Goal: Download file/media: Download file/media

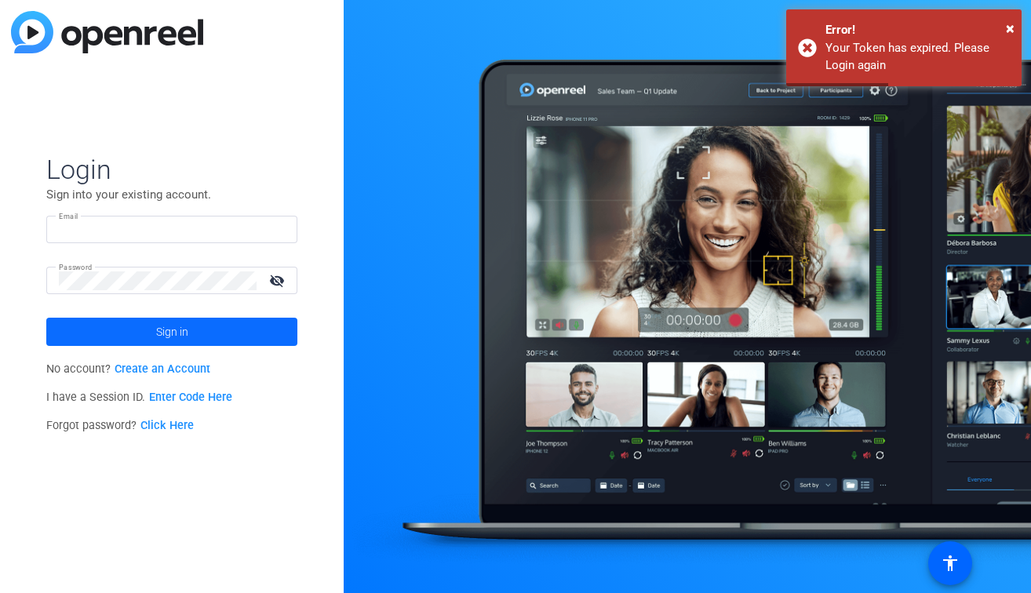
type input "production@themuse.com"
click at [249, 324] on span at bounding box center [171, 332] width 251 height 38
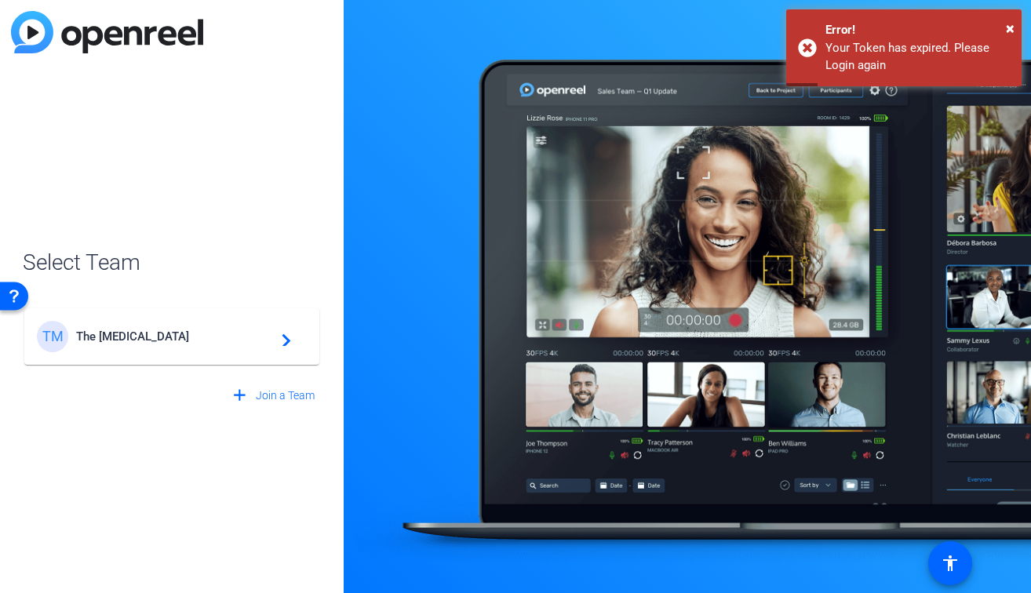
click at [227, 336] on span "The Muse" at bounding box center [174, 337] width 196 height 14
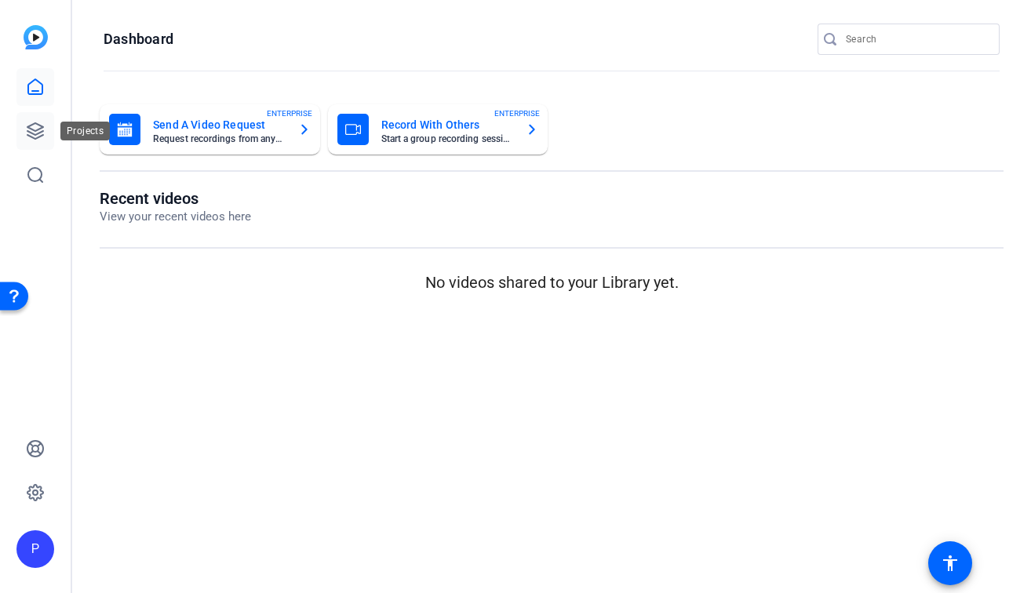
click at [44, 124] on icon at bounding box center [35, 131] width 19 height 19
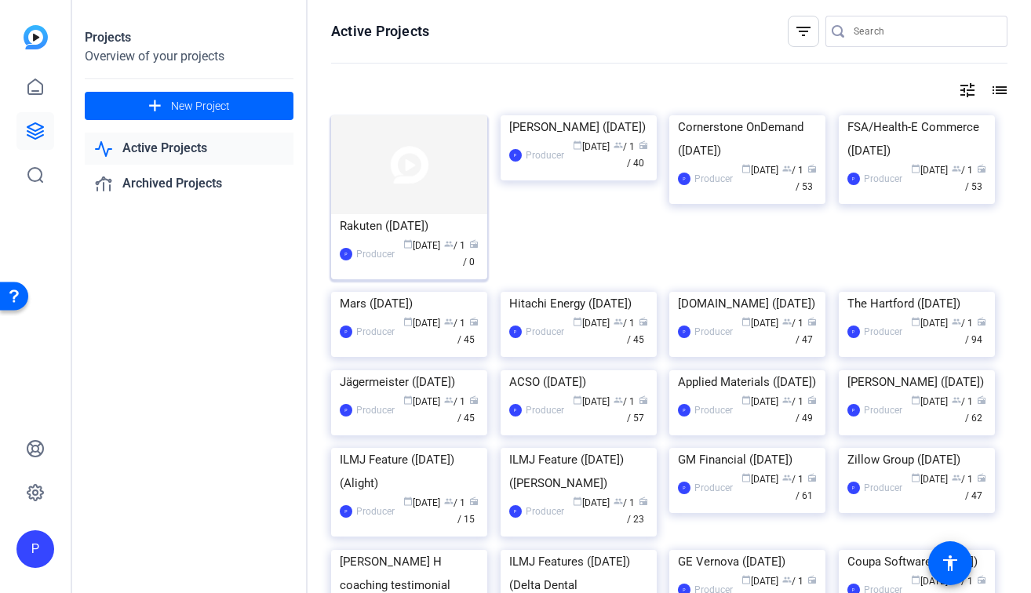
click at [444, 191] on img at bounding box center [409, 164] width 156 height 99
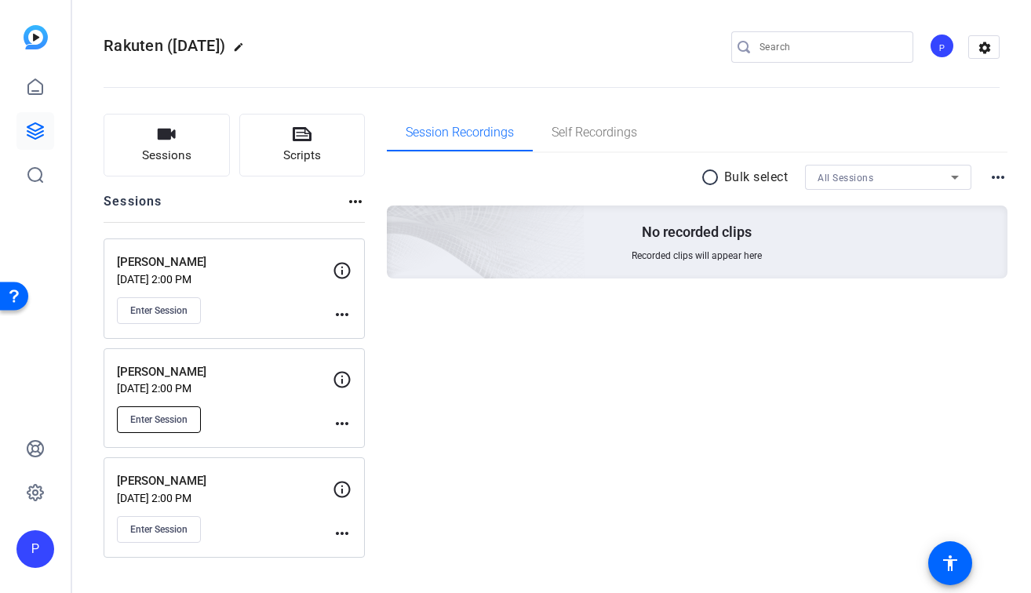
click at [177, 426] on button "Enter Session" at bounding box center [159, 419] width 84 height 27
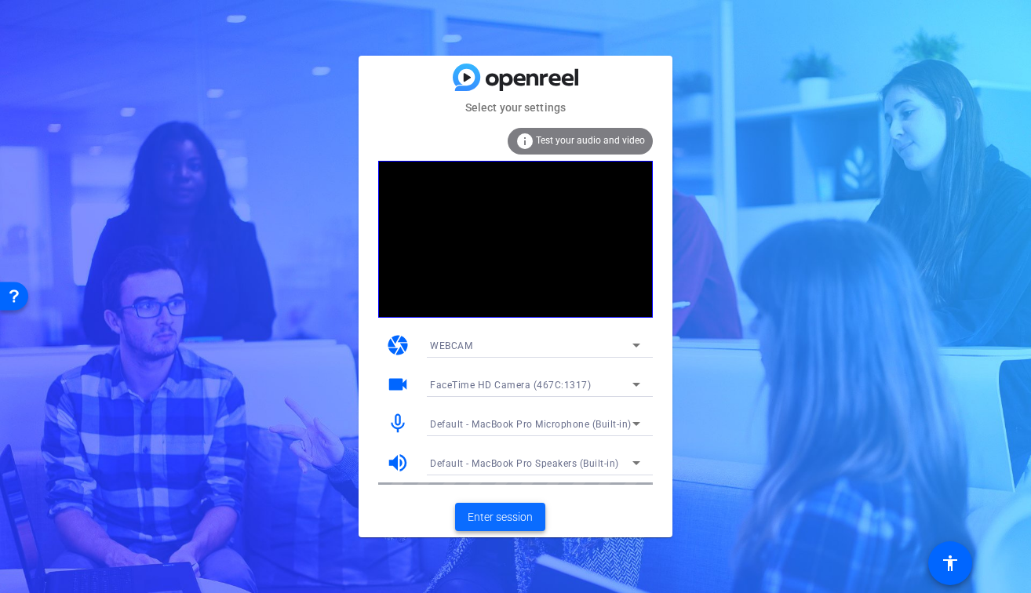
click at [476, 519] on span "Enter session" at bounding box center [500, 517] width 65 height 16
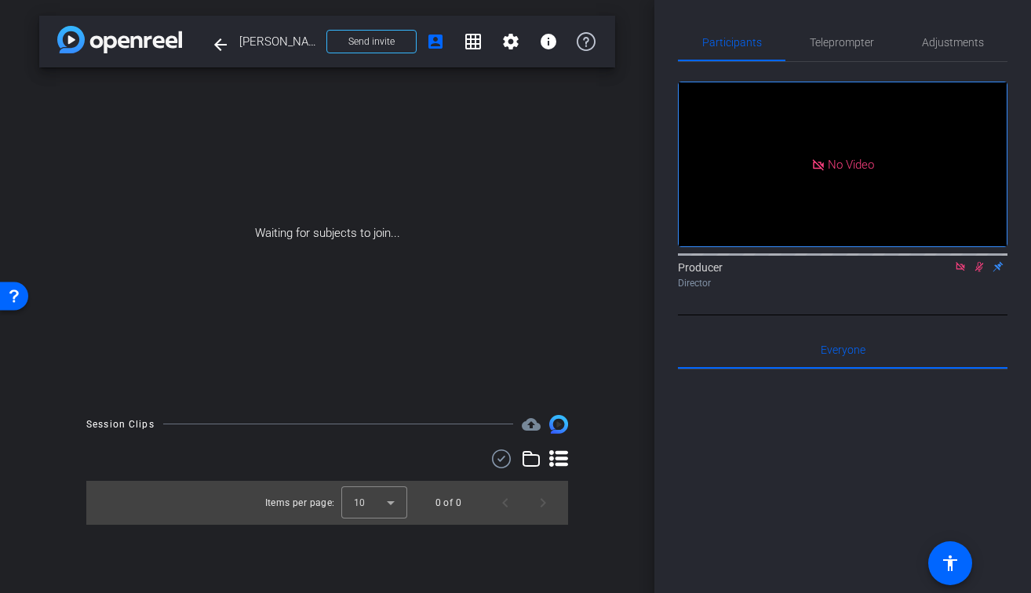
click at [961, 271] on icon at bounding box center [960, 266] width 9 height 9
click at [965, 272] on icon at bounding box center [960, 266] width 13 height 11
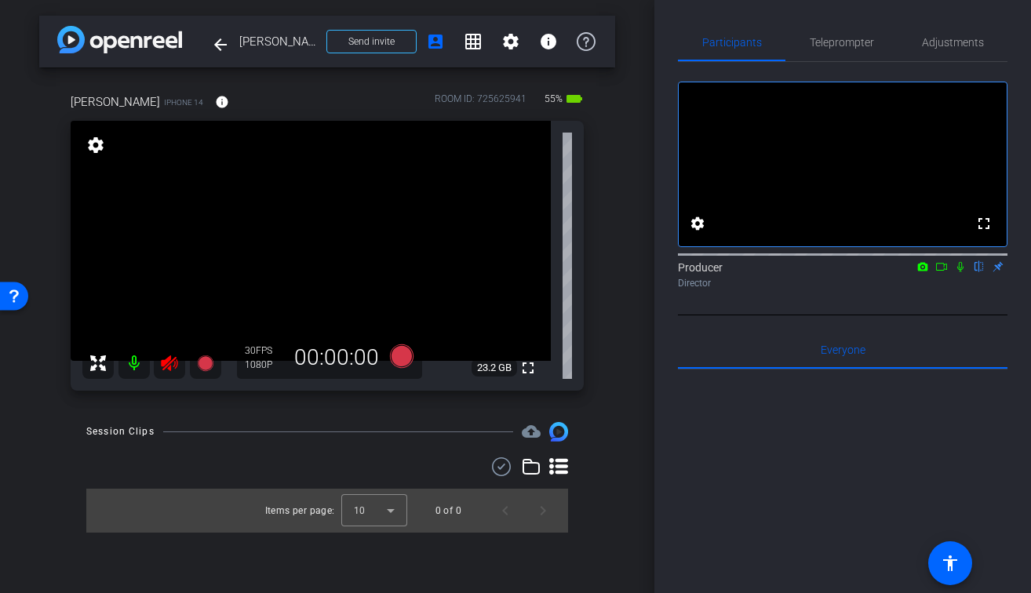
click at [162, 370] on icon at bounding box center [169, 363] width 19 height 19
click at [954, 45] on span "Adjustments" at bounding box center [953, 42] width 62 height 11
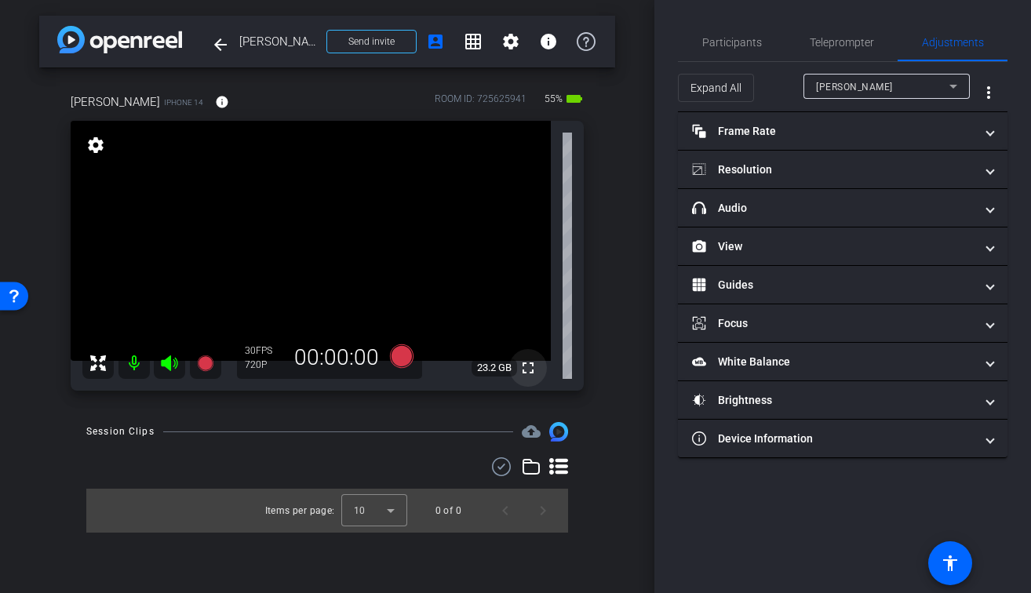
click at [524, 371] on mat-icon "fullscreen" at bounding box center [528, 368] width 19 height 19
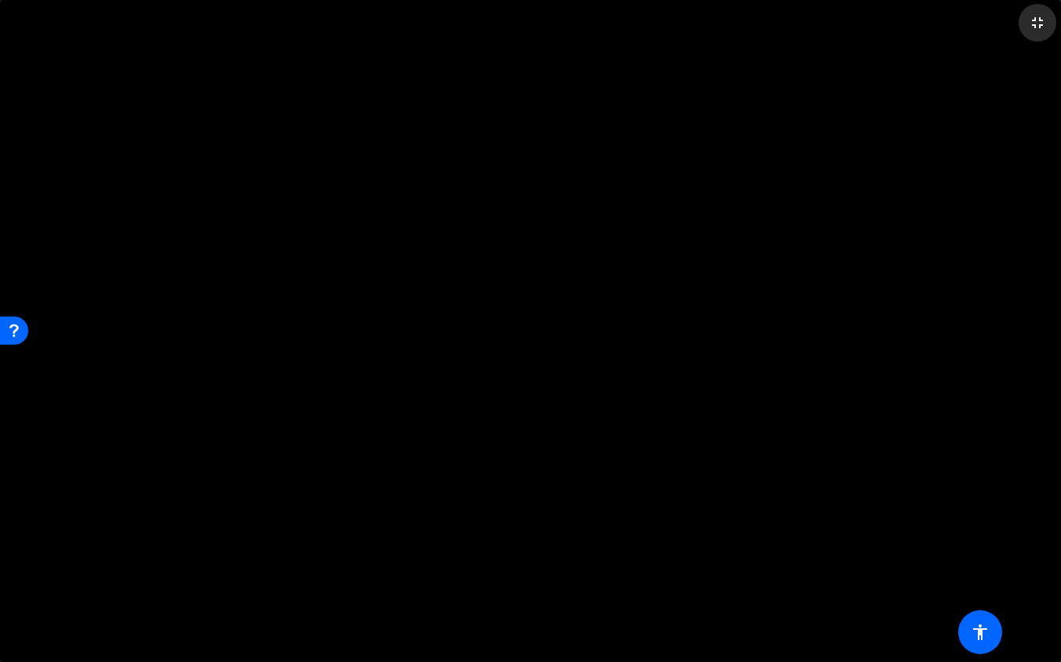
click at [1030, 20] on mat-icon "fullscreen_exit" at bounding box center [1037, 22] width 19 height 19
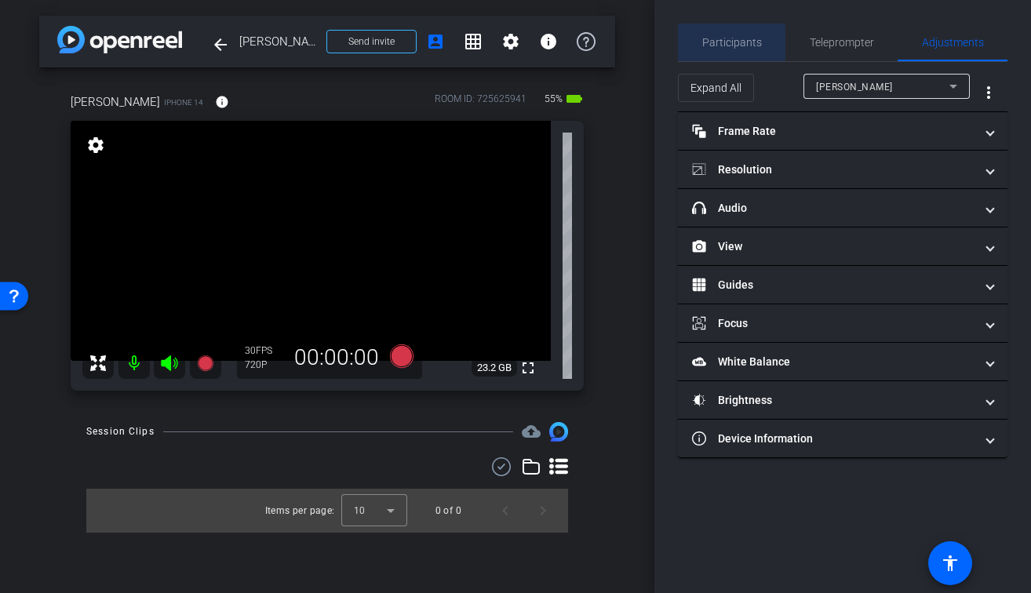
click at [719, 48] on span "Participants" at bounding box center [732, 42] width 60 height 11
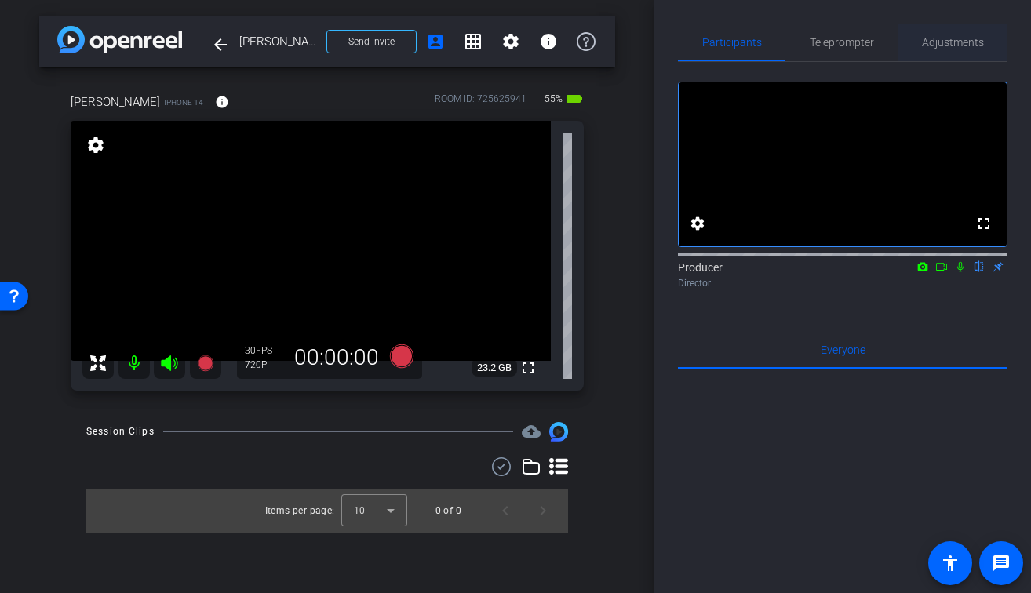
click at [971, 50] on span "Adjustments" at bounding box center [953, 43] width 62 height 38
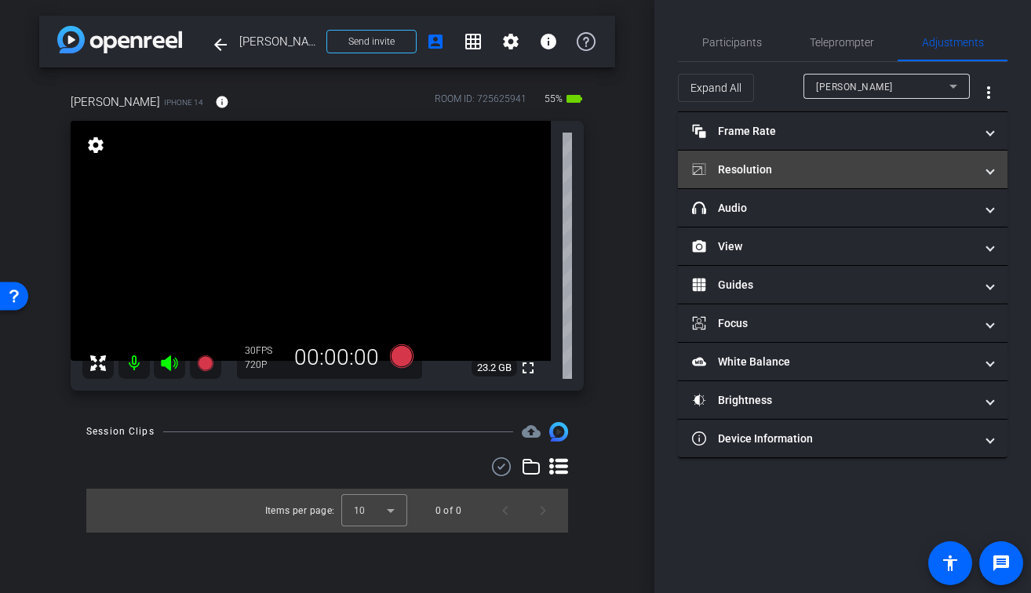
click at [803, 180] on mat-expansion-panel-header "Resolution" at bounding box center [843, 170] width 330 height 38
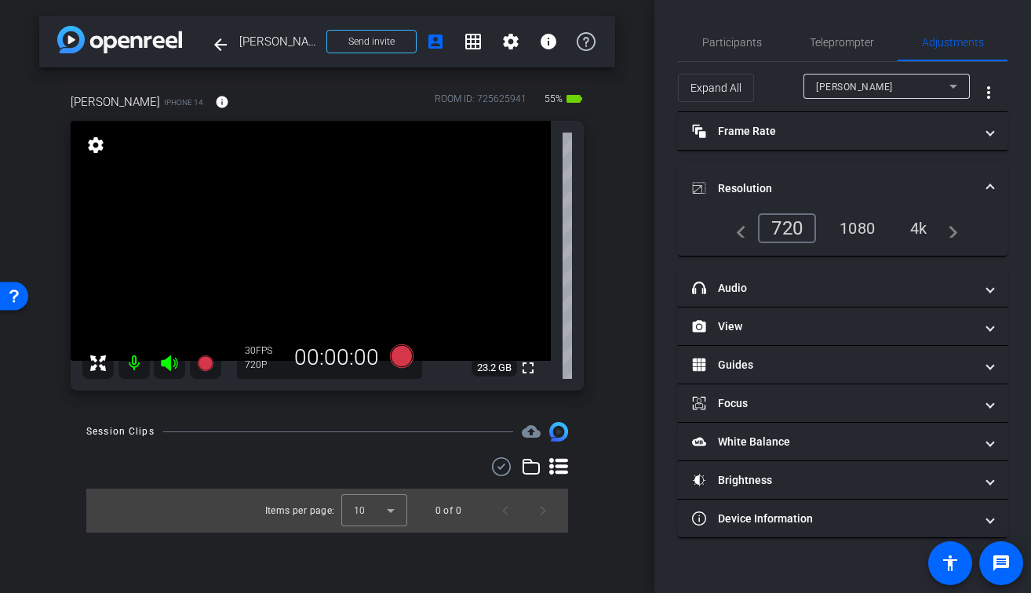
click at [868, 221] on div "1080" at bounding box center [857, 228] width 59 height 27
click at [742, 51] on span "Participants" at bounding box center [732, 43] width 60 height 38
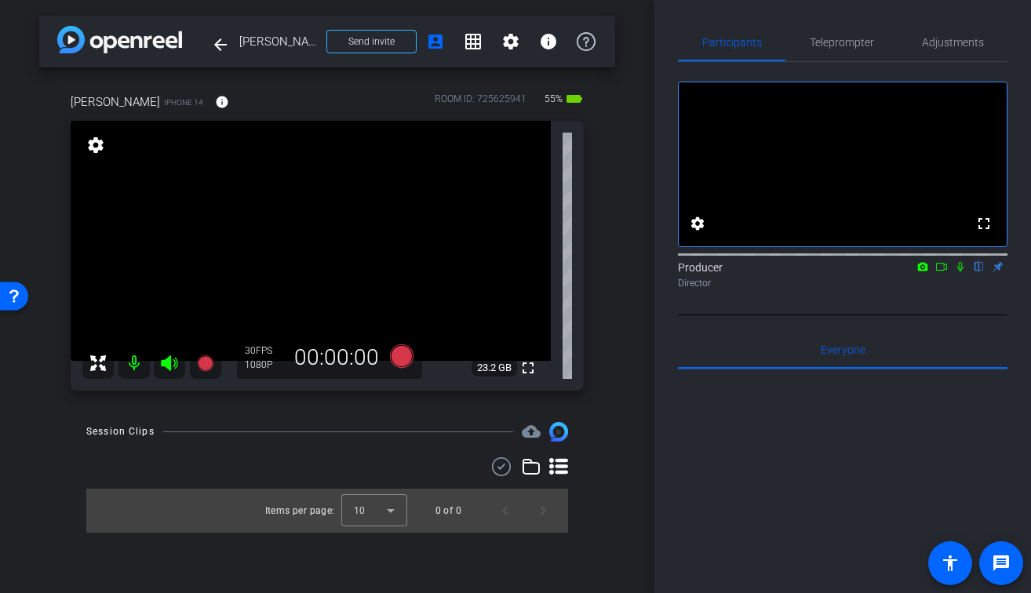
click at [605, 195] on div "Ally Rami iPhone 14 info ROOM ID: 725625941 55% battery_std fullscreen settings…" at bounding box center [327, 236] width 576 height 339
click at [415, 445] on div "Session Clips cloud_upload Items per page: 10 0 of 0" at bounding box center [327, 477] width 576 height 110
click at [525, 373] on mat-icon "fullscreen" at bounding box center [528, 368] width 19 height 19
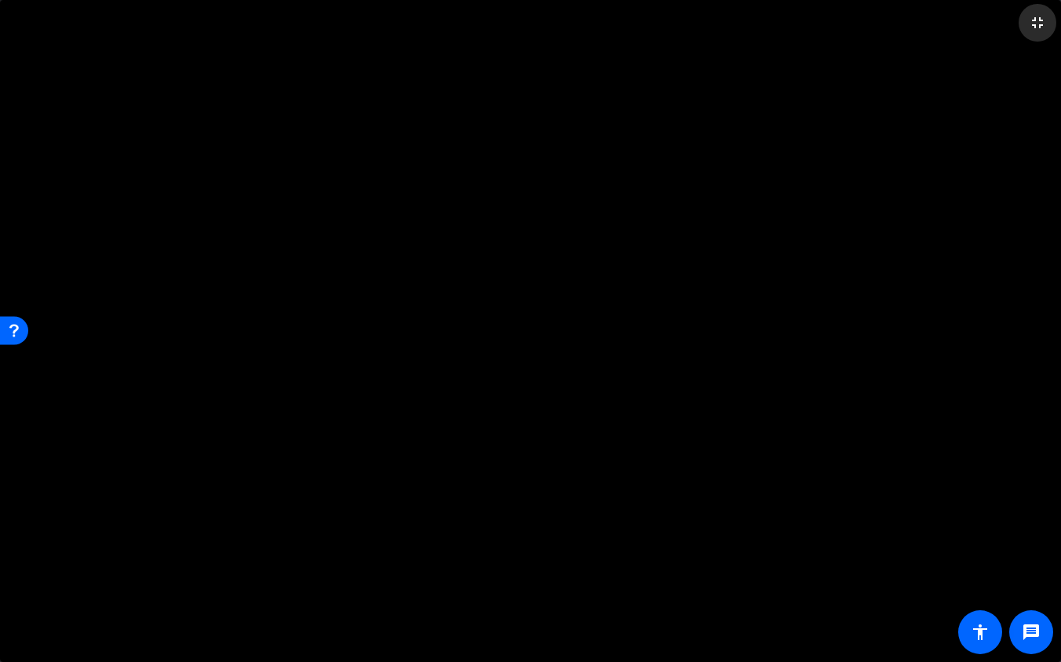
click at [1030, 24] on mat-icon "fullscreen_exit" at bounding box center [1037, 22] width 19 height 19
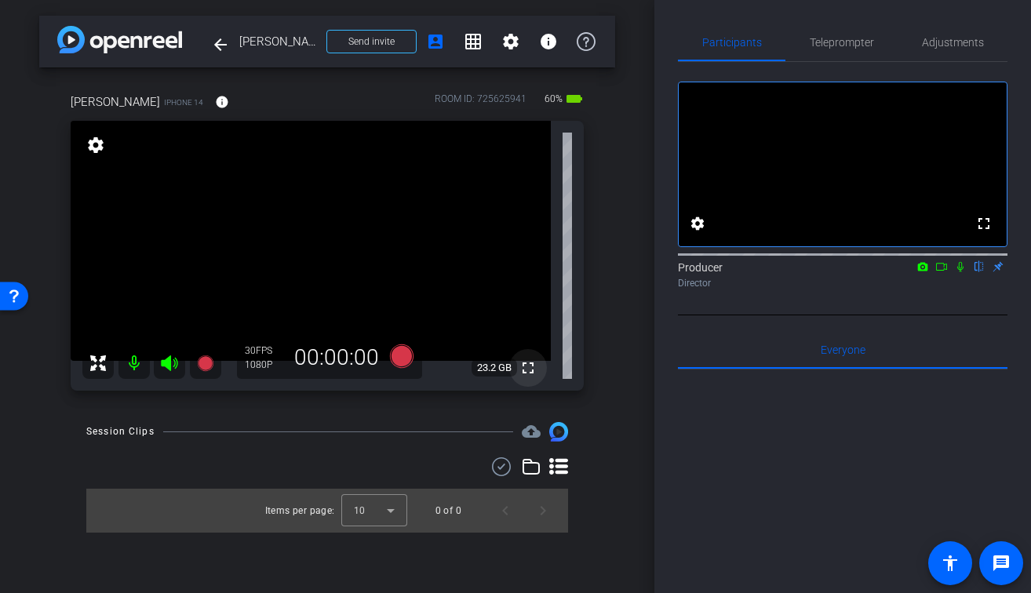
click at [529, 373] on mat-icon "fullscreen" at bounding box center [528, 368] width 19 height 19
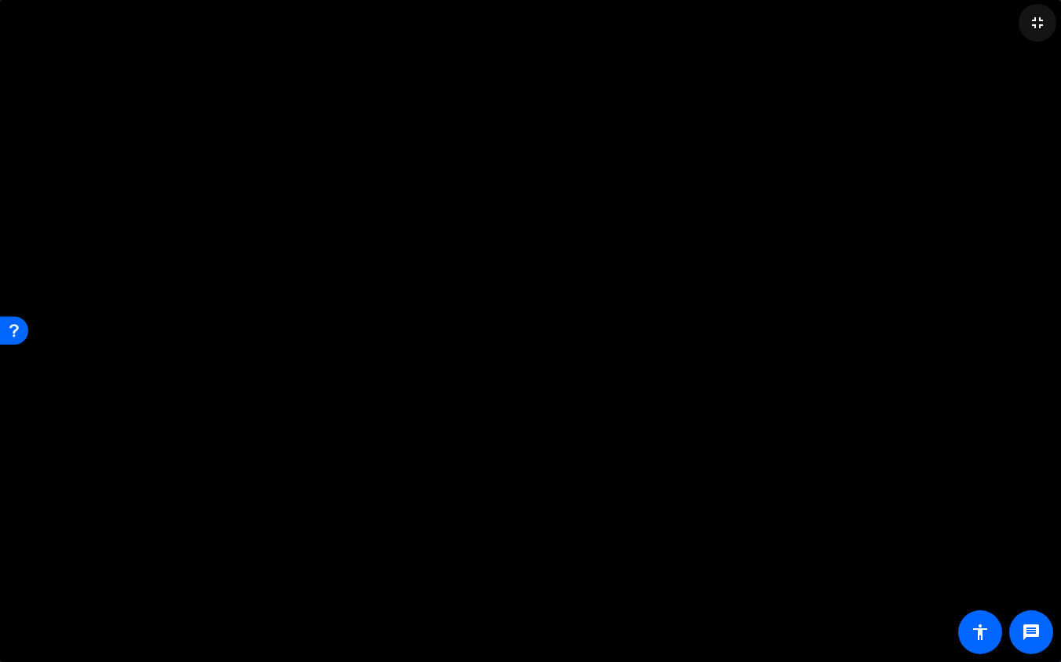
click at [1030, 18] on mat-icon "fullscreen_exit" at bounding box center [1037, 22] width 19 height 19
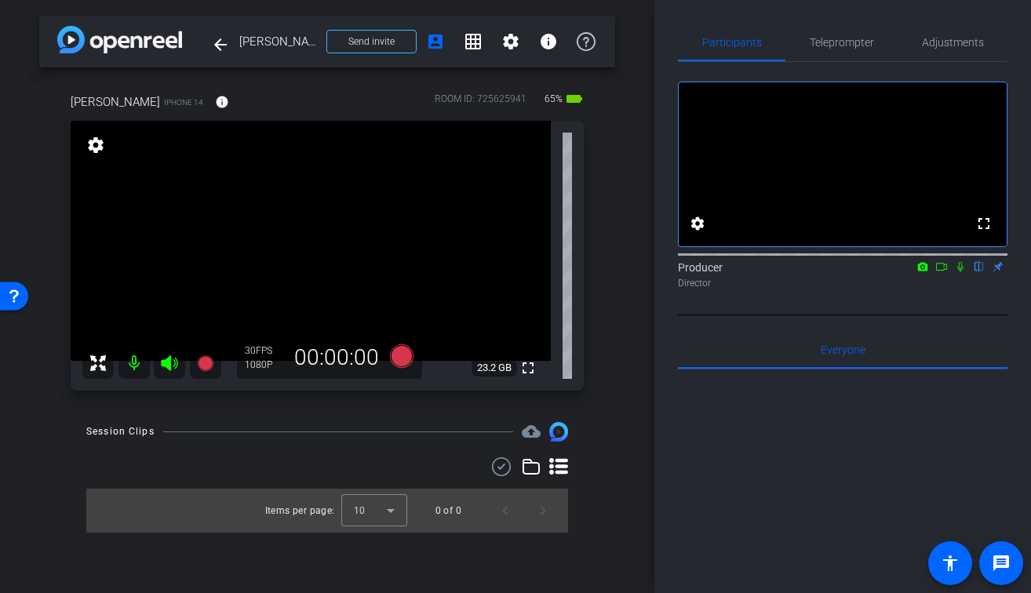
click at [381, 438] on div "Session Clips cloud_upload" at bounding box center [327, 431] width 482 height 19
click at [529, 369] on mat-icon "fullscreen" at bounding box center [528, 368] width 19 height 19
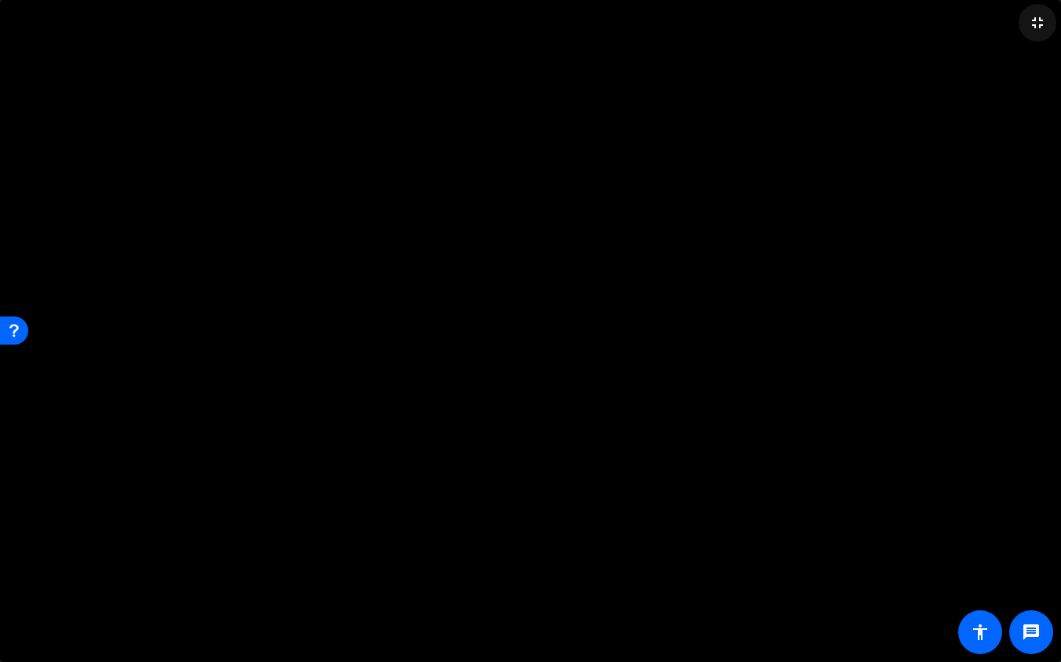
click at [1030, 30] on mat-icon "fullscreen_exit" at bounding box center [1037, 22] width 19 height 19
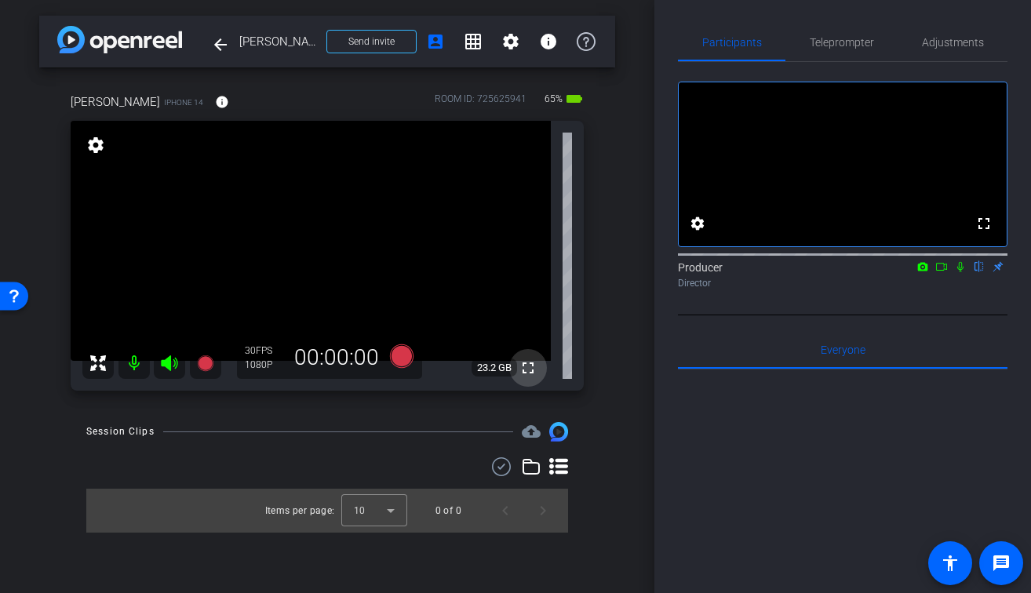
click at [531, 370] on mat-icon "fullscreen" at bounding box center [528, 368] width 19 height 19
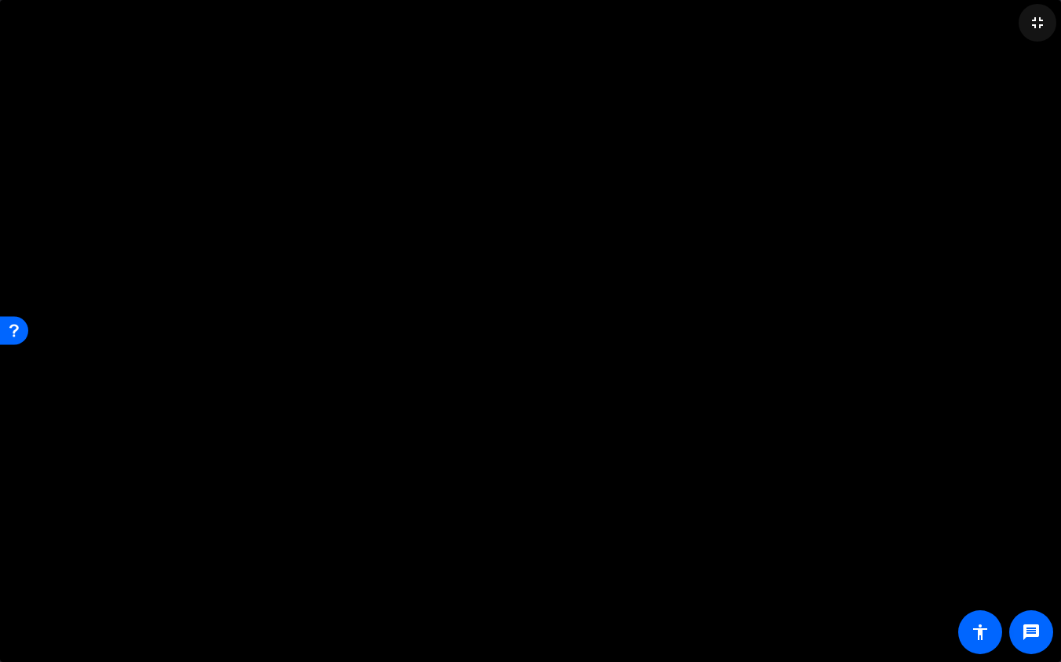
click at [1030, 31] on mat-icon "fullscreen_exit" at bounding box center [1037, 22] width 19 height 19
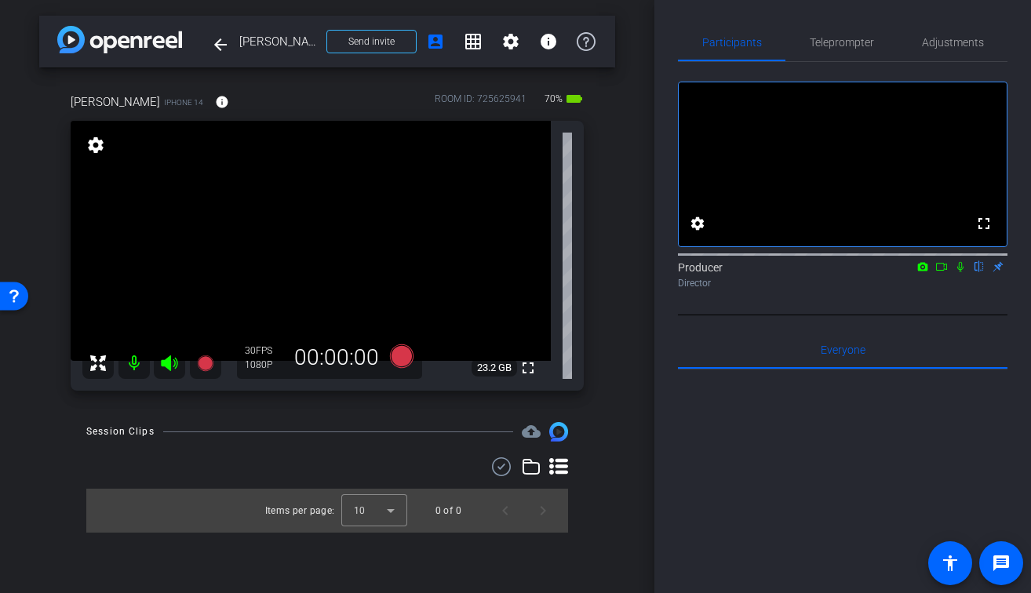
click at [600, 467] on div "Session Clips cloud_upload Items per page: 10 0 of 0" at bounding box center [327, 477] width 576 height 110
click at [523, 371] on mat-icon "fullscreen" at bounding box center [528, 368] width 19 height 19
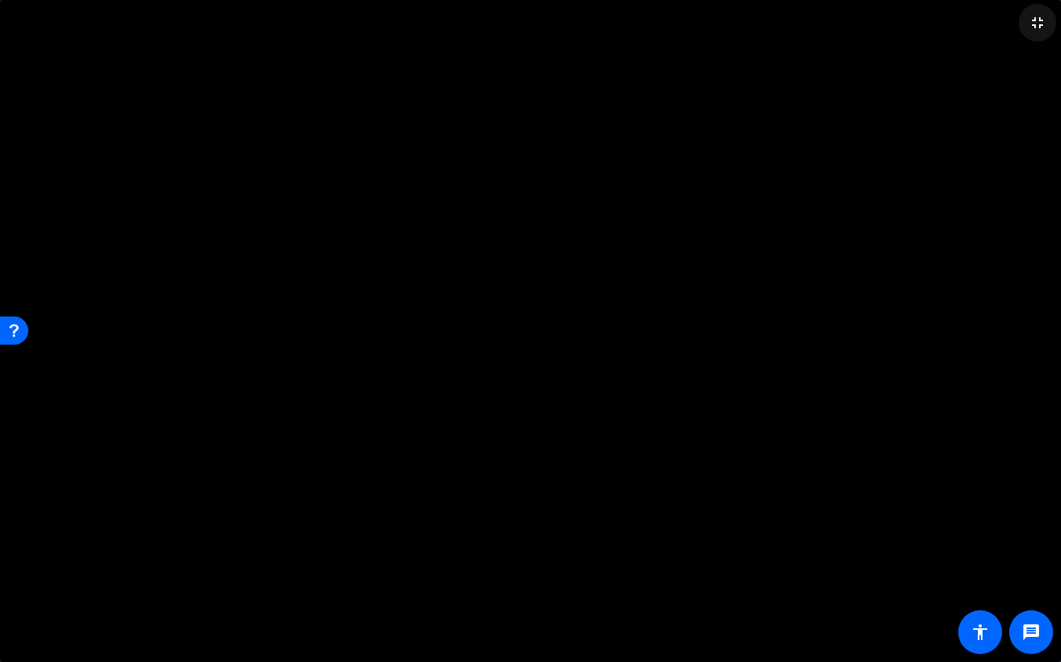
click at [1030, 29] on mat-icon "fullscreen_exit" at bounding box center [1037, 22] width 19 height 19
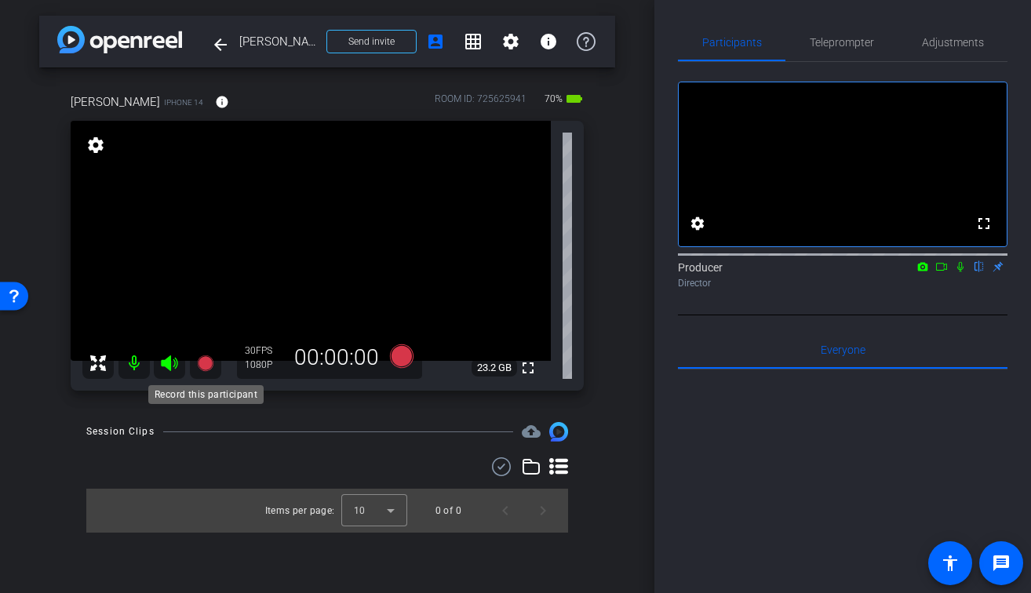
click at [204, 369] on icon at bounding box center [205, 363] width 16 height 16
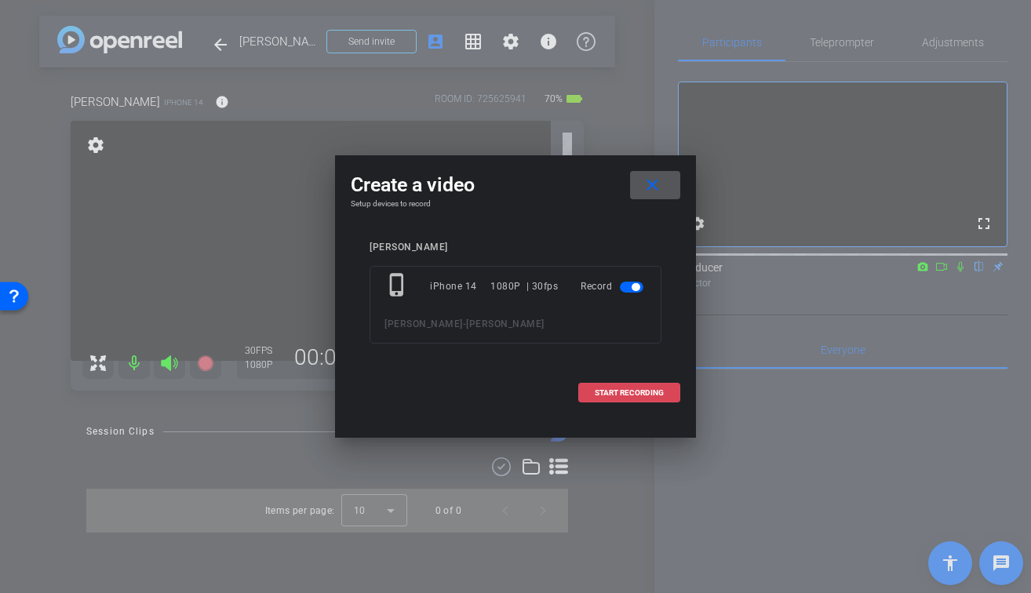
click at [672, 393] on span at bounding box center [629, 393] width 100 height 38
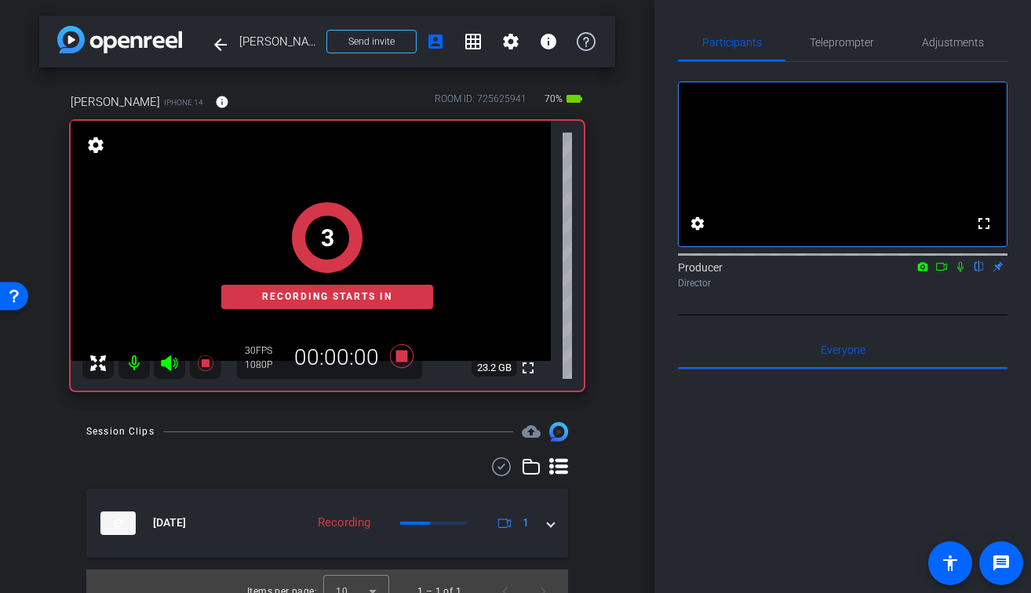
click at [960, 272] on icon at bounding box center [960, 266] width 13 height 11
click at [940, 272] on icon at bounding box center [941, 266] width 13 height 11
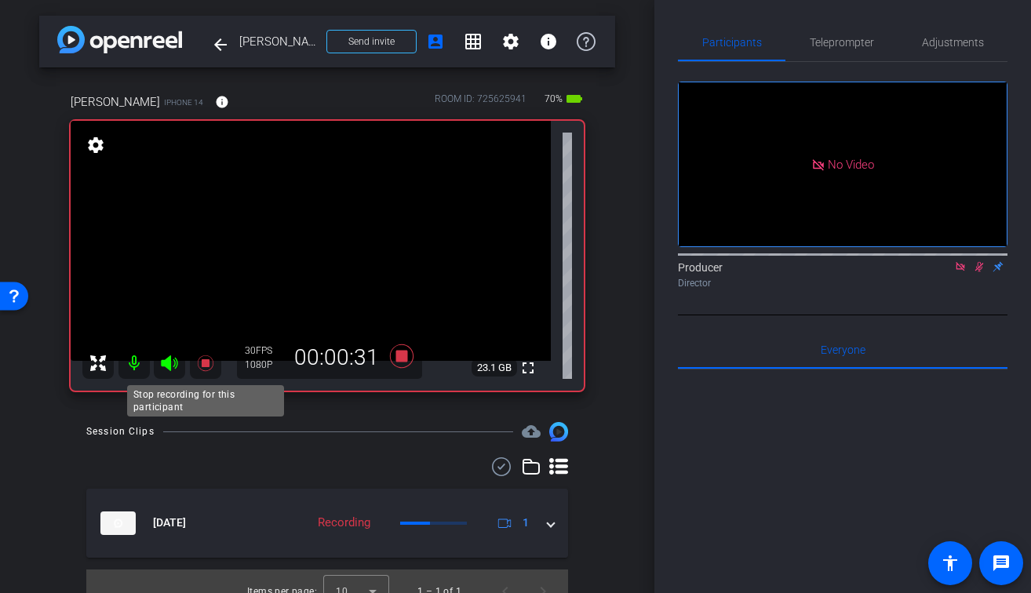
click at [204, 362] on icon at bounding box center [205, 363] width 16 height 16
click at [976, 272] on icon at bounding box center [979, 266] width 13 height 11
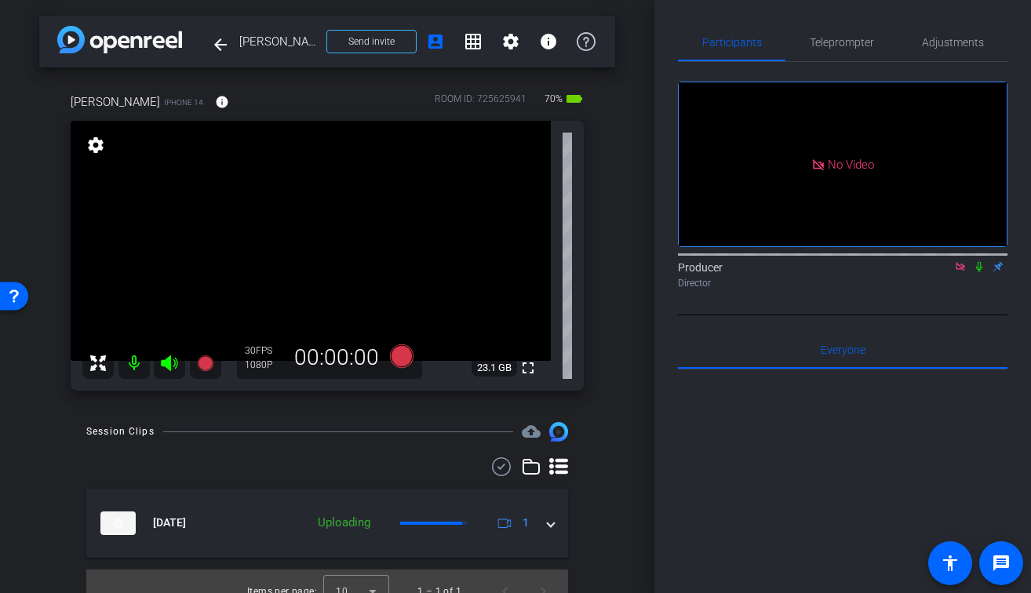
click at [961, 272] on icon at bounding box center [960, 266] width 13 height 11
click at [529, 369] on mat-icon "fullscreen" at bounding box center [528, 368] width 19 height 19
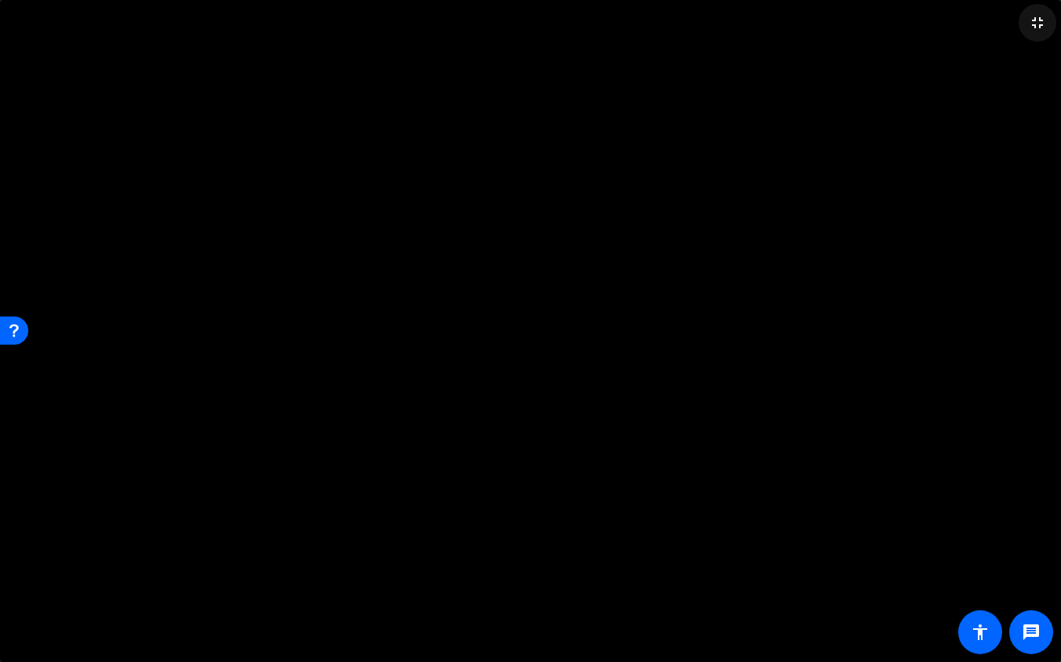
click at [1030, 26] on mat-icon "fullscreen_exit" at bounding box center [1037, 22] width 19 height 19
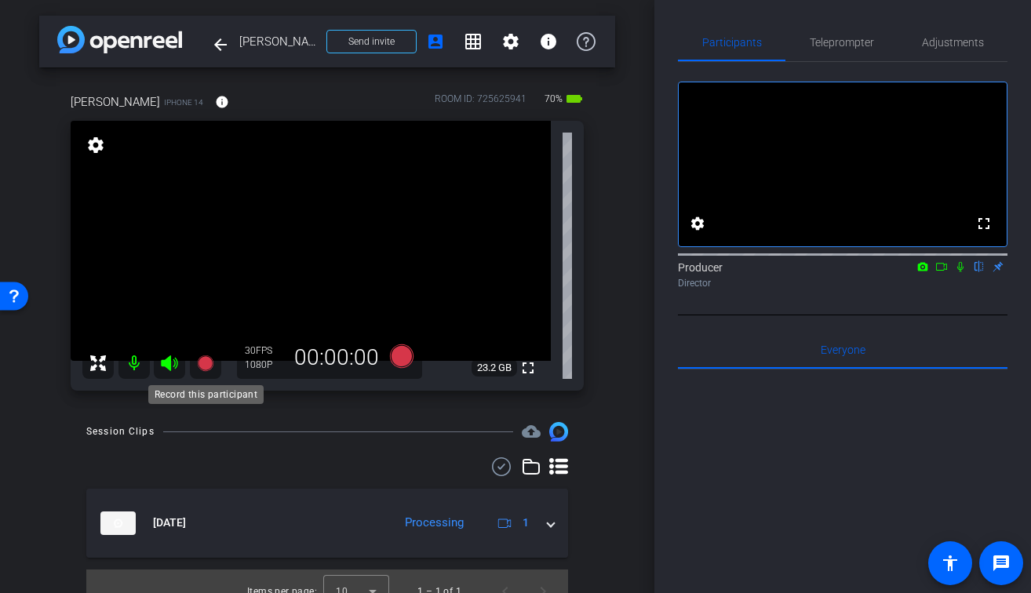
click at [205, 362] on icon at bounding box center [205, 363] width 16 height 16
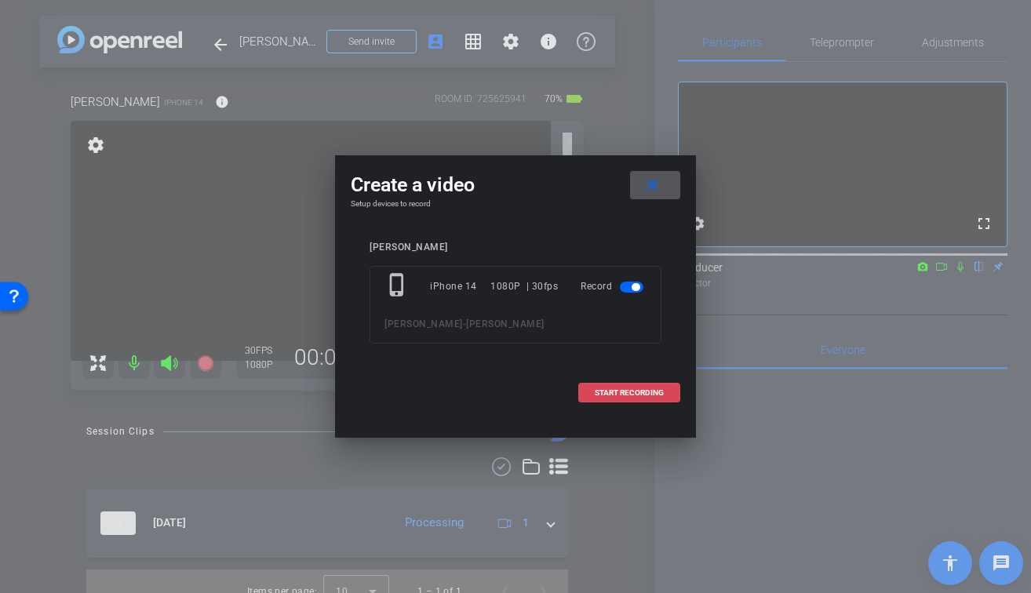
click at [669, 399] on span at bounding box center [629, 393] width 100 height 38
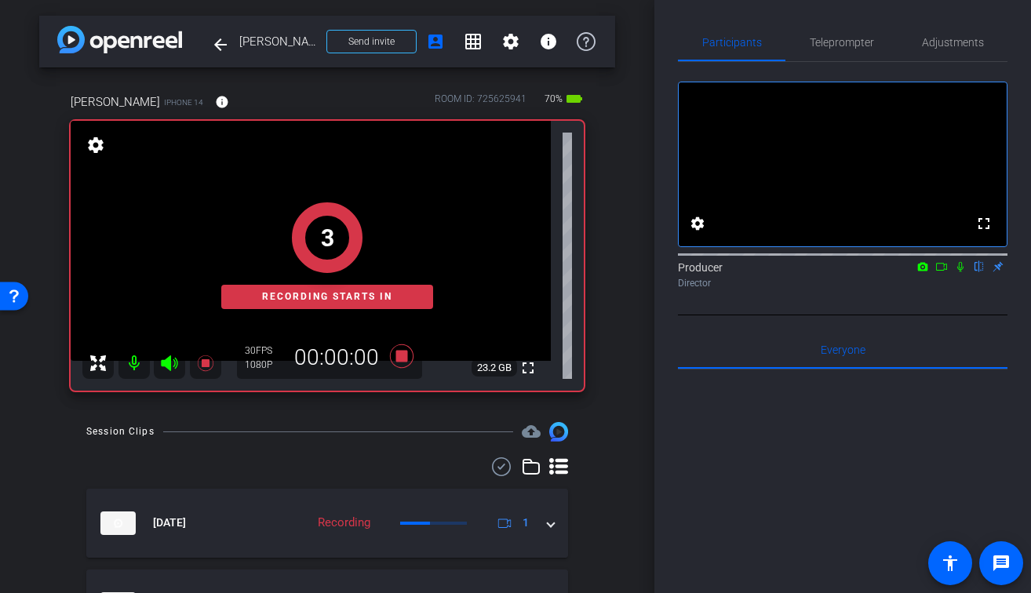
click at [960, 272] on icon at bounding box center [960, 266] width 13 height 11
click at [943, 272] on icon at bounding box center [941, 266] width 13 height 11
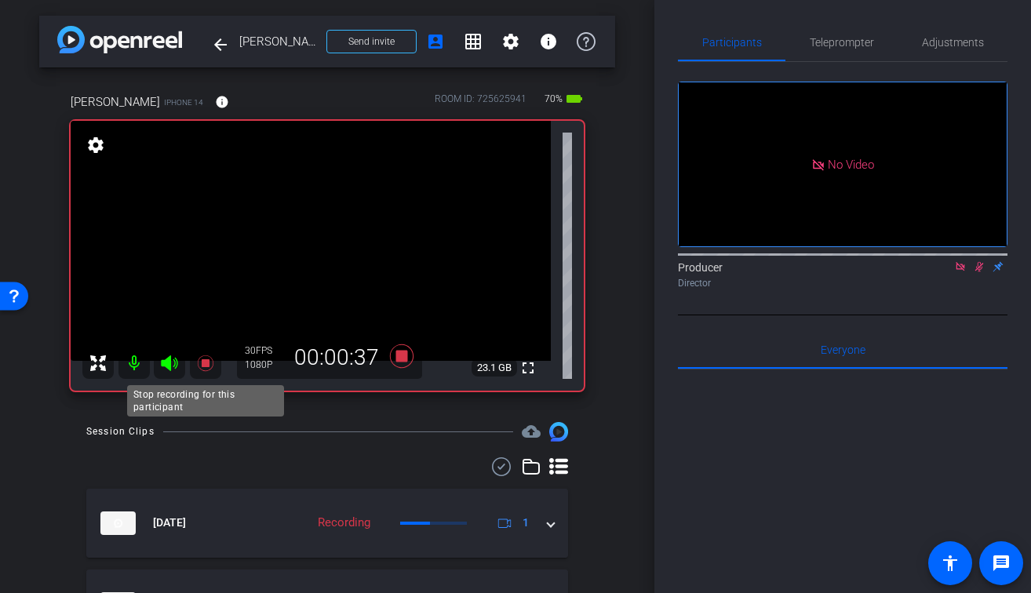
click at [210, 369] on icon at bounding box center [205, 363] width 16 height 16
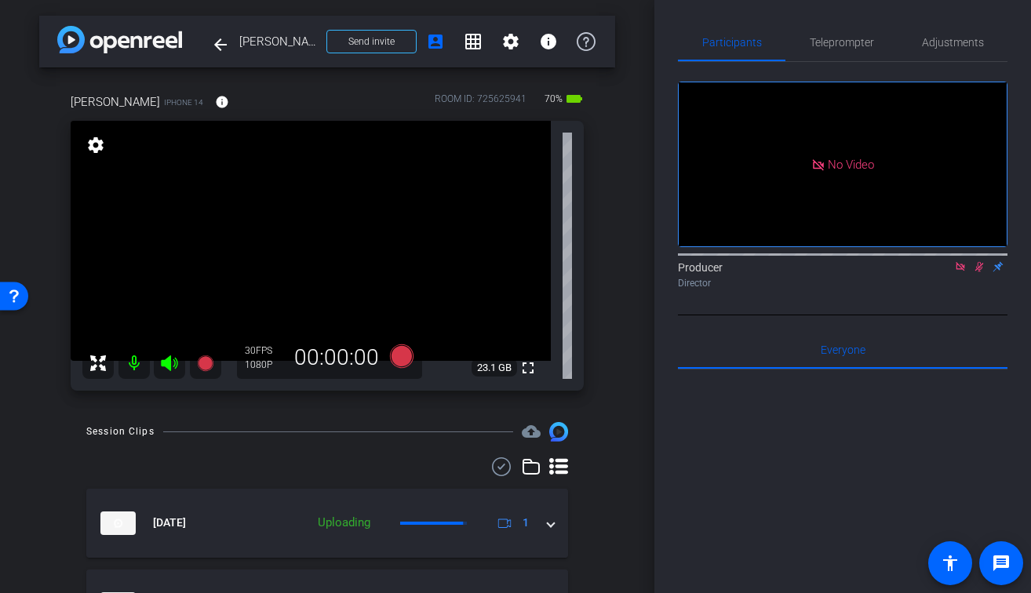
click at [987, 274] on mat-icon at bounding box center [979, 267] width 19 height 14
click at [958, 272] on icon at bounding box center [960, 266] width 13 height 11
click at [198, 364] on icon at bounding box center [205, 363] width 16 height 16
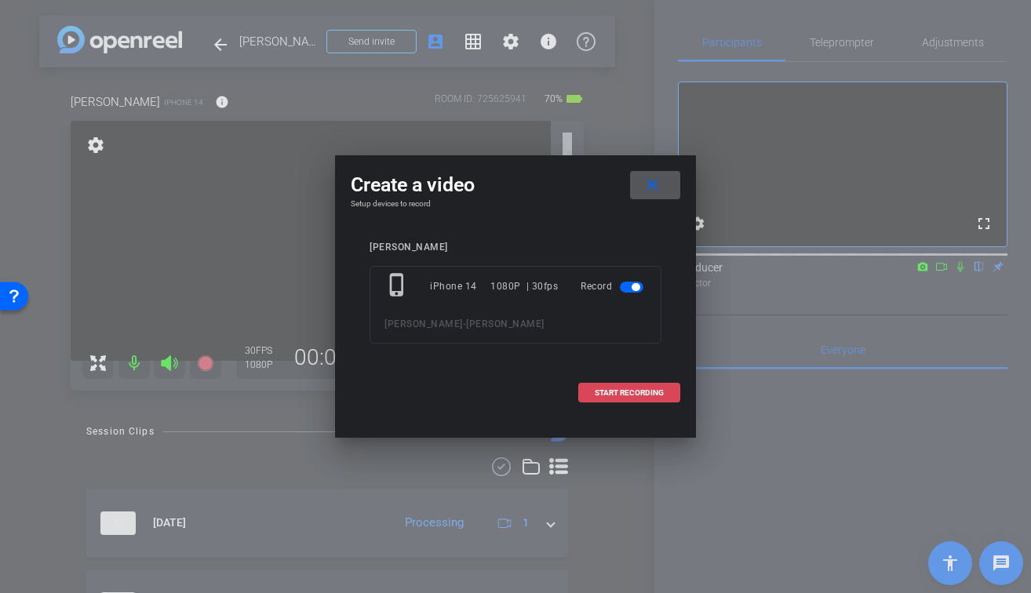
click at [613, 390] on span "START RECORDING" at bounding box center [629, 393] width 69 height 8
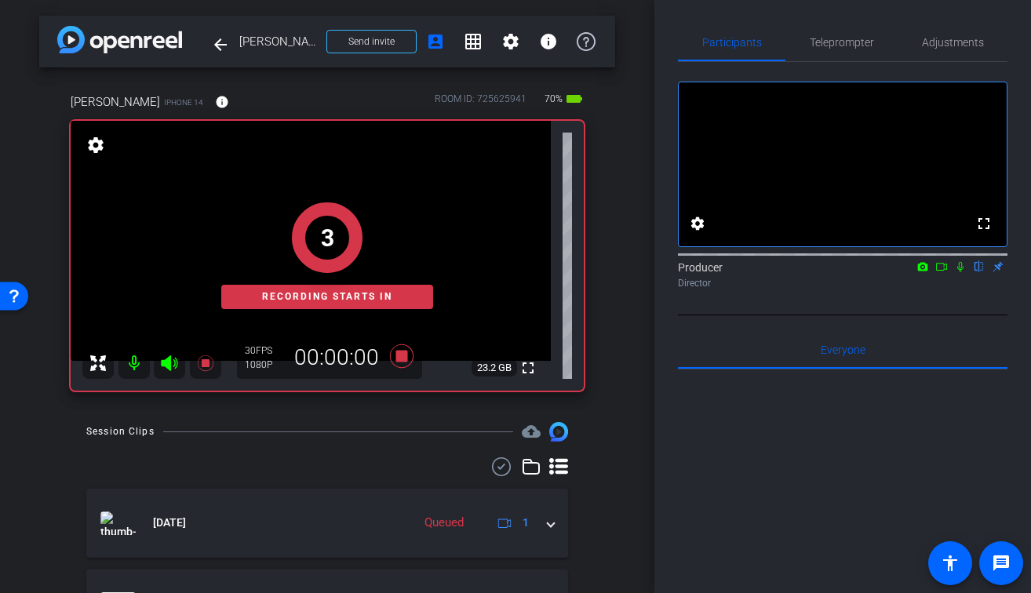
click at [963, 272] on icon at bounding box center [960, 267] width 6 height 10
click at [941, 271] on icon at bounding box center [941, 267] width 11 height 8
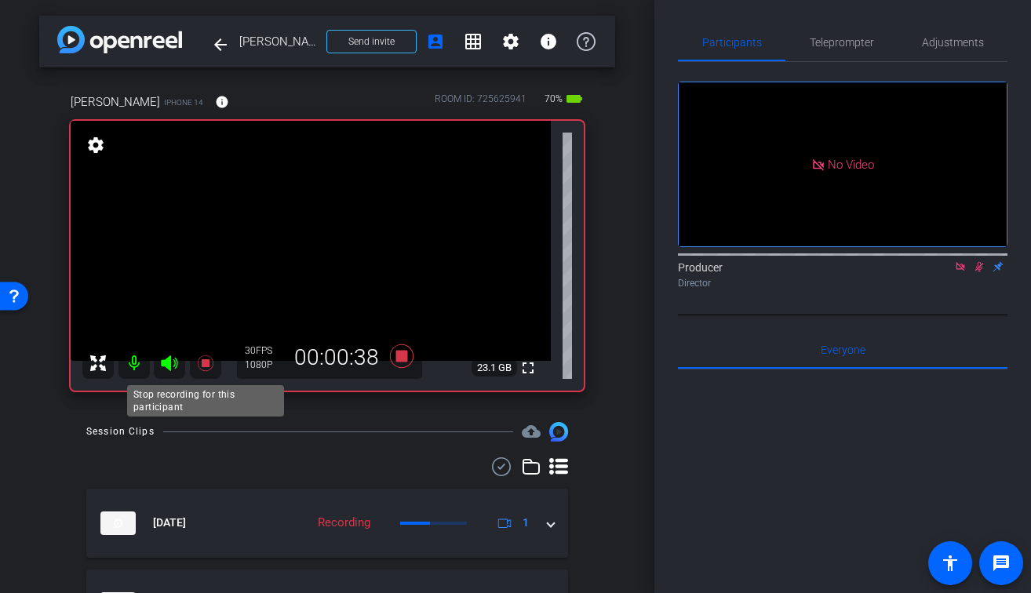
click at [204, 362] on icon at bounding box center [205, 363] width 16 height 16
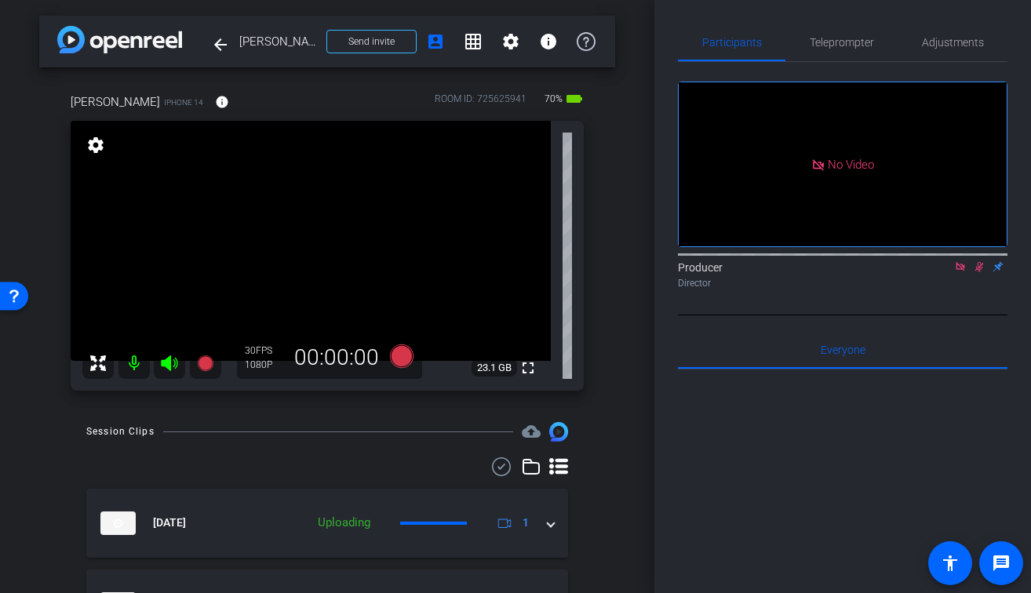
click at [975, 272] on icon at bounding box center [979, 266] width 13 height 11
click at [957, 272] on icon at bounding box center [960, 266] width 13 height 11
click at [205, 365] on icon at bounding box center [205, 363] width 16 height 16
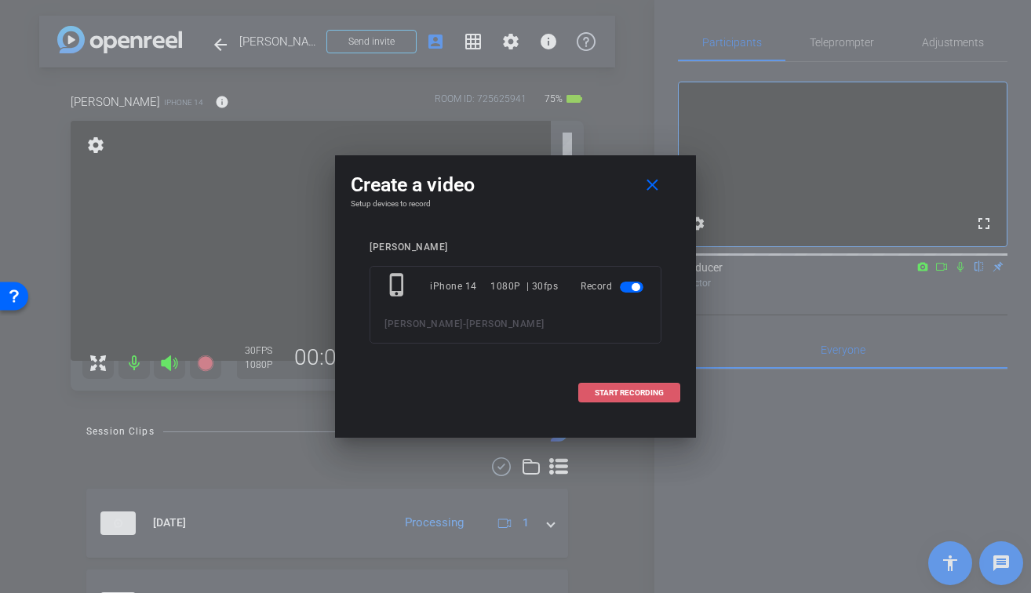
click at [671, 396] on span at bounding box center [629, 393] width 100 height 38
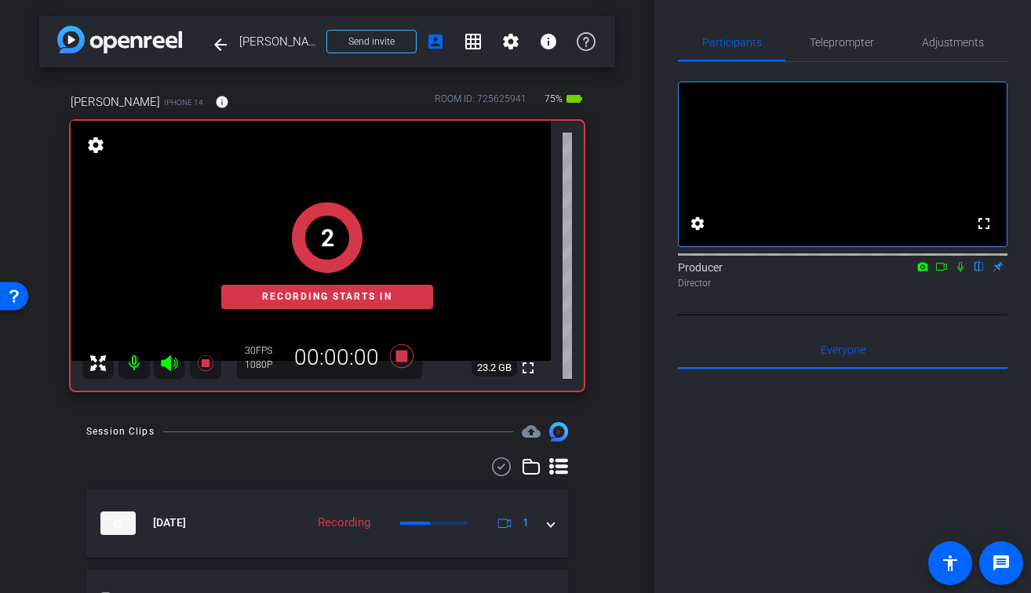
click at [961, 272] on icon at bounding box center [960, 266] width 13 height 11
click at [939, 272] on icon at bounding box center [941, 266] width 13 height 11
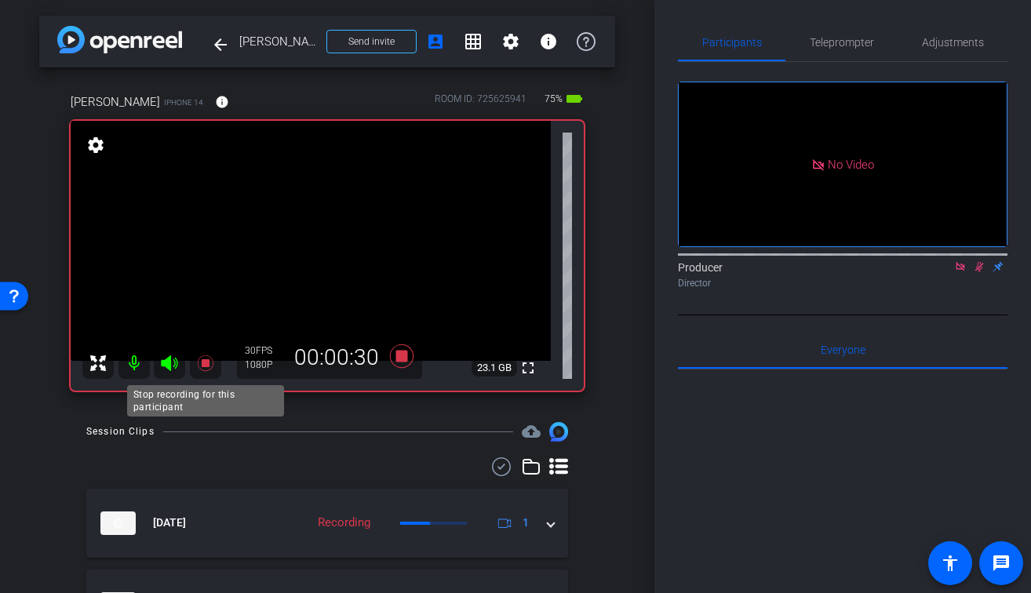
click at [209, 365] on icon at bounding box center [205, 363] width 19 height 19
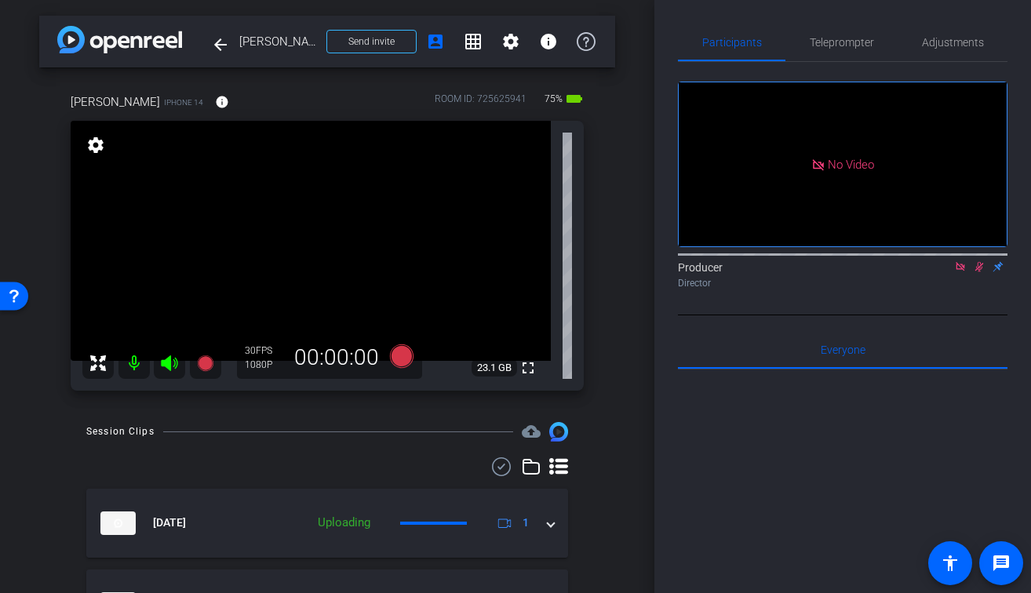
click at [984, 272] on icon at bounding box center [979, 266] width 13 height 11
click at [960, 271] on icon at bounding box center [960, 266] width 9 height 9
click at [200, 372] on icon at bounding box center [205, 363] width 19 height 19
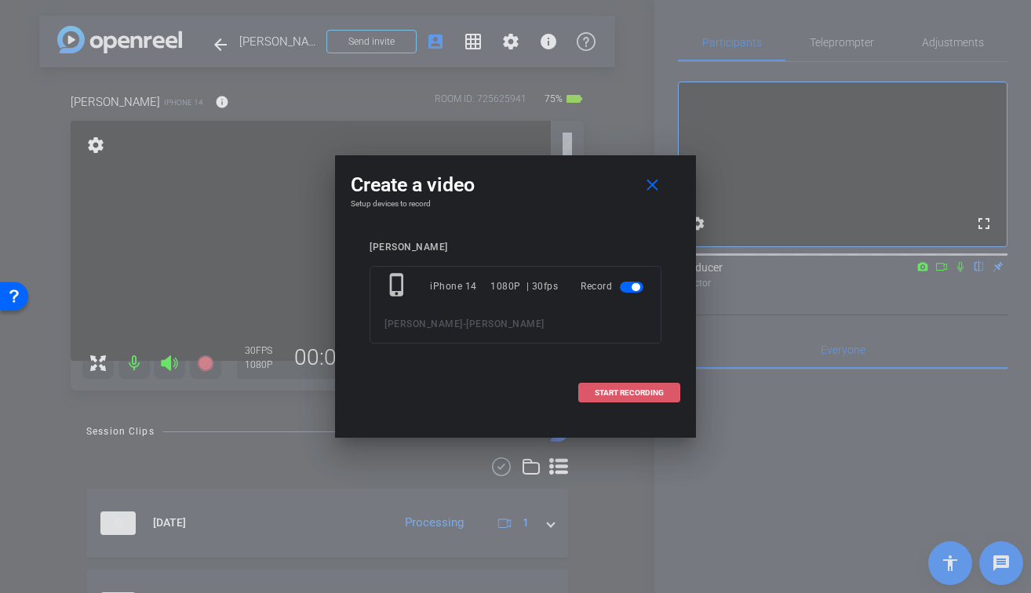
click at [603, 395] on span "START RECORDING" at bounding box center [629, 393] width 69 height 8
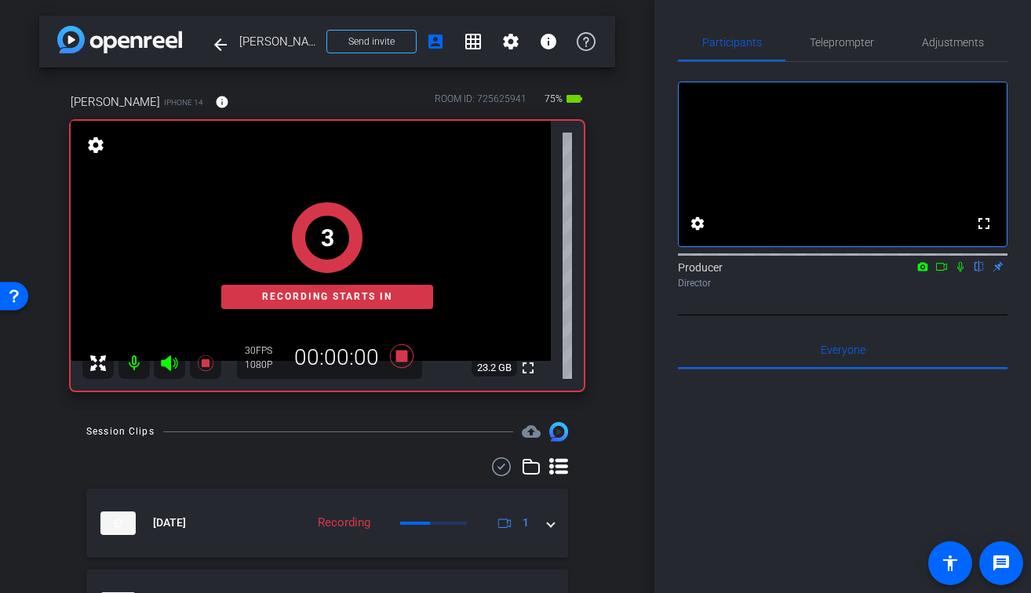
click at [962, 272] on icon at bounding box center [960, 266] width 13 height 11
click at [943, 271] on icon at bounding box center [941, 267] width 11 height 8
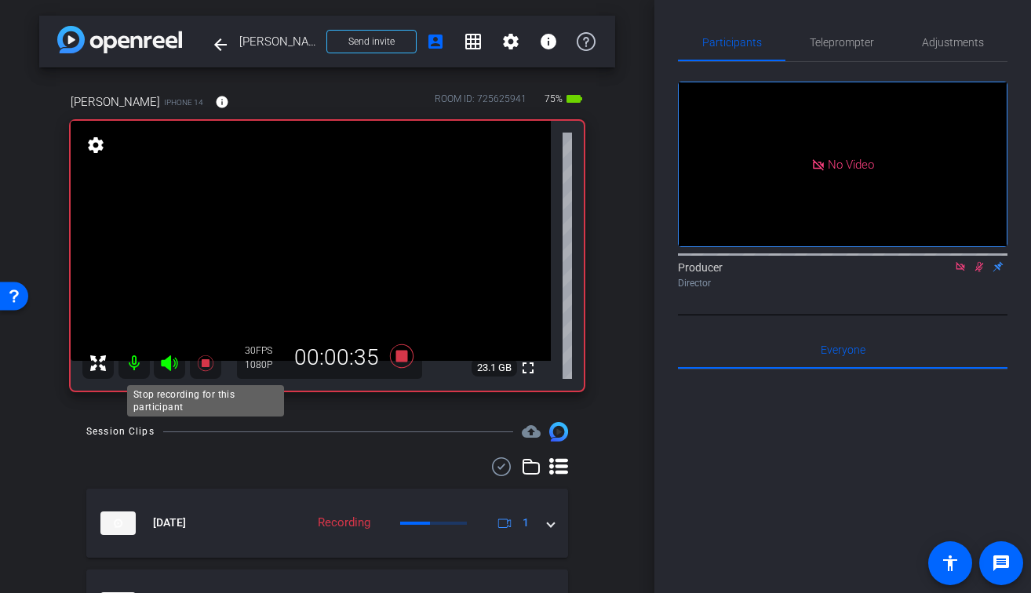
click at [209, 363] on icon at bounding box center [205, 363] width 16 height 16
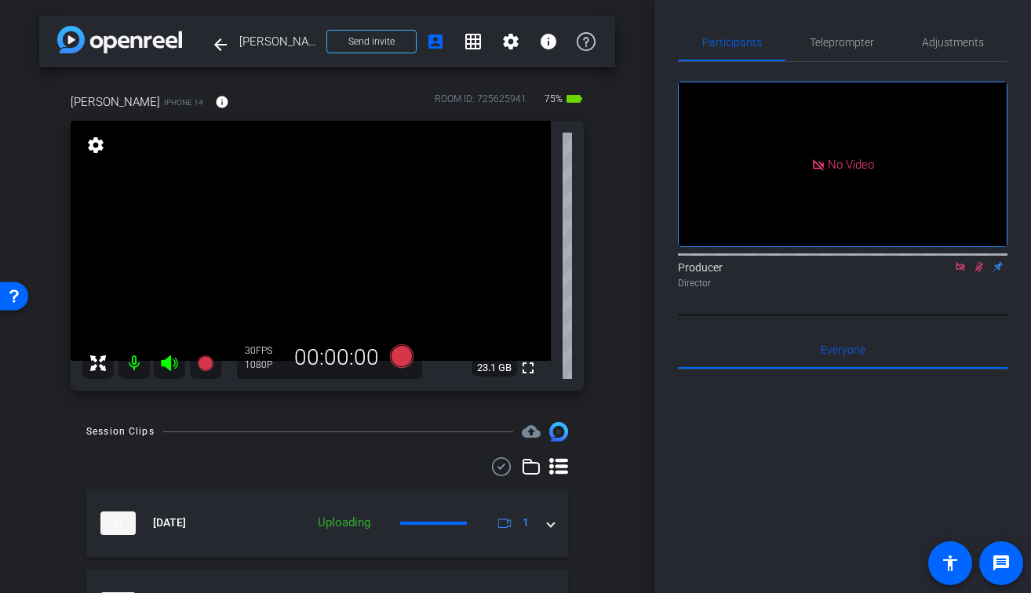
click at [979, 274] on mat-icon at bounding box center [979, 267] width 19 height 14
click at [960, 271] on icon at bounding box center [960, 266] width 9 height 9
click at [206, 366] on icon at bounding box center [205, 363] width 16 height 16
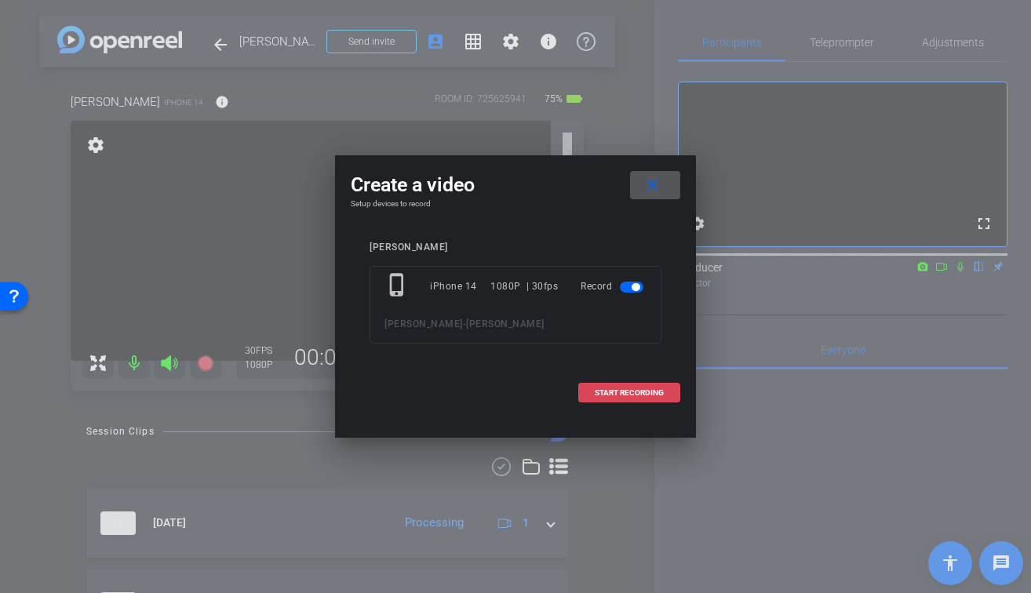
click at [653, 392] on span "START RECORDING" at bounding box center [629, 393] width 69 height 8
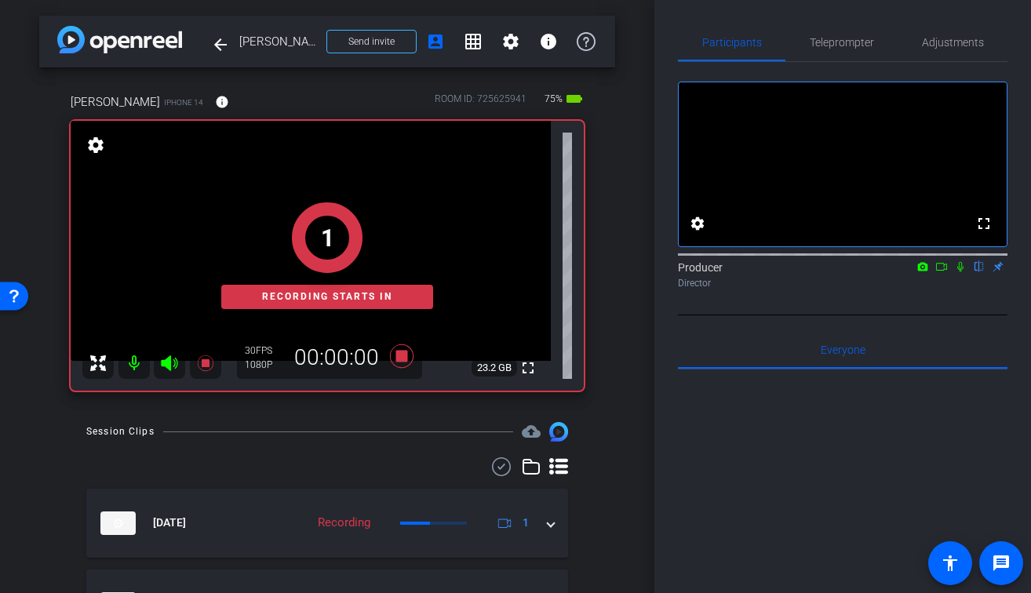
click at [960, 272] on icon at bounding box center [960, 267] width 6 height 10
click at [941, 272] on icon at bounding box center [941, 266] width 13 height 11
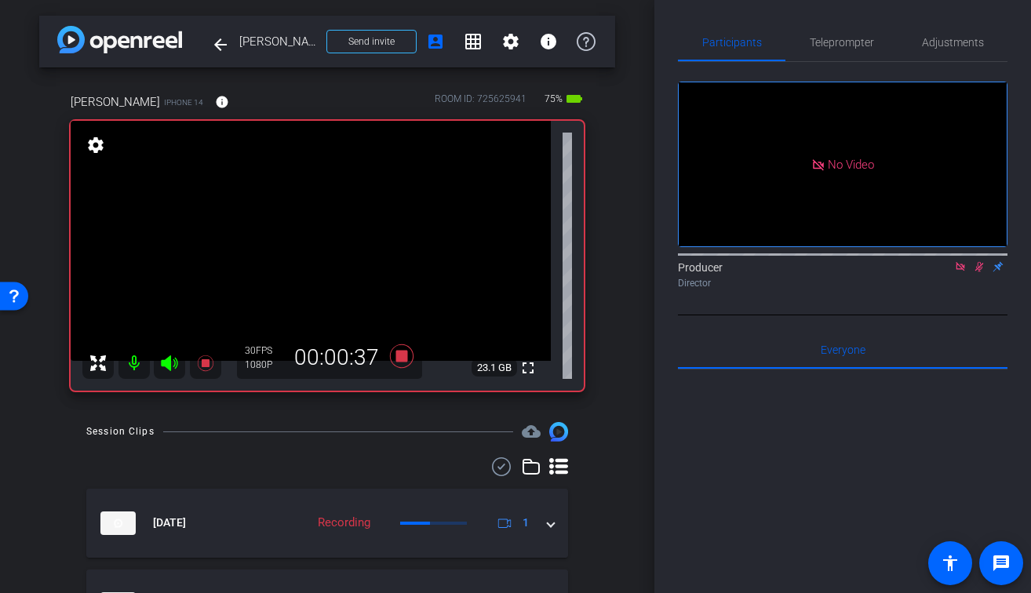
click at [235, 473] on div at bounding box center [327, 466] width 482 height 19
click at [207, 366] on icon at bounding box center [205, 363] width 16 height 16
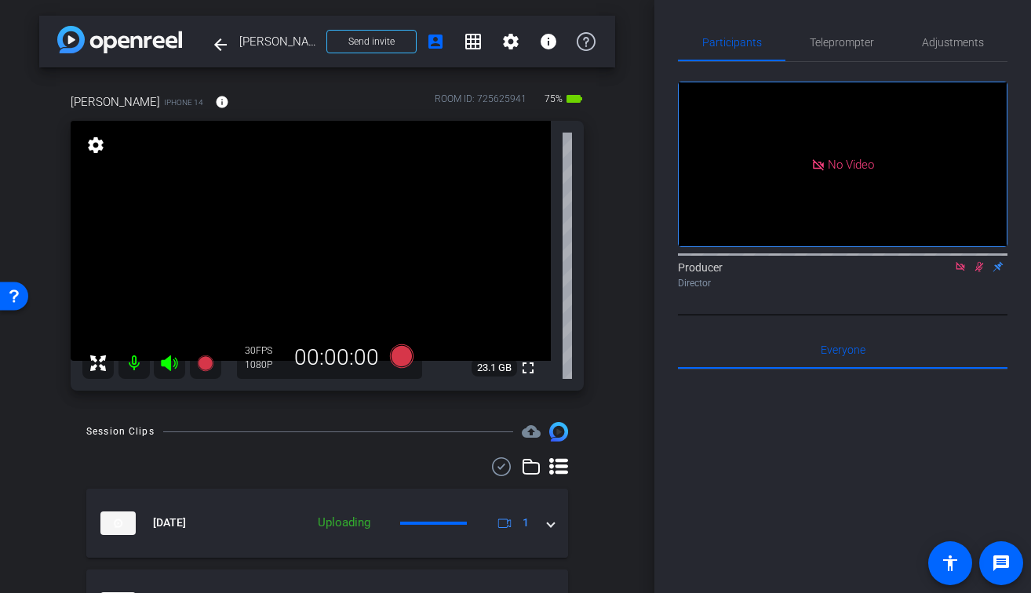
click at [971, 274] on mat-icon at bounding box center [979, 267] width 19 height 14
click at [963, 271] on icon at bounding box center [960, 266] width 9 height 9
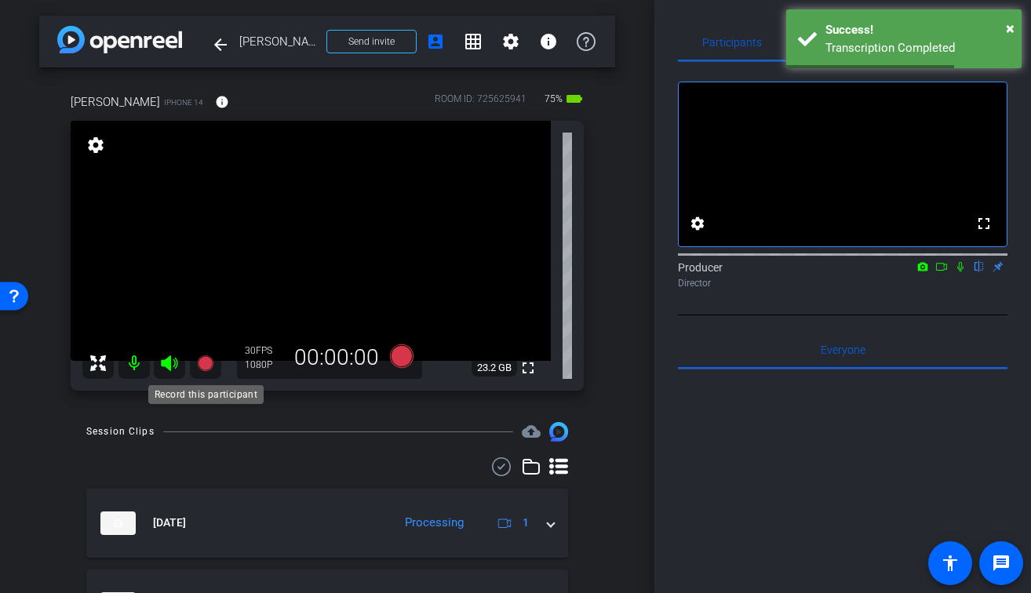
click at [202, 365] on icon at bounding box center [205, 363] width 16 height 16
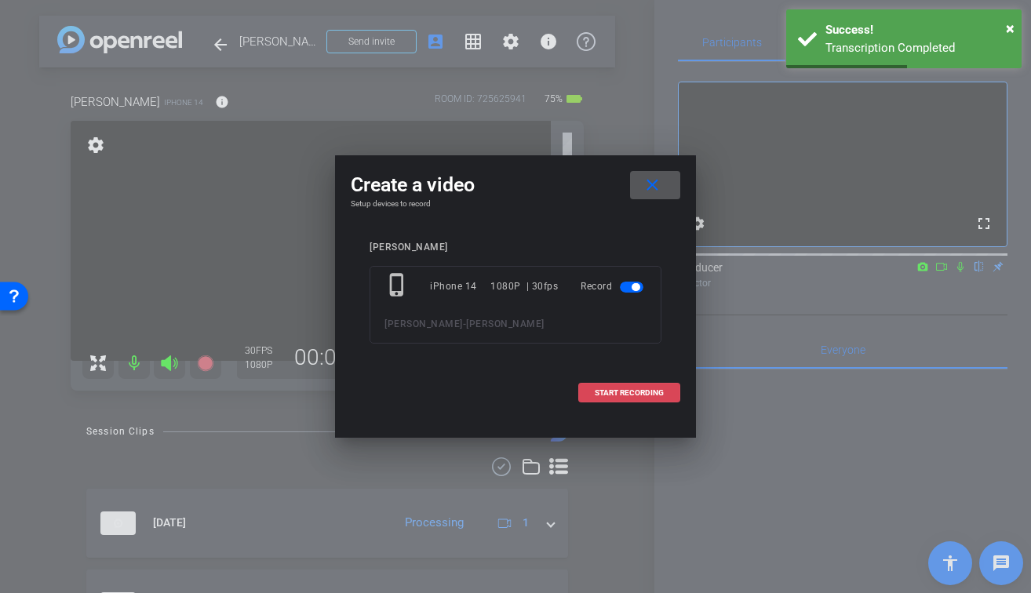
click at [651, 392] on span "START RECORDING" at bounding box center [629, 393] width 69 height 8
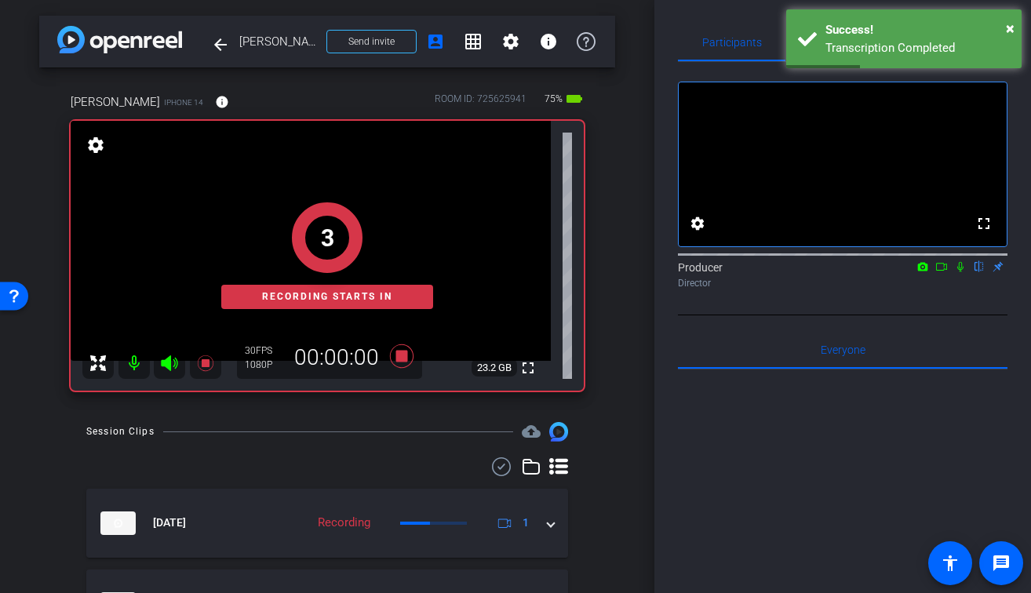
click at [958, 272] on icon at bounding box center [960, 266] width 13 height 11
click at [945, 272] on icon at bounding box center [941, 266] width 13 height 11
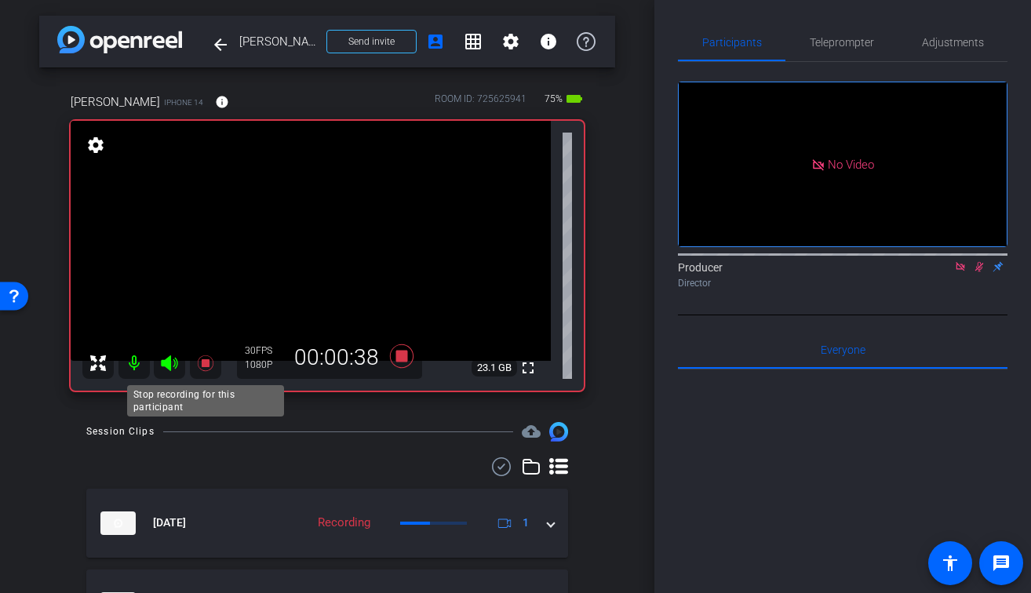
click at [206, 363] on icon at bounding box center [205, 363] width 16 height 16
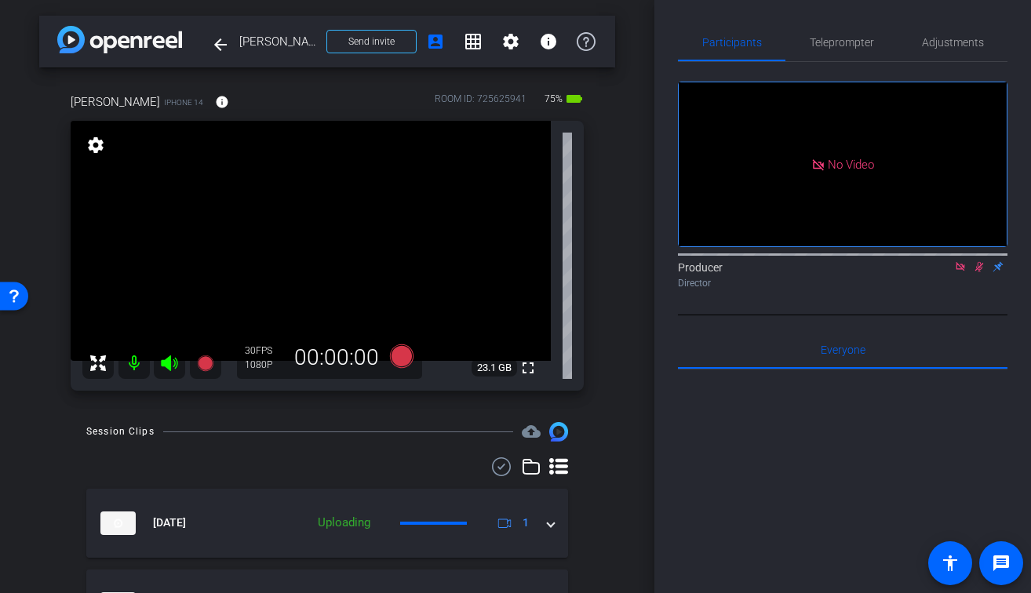
click at [979, 272] on icon at bounding box center [979, 267] width 9 height 10
click at [963, 271] on icon at bounding box center [960, 266] width 9 height 9
click at [613, 278] on div "Ally Rami iPhone 14 info ROOM ID: 725625941 75% battery_std fullscreen settings…" at bounding box center [327, 236] width 576 height 339
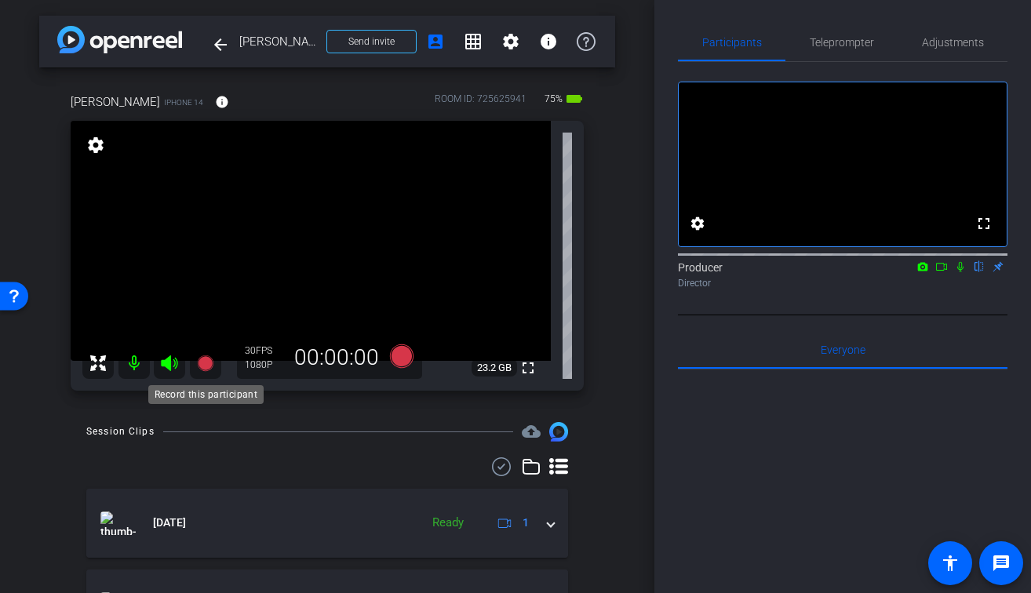
click at [197, 368] on icon at bounding box center [205, 363] width 19 height 19
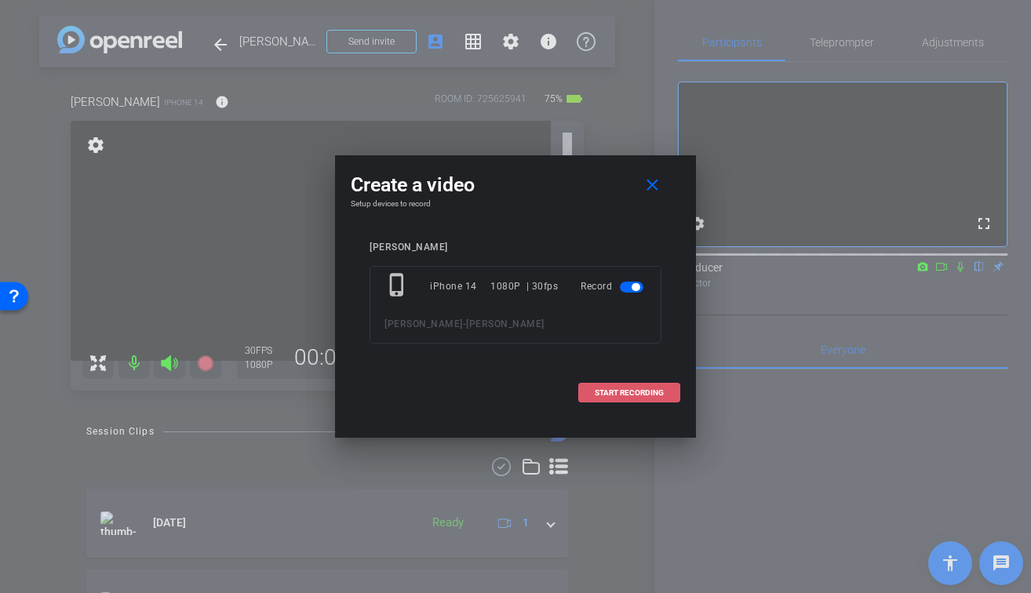
click at [653, 395] on span "START RECORDING" at bounding box center [629, 393] width 69 height 8
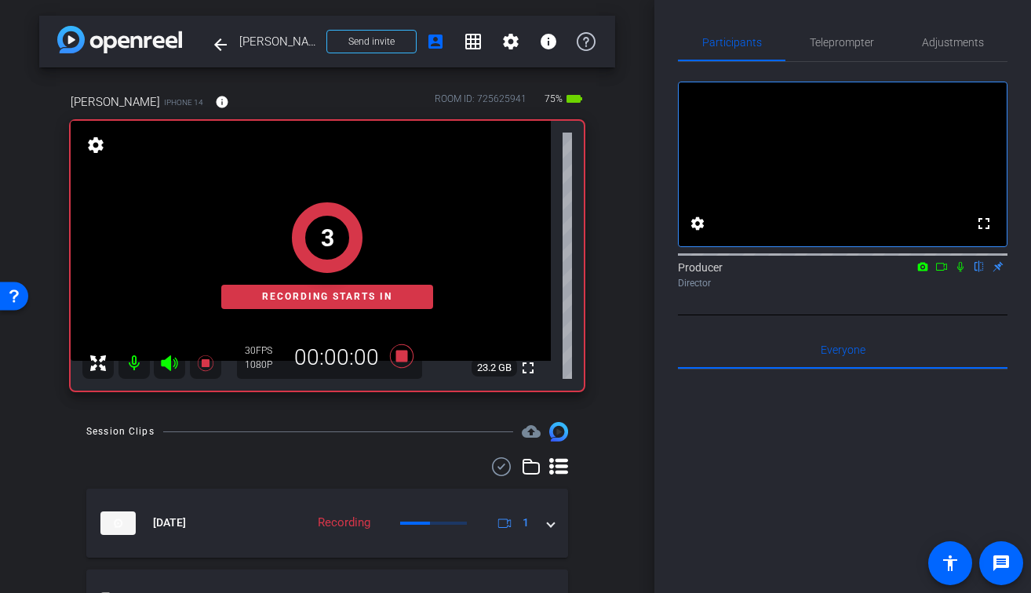
click at [961, 272] on icon at bounding box center [960, 266] width 13 height 11
click at [945, 272] on icon at bounding box center [941, 266] width 13 height 11
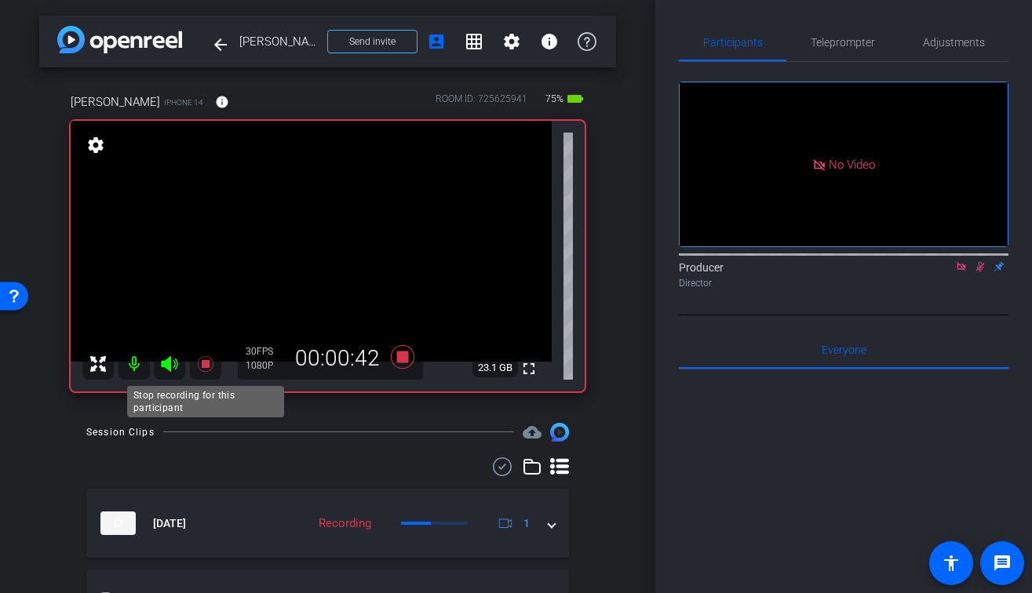
click at [205, 369] on icon at bounding box center [205, 364] width 19 height 19
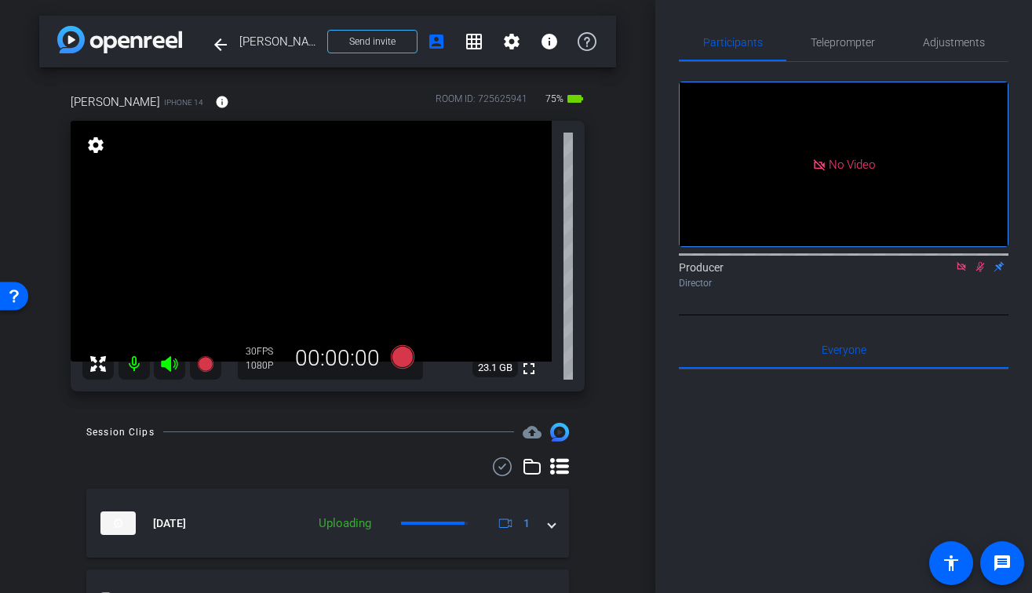
click at [978, 272] on icon at bounding box center [980, 267] width 9 height 10
click at [963, 271] on icon at bounding box center [960, 266] width 9 height 9
click at [386, 416] on div "arrow_back Ally Rami Back to project Send invite account_box grid_on settings i…" at bounding box center [327, 296] width 655 height 593
click at [202, 365] on icon at bounding box center [205, 364] width 16 height 16
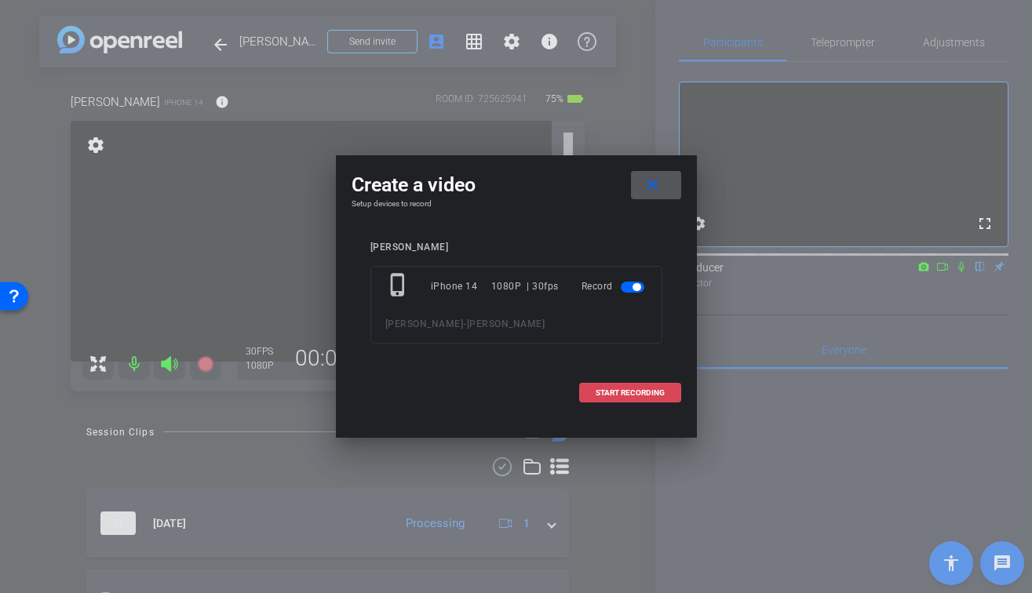
click at [639, 392] on span "START RECORDING" at bounding box center [629, 393] width 69 height 8
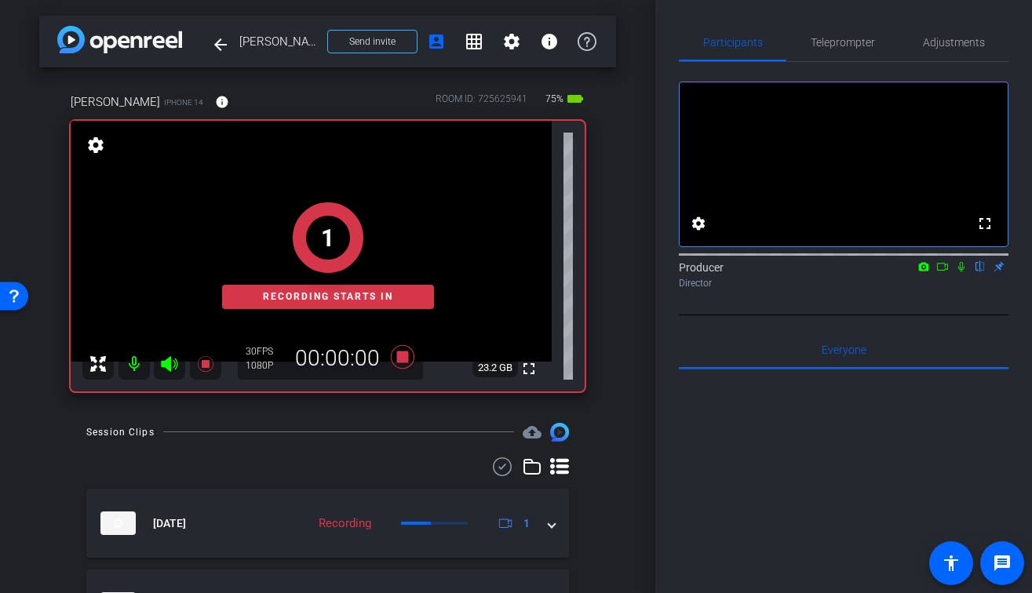
click at [958, 272] on icon at bounding box center [961, 266] width 13 height 11
click at [938, 272] on icon at bounding box center [942, 266] width 13 height 11
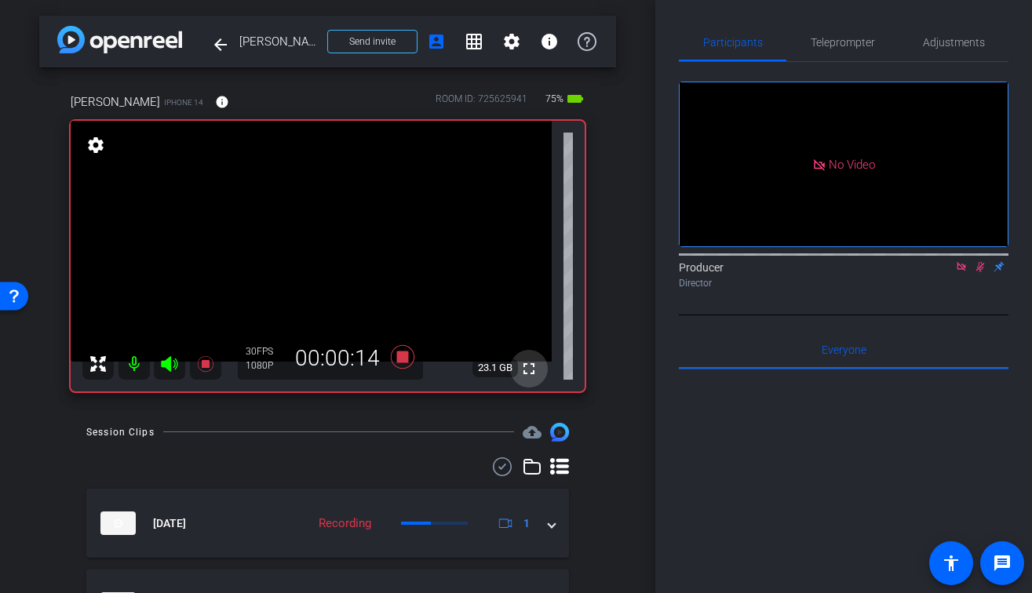
click at [526, 371] on mat-icon "fullscreen" at bounding box center [528, 368] width 19 height 19
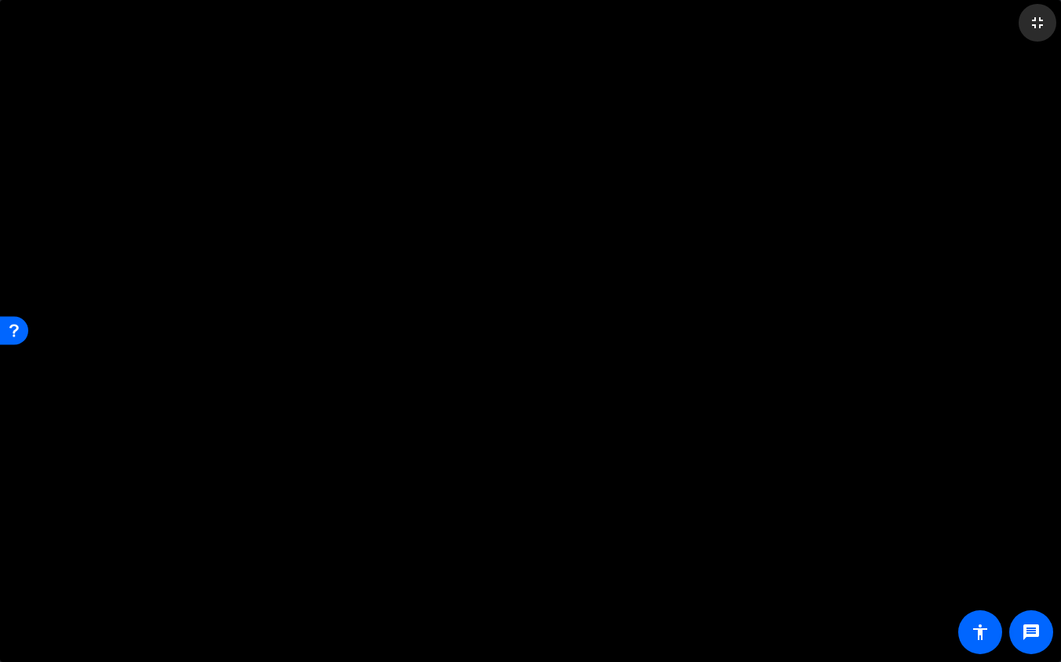
click at [1030, 27] on mat-icon "fullscreen_exit" at bounding box center [1037, 22] width 19 height 19
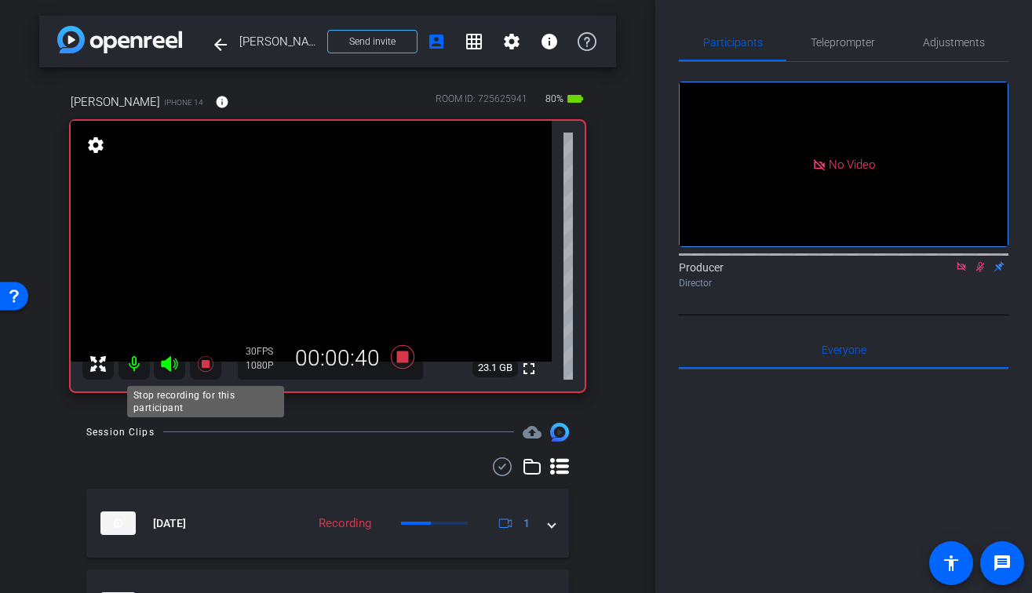
click at [206, 368] on icon at bounding box center [205, 364] width 19 height 19
click at [976, 272] on icon at bounding box center [980, 266] width 13 height 11
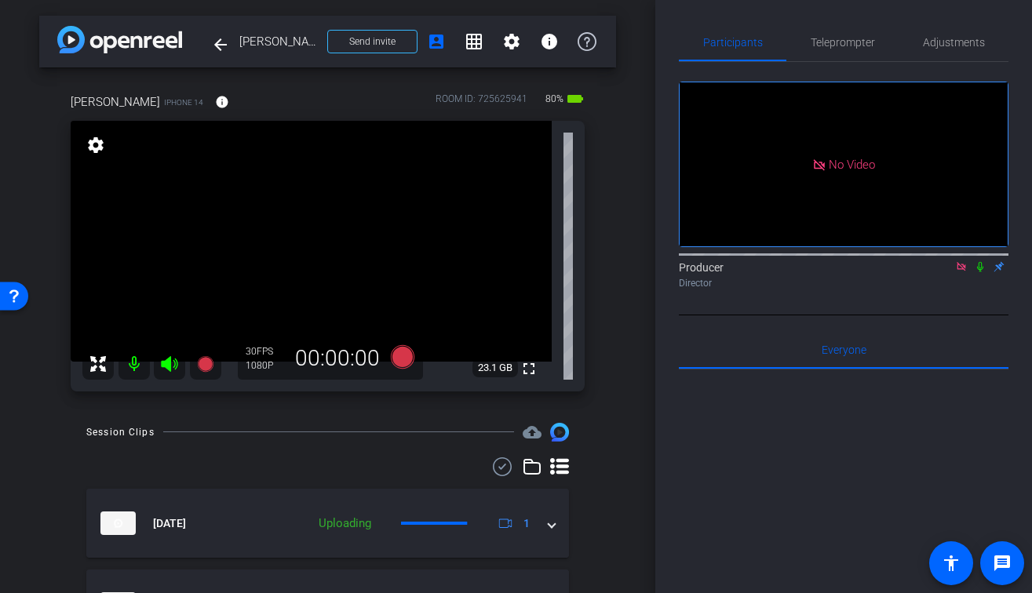
click at [961, 272] on icon at bounding box center [961, 266] width 13 height 11
click at [526, 373] on mat-icon "fullscreen" at bounding box center [528, 368] width 19 height 19
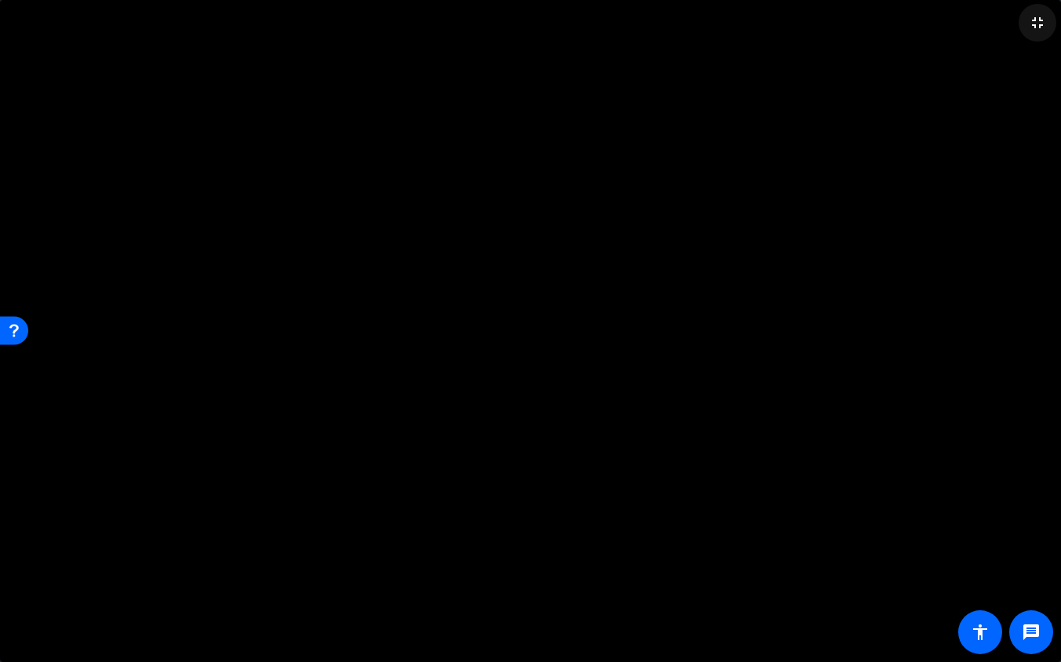
click at [1030, 31] on mat-icon "fullscreen_exit" at bounding box center [1037, 22] width 19 height 19
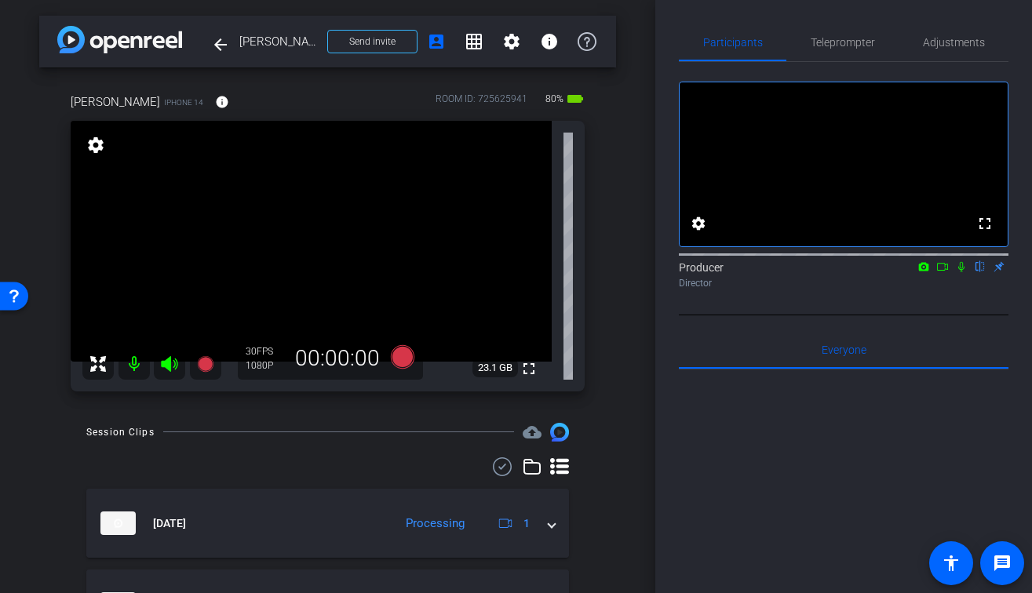
click at [535, 363] on mat-icon "fullscreen" at bounding box center [528, 368] width 19 height 19
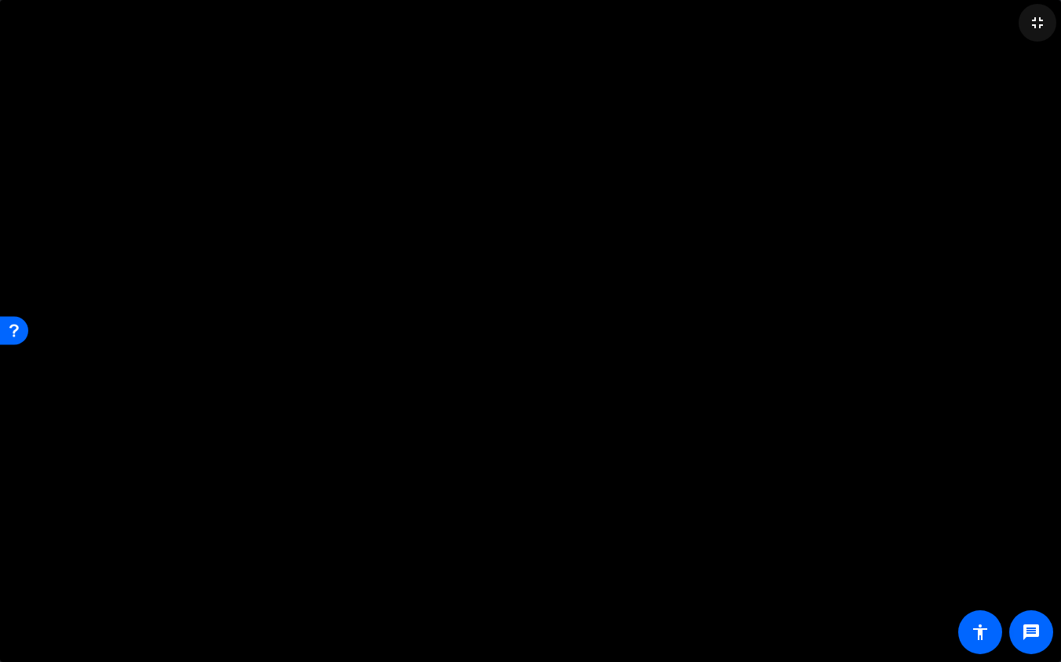
click at [1030, 17] on mat-icon "fullscreen_exit" at bounding box center [1037, 22] width 19 height 19
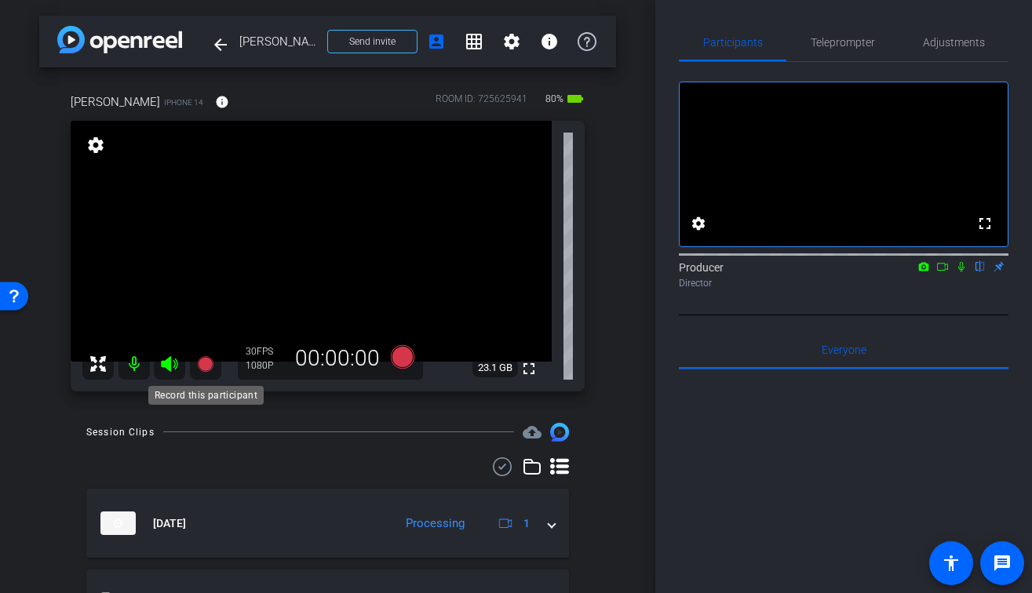
click at [202, 366] on icon at bounding box center [205, 364] width 16 height 16
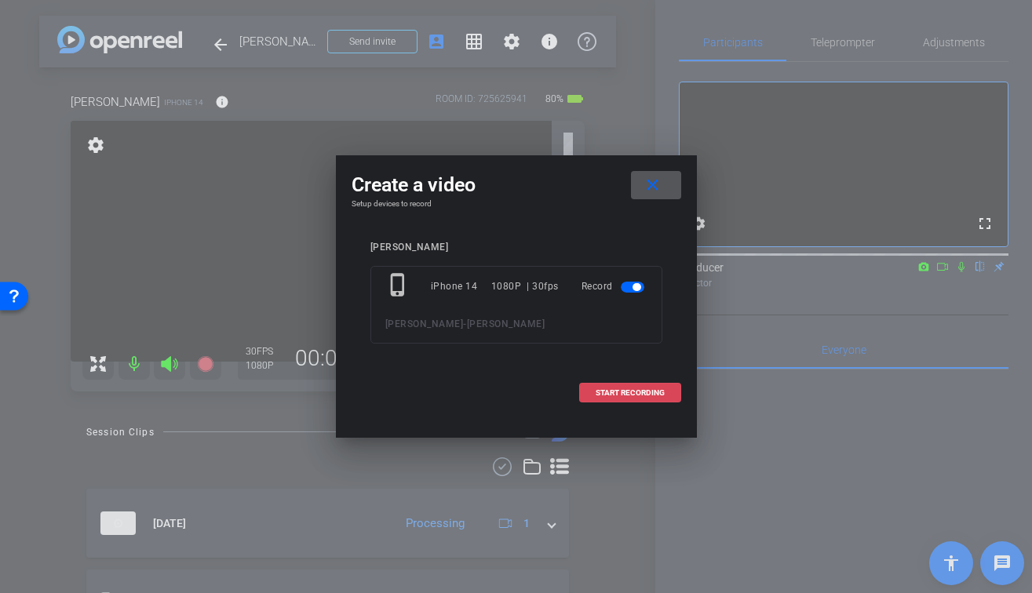
click at [651, 387] on span at bounding box center [630, 393] width 100 height 38
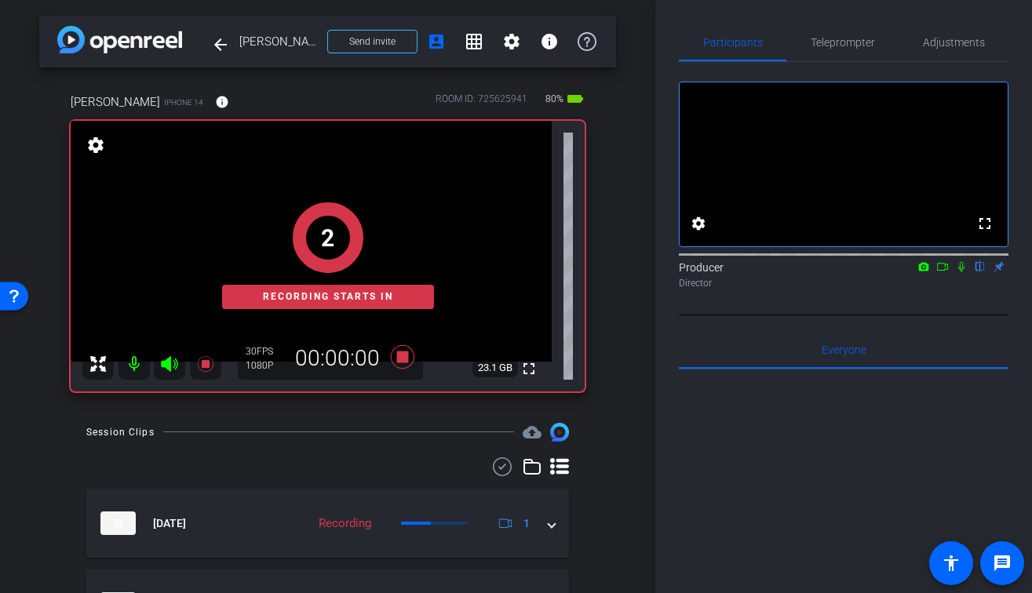
click at [960, 272] on icon at bounding box center [961, 267] width 6 height 10
click at [944, 272] on icon at bounding box center [942, 266] width 13 height 11
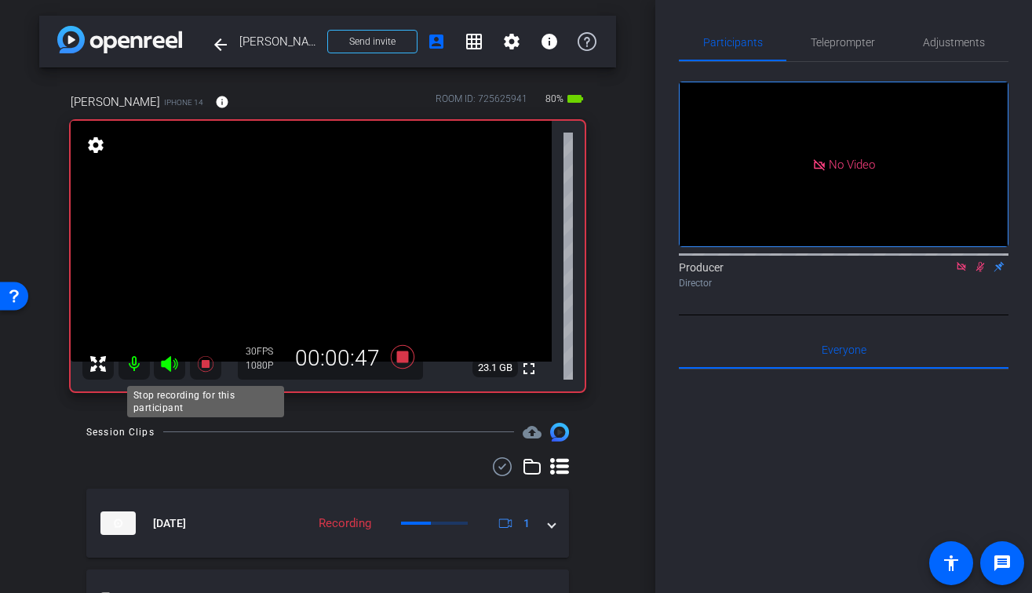
click at [207, 366] on icon at bounding box center [205, 364] width 16 height 16
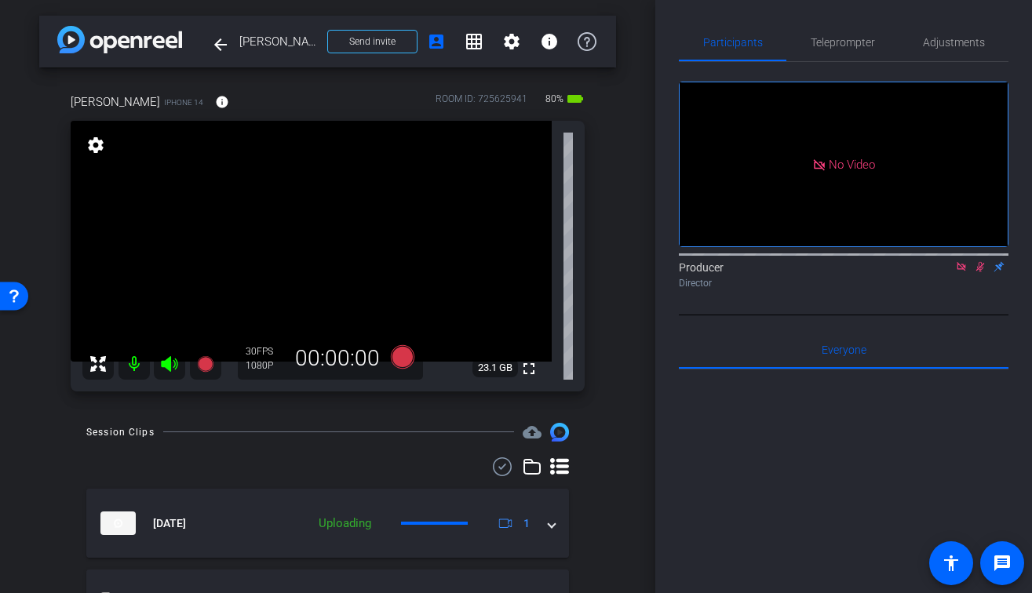
click at [973, 274] on mat-icon at bounding box center [980, 267] width 19 height 14
click at [964, 271] on icon at bounding box center [960, 266] width 9 height 9
click at [629, 401] on div "arrow_back Ally Rami Back to project Send invite account_box grid_on settings i…" at bounding box center [327, 296] width 655 height 593
click at [406, 470] on div at bounding box center [327, 466] width 483 height 19
click at [529, 371] on mat-icon "fullscreen" at bounding box center [528, 368] width 19 height 19
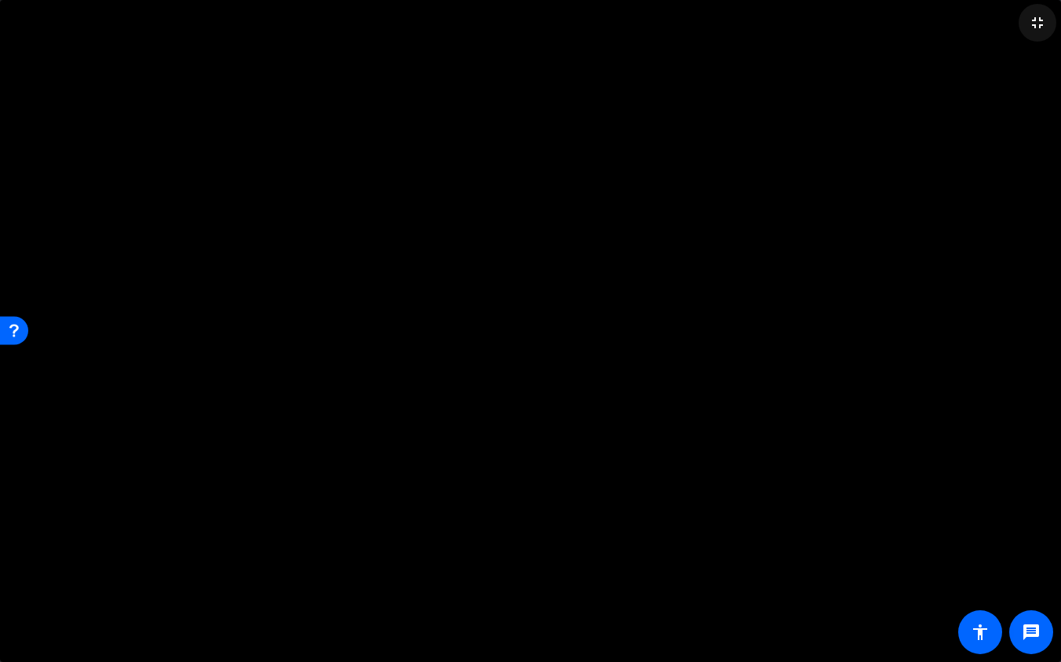
click at [1030, 23] on mat-icon "fullscreen_exit" at bounding box center [1037, 22] width 19 height 19
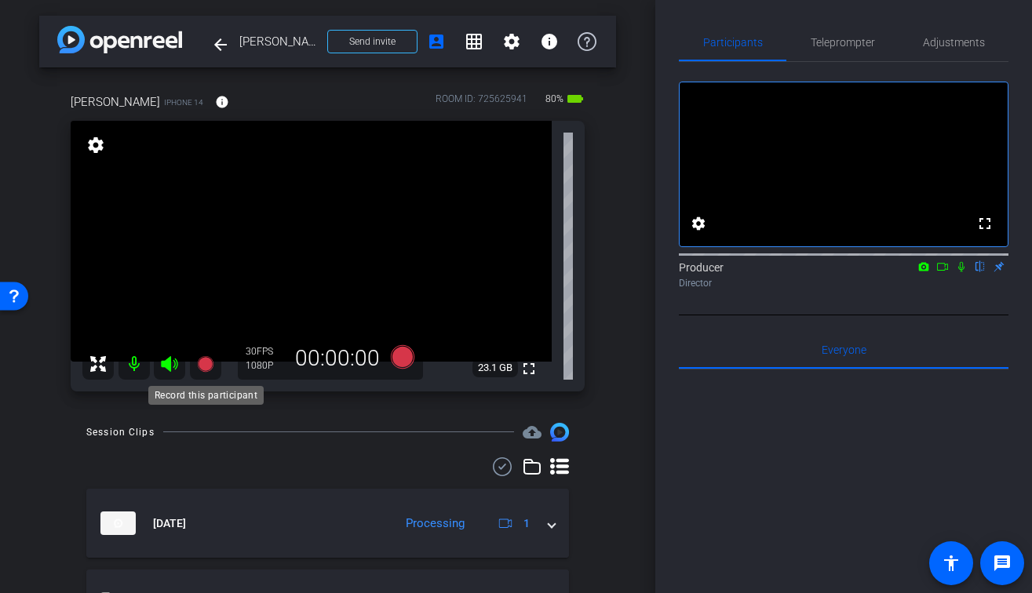
click at [209, 356] on icon at bounding box center [205, 364] width 19 height 19
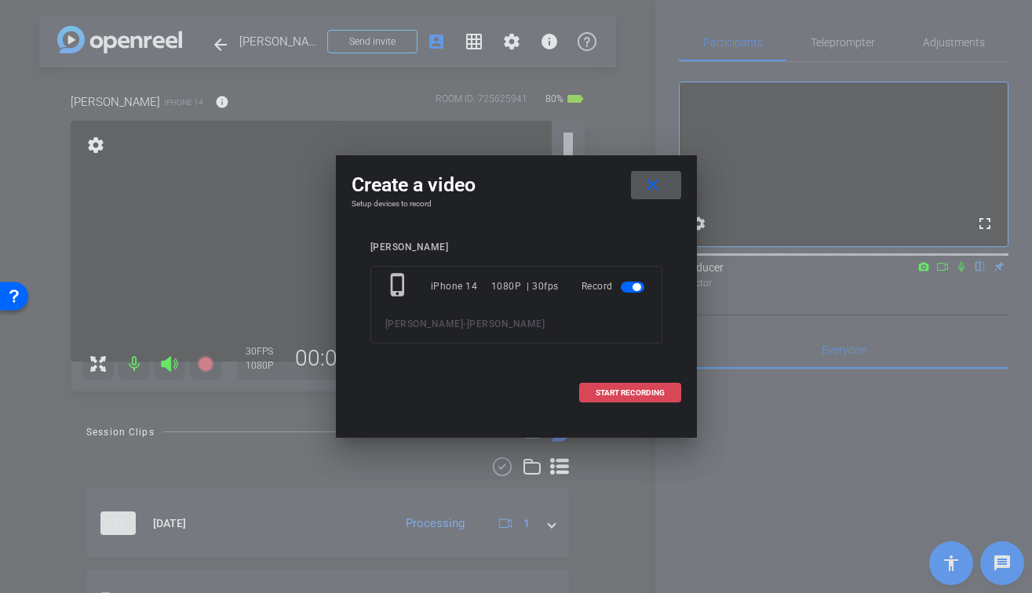
click at [665, 396] on span at bounding box center [630, 393] width 100 height 38
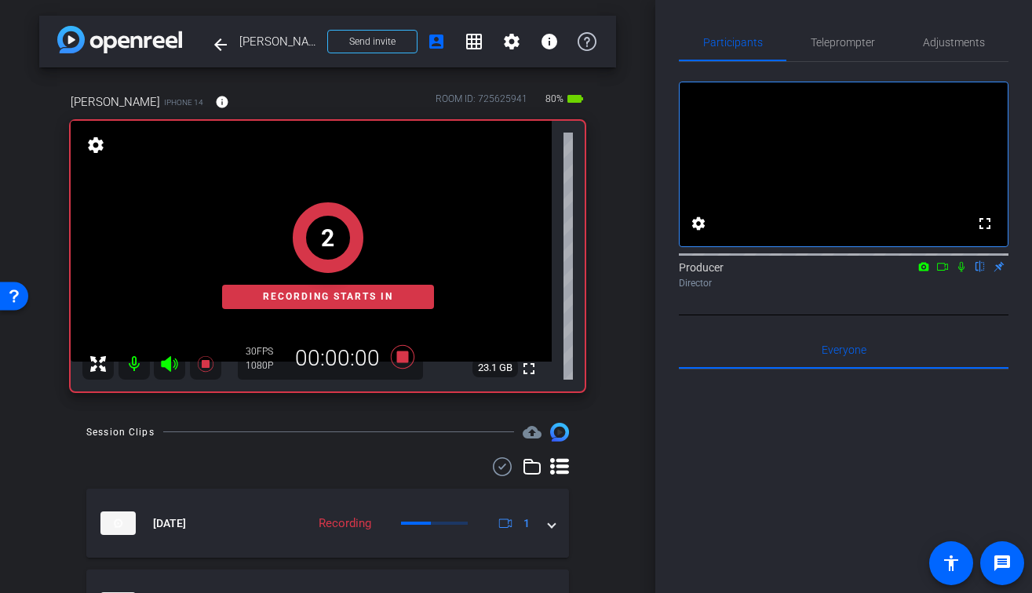
click at [960, 272] on icon at bounding box center [961, 267] width 6 height 10
click at [941, 272] on icon at bounding box center [942, 266] width 13 height 11
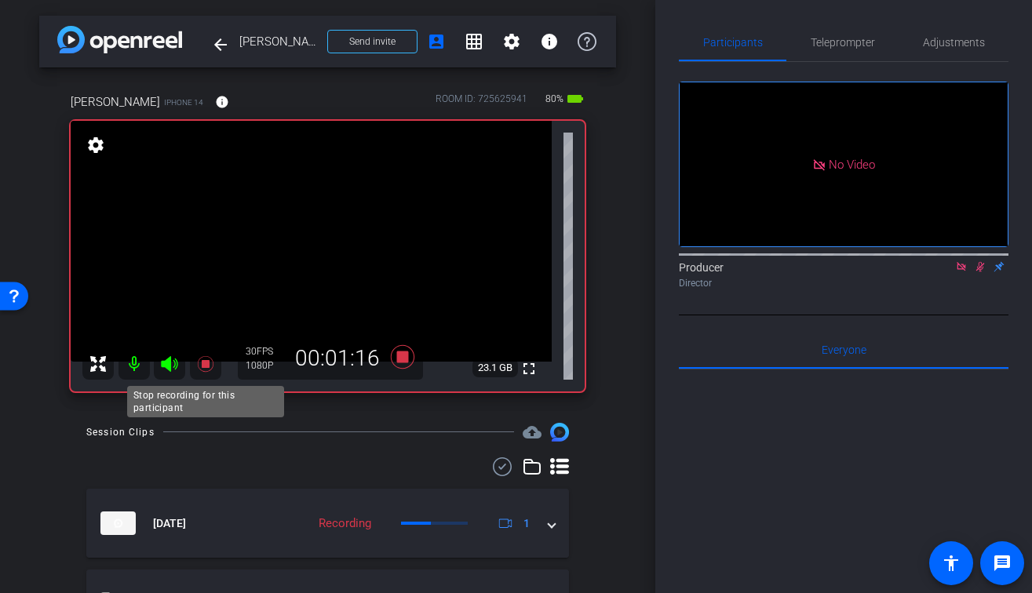
click at [207, 359] on icon at bounding box center [205, 364] width 16 height 16
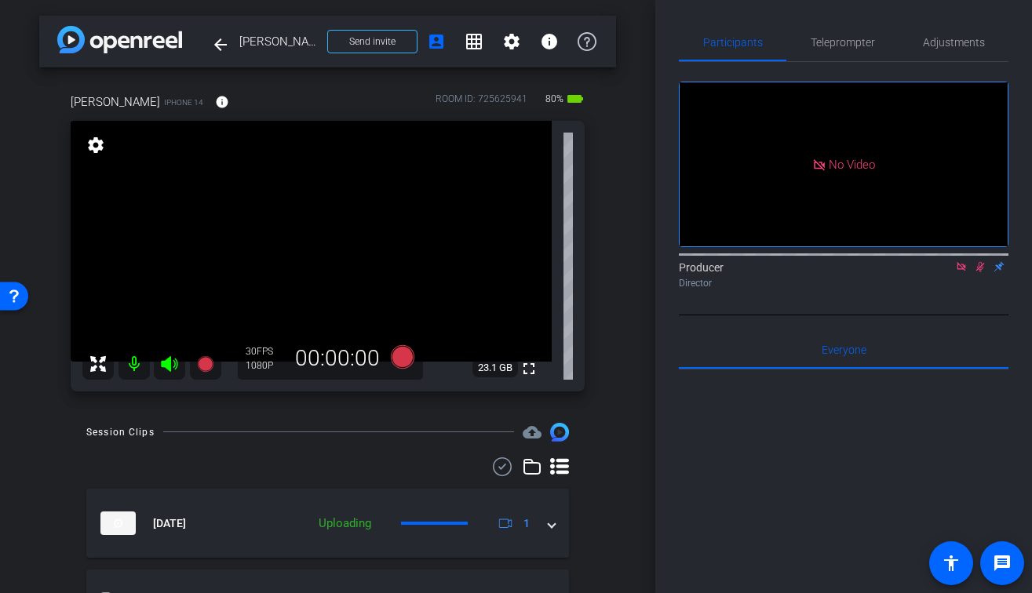
click at [981, 272] on icon at bounding box center [980, 266] width 13 height 11
click at [960, 272] on icon at bounding box center [961, 266] width 13 height 11
click at [213, 369] on icon at bounding box center [205, 364] width 19 height 19
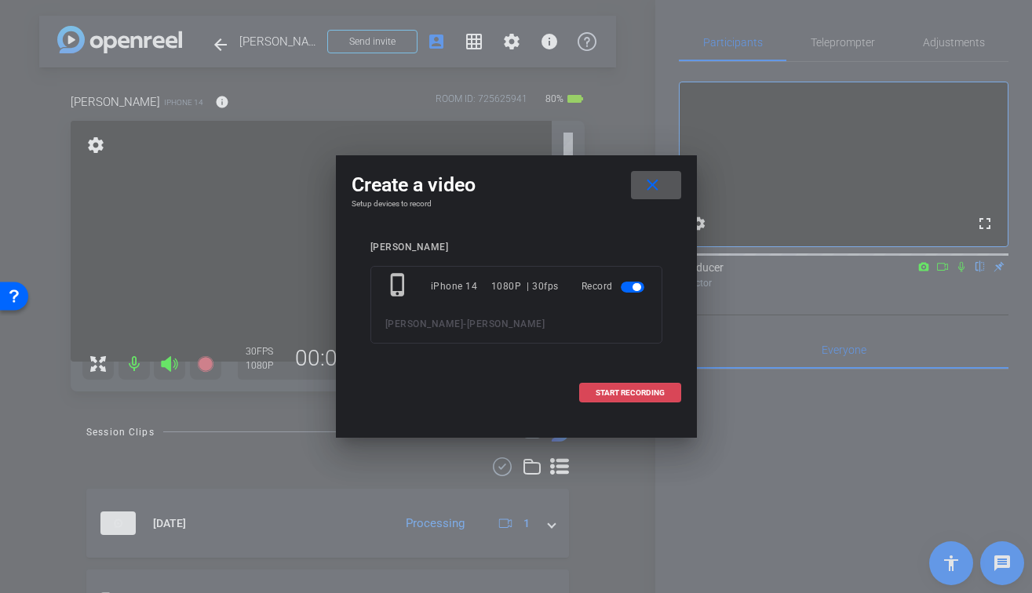
click at [671, 398] on span at bounding box center [630, 393] width 100 height 38
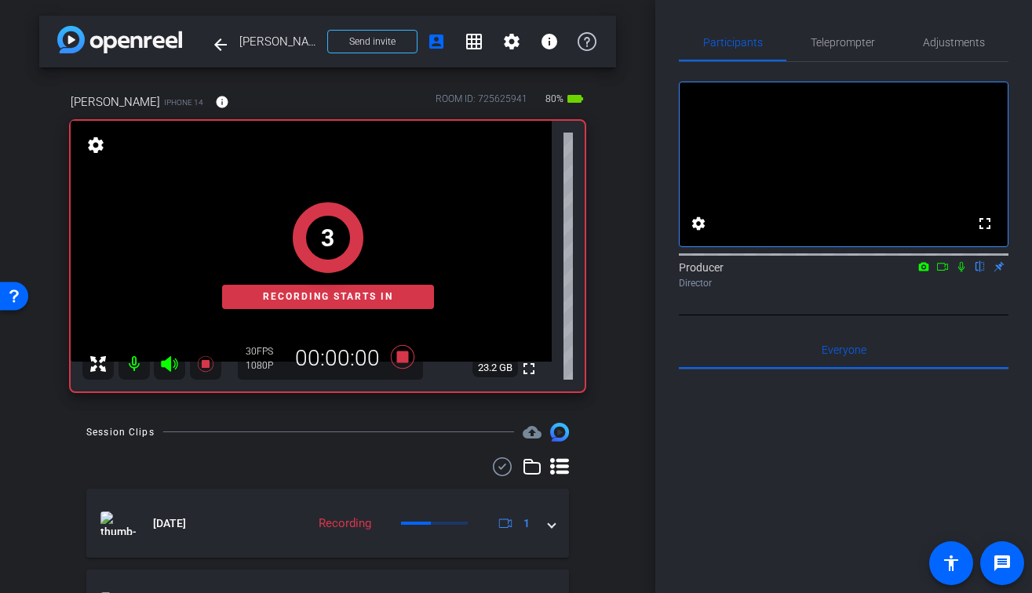
click at [963, 272] on icon at bounding box center [961, 266] width 13 height 11
click at [942, 272] on icon at bounding box center [942, 266] width 13 height 11
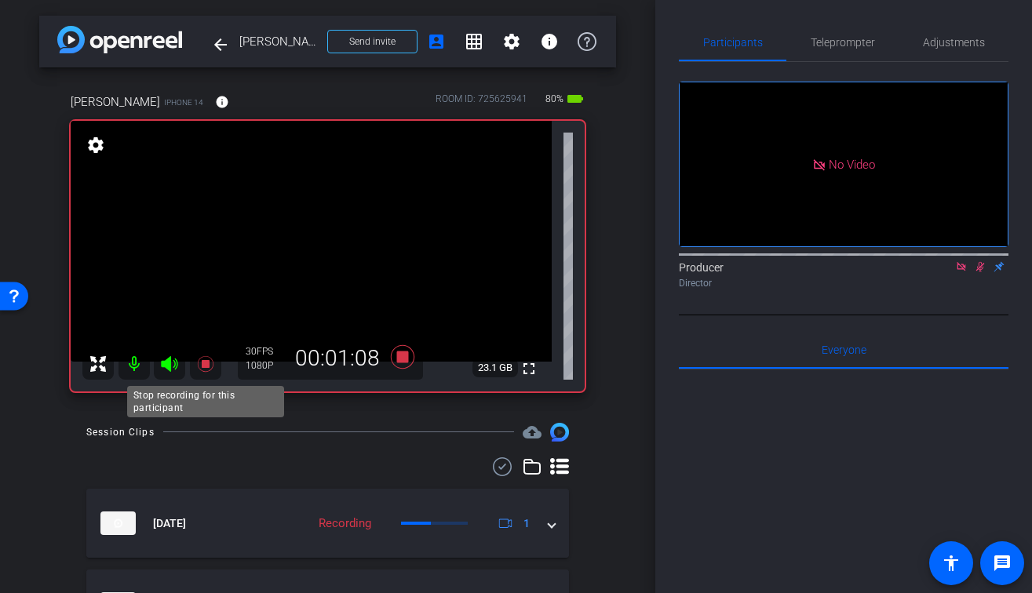
click at [208, 366] on icon at bounding box center [205, 364] width 16 height 16
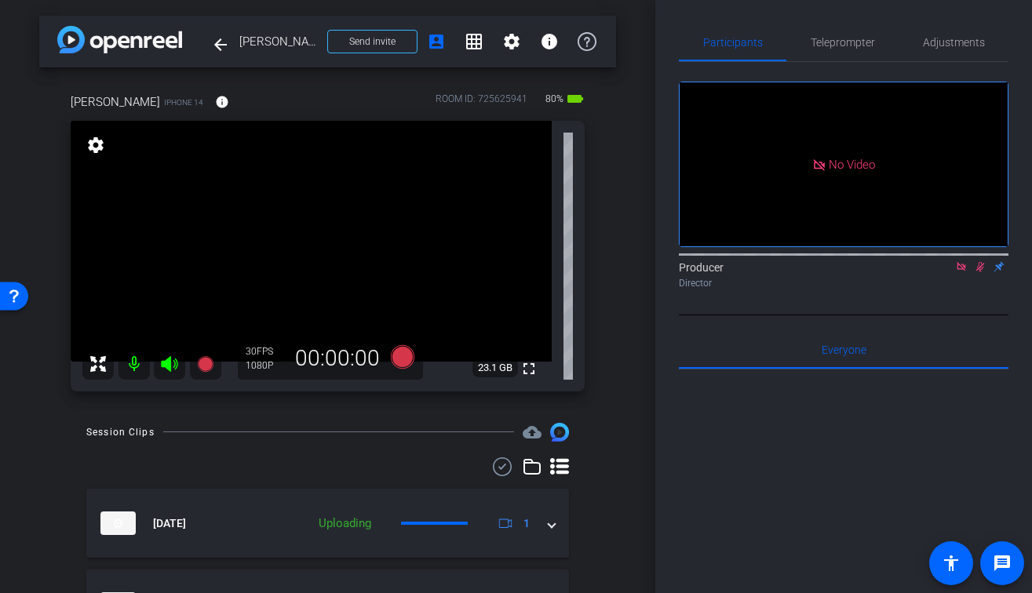
click at [979, 272] on icon at bounding box center [980, 266] width 13 height 11
click at [957, 271] on icon at bounding box center [960, 266] width 9 height 9
click at [202, 362] on icon at bounding box center [205, 364] width 16 height 16
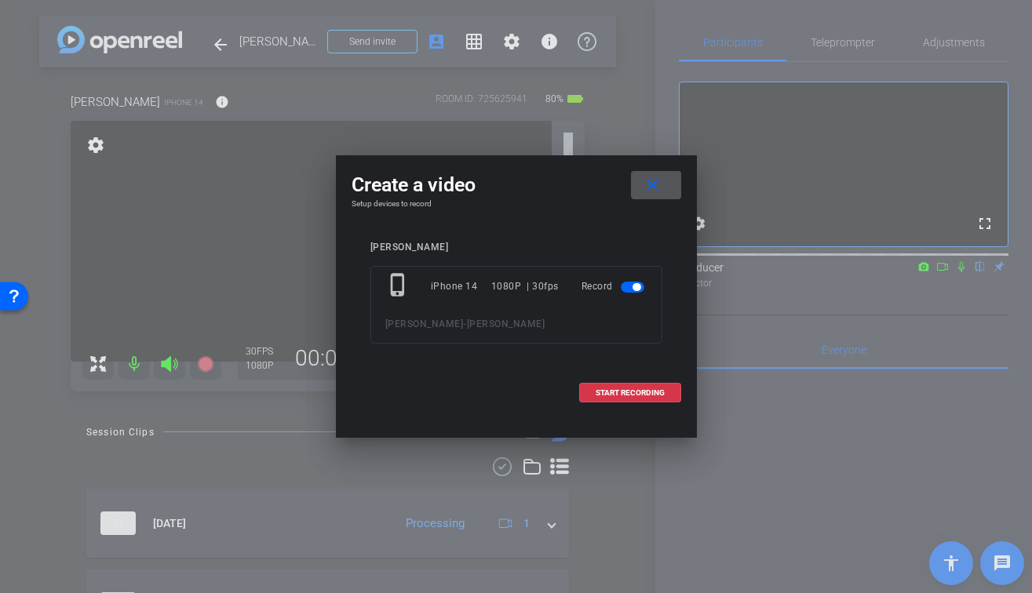
click at [654, 187] on mat-icon "close" at bounding box center [653, 186] width 20 height 20
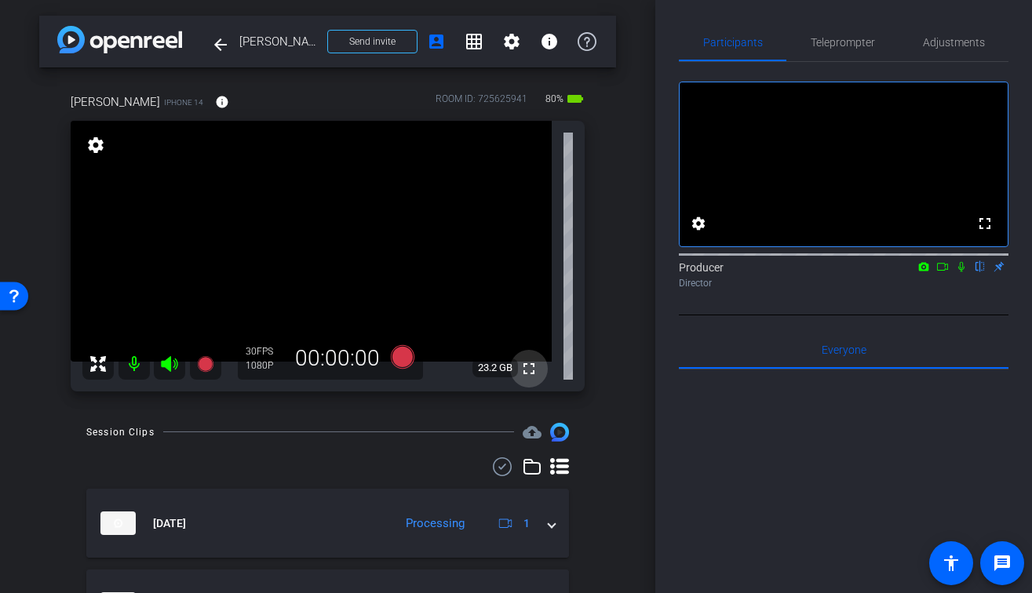
click at [538, 366] on span at bounding box center [529, 369] width 38 height 38
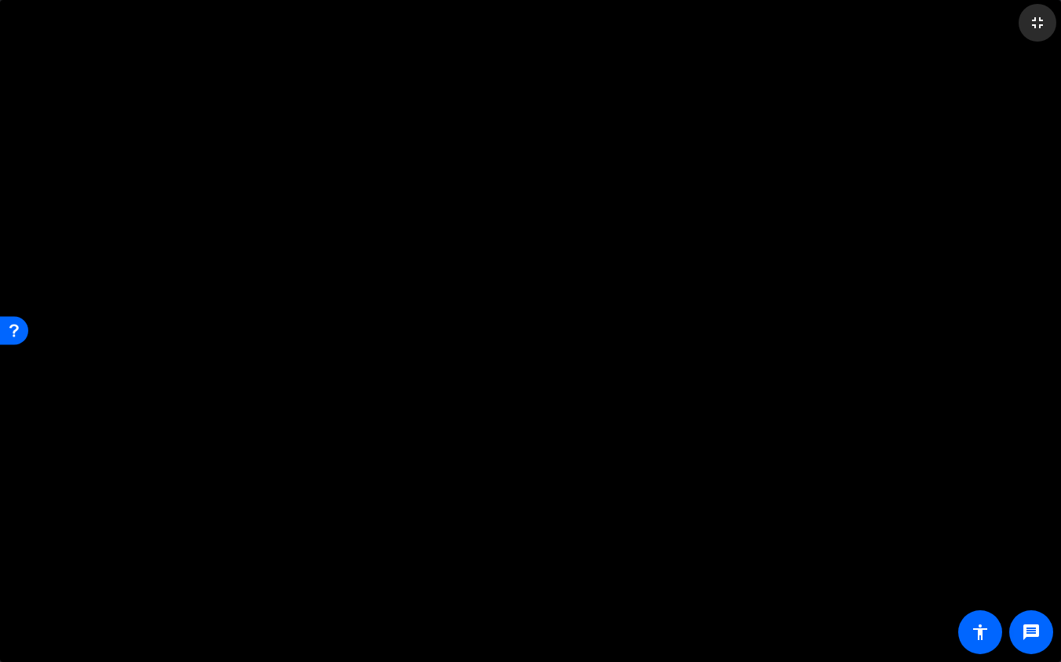
click at [1030, 37] on span at bounding box center [1037, 23] width 38 height 38
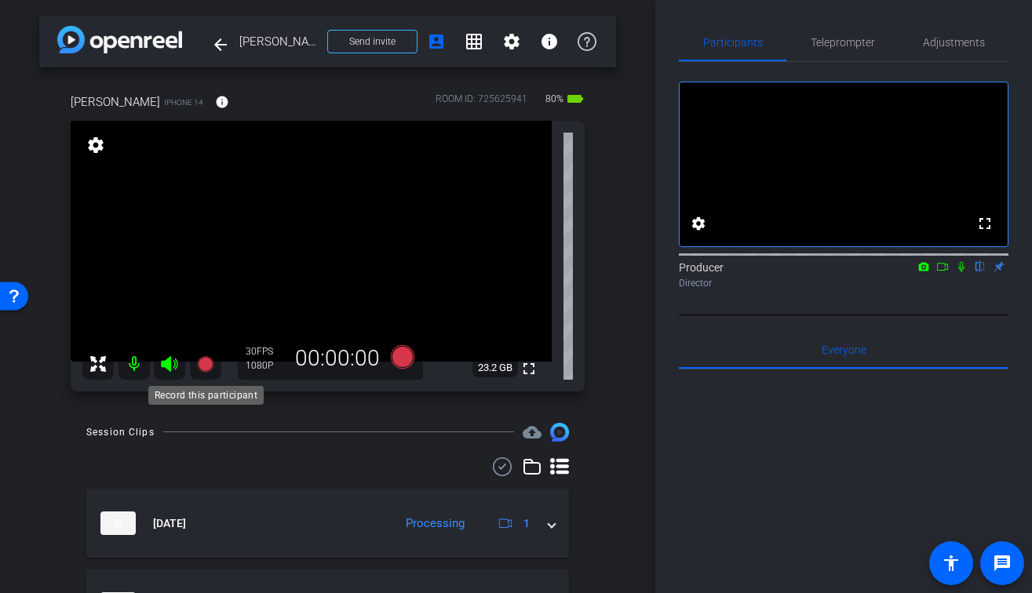
click at [202, 363] on icon at bounding box center [205, 364] width 16 height 16
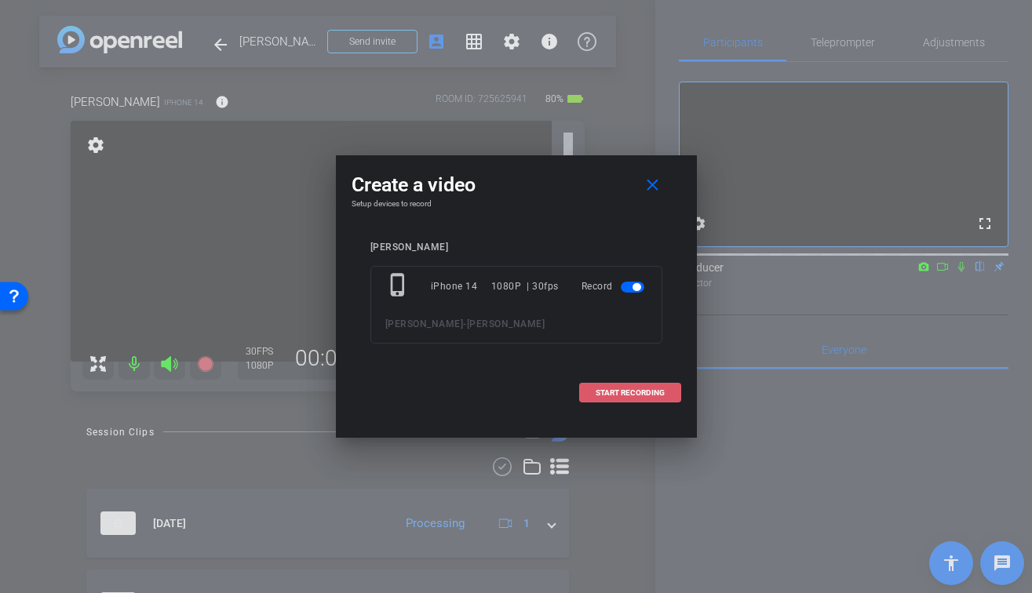
click at [654, 396] on span "START RECORDING" at bounding box center [629, 393] width 69 height 8
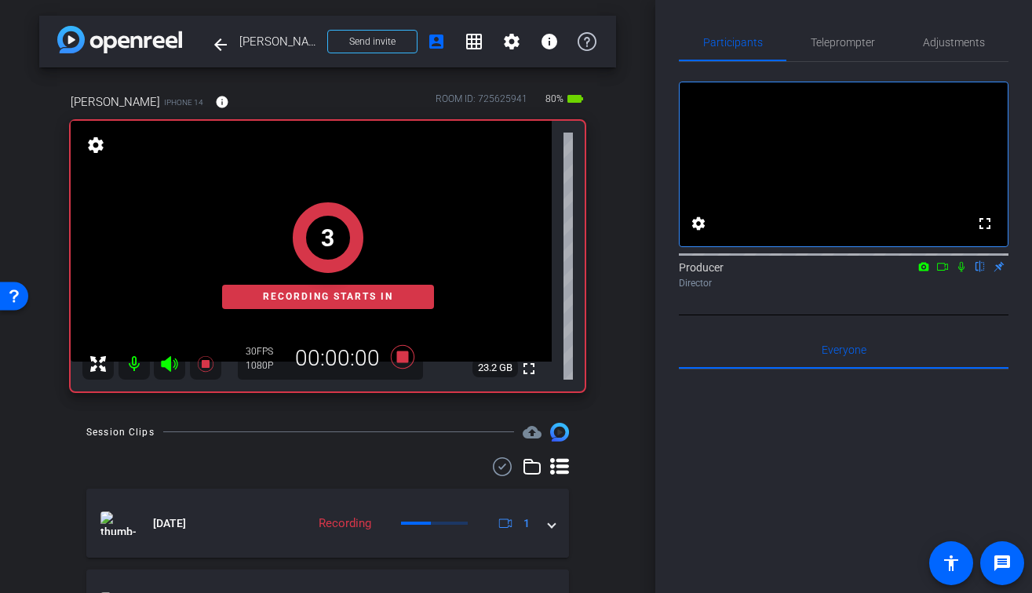
click at [960, 272] on icon at bounding box center [961, 266] width 13 height 11
click at [942, 272] on icon at bounding box center [942, 266] width 13 height 11
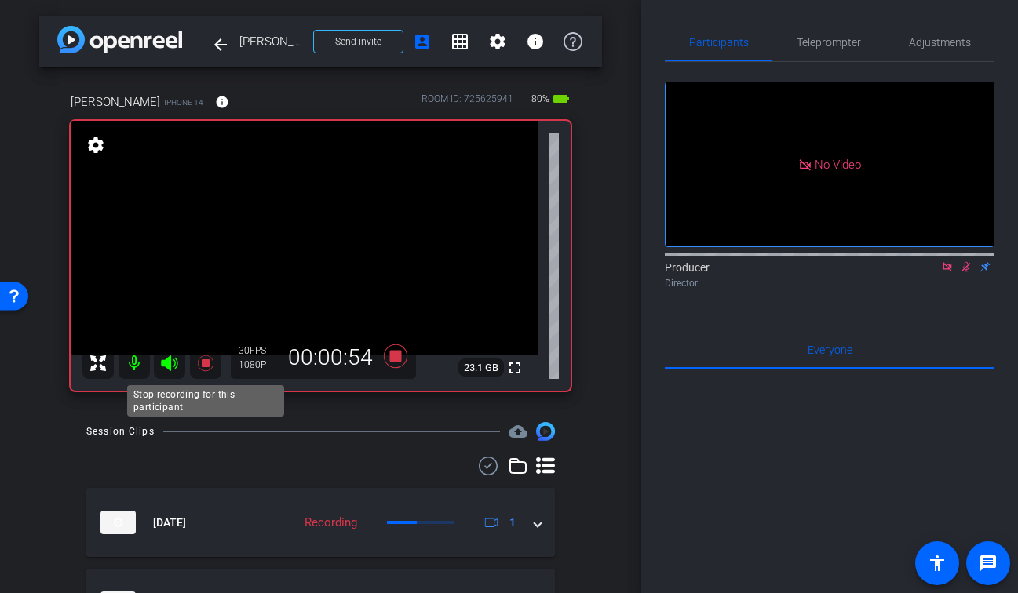
click at [205, 361] on icon at bounding box center [205, 363] width 16 height 16
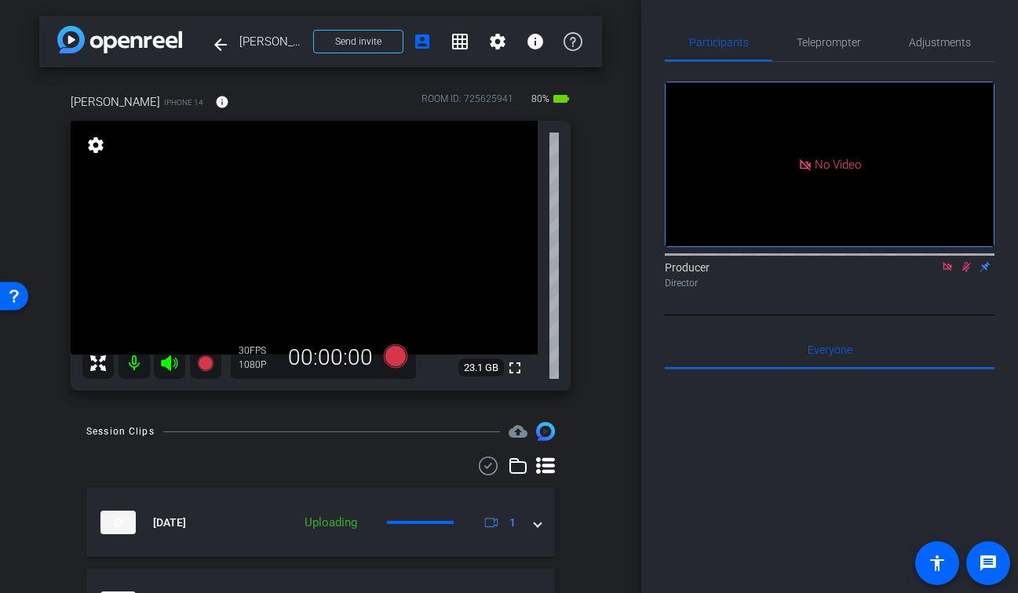
click at [965, 272] on icon at bounding box center [966, 267] width 9 height 10
click at [945, 272] on icon at bounding box center [947, 266] width 13 height 11
click at [208, 365] on icon at bounding box center [205, 363] width 16 height 16
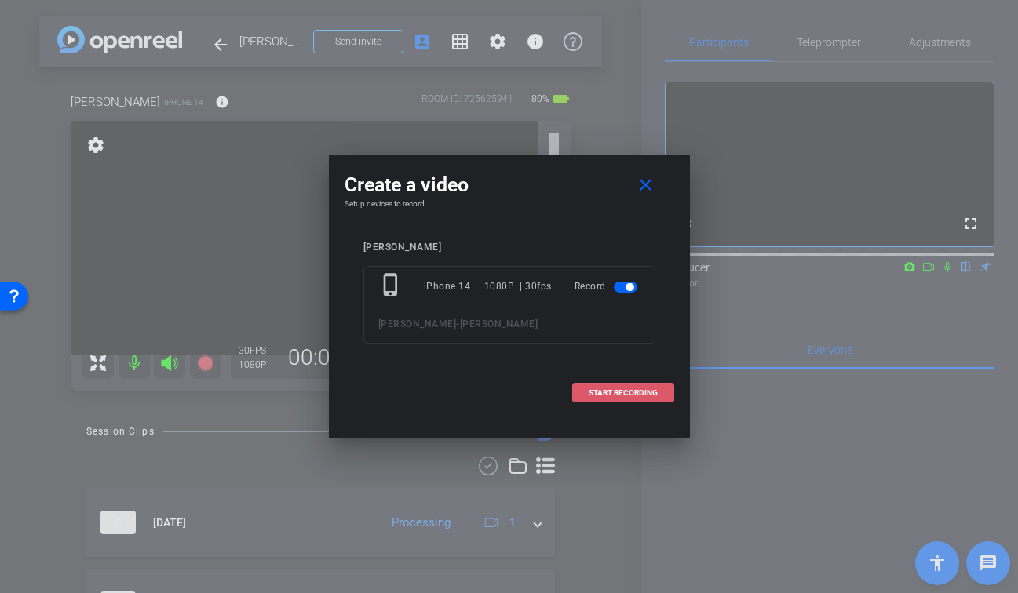
click at [602, 398] on span at bounding box center [623, 393] width 100 height 38
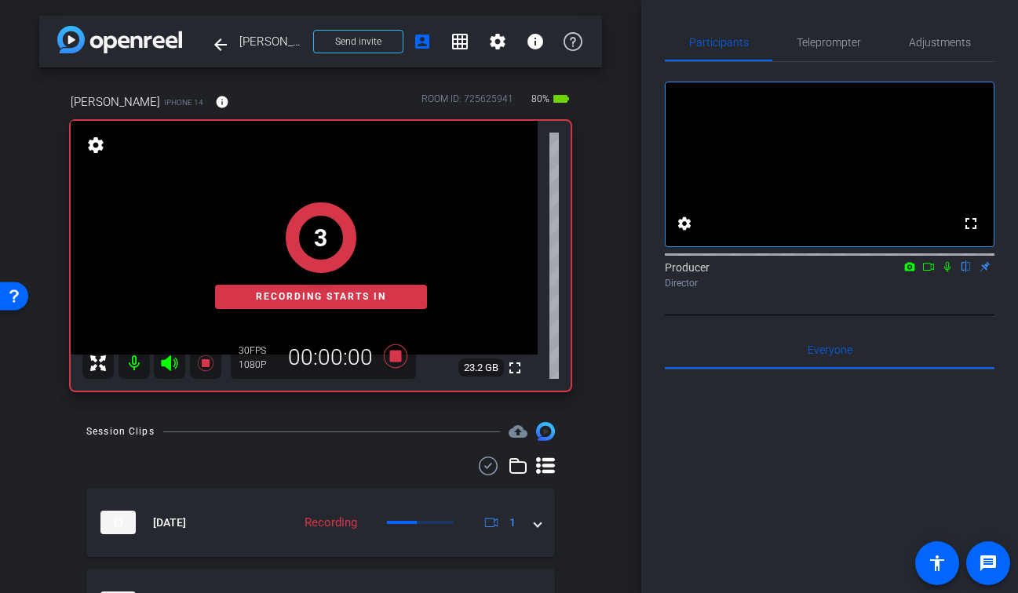
click at [942, 272] on icon at bounding box center [947, 266] width 13 height 11
click at [929, 272] on icon at bounding box center [928, 266] width 13 height 11
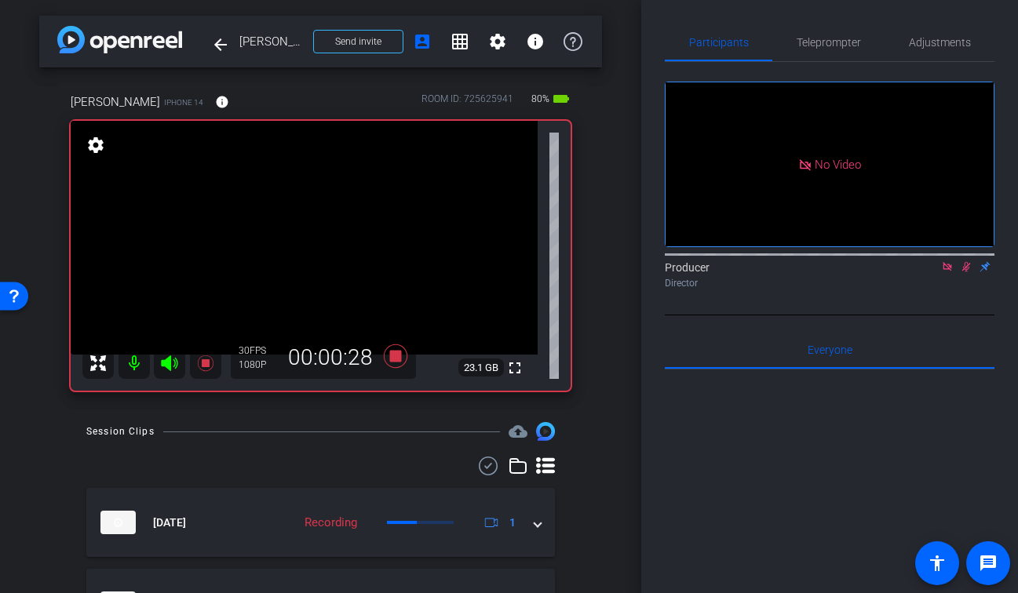
click at [322, 462] on div at bounding box center [320, 466] width 468 height 19
click at [204, 360] on icon at bounding box center [205, 363] width 16 height 16
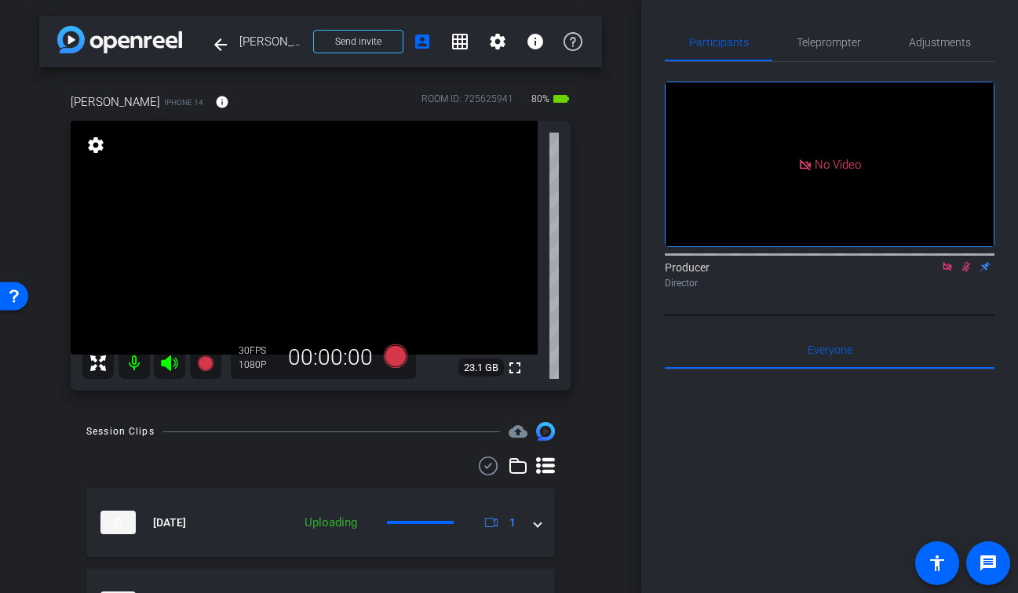
click at [969, 272] on icon at bounding box center [966, 266] width 13 height 11
click at [934, 283] on div "Producer Director" at bounding box center [830, 275] width 330 height 31
click at [949, 272] on icon at bounding box center [947, 266] width 13 height 11
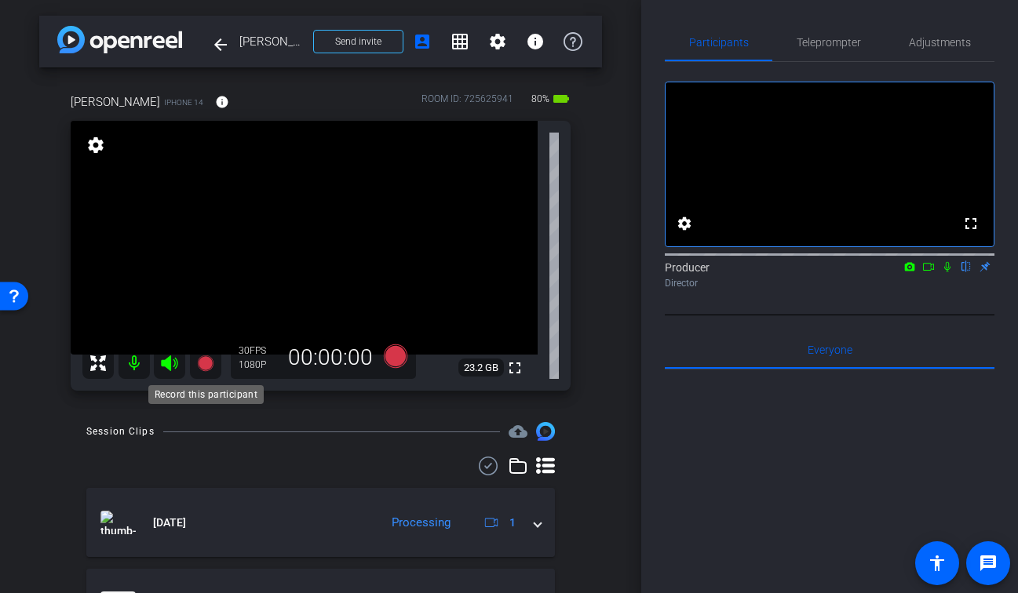
click at [205, 360] on icon at bounding box center [205, 363] width 16 height 16
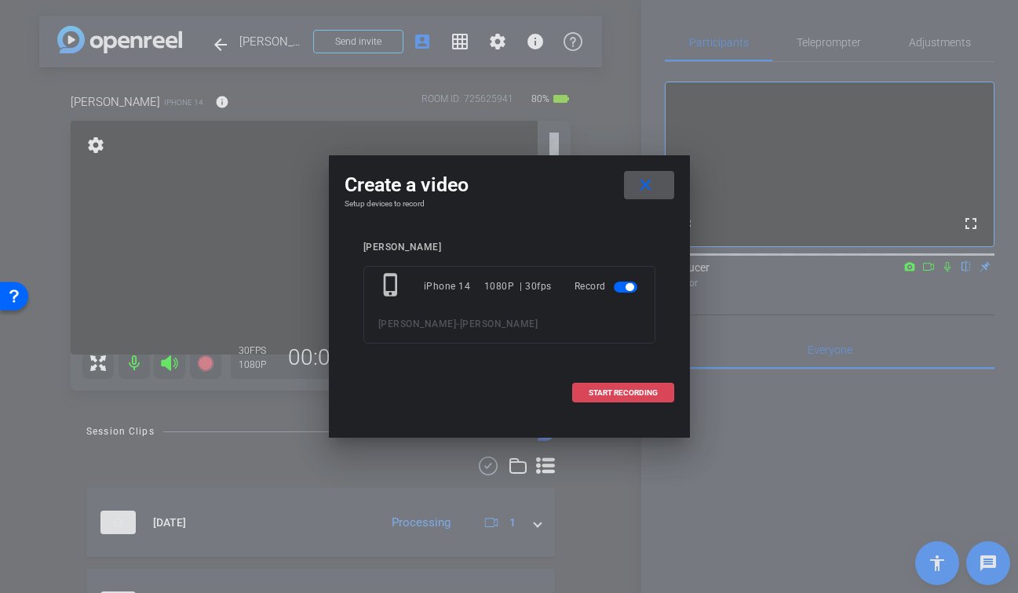
click at [617, 395] on span "START RECORDING" at bounding box center [622, 393] width 69 height 8
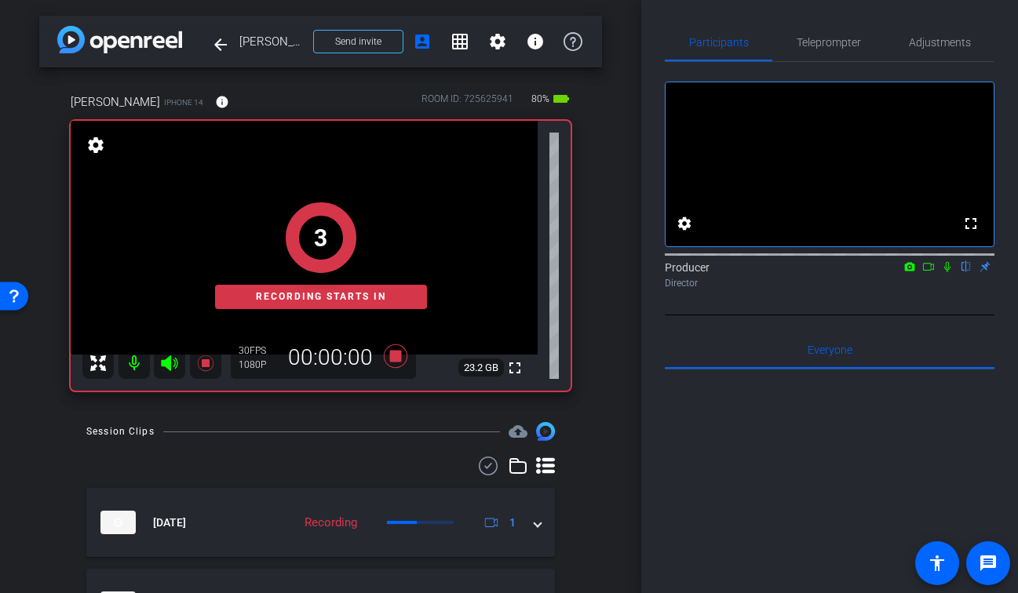
click at [947, 272] on icon at bounding box center [947, 266] width 13 height 11
click at [934, 272] on icon at bounding box center [928, 266] width 13 height 11
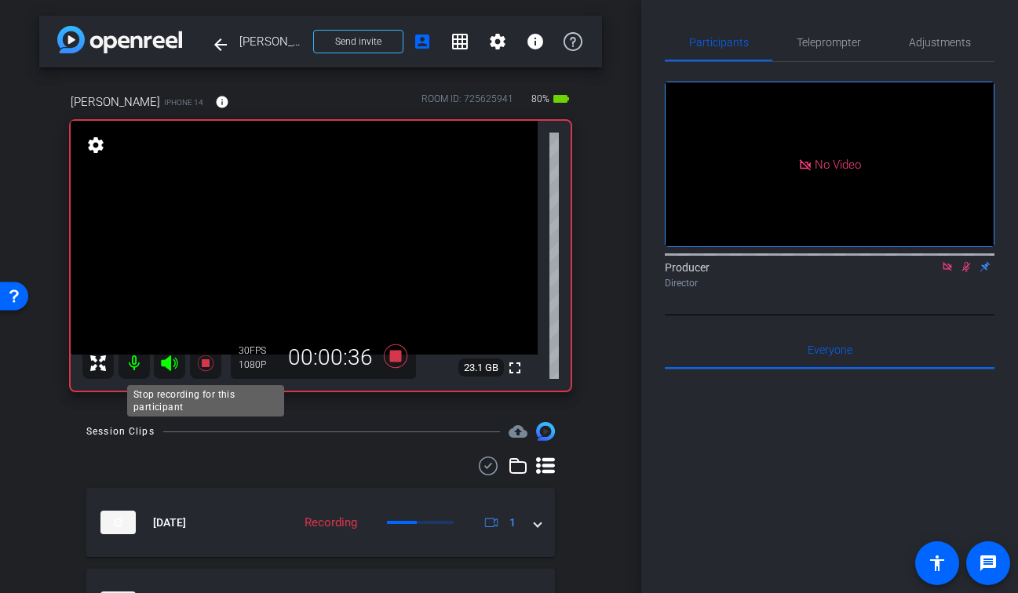
click at [206, 357] on icon at bounding box center [205, 363] width 19 height 19
click at [964, 272] on icon at bounding box center [966, 266] width 13 height 11
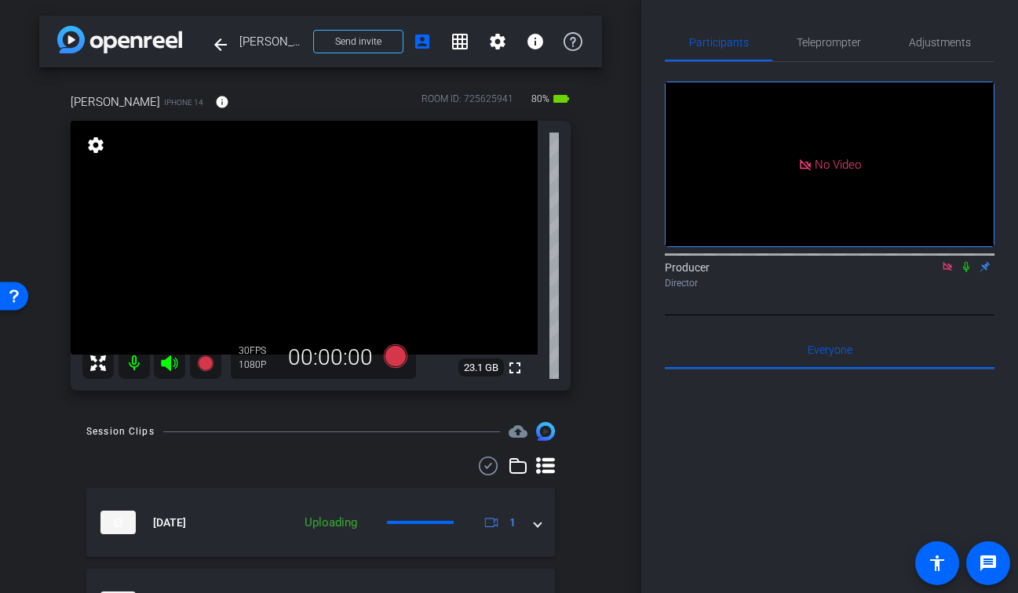
click at [947, 271] on icon at bounding box center [946, 266] width 9 height 9
click at [877, 355] on div "Everyone 0" at bounding box center [830, 350] width 330 height 38
click at [876, 315] on div "fullscreen settings Producer flip Director" at bounding box center [830, 188] width 330 height 253
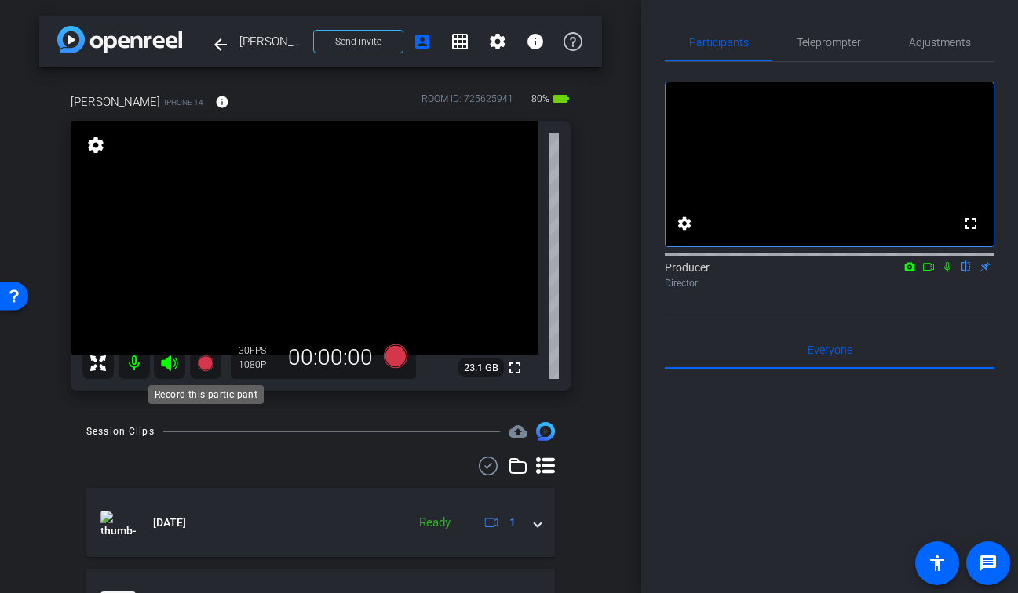
click at [207, 367] on icon at bounding box center [205, 363] width 16 height 16
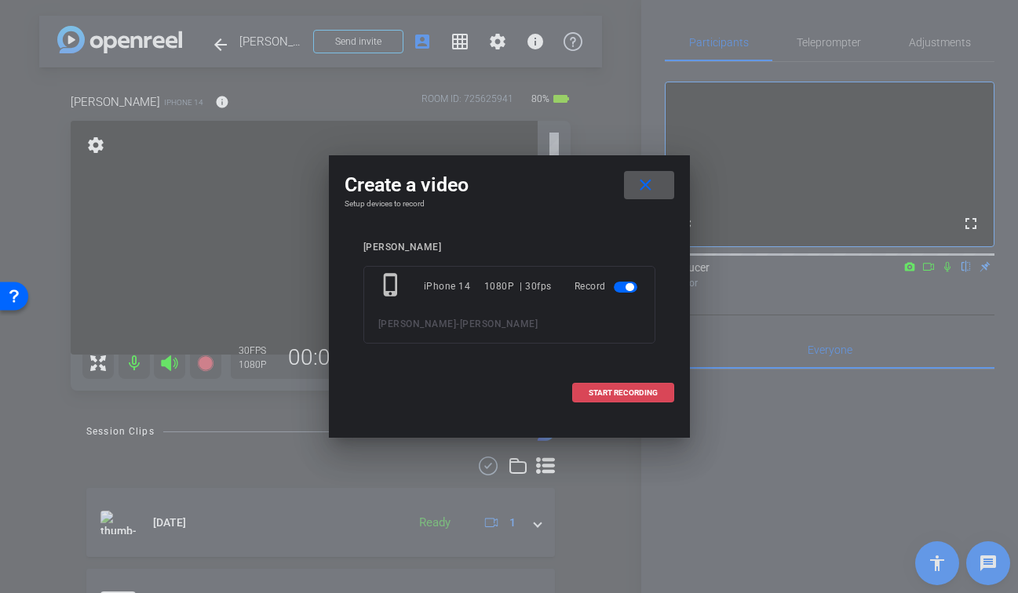
click at [592, 390] on span "START RECORDING" at bounding box center [622, 393] width 69 height 8
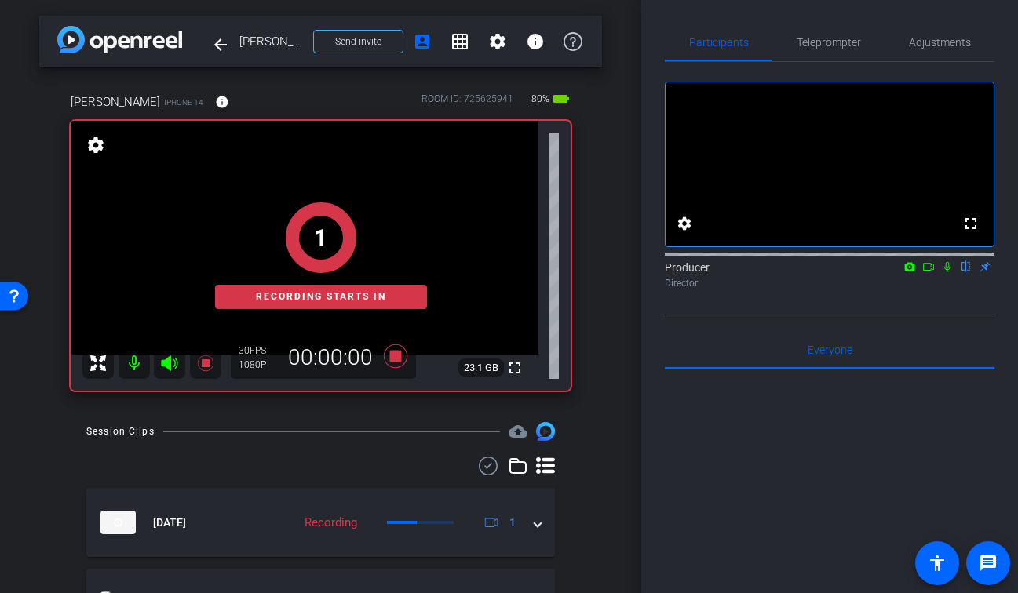
click at [945, 272] on icon at bounding box center [947, 266] width 13 height 11
click at [929, 272] on icon at bounding box center [928, 266] width 13 height 11
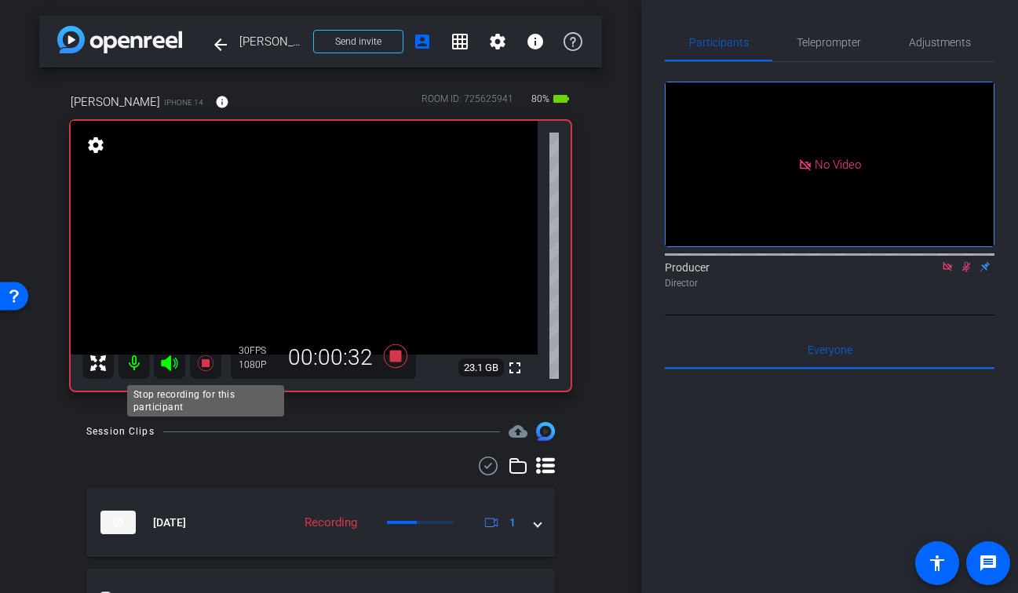
click at [204, 363] on icon at bounding box center [205, 363] width 16 height 16
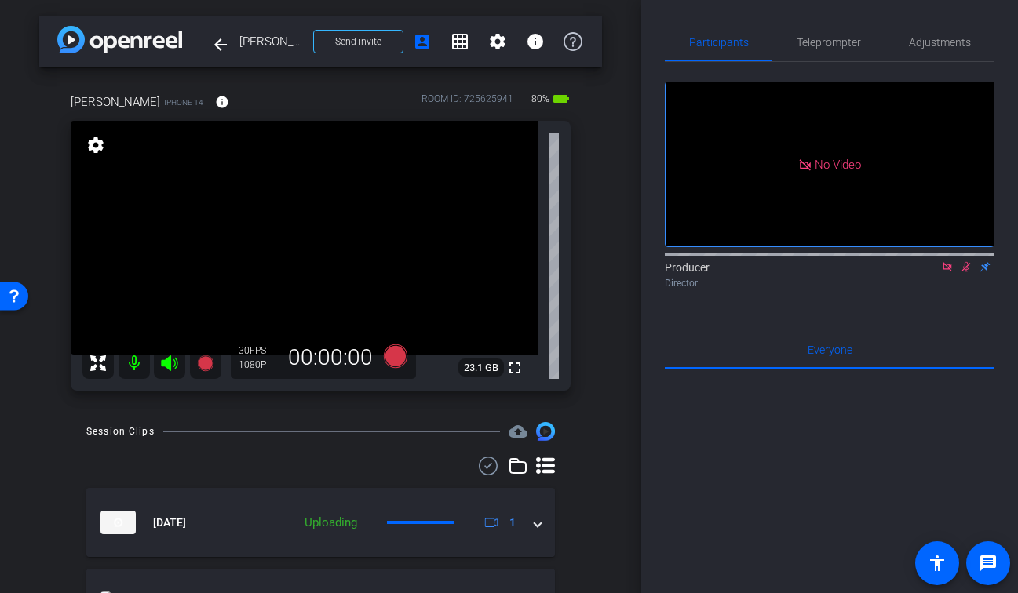
click at [956, 274] on mat-icon at bounding box center [965, 267] width 19 height 14
click at [950, 271] on icon at bounding box center [946, 266] width 9 height 9
click at [518, 372] on mat-icon "fullscreen" at bounding box center [514, 368] width 19 height 19
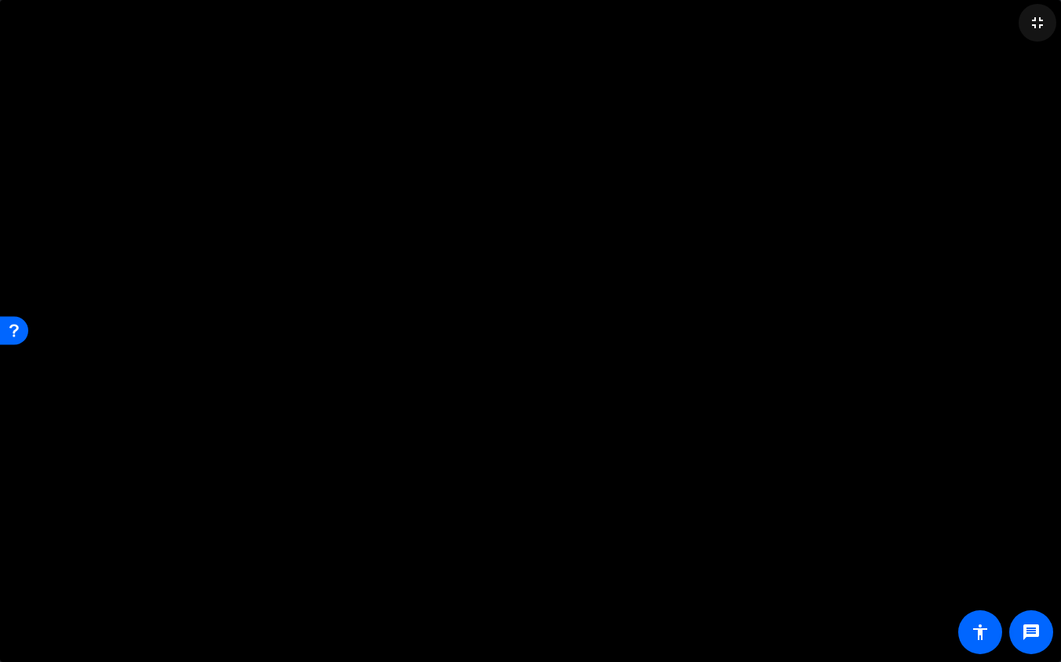
click at [1030, 31] on mat-icon "fullscreen_exit" at bounding box center [1037, 22] width 19 height 19
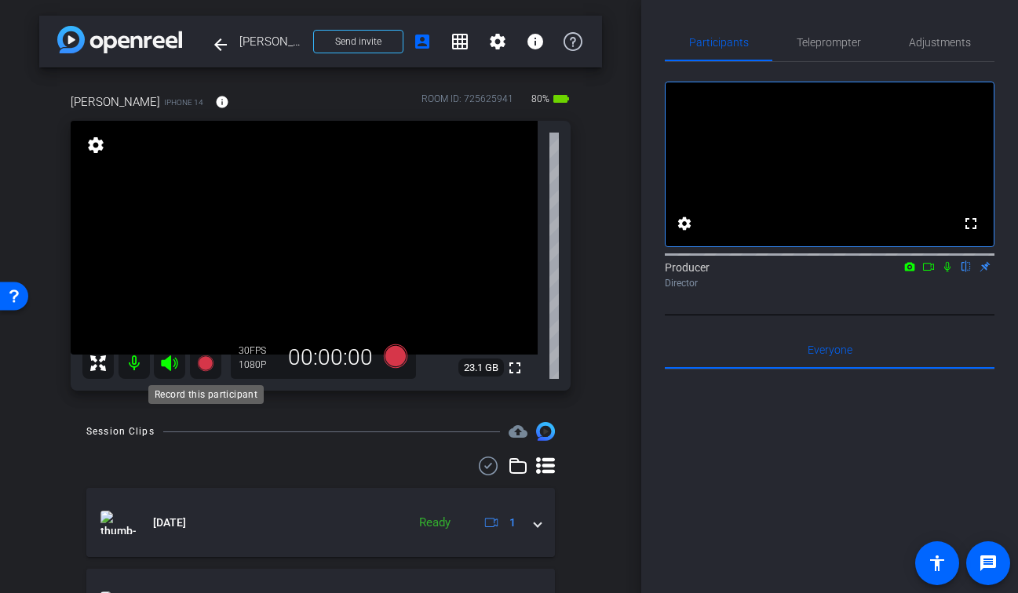
click at [206, 367] on icon at bounding box center [205, 363] width 16 height 16
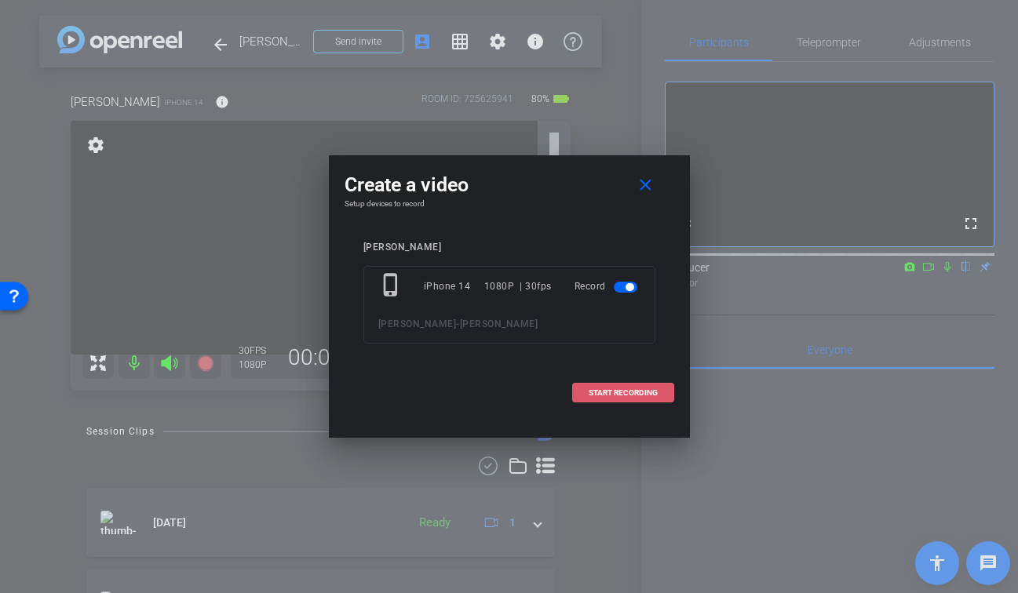
click at [654, 395] on span "START RECORDING" at bounding box center [622, 393] width 69 height 8
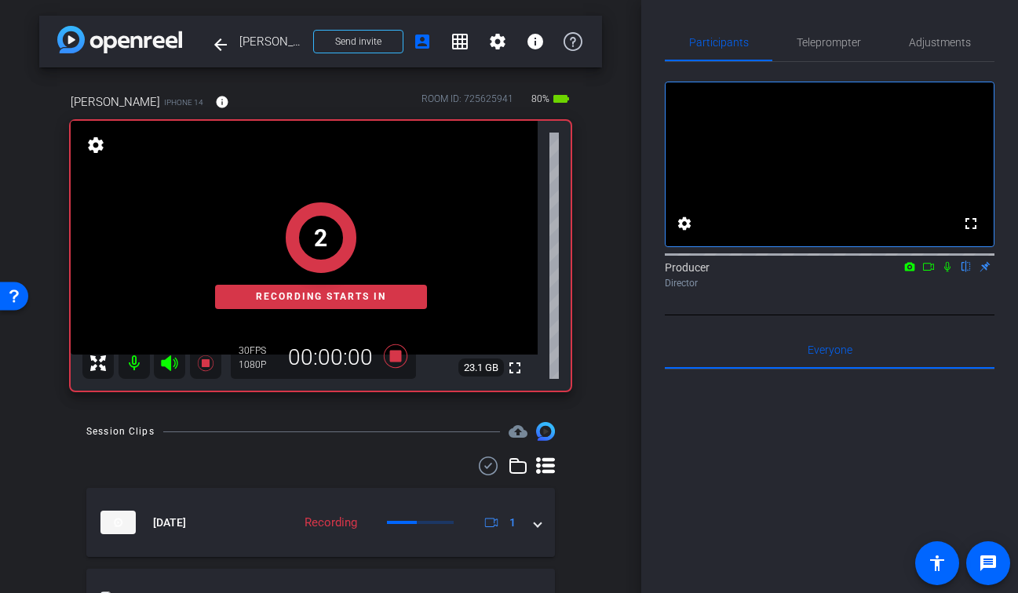
click at [948, 272] on icon at bounding box center [947, 266] width 13 height 11
click at [927, 272] on icon at bounding box center [928, 266] width 13 height 11
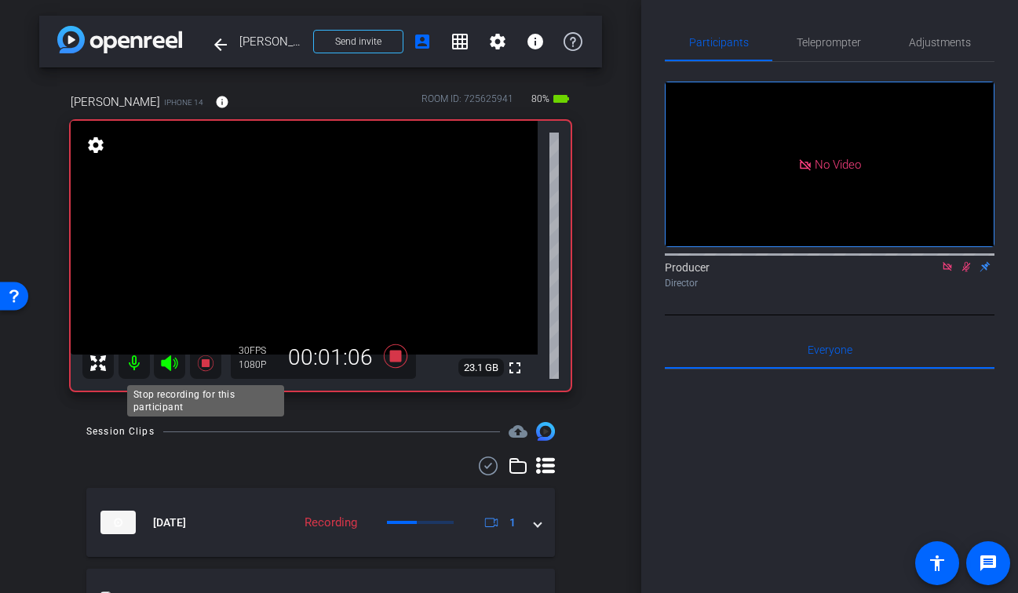
click at [206, 362] on icon at bounding box center [205, 363] width 16 height 16
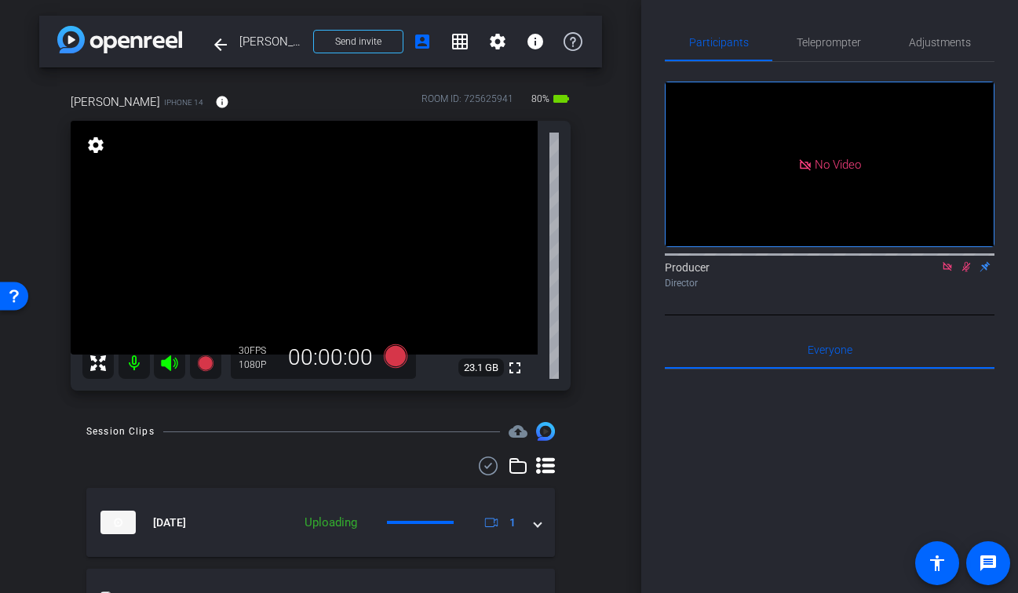
click at [967, 272] on icon at bounding box center [966, 267] width 9 height 10
click at [944, 272] on icon at bounding box center [947, 266] width 13 height 11
click at [205, 371] on icon at bounding box center [205, 363] width 19 height 19
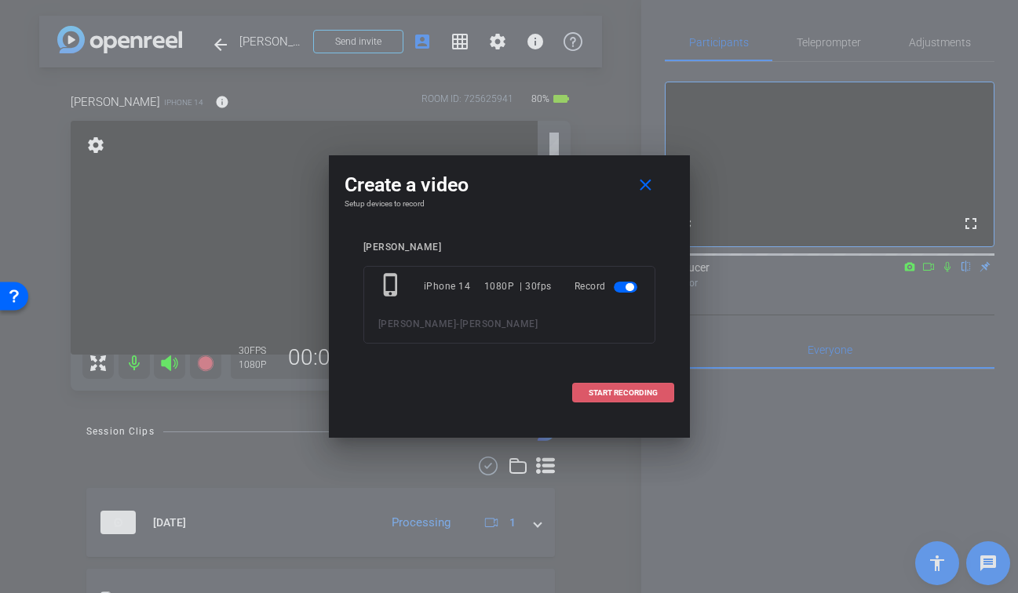
click at [610, 402] on span at bounding box center [623, 393] width 100 height 38
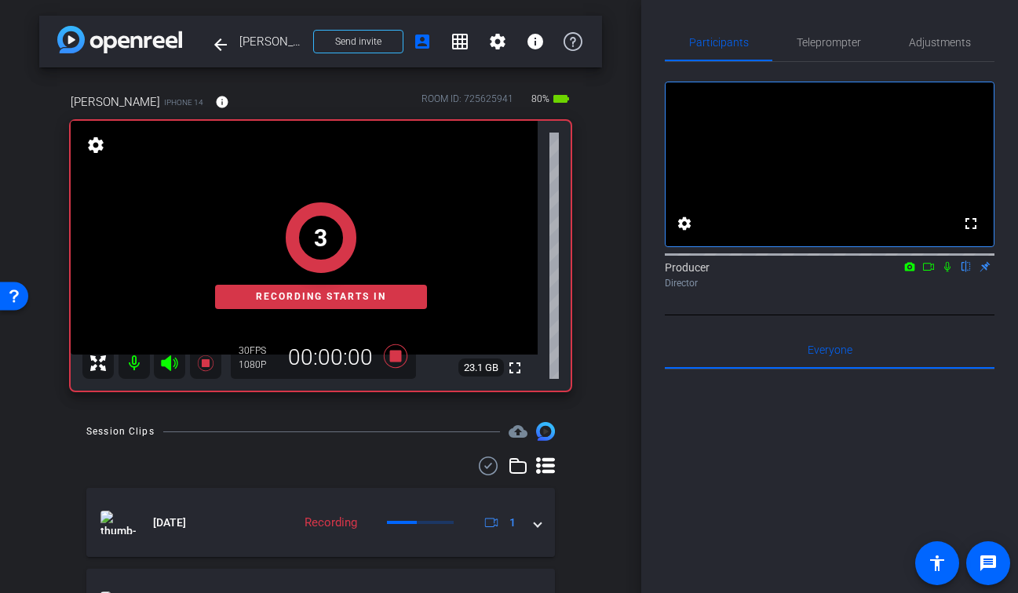
click at [944, 272] on icon at bounding box center [947, 267] width 6 height 10
click at [924, 272] on icon at bounding box center [928, 266] width 13 height 11
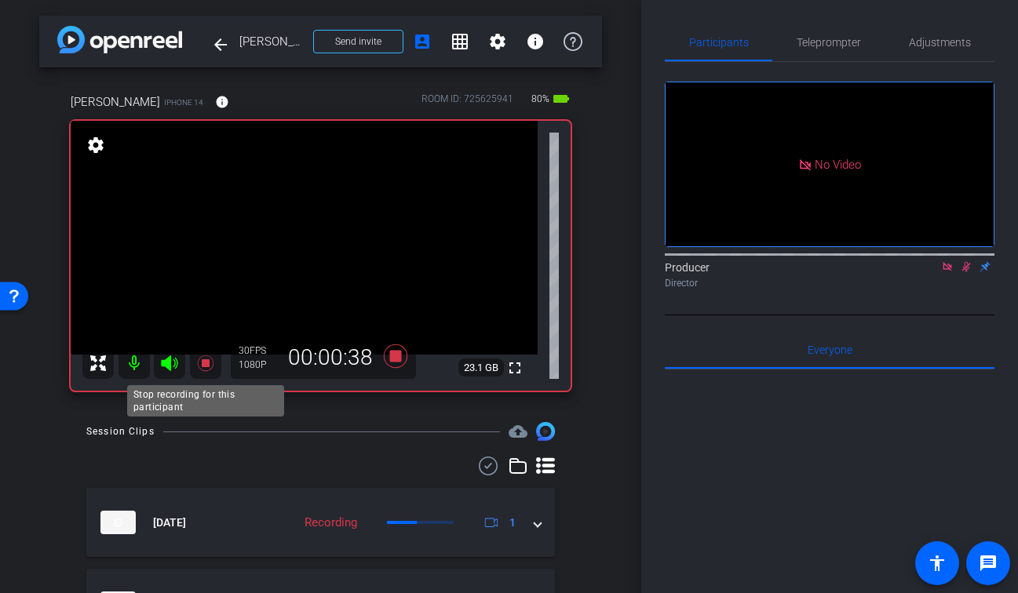
click at [205, 359] on icon at bounding box center [205, 363] width 16 height 16
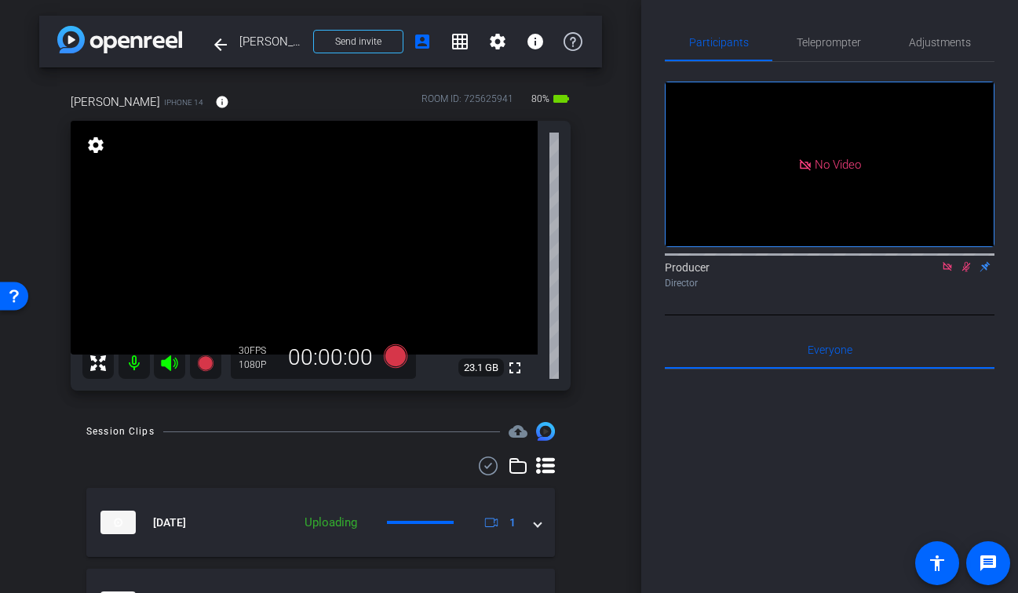
click at [974, 274] on mat-icon at bounding box center [965, 267] width 19 height 14
click at [948, 271] on icon at bounding box center [946, 266] width 9 height 9
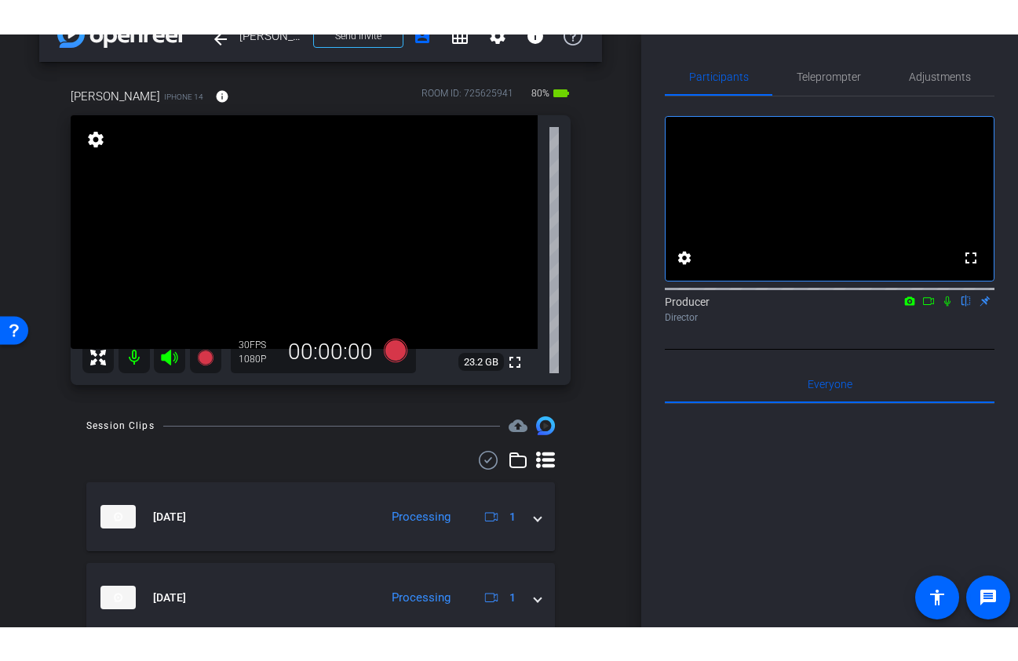
scroll to position [40, 1]
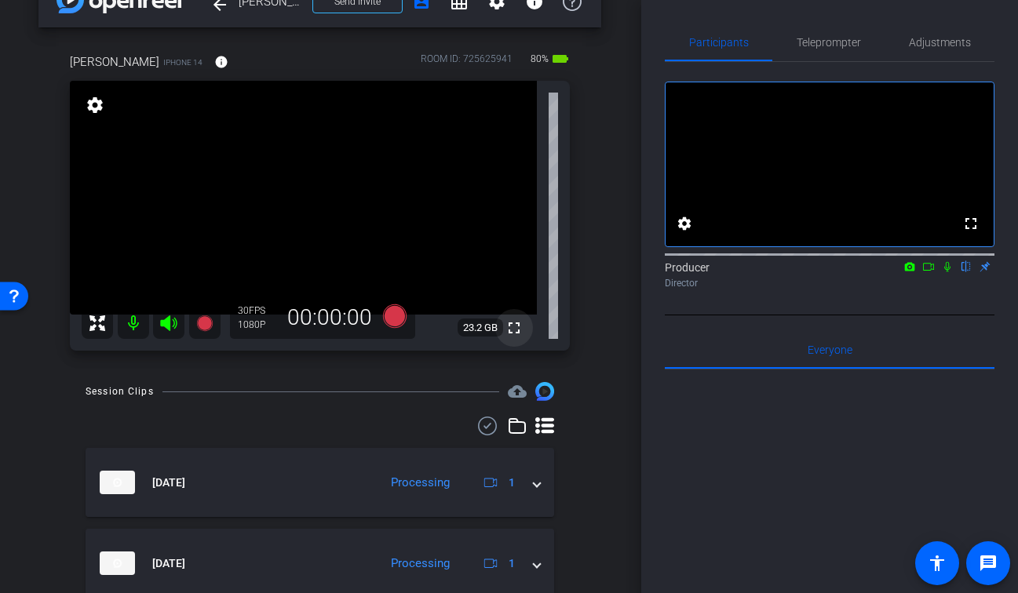
click at [516, 333] on mat-icon "fullscreen" at bounding box center [513, 328] width 19 height 19
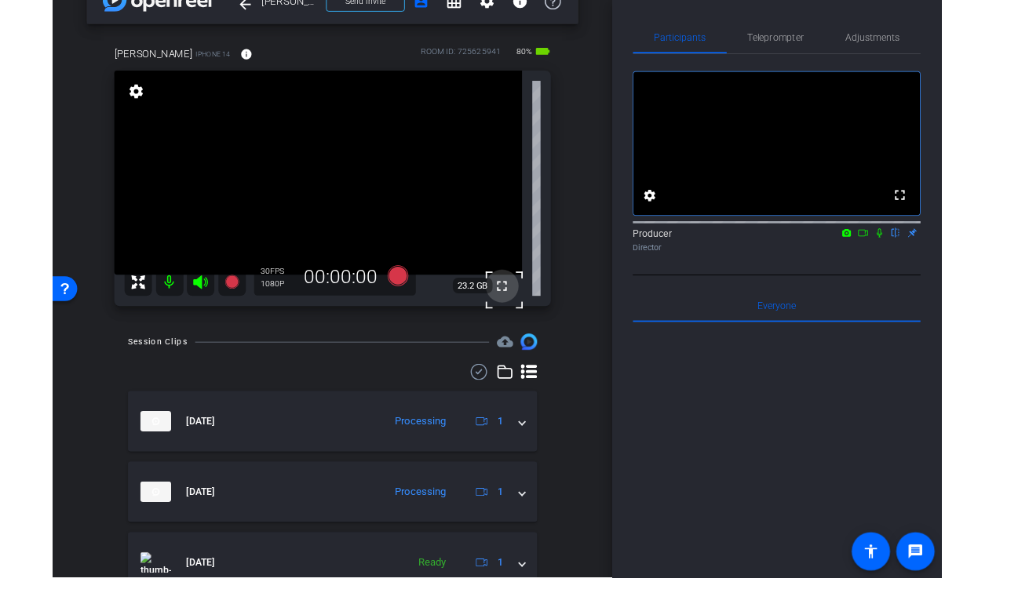
scroll to position [40, 0]
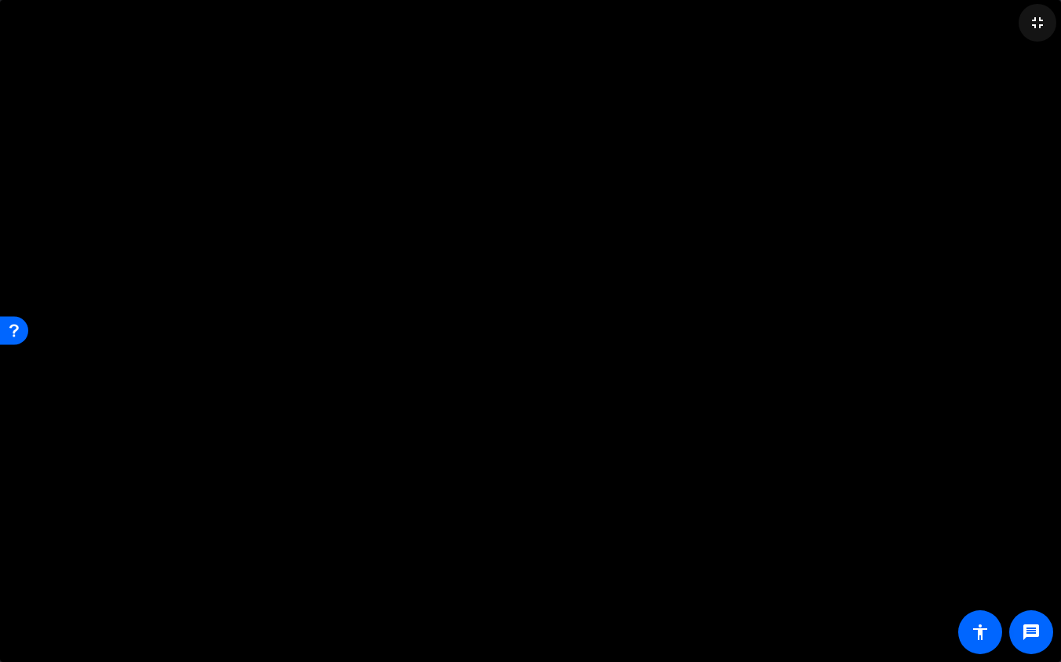
click at [1030, 31] on mat-icon "fullscreen_exit" at bounding box center [1037, 22] width 19 height 19
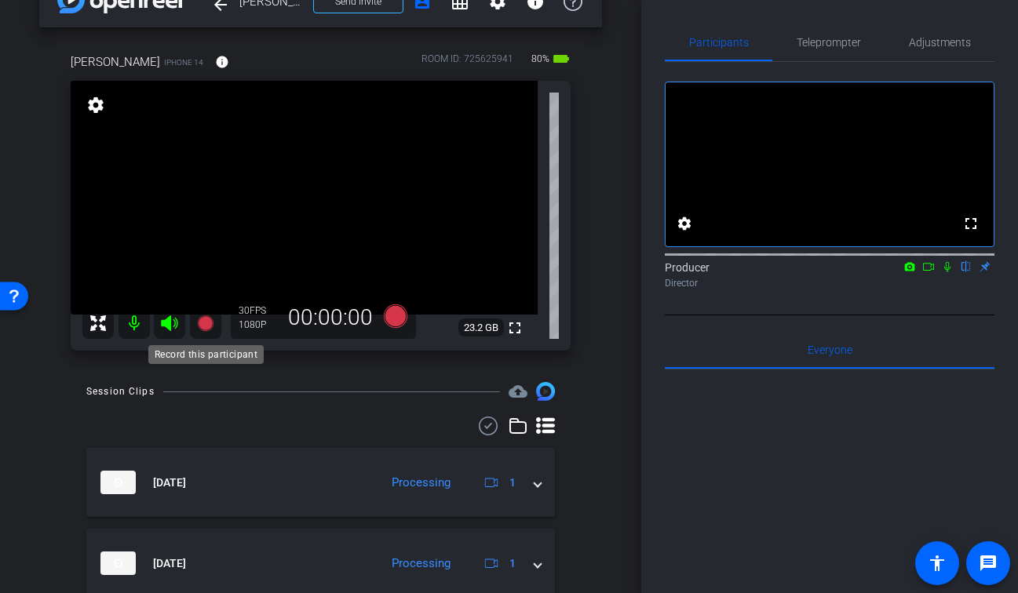
click at [206, 319] on icon at bounding box center [205, 323] width 16 height 16
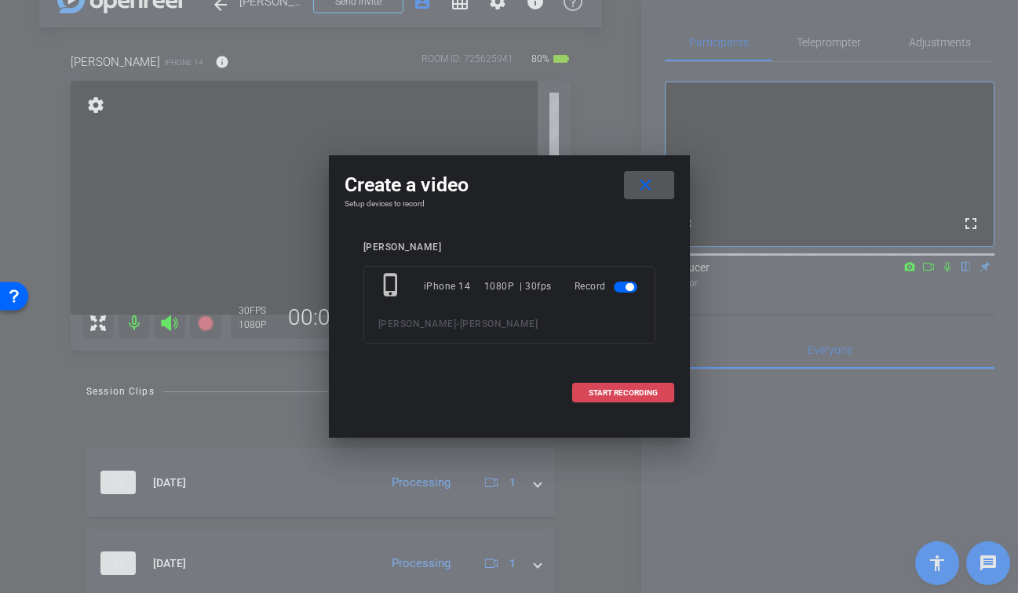
click at [632, 392] on span "START RECORDING" at bounding box center [622, 393] width 69 height 8
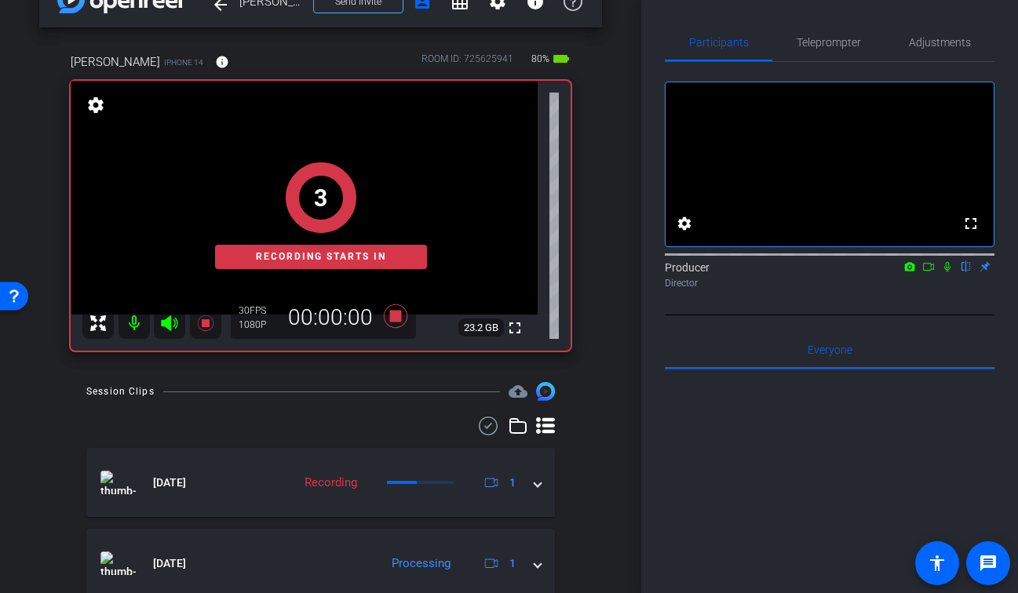
click at [949, 272] on icon at bounding box center [947, 267] width 6 height 10
click at [928, 272] on icon at bounding box center [928, 266] width 13 height 11
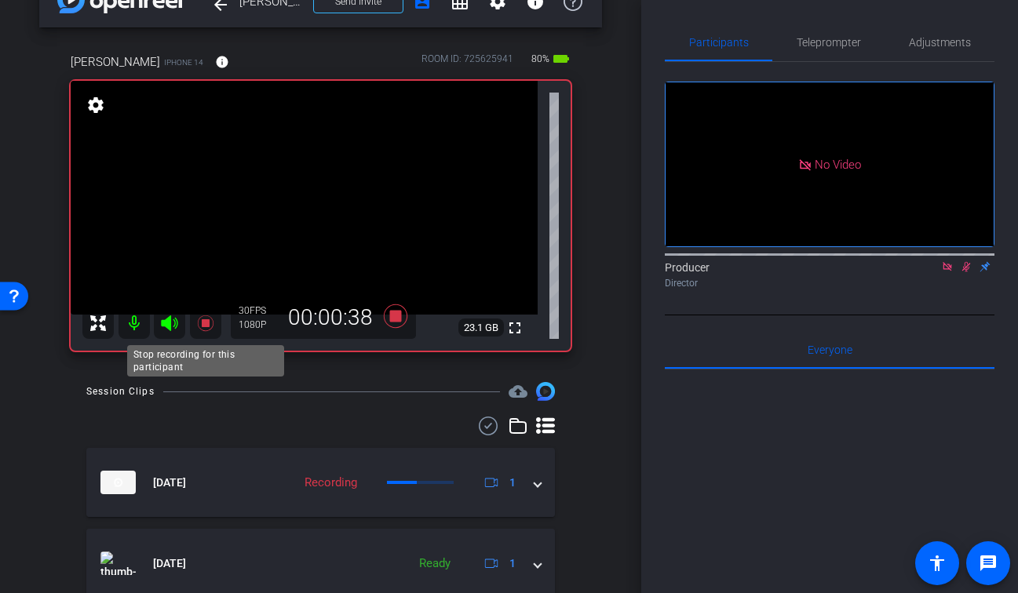
click at [204, 323] on icon at bounding box center [205, 323] width 16 height 16
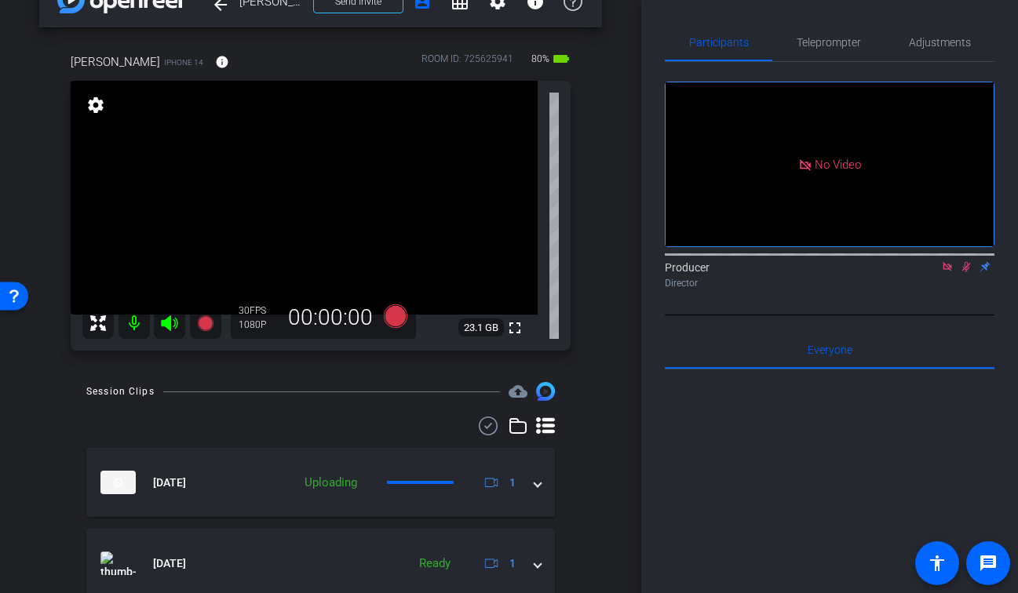
click at [963, 272] on icon at bounding box center [966, 266] width 13 height 11
click at [946, 272] on icon at bounding box center [947, 266] width 13 height 11
click at [617, 351] on div "arrow_back Ally Rami Back to project Send invite account_box grid_on settings i…" at bounding box center [320, 256] width 641 height 593
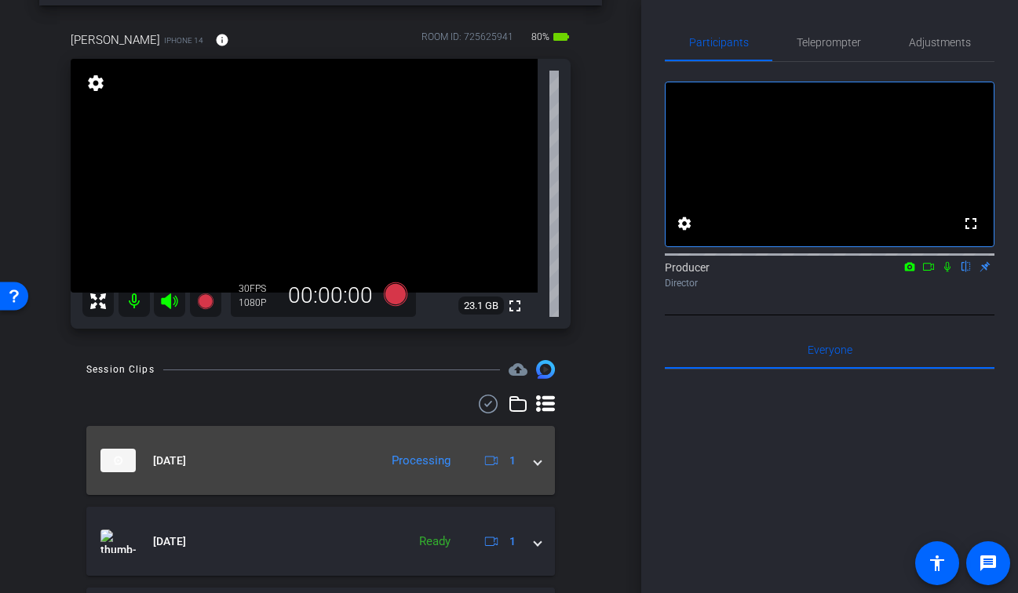
scroll to position [0, 0]
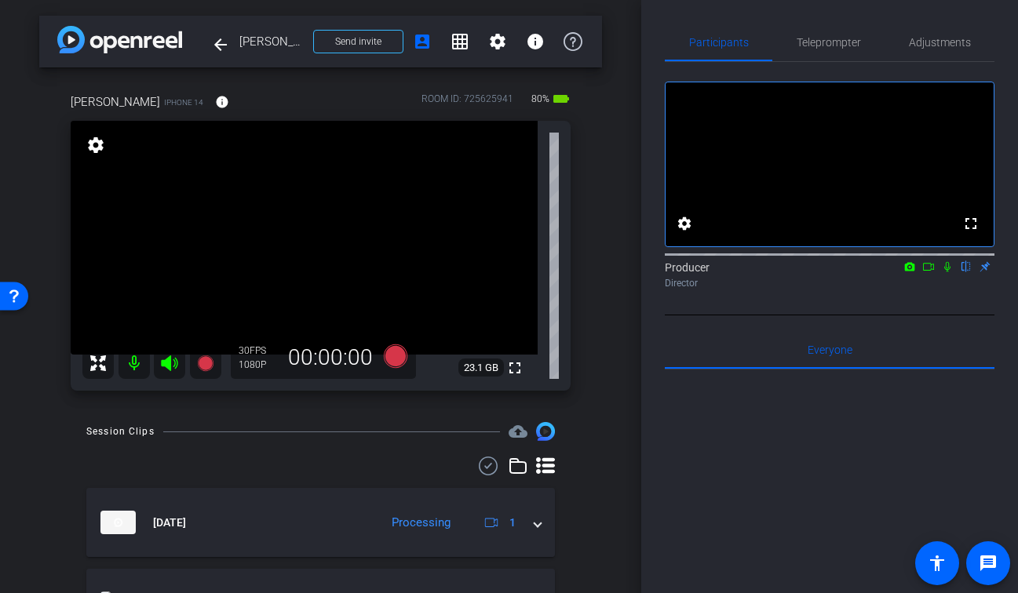
click at [945, 272] on icon at bounding box center [947, 267] width 6 height 10
click at [927, 272] on icon at bounding box center [928, 266] width 13 height 11
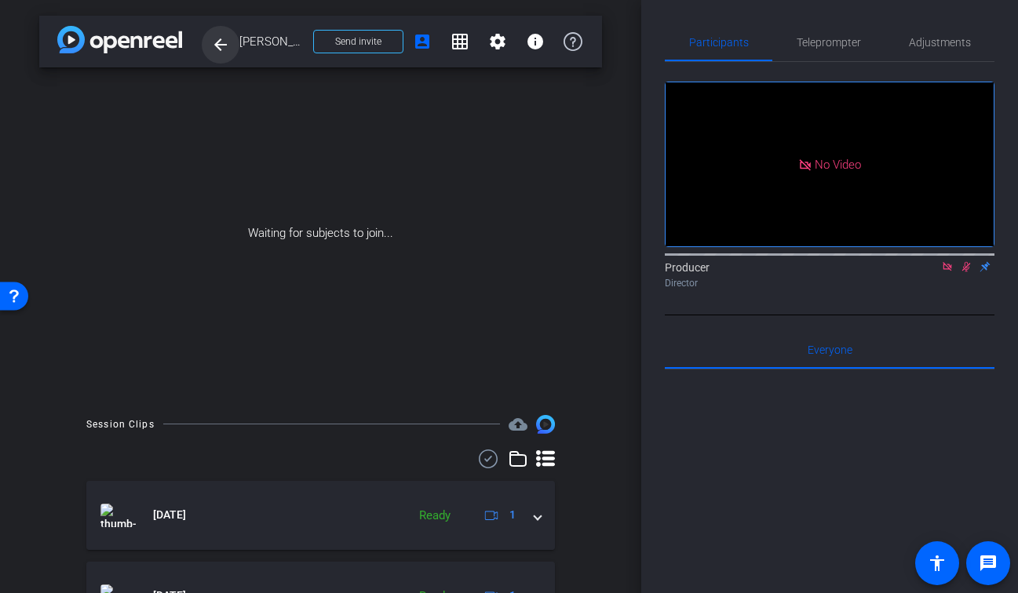
click at [221, 49] on mat-icon "arrow_back" at bounding box center [220, 44] width 19 height 19
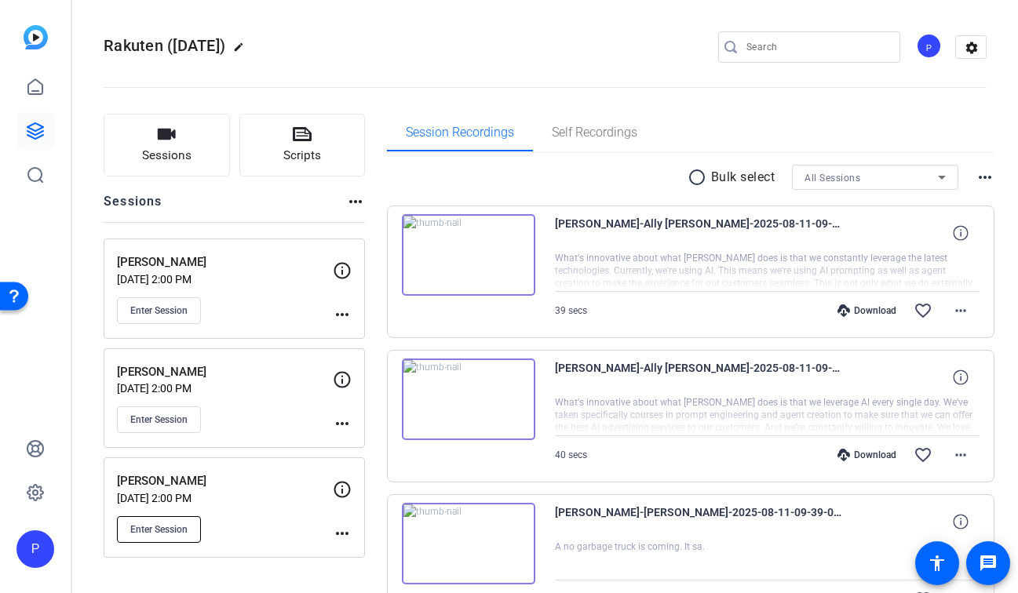
click at [169, 534] on span "Enter Session" at bounding box center [158, 529] width 57 height 13
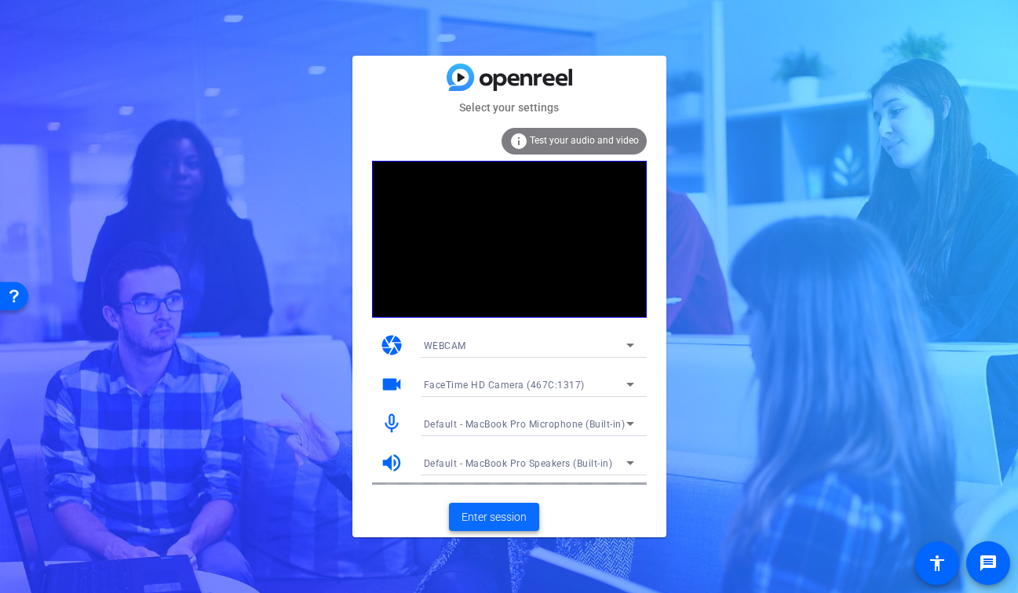
click at [486, 518] on span "Enter session" at bounding box center [493, 517] width 65 height 16
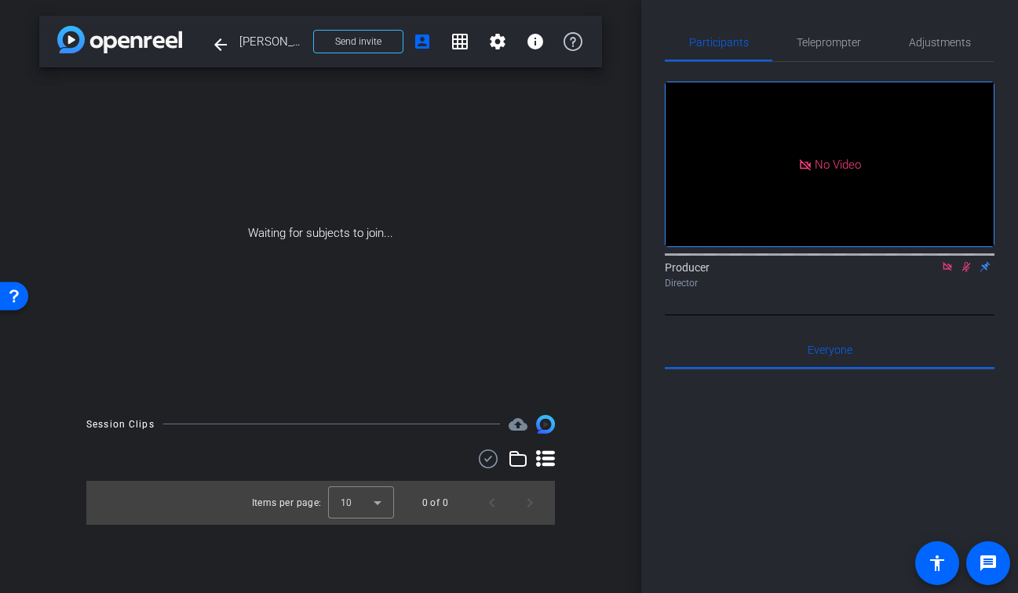
click at [952, 272] on icon at bounding box center [947, 266] width 13 height 11
click at [950, 272] on icon at bounding box center [947, 266] width 13 height 11
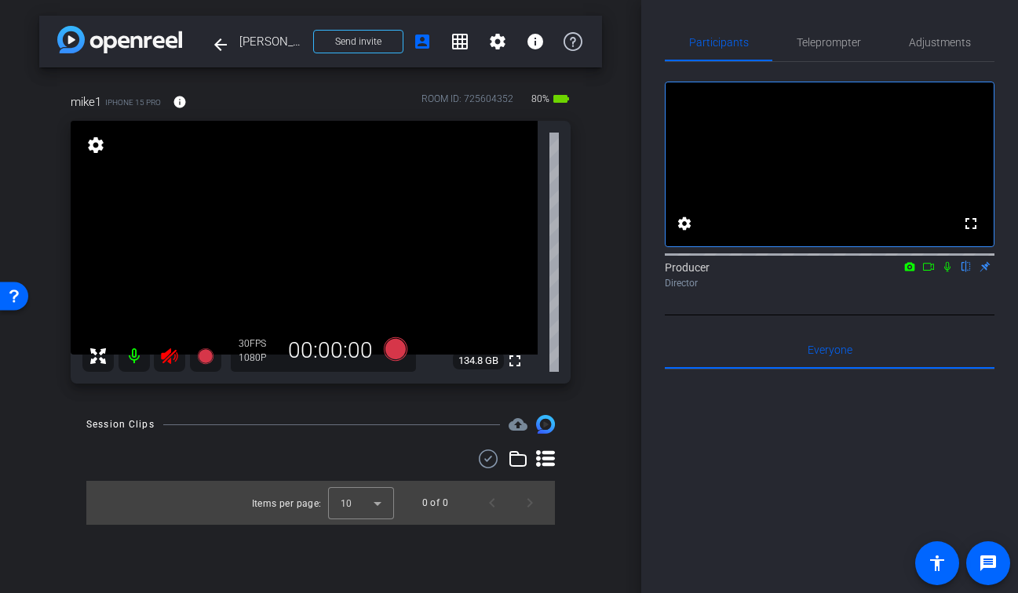
click at [177, 351] on icon at bounding box center [169, 356] width 19 height 19
click at [949, 42] on span "Adjustments" at bounding box center [940, 42] width 62 height 11
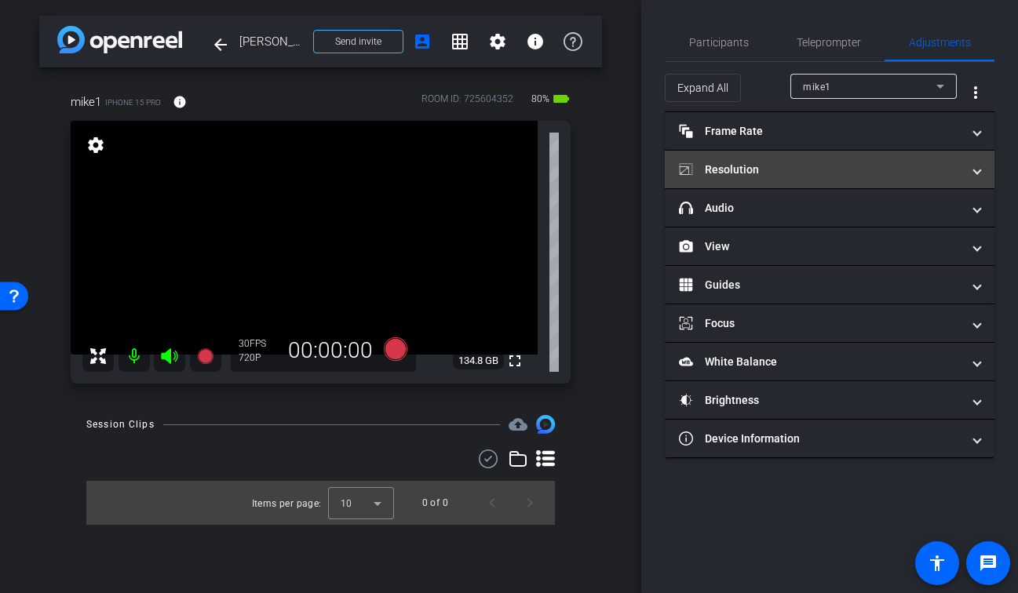
click at [764, 171] on mat-panel-title "Resolution" at bounding box center [820, 170] width 282 height 16
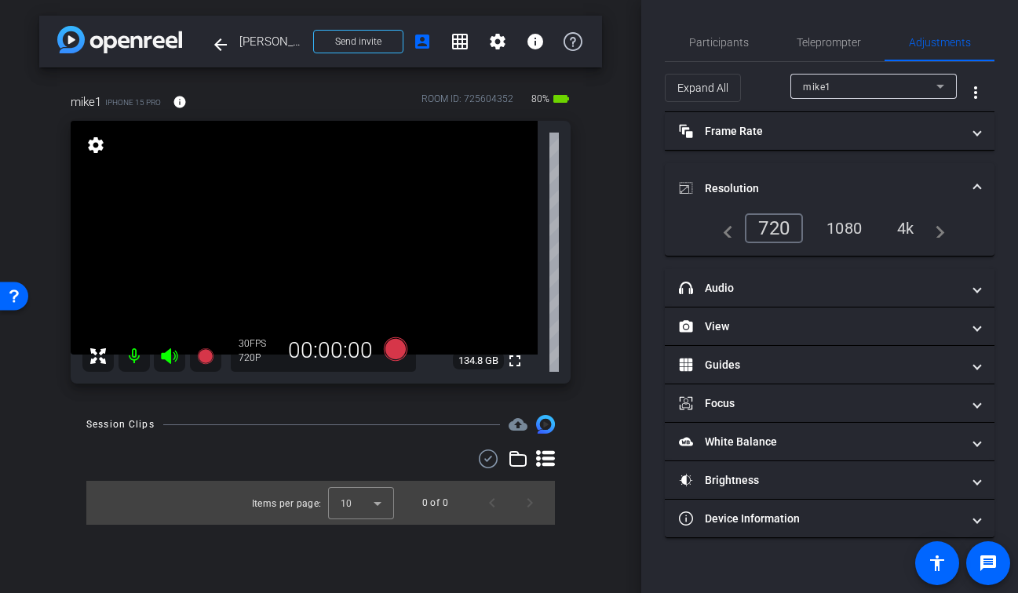
click at [844, 229] on div "1080" at bounding box center [843, 228] width 59 height 27
click at [701, 47] on span "Participants" at bounding box center [719, 42] width 60 height 11
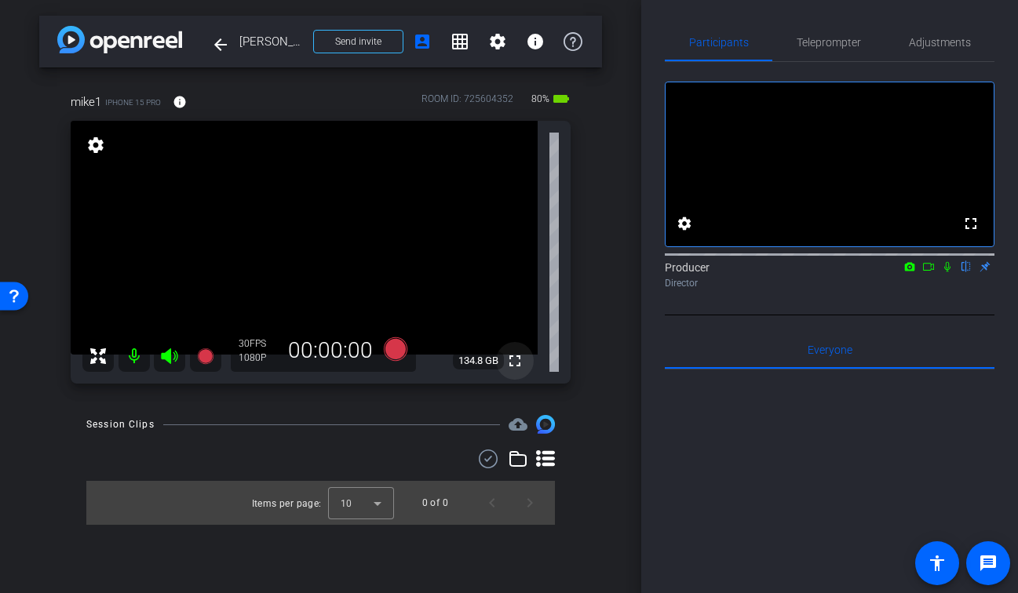
click at [519, 365] on mat-icon "fullscreen" at bounding box center [514, 360] width 19 height 19
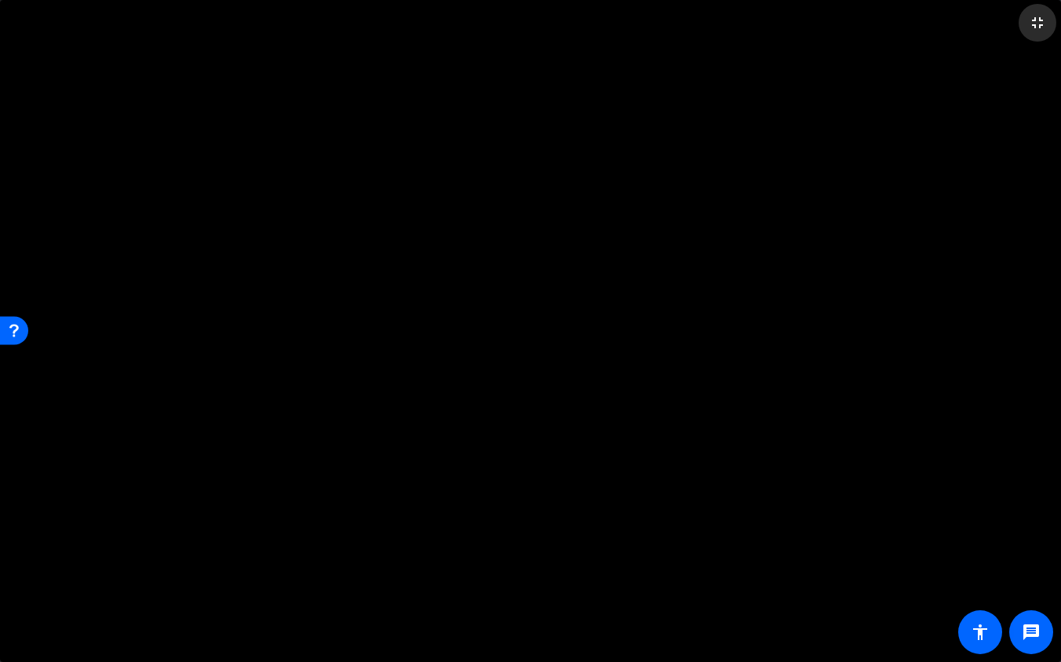
click at [1017, 24] on mat-icon "fullscreen_exit" at bounding box center [1037, 22] width 19 height 19
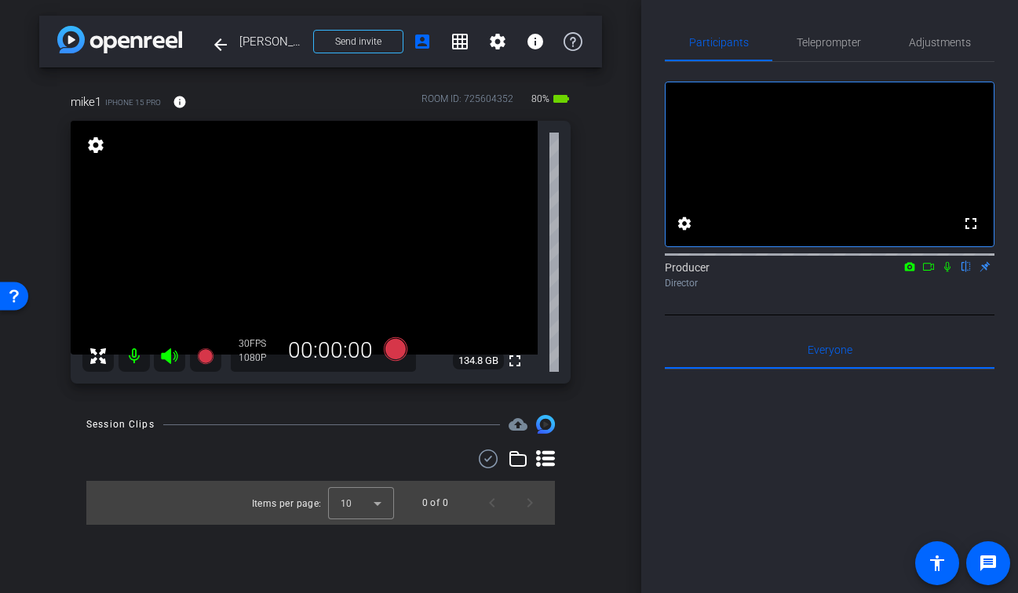
click at [620, 257] on div "arrow_back Michael Cozier Back to project Send invite account_box grid_on setti…" at bounding box center [320, 296] width 641 height 593
click at [619, 286] on div "arrow_back Michael Cozier Back to project Send invite account_box grid_on setti…" at bounding box center [320, 296] width 641 height 593
click at [380, 442] on div "Session Clips cloud_upload Items per page: 10 0 of 0" at bounding box center [320, 470] width 563 height 110
click at [519, 359] on mat-icon "fullscreen" at bounding box center [514, 360] width 19 height 19
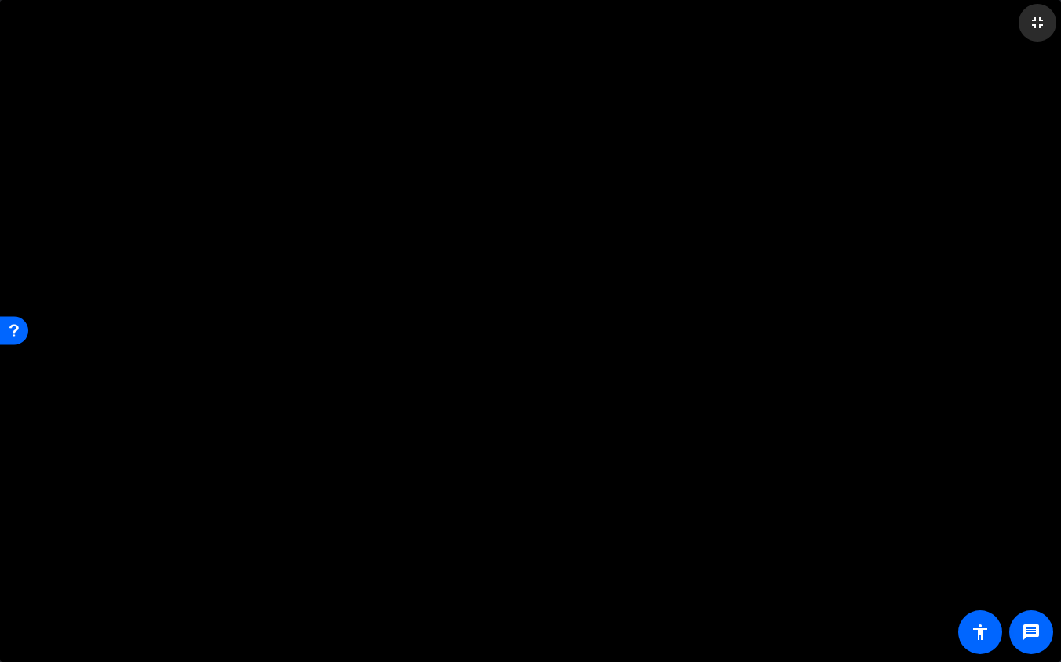
click at [1017, 27] on mat-icon "fullscreen_exit" at bounding box center [1037, 22] width 19 height 19
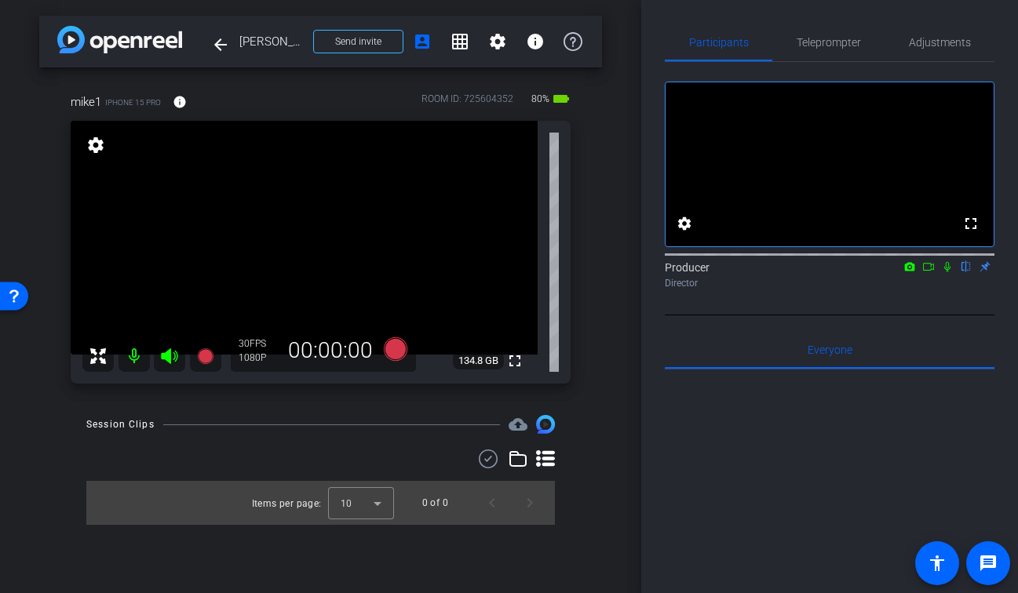
click at [375, 452] on div at bounding box center [320, 459] width 468 height 19
click at [206, 357] on icon at bounding box center [205, 356] width 16 height 16
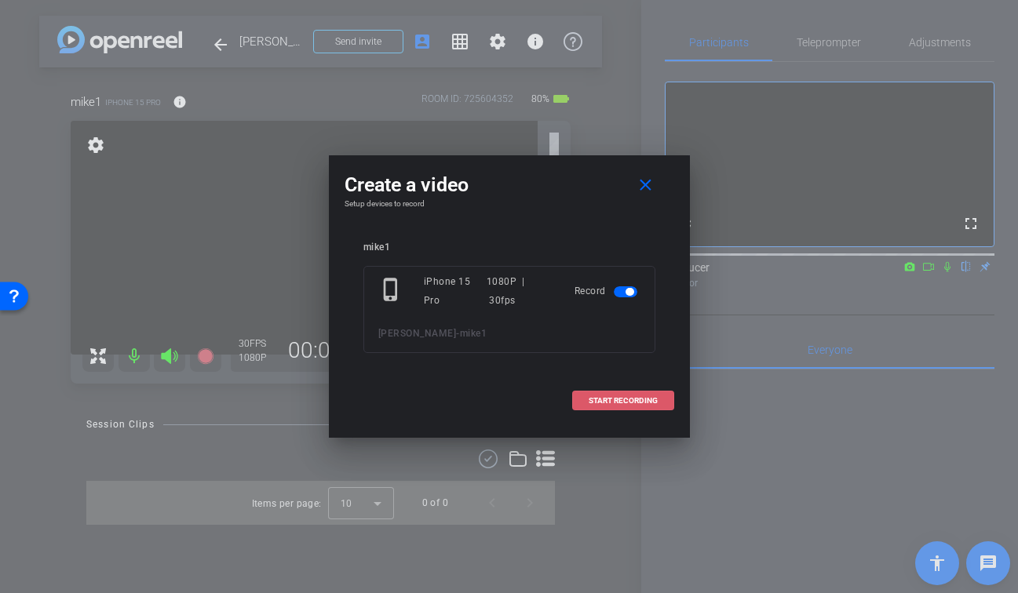
click at [588, 402] on span "START RECORDING" at bounding box center [622, 401] width 69 height 8
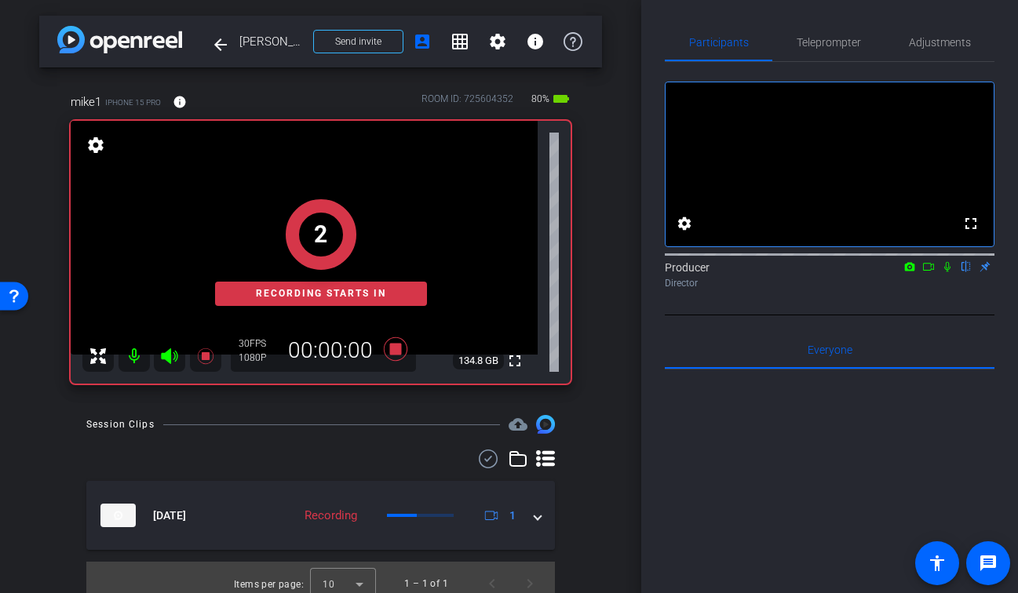
click at [948, 272] on icon at bounding box center [947, 267] width 6 height 10
click at [922, 272] on icon at bounding box center [928, 266] width 13 height 11
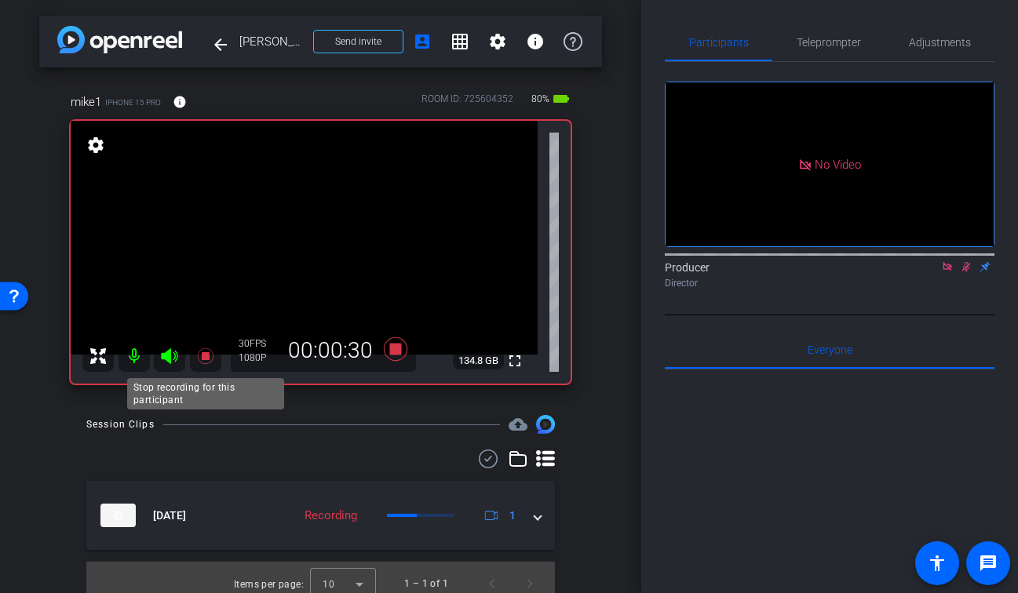
click at [205, 354] on icon at bounding box center [205, 356] width 16 height 16
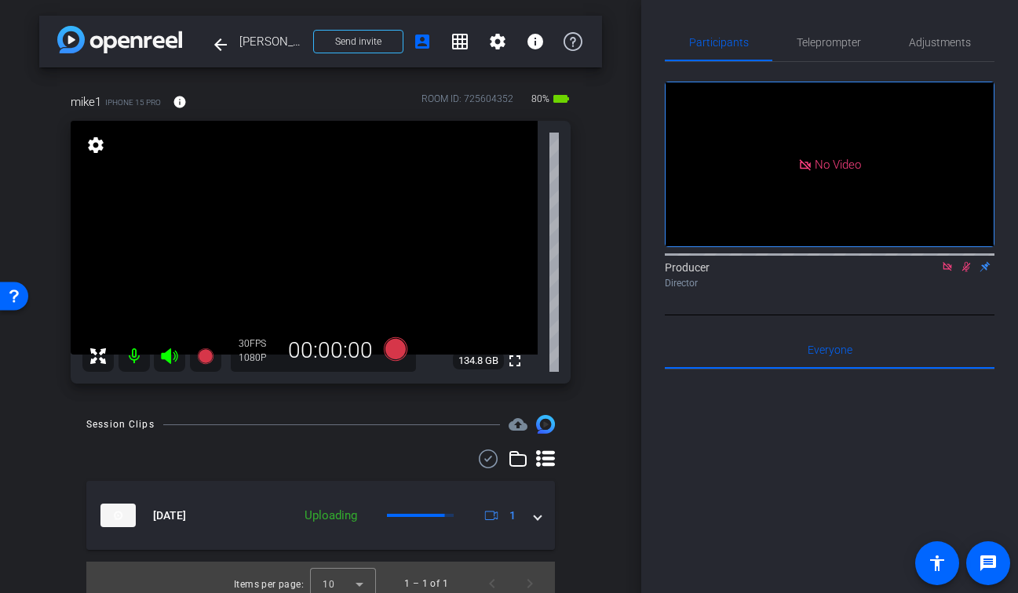
click at [971, 272] on icon at bounding box center [966, 266] width 13 height 11
click at [951, 271] on icon at bounding box center [946, 266] width 9 height 9
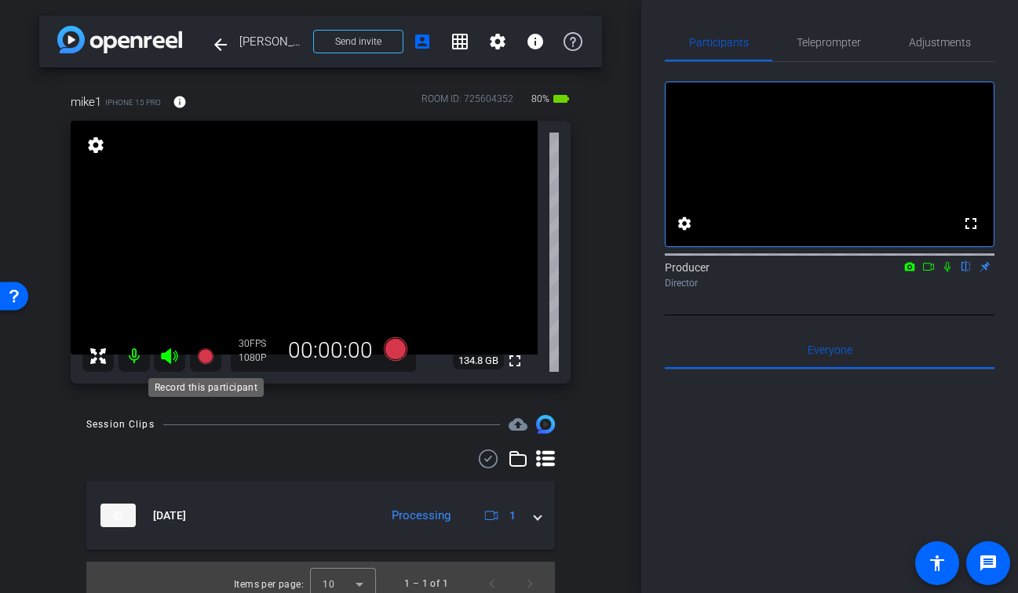
click at [205, 360] on icon at bounding box center [205, 356] width 16 height 16
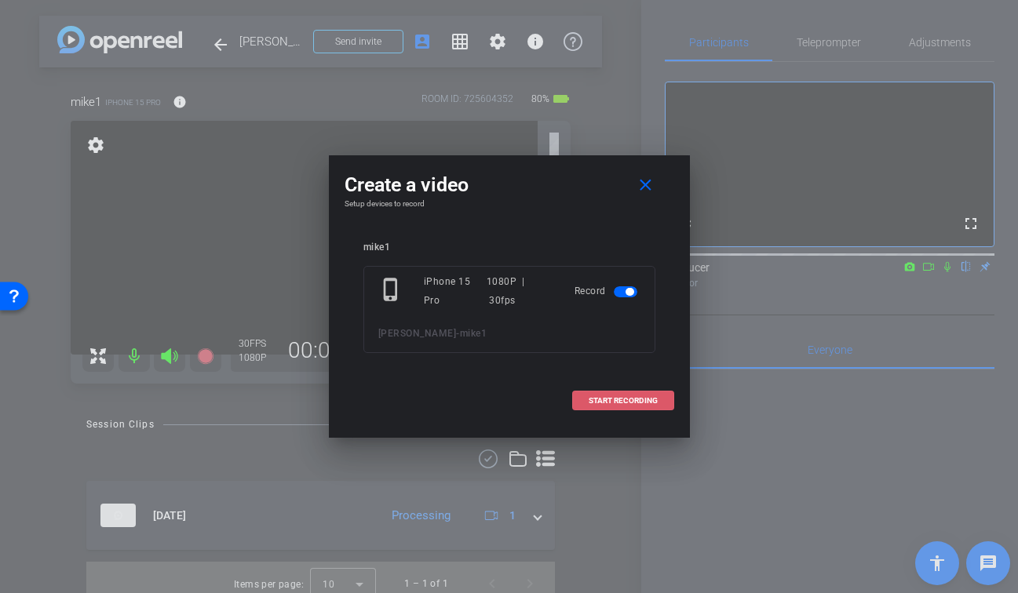
click at [639, 402] on span "START RECORDING" at bounding box center [622, 401] width 69 height 8
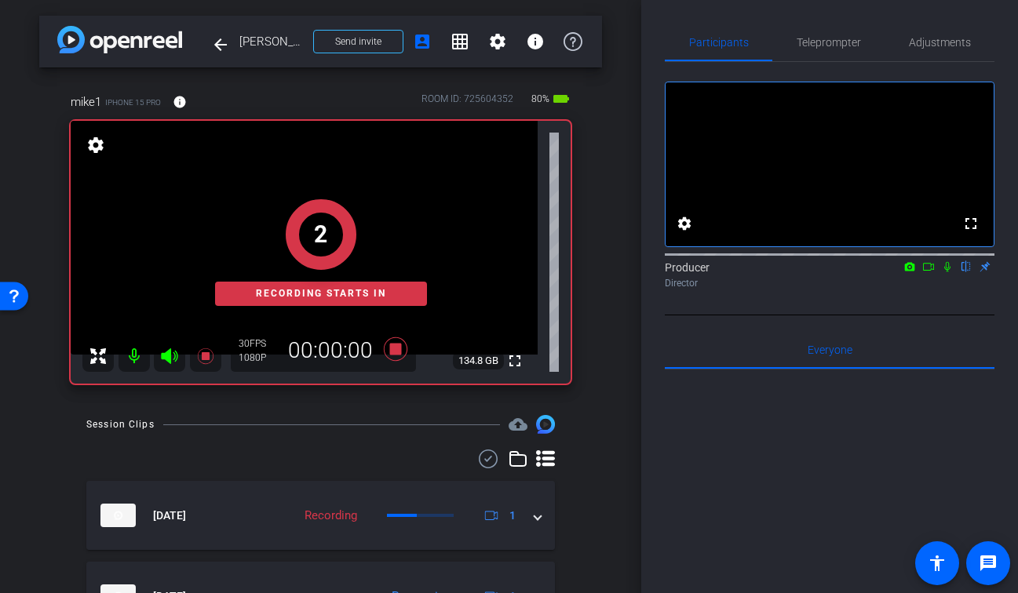
click at [949, 272] on icon at bounding box center [947, 266] width 13 height 11
click at [933, 271] on icon at bounding box center [928, 267] width 11 height 8
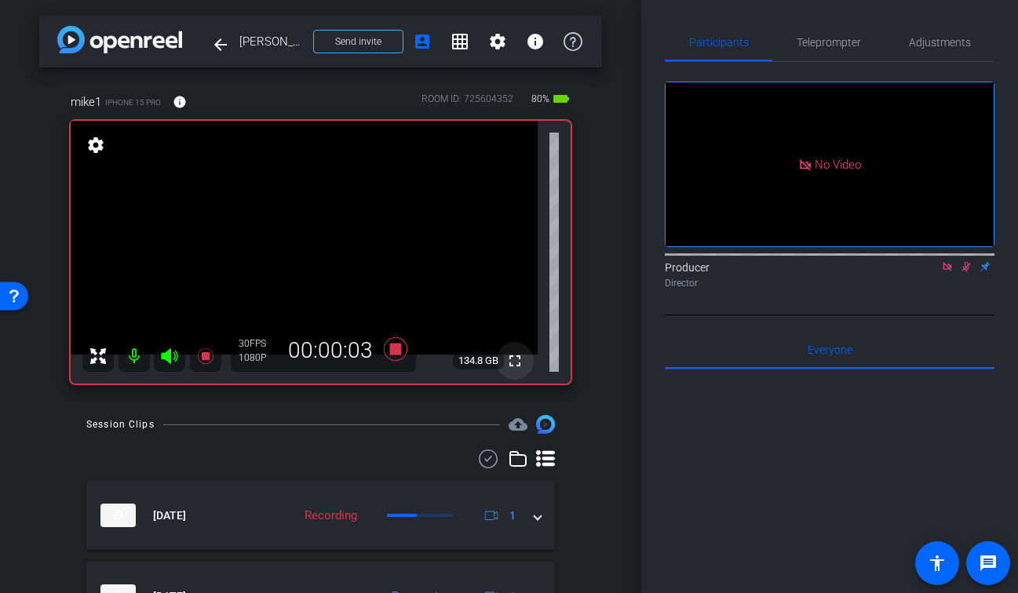
click at [515, 365] on mat-icon "fullscreen" at bounding box center [514, 360] width 19 height 19
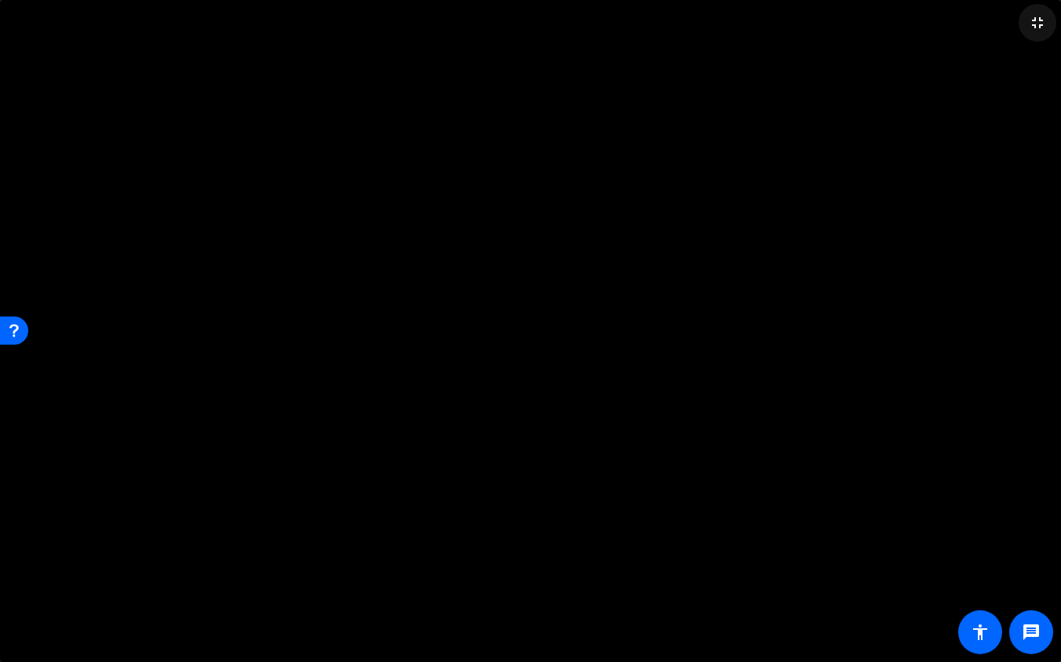
click at [1017, 23] on mat-icon "fullscreen_exit" at bounding box center [1037, 22] width 19 height 19
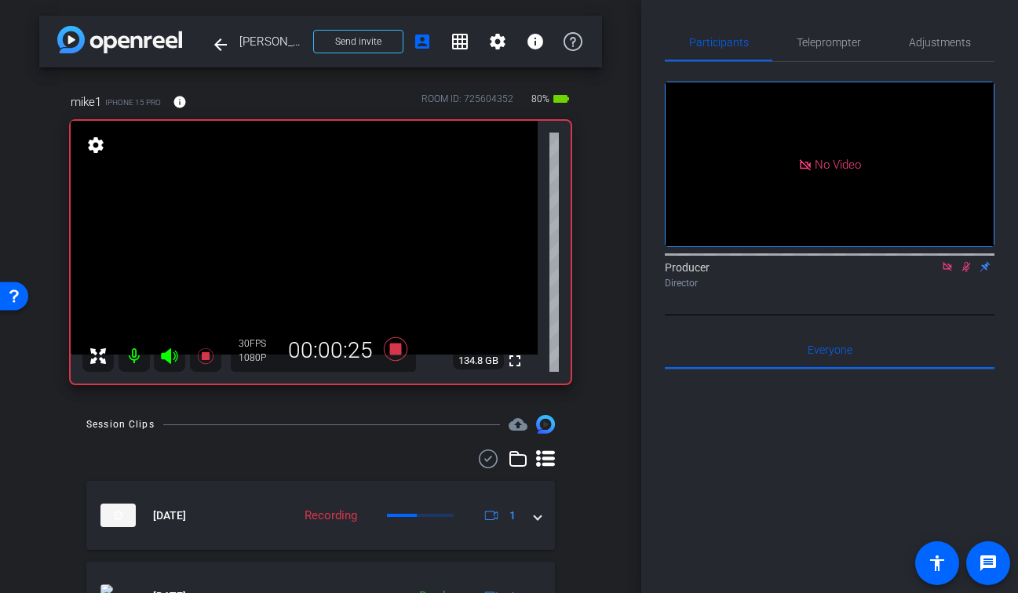
click at [330, 459] on div at bounding box center [320, 459] width 468 height 19
click at [518, 360] on mat-icon "fullscreen" at bounding box center [514, 360] width 19 height 19
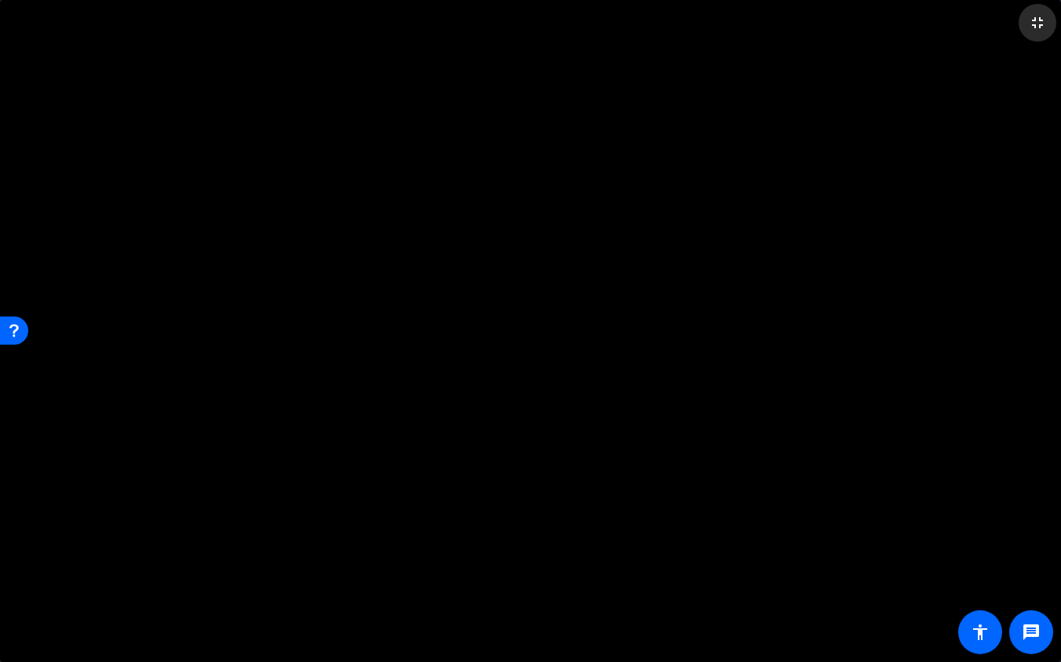
click at [1017, 24] on mat-icon "fullscreen_exit" at bounding box center [1037, 22] width 19 height 19
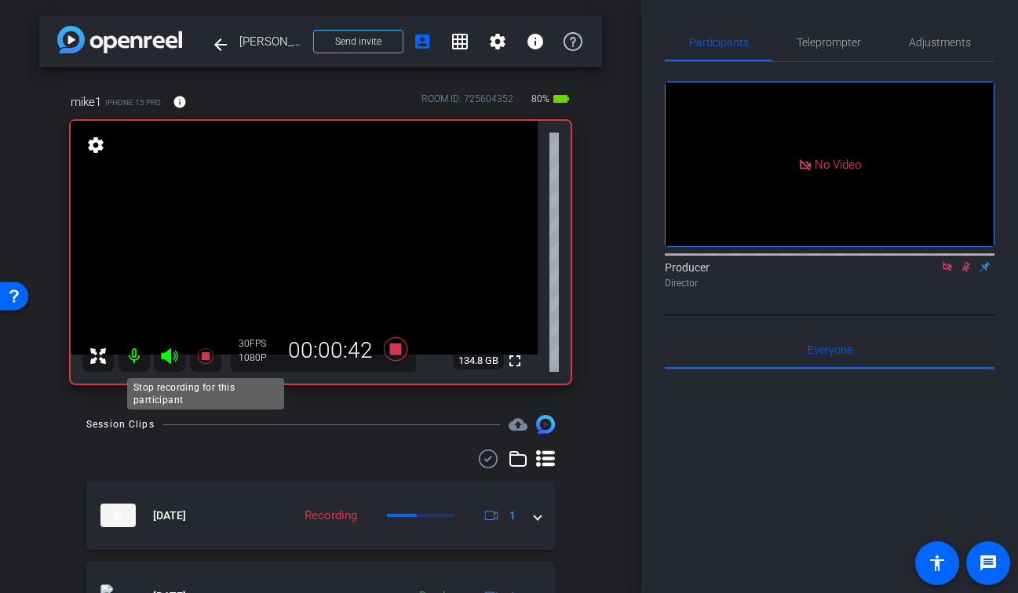
click at [203, 357] on icon at bounding box center [205, 356] width 16 height 16
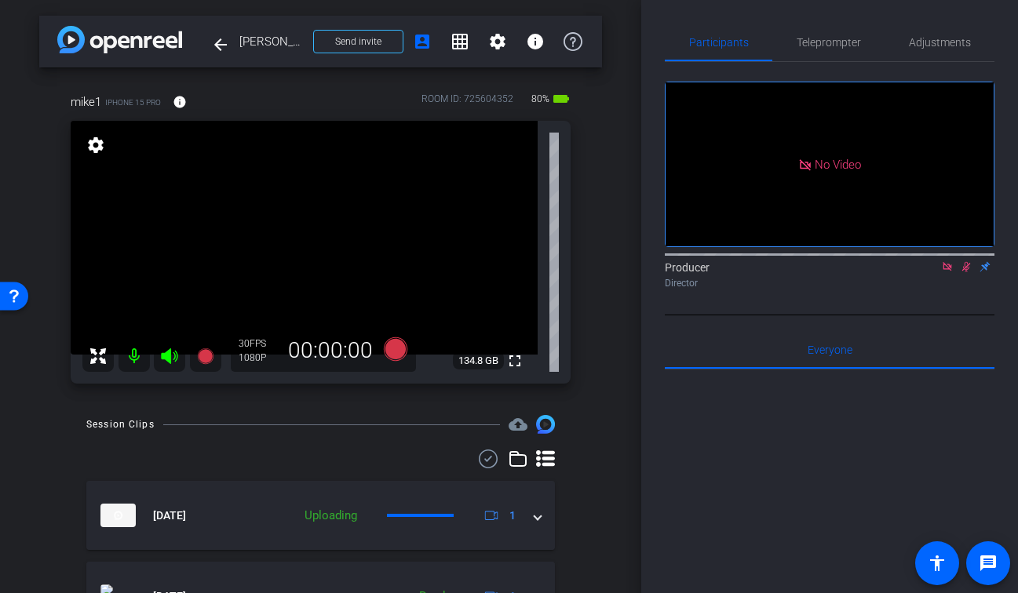
click at [967, 272] on icon at bounding box center [966, 266] width 13 height 11
click at [950, 271] on icon at bounding box center [946, 266] width 9 height 9
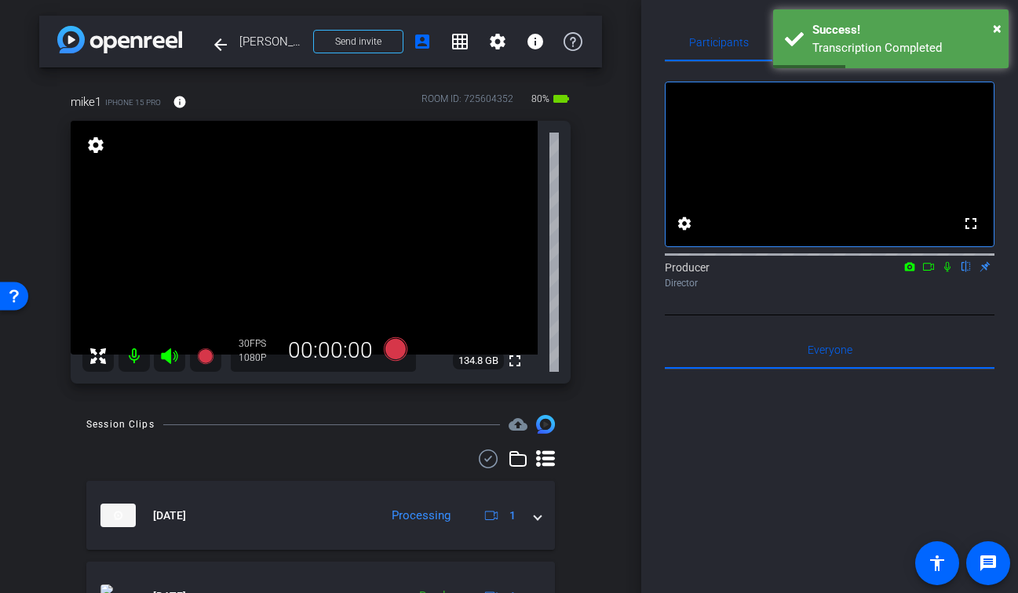
click at [632, 310] on div "arrow_back Michael Cozier Back to project Send invite account_box grid_on setti…" at bounding box center [320, 296] width 641 height 593
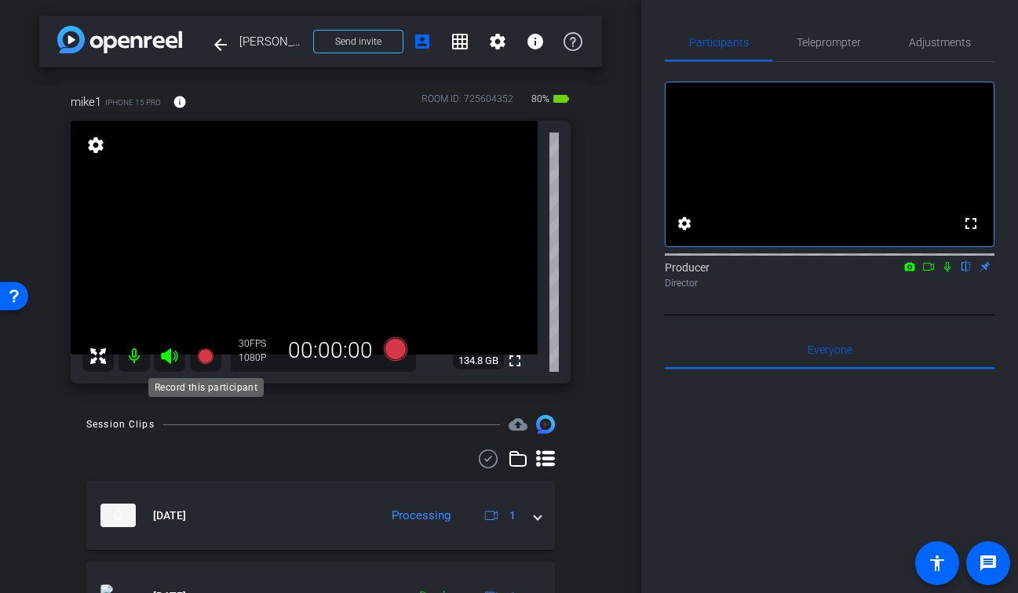
click at [202, 353] on icon at bounding box center [205, 356] width 16 height 16
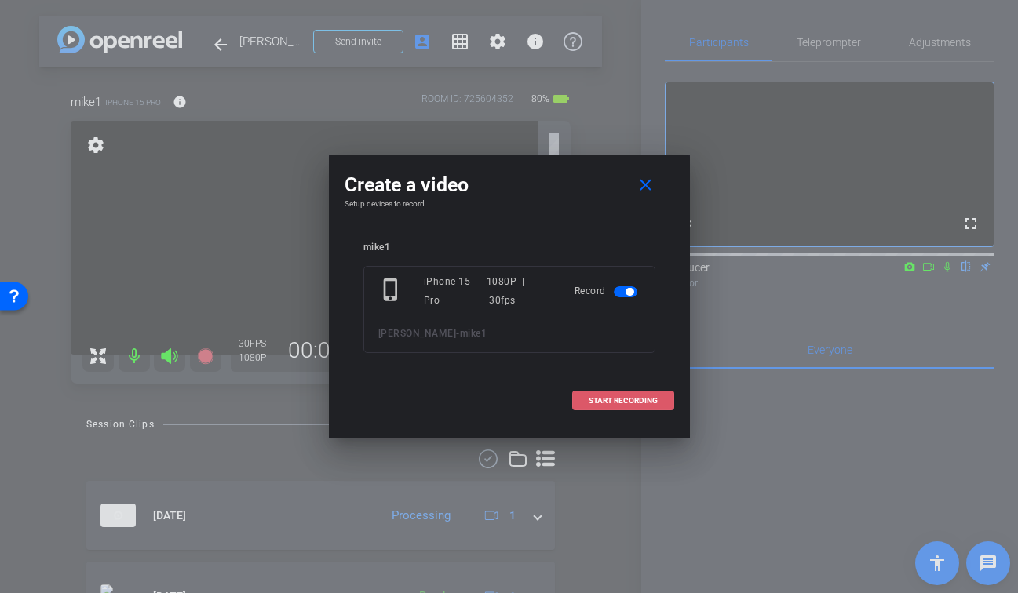
click at [636, 399] on span "START RECORDING" at bounding box center [622, 401] width 69 height 8
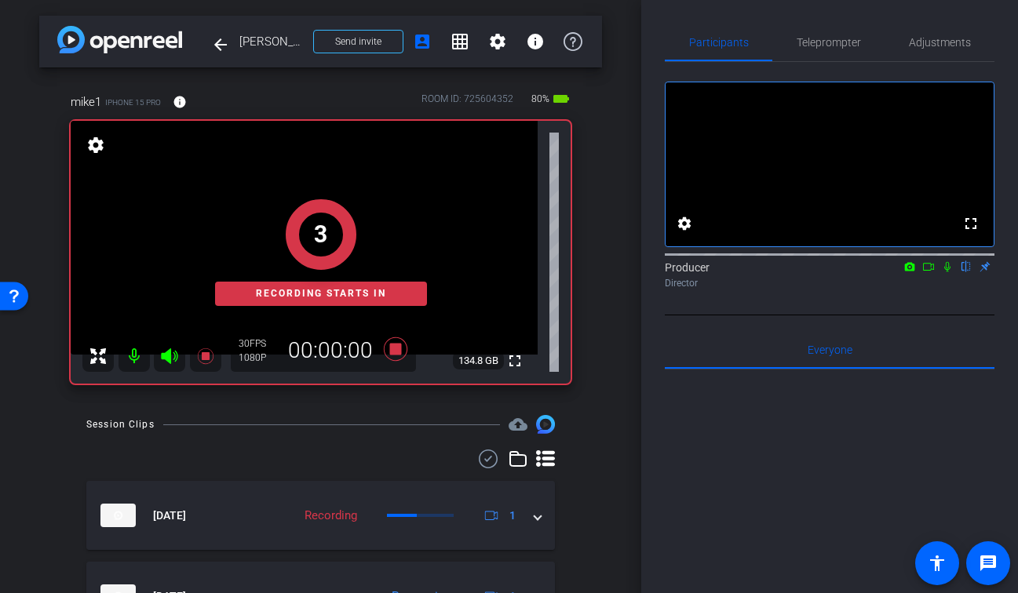
click at [945, 272] on icon at bounding box center [947, 267] width 6 height 10
click at [933, 271] on icon at bounding box center [928, 267] width 11 height 8
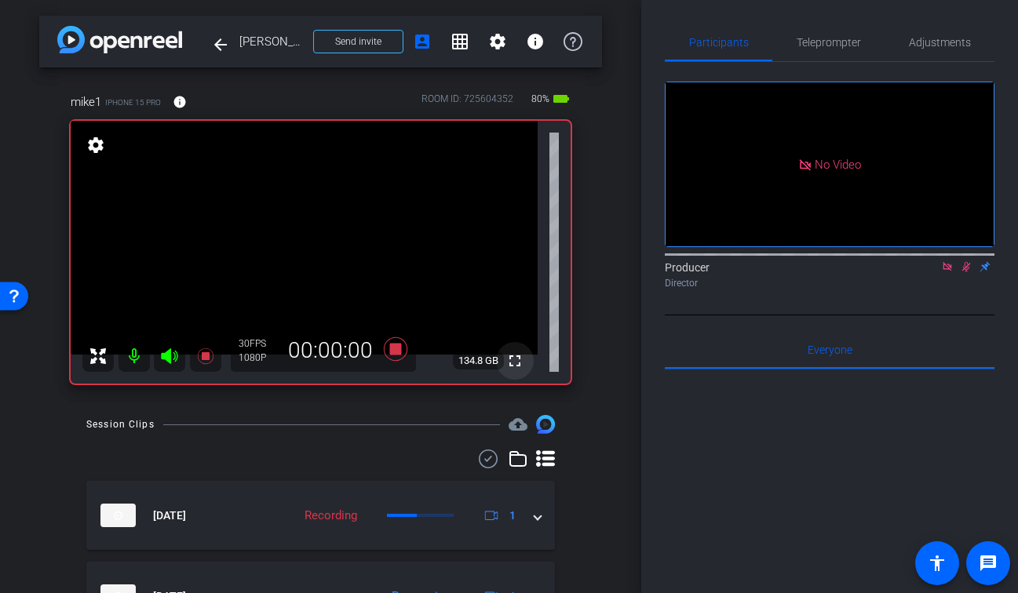
click at [512, 361] on mat-icon "fullscreen" at bounding box center [514, 360] width 19 height 19
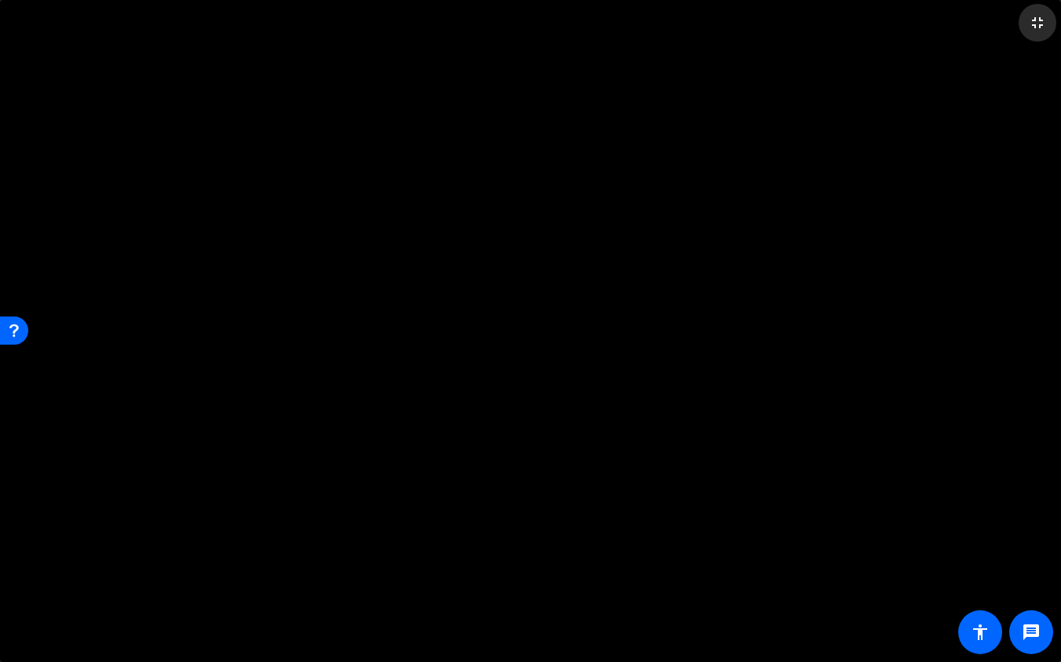
click at [1017, 23] on mat-icon "fullscreen_exit" at bounding box center [1037, 22] width 19 height 19
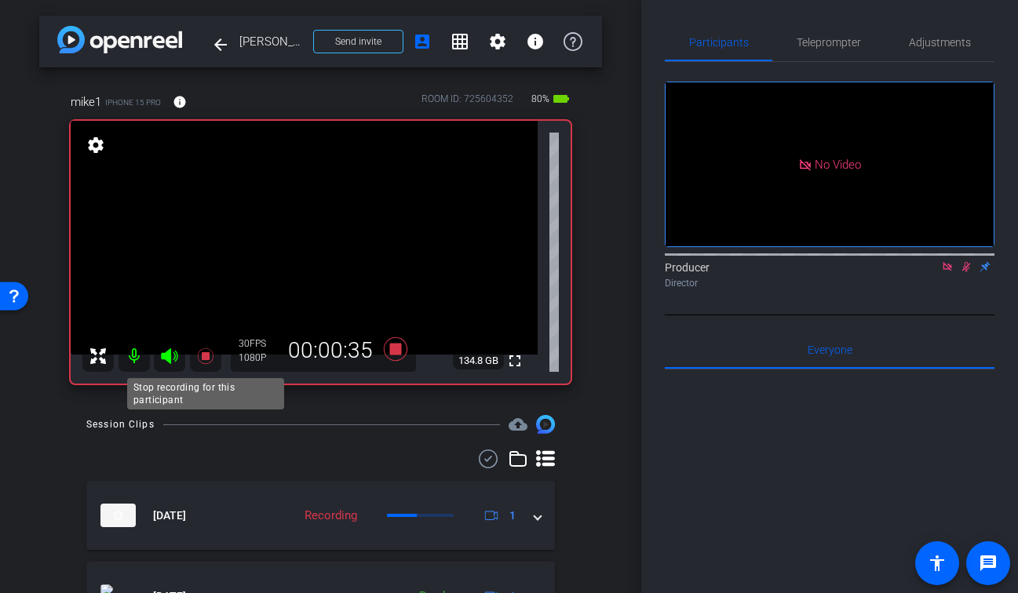
click at [199, 359] on icon at bounding box center [205, 356] width 19 height 19
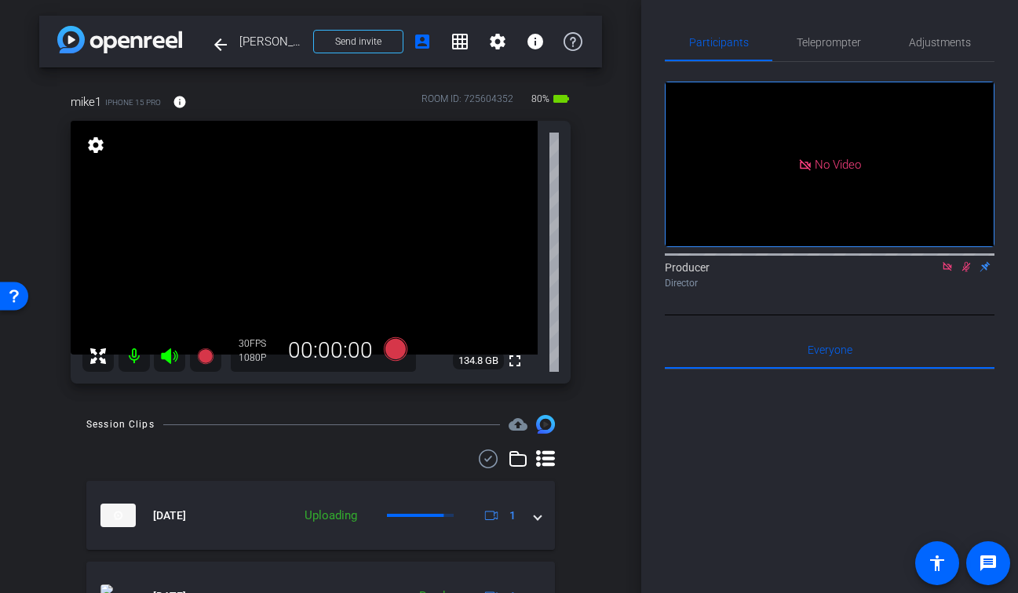
click at [963, 272] on icon at bounding box center [966, 266] width 13 height 11
click at [952, 272] on icon at bounding box center [947, 266] width 13 height 11
click at [207, 362] on icon at bounding box center [205, 356] width 19 height 19
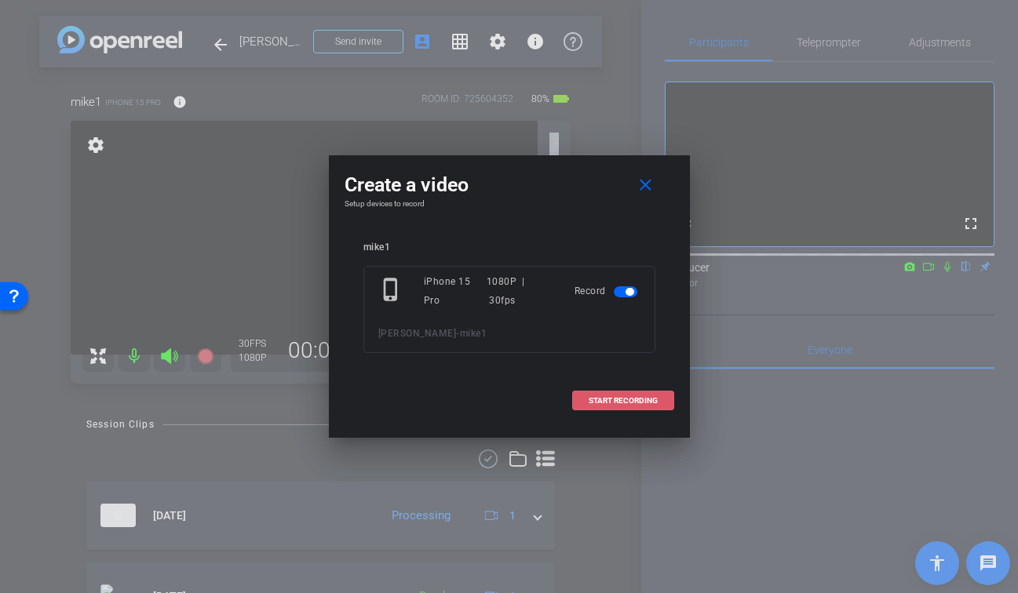
click at [643, 403] on span "START RECORDING" at bounding box center [622, 401] width 69 height 8
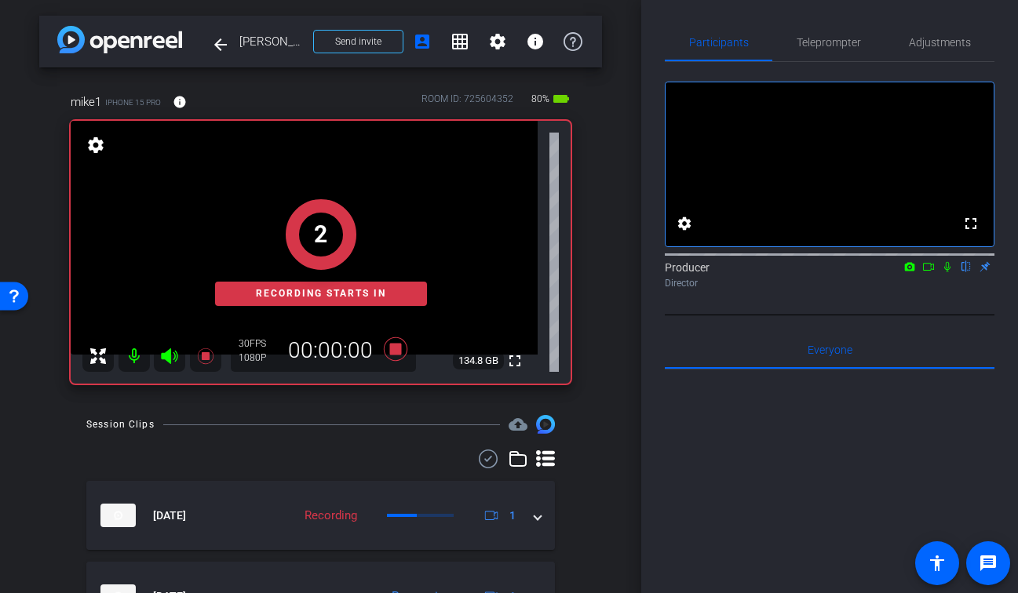
click at [945, 272] on icon at bounding box center [947, 267] width 6 height 10
click at [933, 271] on icon at bounding box center [928, 267] width 11 height 8
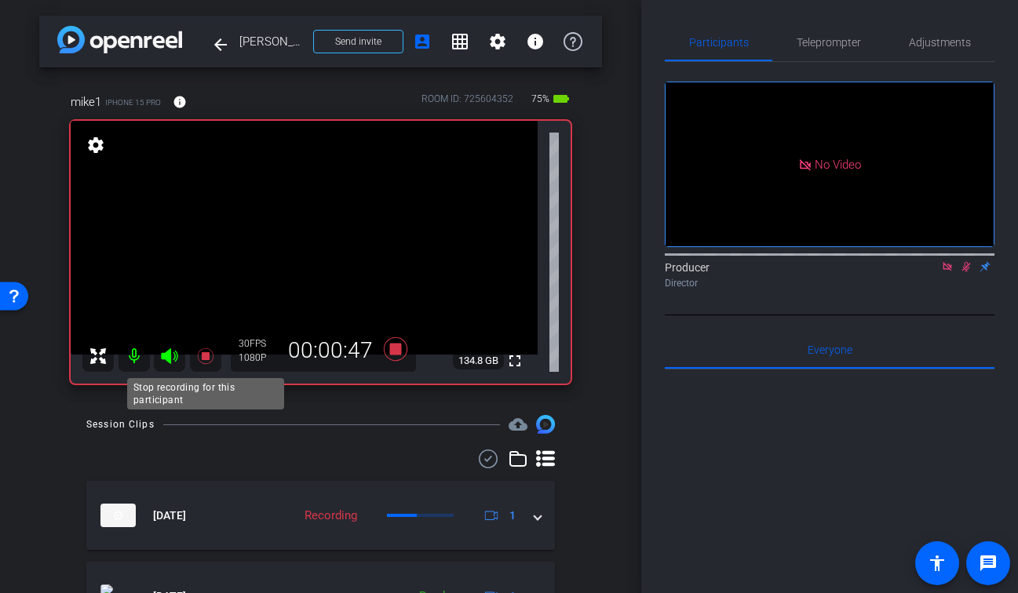
click at [205, 351] on icon at bounding box center [205, 356] width 19 height 19
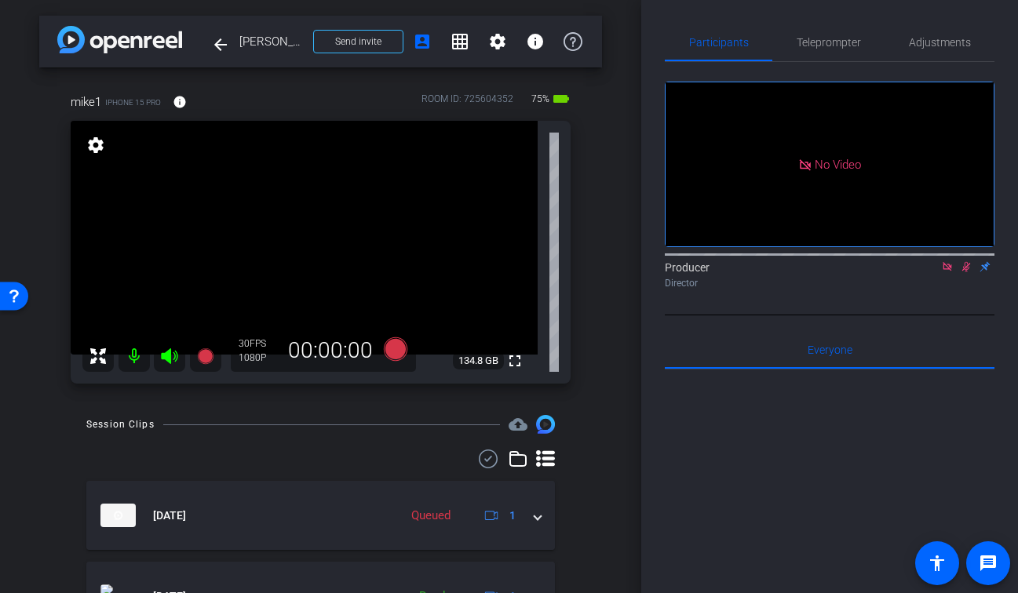
click at [967, 272] on icon at bounding box center [966, 266] width 13 height 11
click at [943, 272] on icon at bounding box center [947, 266] width 13 height 11
click at [203, 356] on icon at bounding box center [205, 356] width 16 height 16
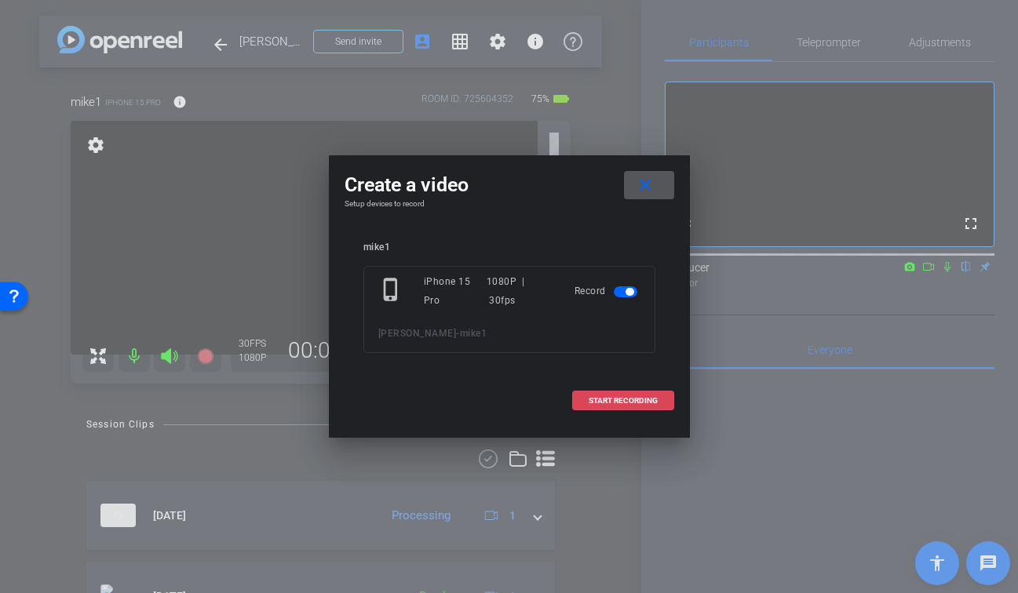
click at [617, 399] on span "START RECORDING" at bounding box center [622, 401] width 69 height 8
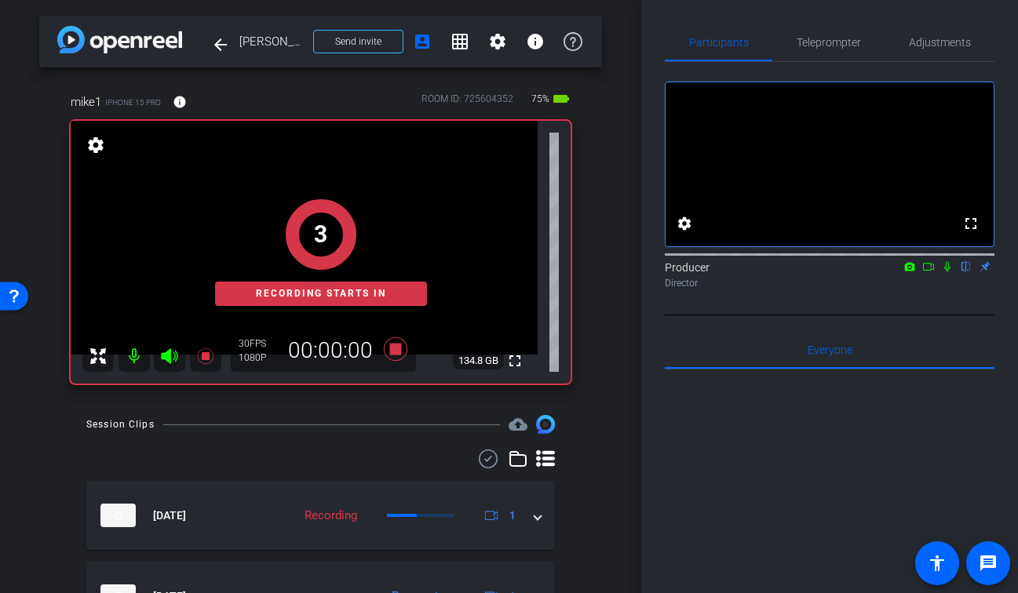
click at [944, 272] on icon at bounding box center [947, 266] width 13 height 11
click at [919, 274] on mat-icon at bounding box center [928, 267] width 19 height 14
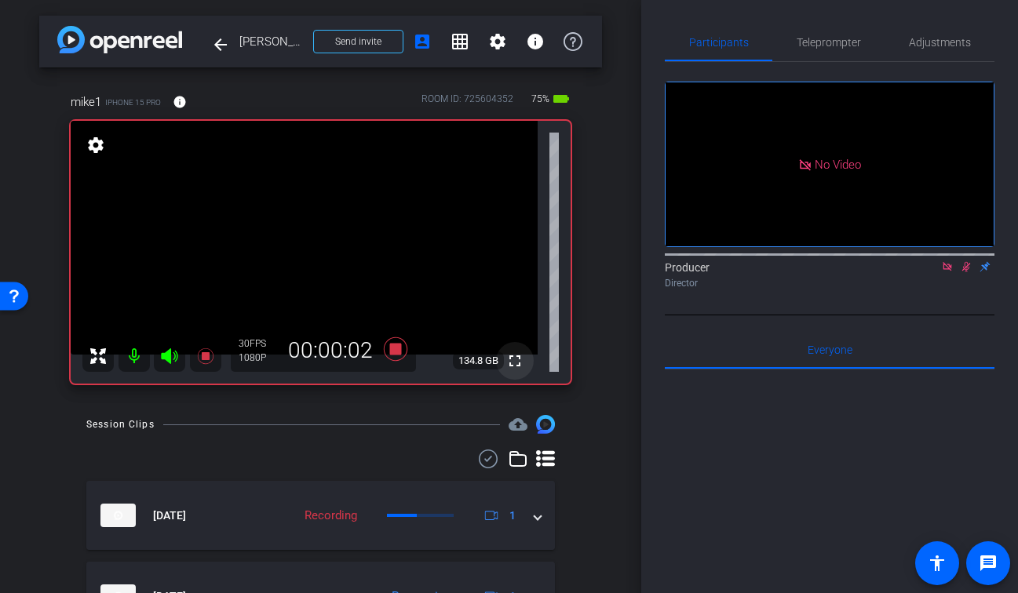
click at [517, 357] on mat-icon "fullscreen" at bounding box center [514, 360] width 19 height 19
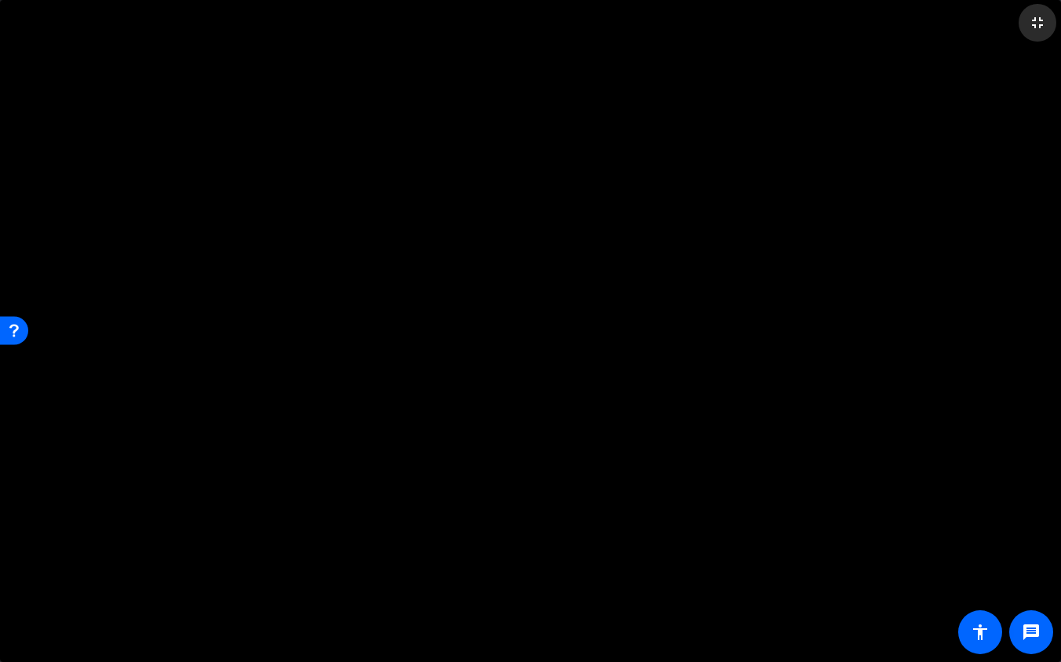
click at [1017, 22] on mat-icon "fullscreen_exit" at bounding box center [1037, 22] width 19 height 19
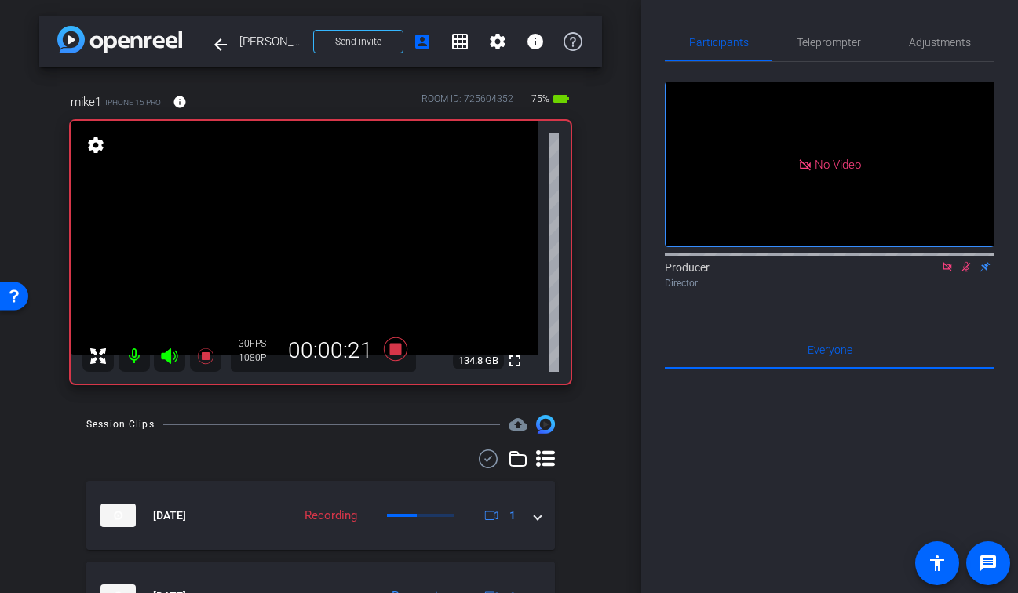
click at [370, 454] on div at bounding box center [320, 459] width 468 height 19
click at [202, 361] on icon at bounding box center [205, 356] width 19 height 19
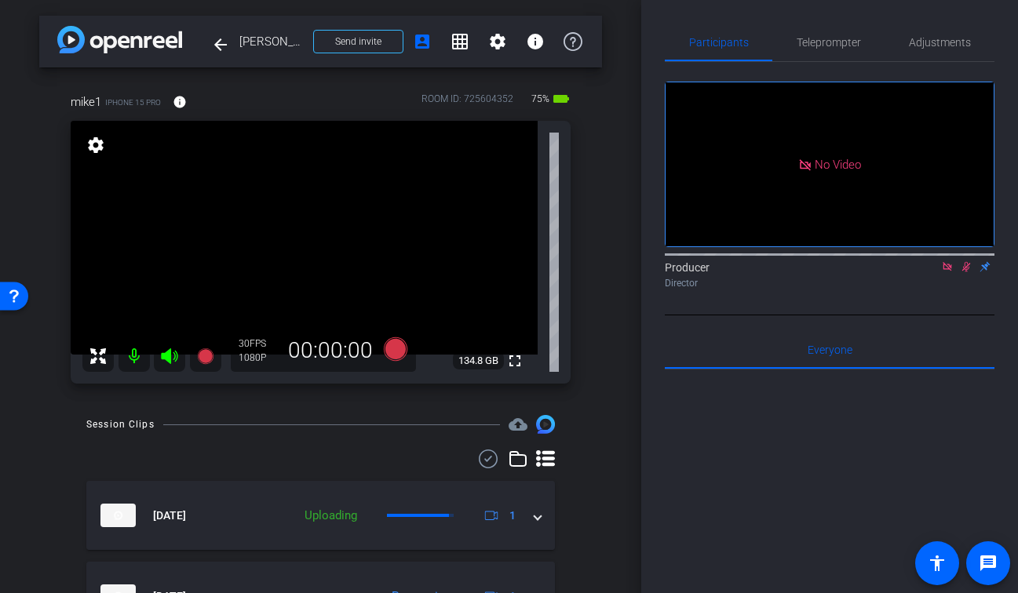
click at [966, 272] on icon at bounding box center [966, 266] width 13 height 11
click at [948, 272] on icon at bounding box center [947, 266] width 13 height 11
click at [515, 364] on mat-icon "fullscreen" at bounding box center [514, 360] width 19 height 19
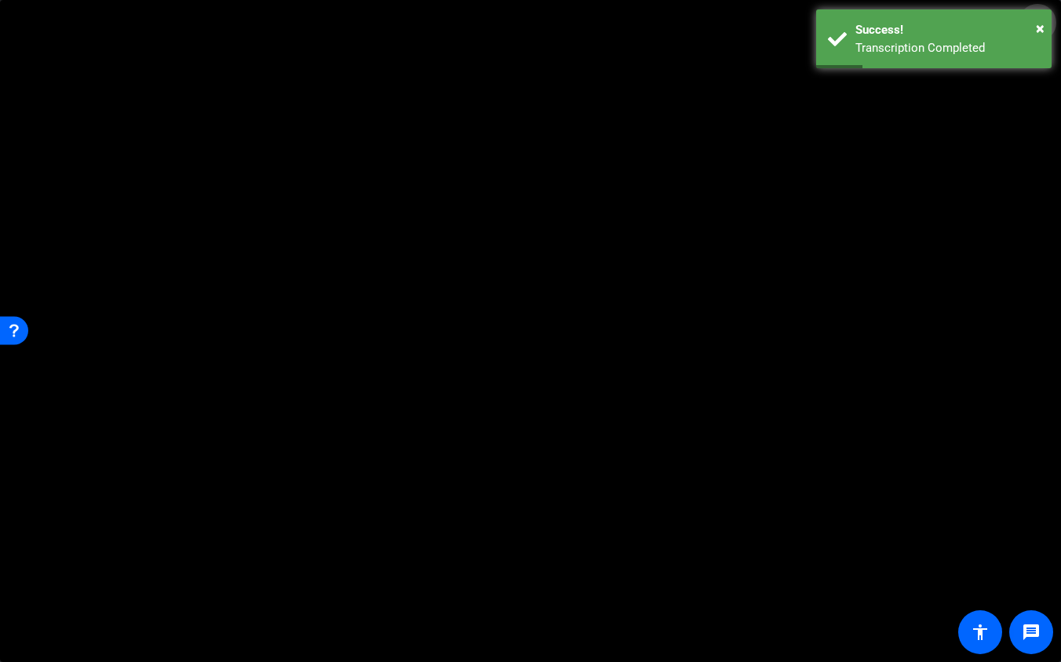
click at [1017, 27] on mat-icon "fullscreen_exit" at bounding box center [1037, 22] width 19 height 19
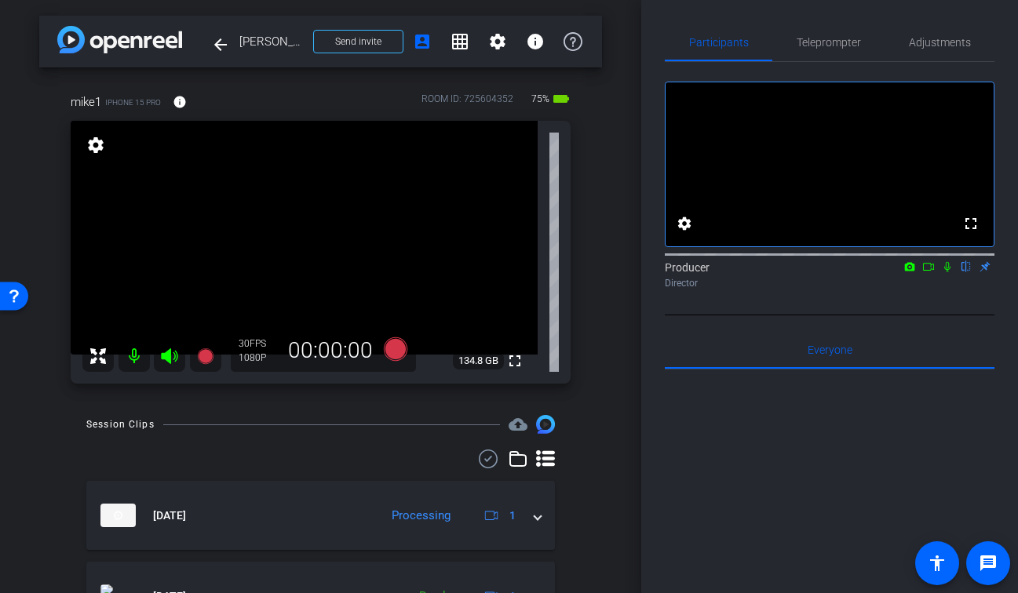
click at [307, 451] on div at bounding box center [320, 459] width 468 height 19
click at [514, 355] on mat-icon "fullscreen" at bounding box center [514, 360] width 19 height 19
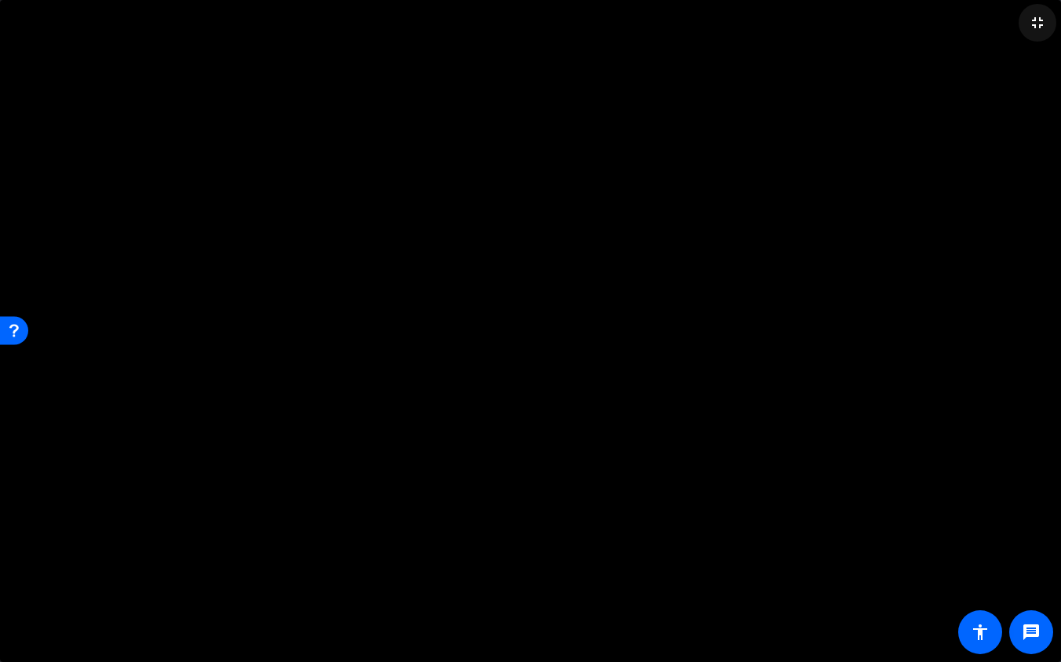
click at [1017, 26] on mat-icon "fullscreen_exit" at bounding box center [1037, 22] width 19 height 19
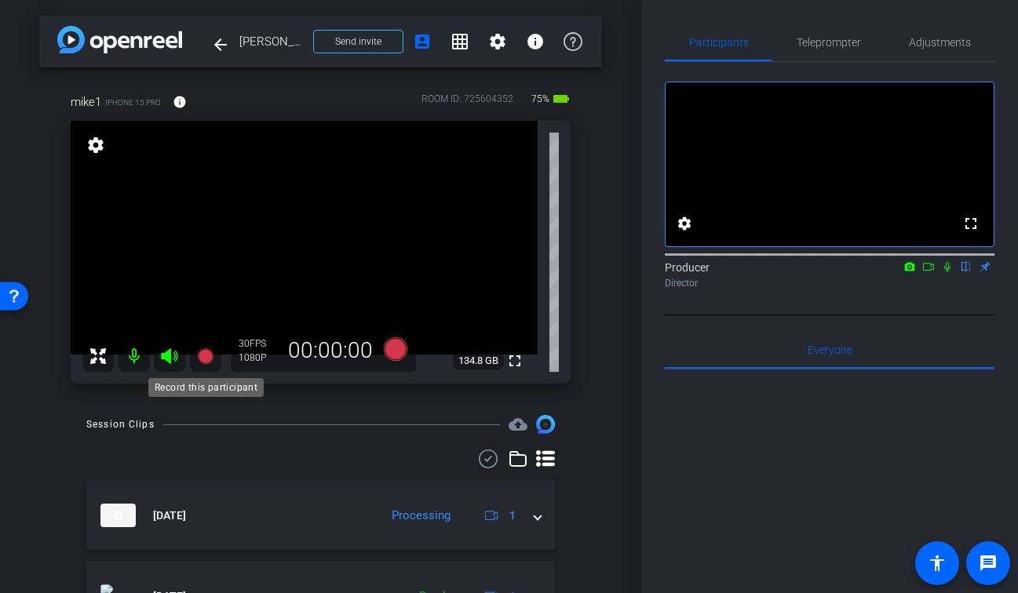
click at [200, 352] on icon at bounding box center [205, 356] width 16 height 16
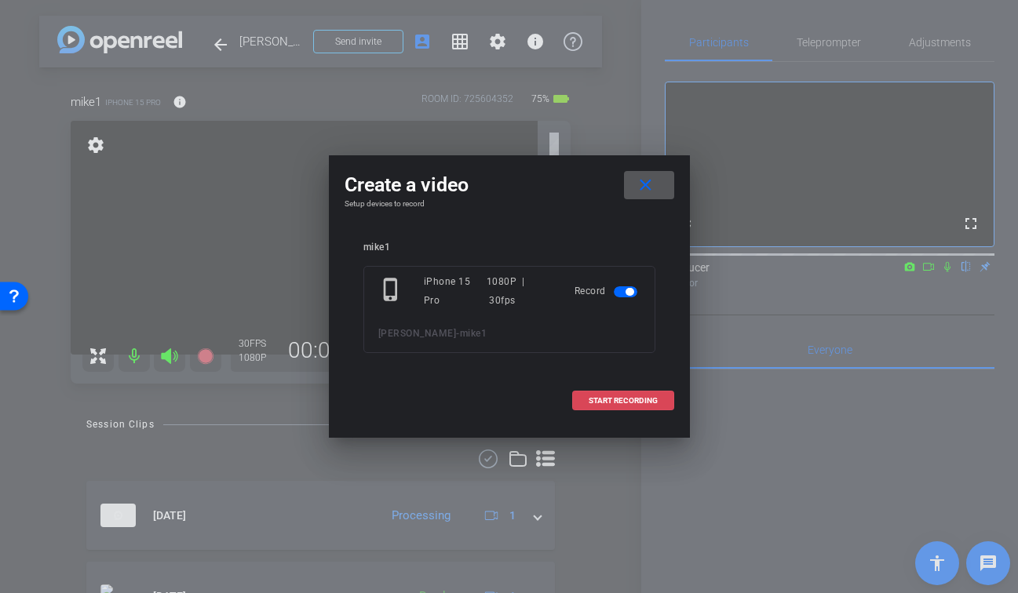
click at [645, 397] on span "START RECORDING" at bounding box center [622, 401] width 69 height 8
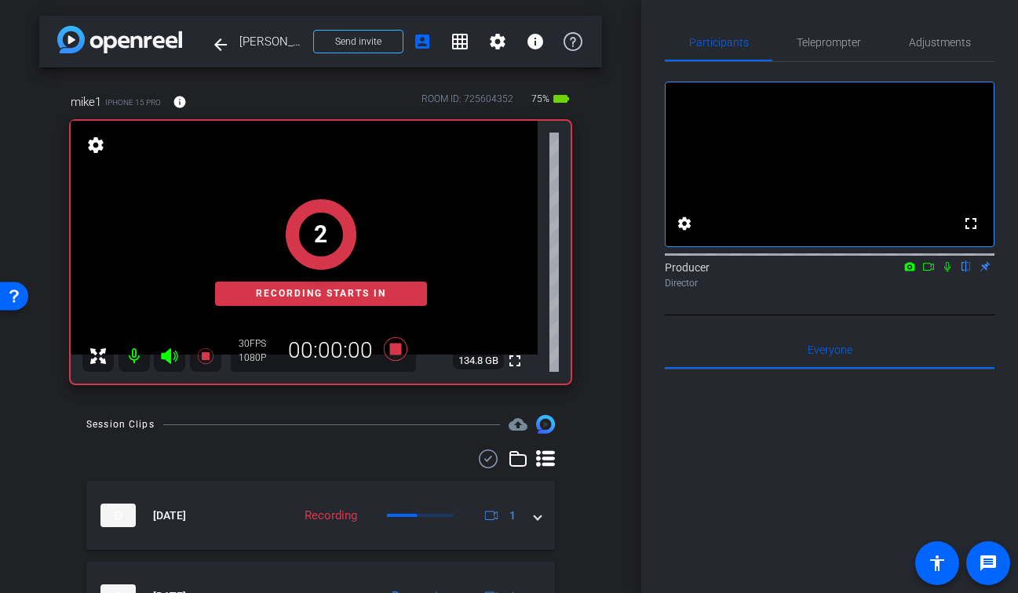
click at [946, 272] on icon at bounding box center [947, 267] width 6 height 10
click at [928, 272] on icon at bounding box center [928, 266] width 13 height 11
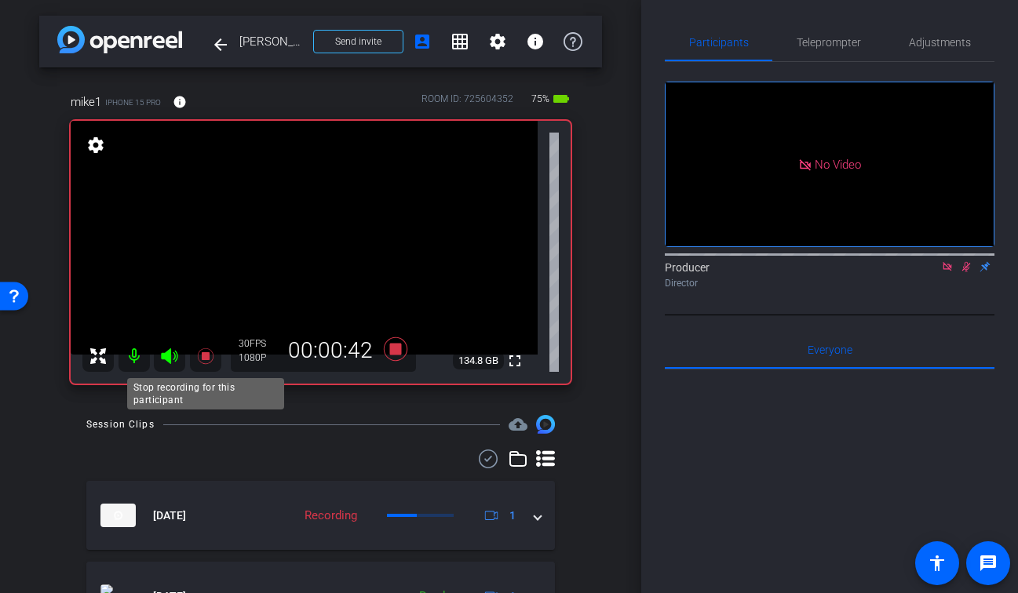
click at [197, 359] on icon at bounding box center [205, 356] width 19 height 19
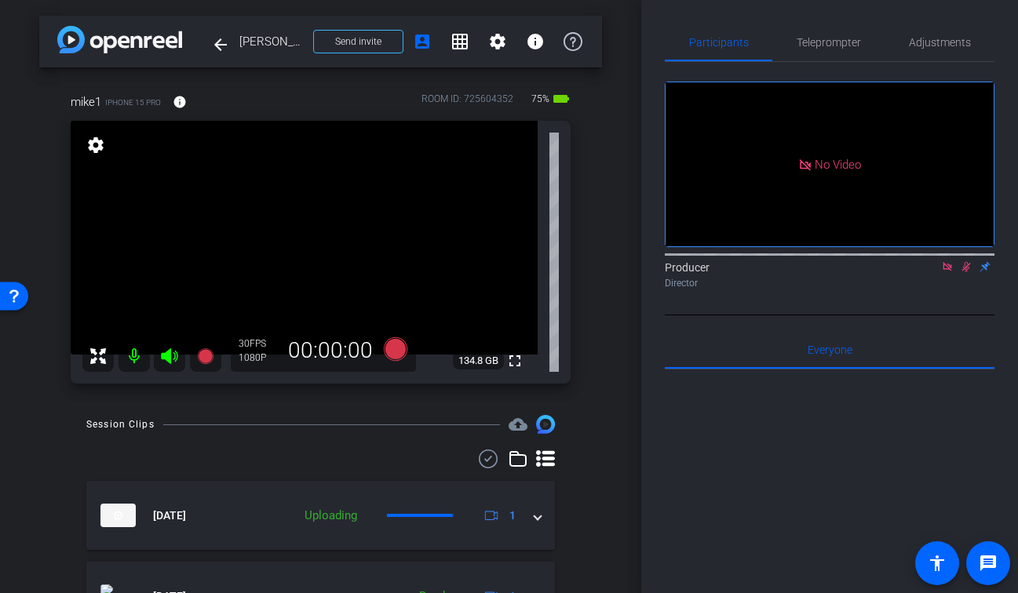
click at [966, 274] on mat-icon at bounding box center [965, 267] width 19 height 14
click at [946, 271] on icon at bounding box center [946, 266] width 9 height 9
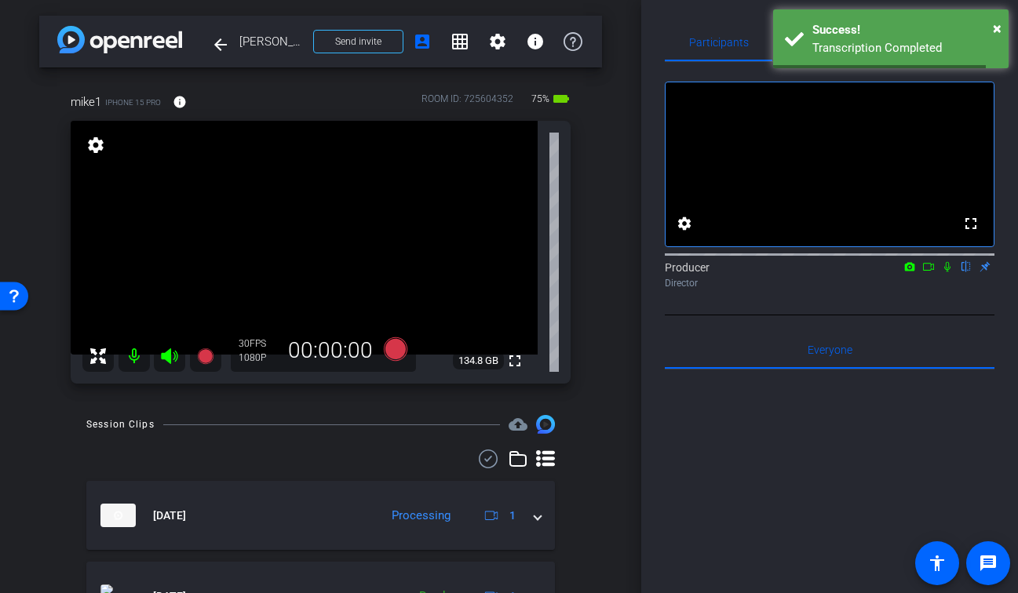
click at [623, 333] on div "arrow_back Michael Cozier Back to project Send invite account_box grid_on setti…" at bounding box center [320, 296] width 641 height 593
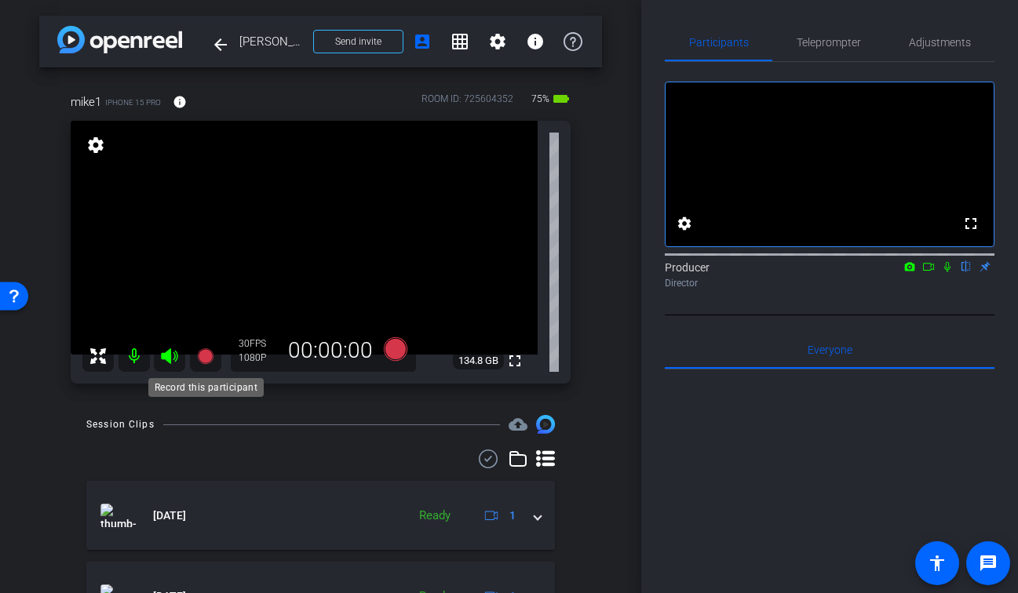
click at [202, 354] on icon at bounding box center [205, 356] width 16 height 16
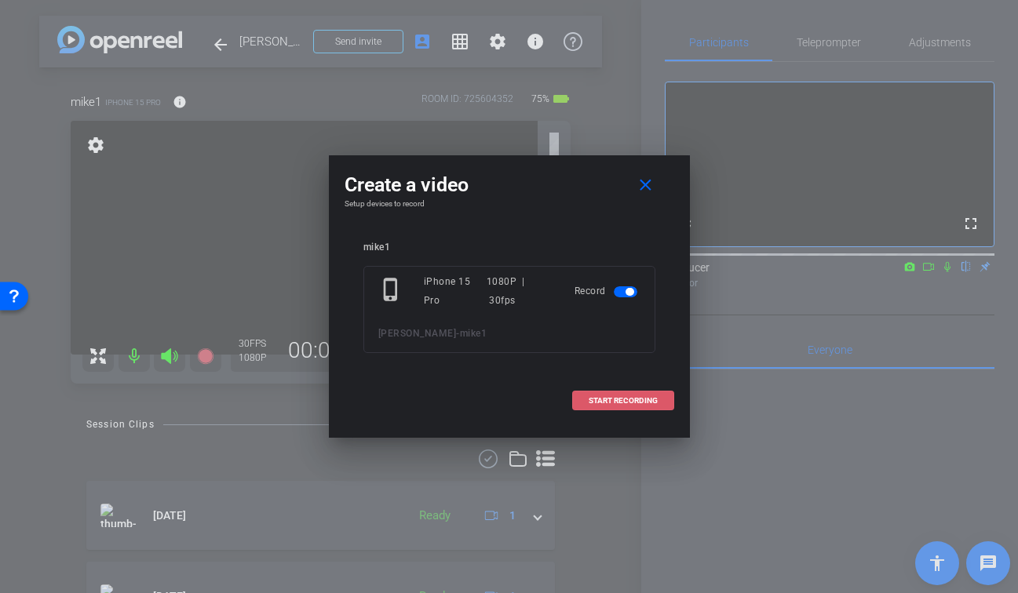
click at [618, 399] on span "START RECORDING" at bounding box center [622, 401] width 69 height 8
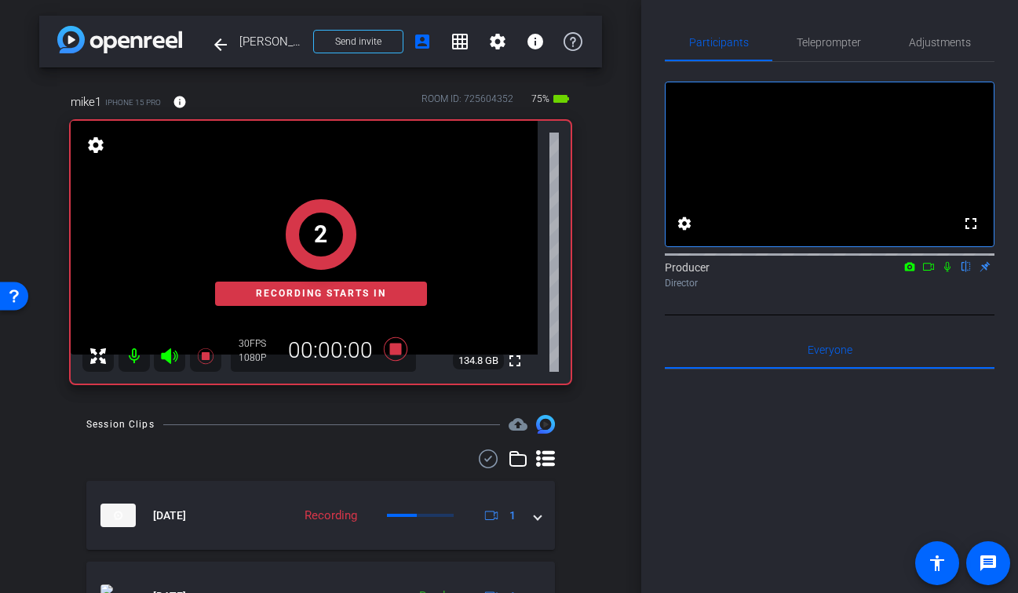
click at [948, 272] on icon at bounding box center [947, 267] width 6 height 10
click at [927, 272] on icon at bounding box center [928, 266] width 13 height 11
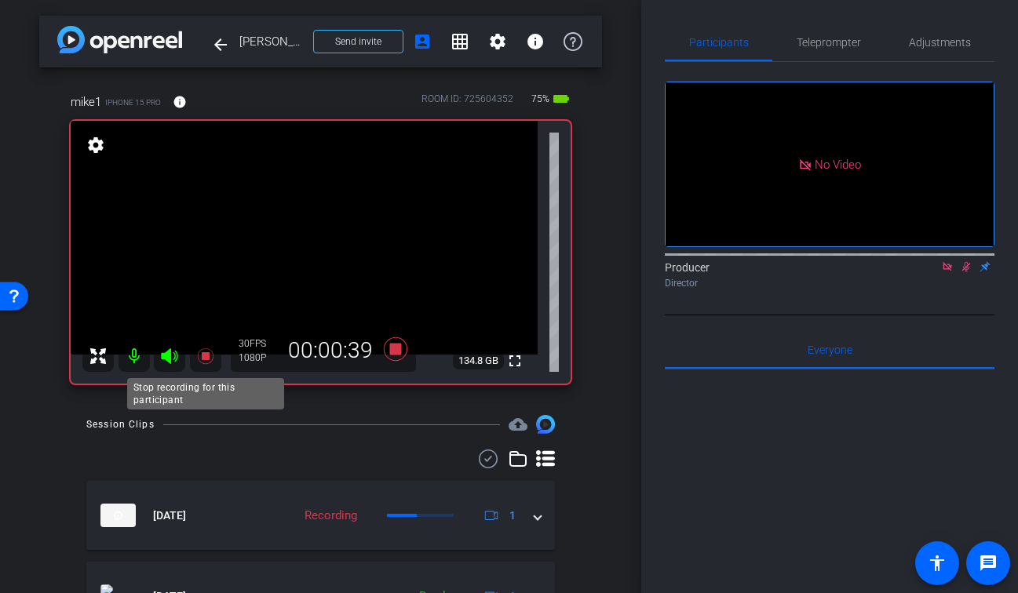
click at [202, 354] on icon at bounding box center [205, 356] width 16 height 16
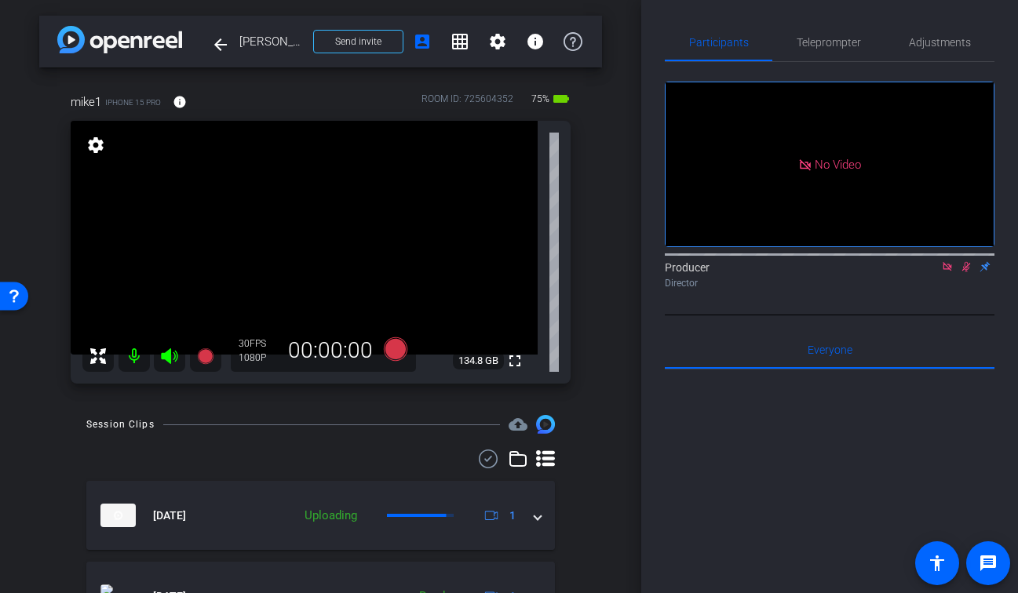
click at [966, 272] on icon at bounding box center [966, 266] width 13 height 11
click at [945, 272] on icon at bounding box center [947, 266] width 13 height 11
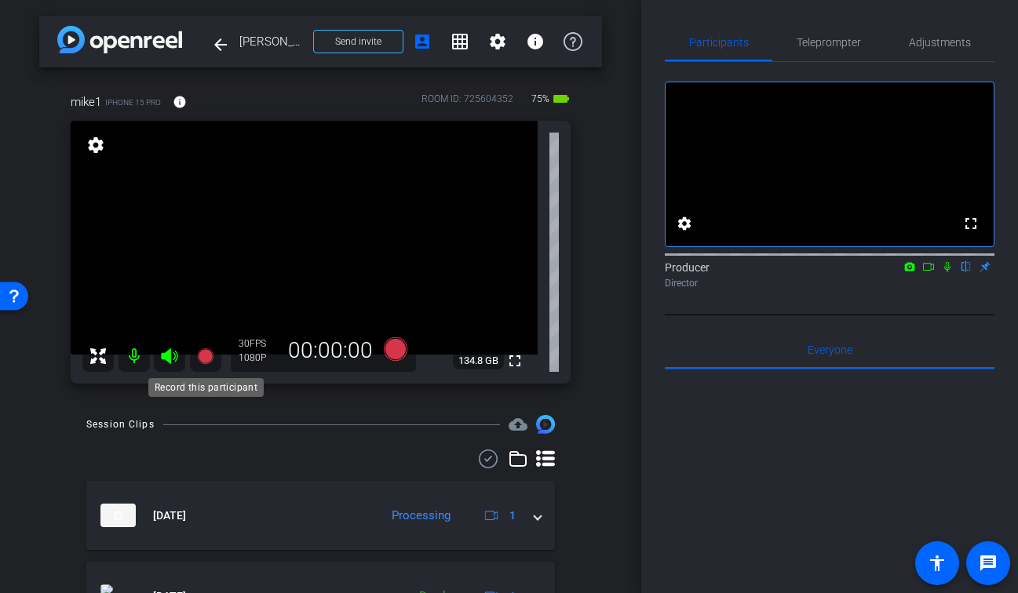
click at [206, 359] on icon at bounding box center [205, 356] width 16 height 16
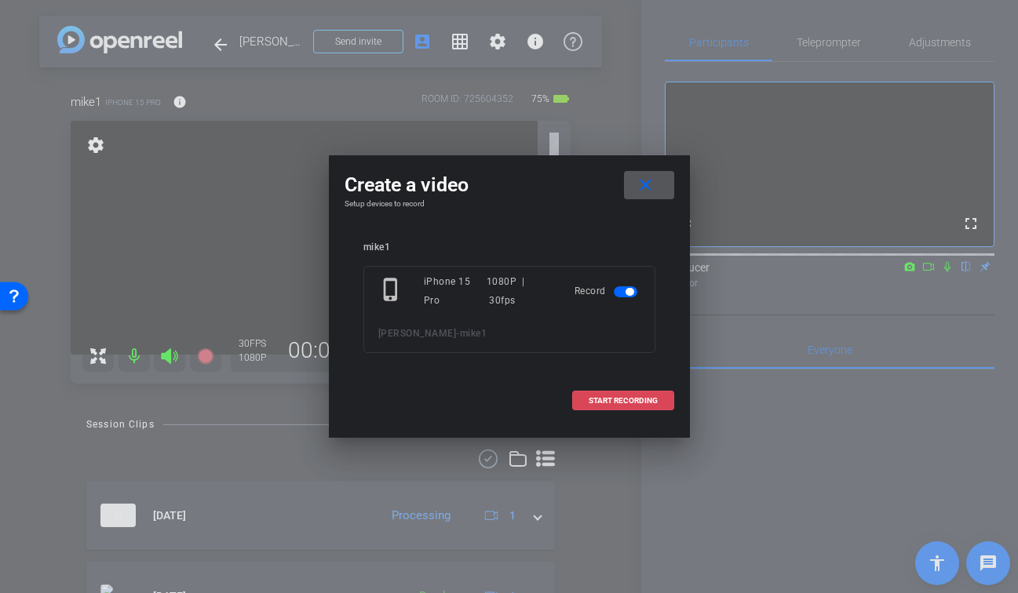
click at [644, 398] on span "START RECORDING" at bounding box center [622, 401] width 69 height 8
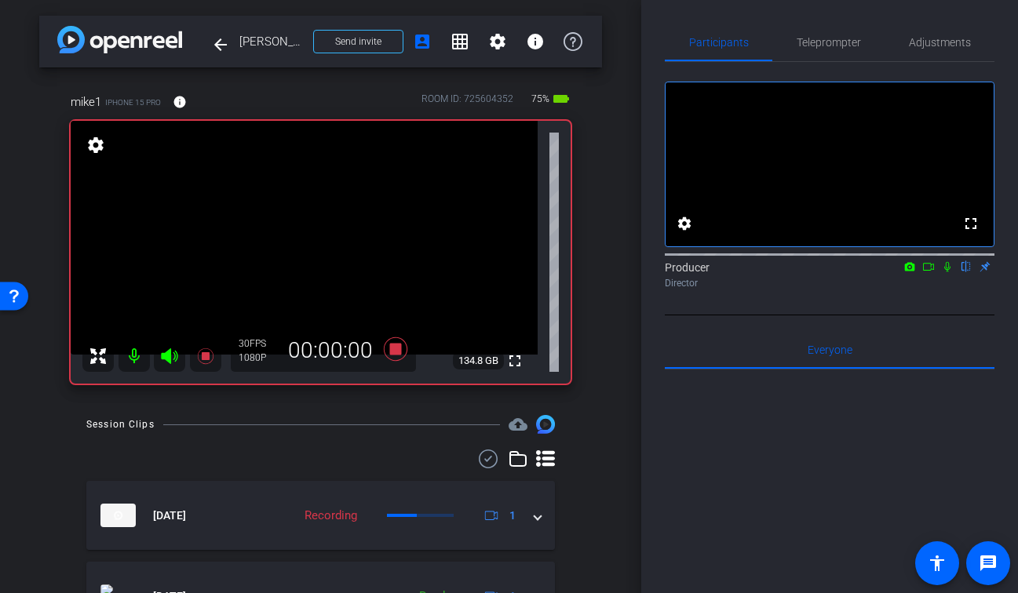
click at [946, 272] on icon at bounding box center [947, 267] width 6 height 10
click at [931, 272] on icon at bounding box center [928, 266] width 13 height 11
click at [332, 461] on div at bounding box center [320, 459] width 468 height 19
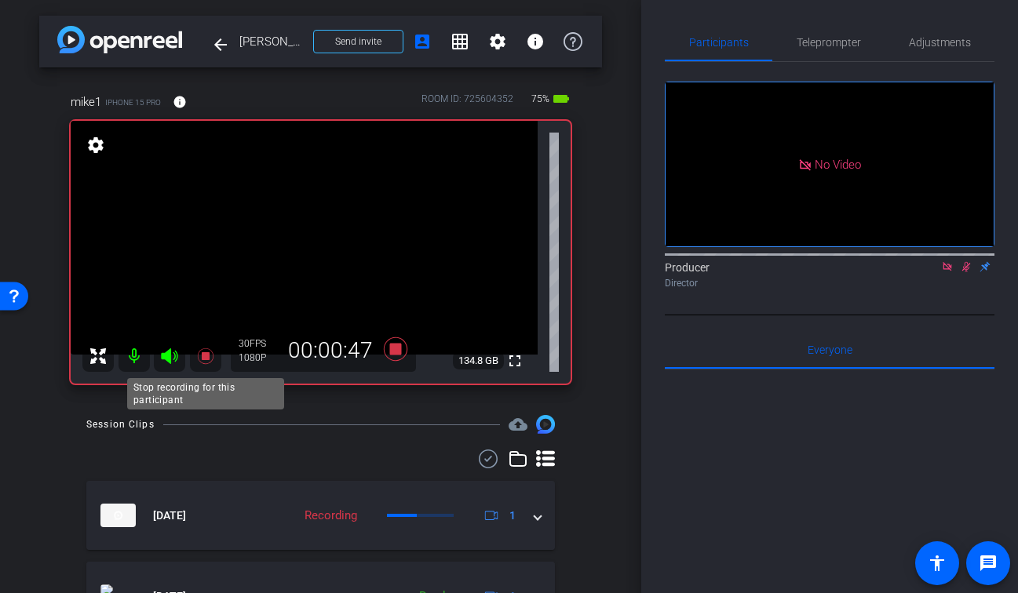
click at [205, 353] on icon at bounding box center [205, 356] width 16 height 16
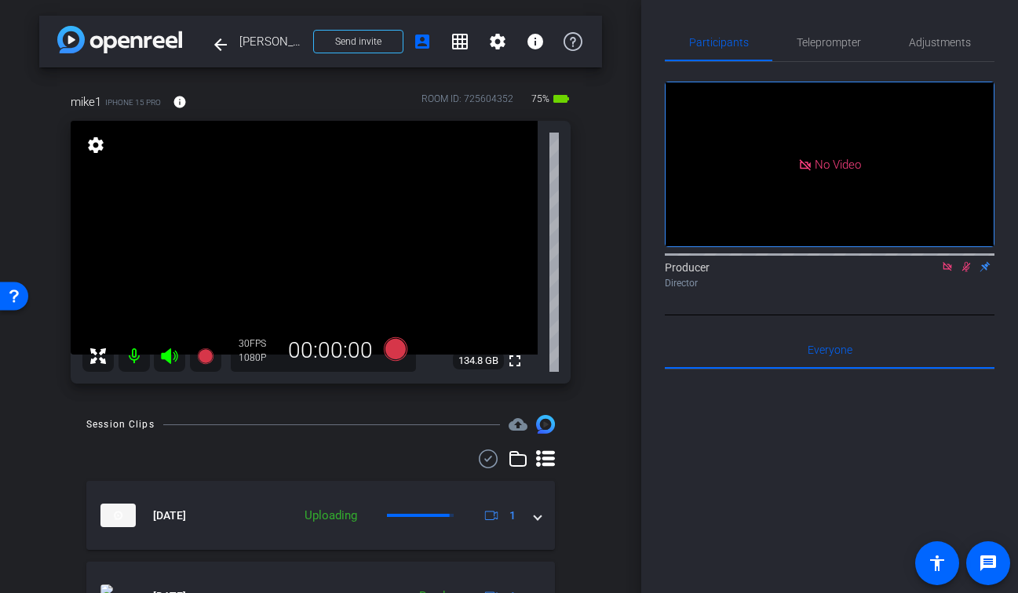
click at [965, 272] on icon at bounding box center [966, 266] width 13 height 11
click at [946, 271] on icon at bounding box center [946, 266] width 9 height 9
click at [263, 424] on div at bounding box center [331, 424] width 337 height 1
click at [204, 357] on icon at bounding box center [205, 356] width 16 height 16
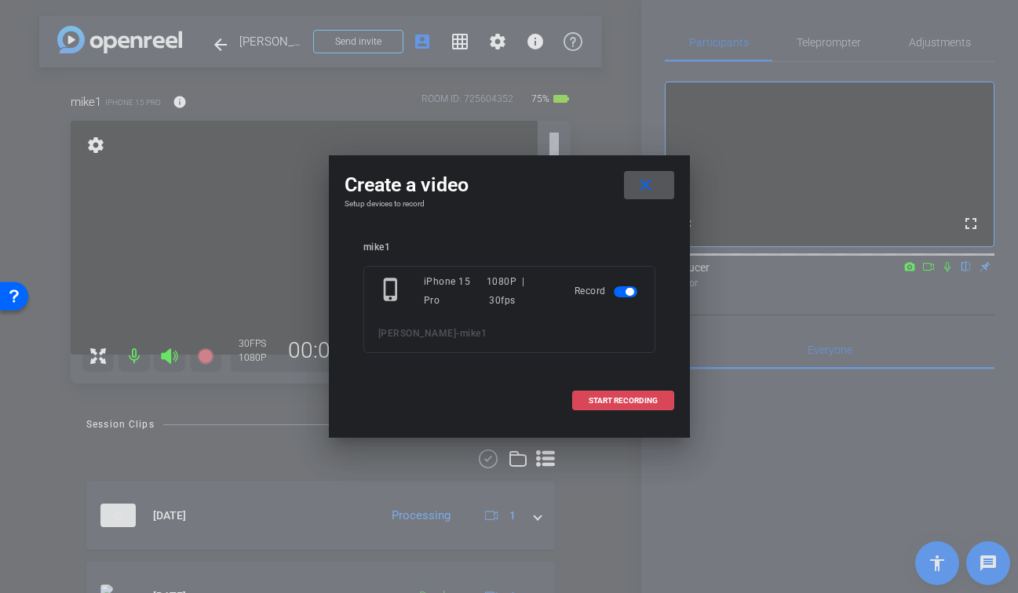
click at [639, 401] on span "START RECORDING" at bounding box center [622, 401] width 69 height 8
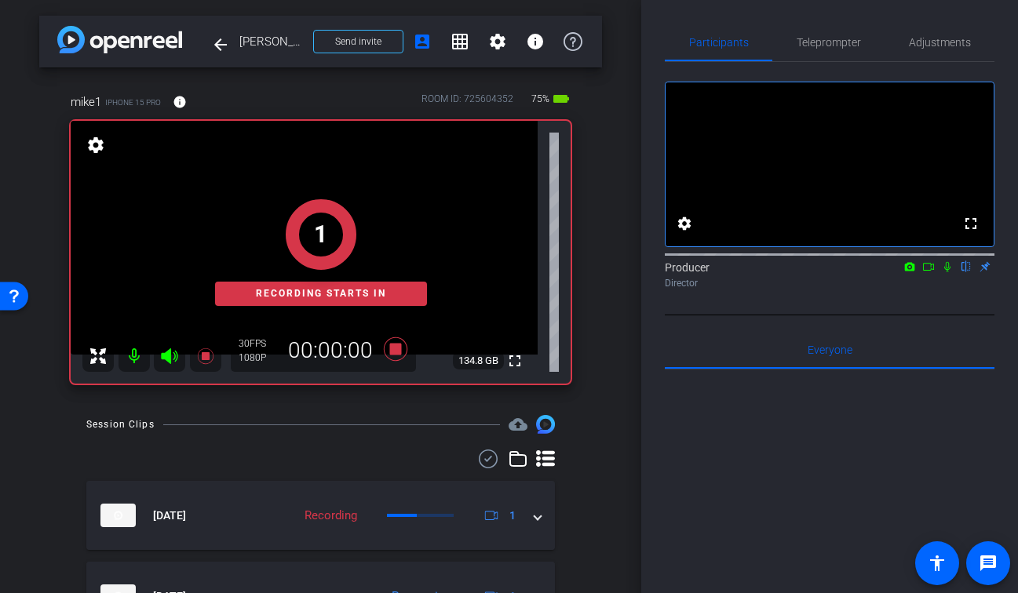
click at [946, 272] on icon at bounding box center [947, 266] width 13 height 11
click at [931, 272] on icon at bounding box center [928, 266] width 13 height 11
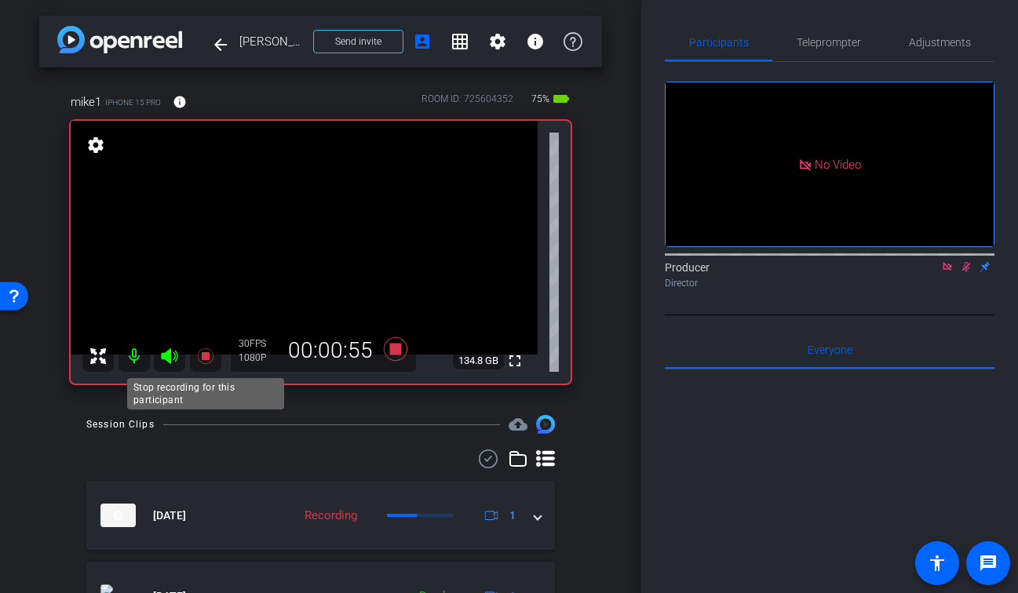
click at [212, 352] on icon at bounding box center [205, 356] width 16 height 16
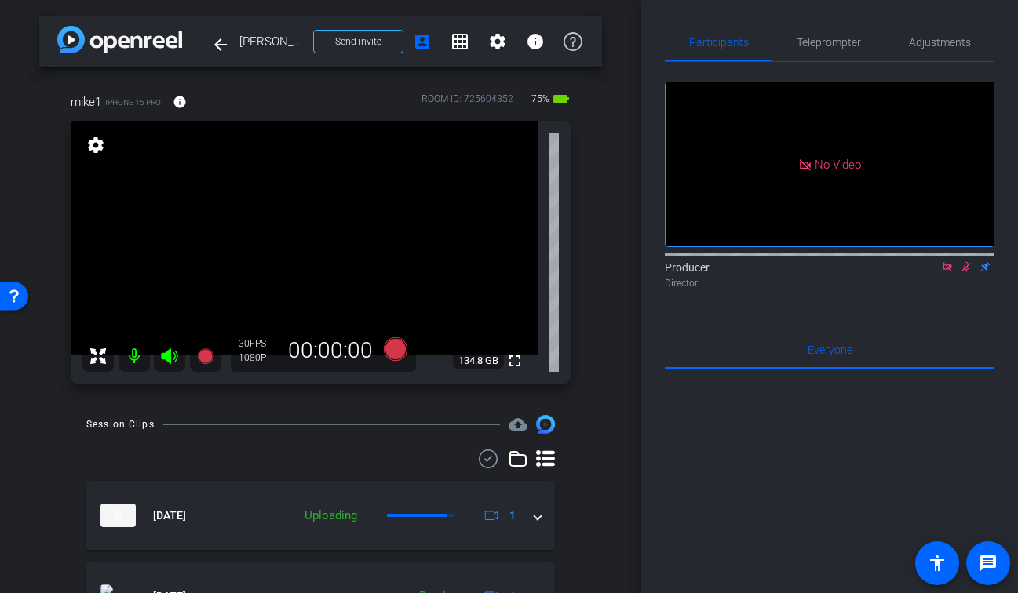
click at [966, 272] on icon at bounding box center [966, 267] width 9 height 10
click at [946, 272] on icon at bounding box center [947, 266] width 13 height 11
click at [514, 364] on mat-icon "fullscreen" at bounding box center [514, 360] width 19 height 19
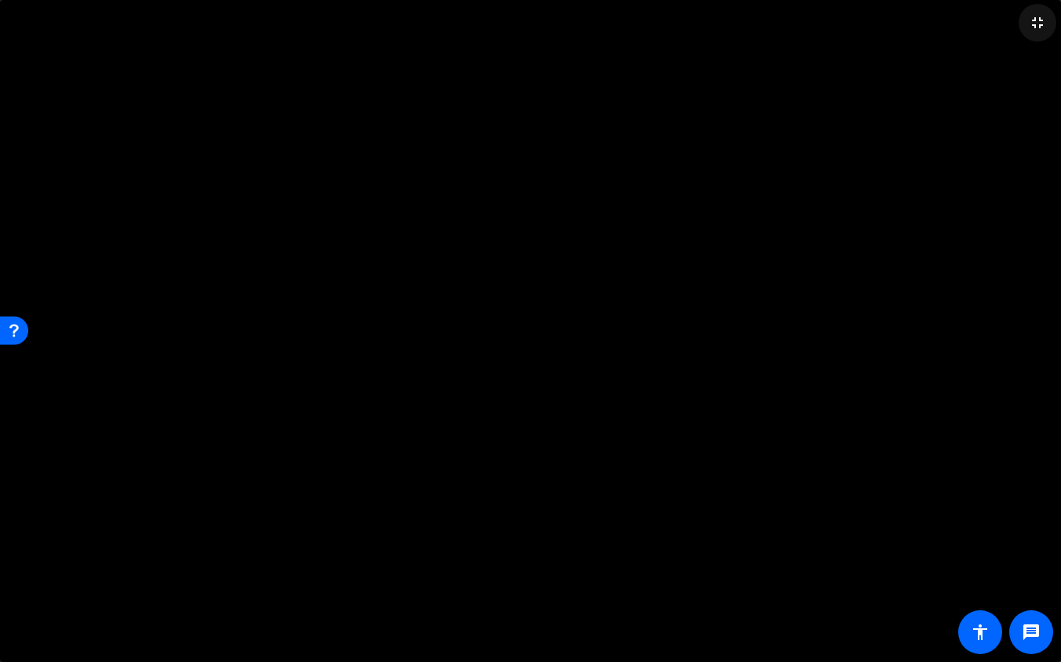
click at [1017, 29] on mat-icon "fullscreen_exit" at bounding box center [1037, 22] width 19 height 19
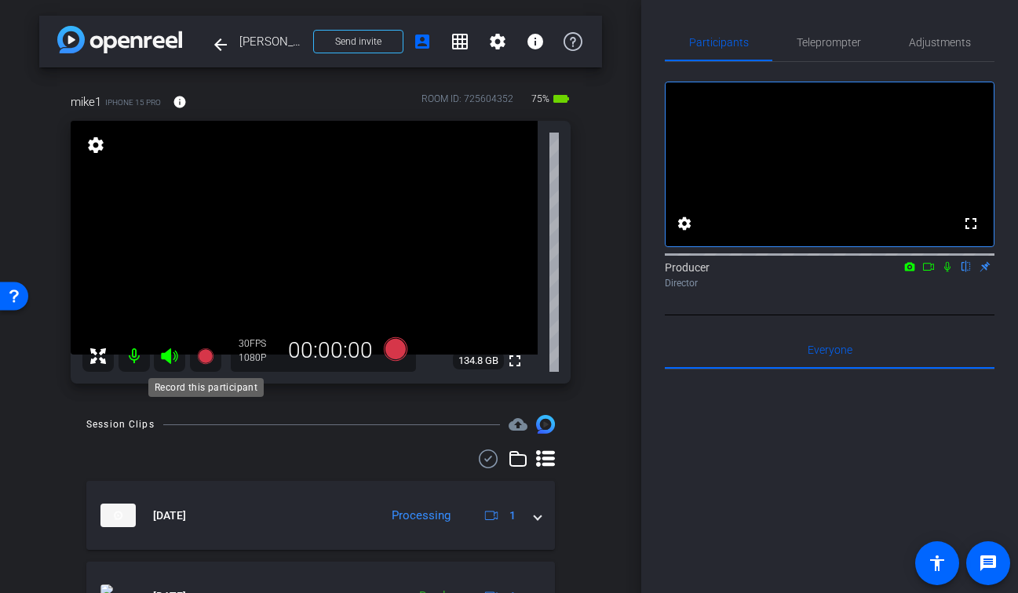
click at [197, 357] on icon at bounding box center [205, 356] width 19 height 19
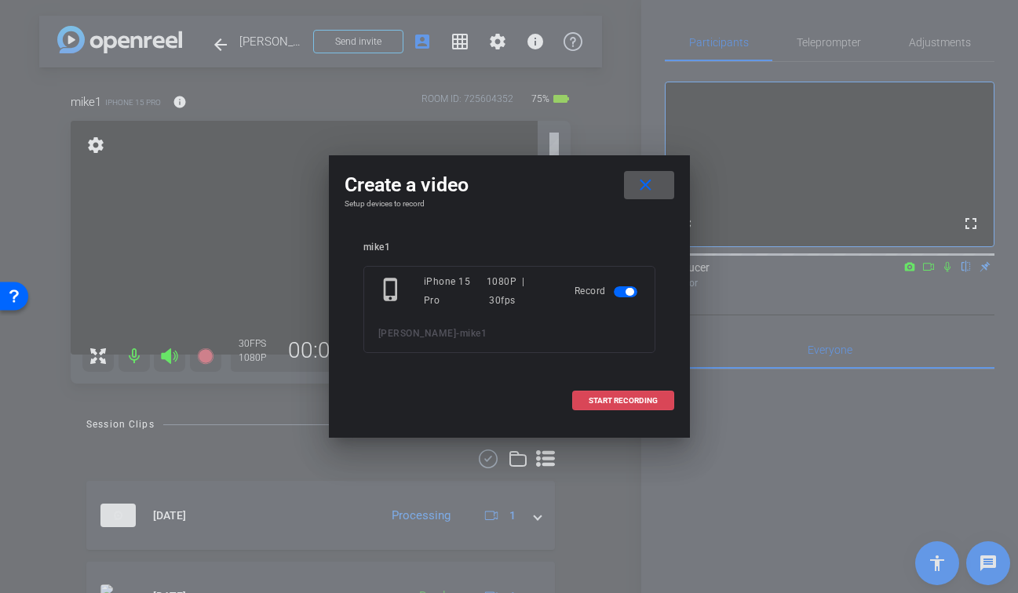
click at [659, 400] on span at bounding box center [623, 401] width 100 height 38
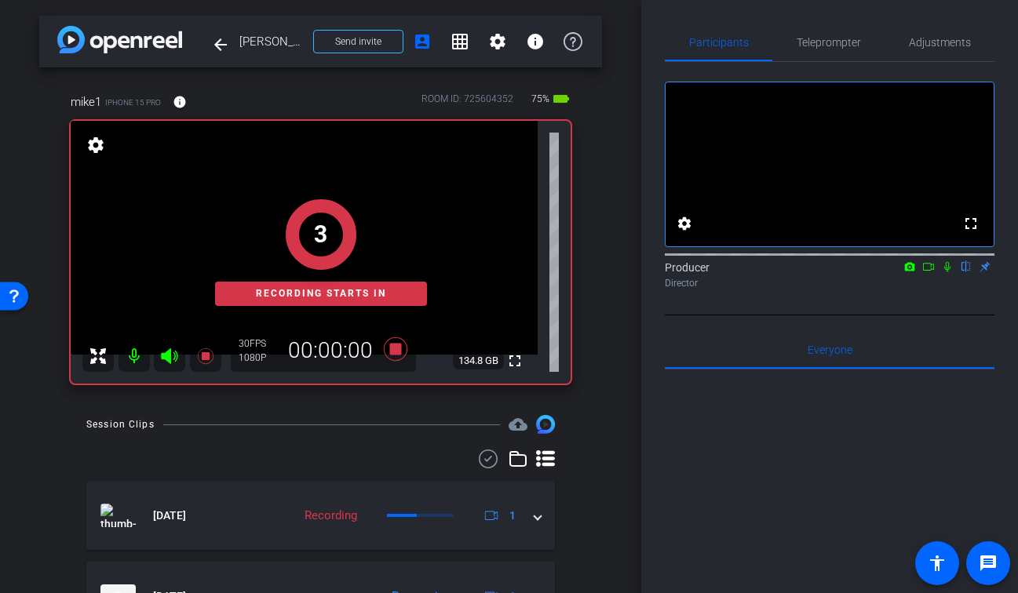
click at [945, 272] on icon at bounding box center [947, 266] width 13 height 11
click at [929, 272] on icon at bounding box center [928, 266] width 13 height 11
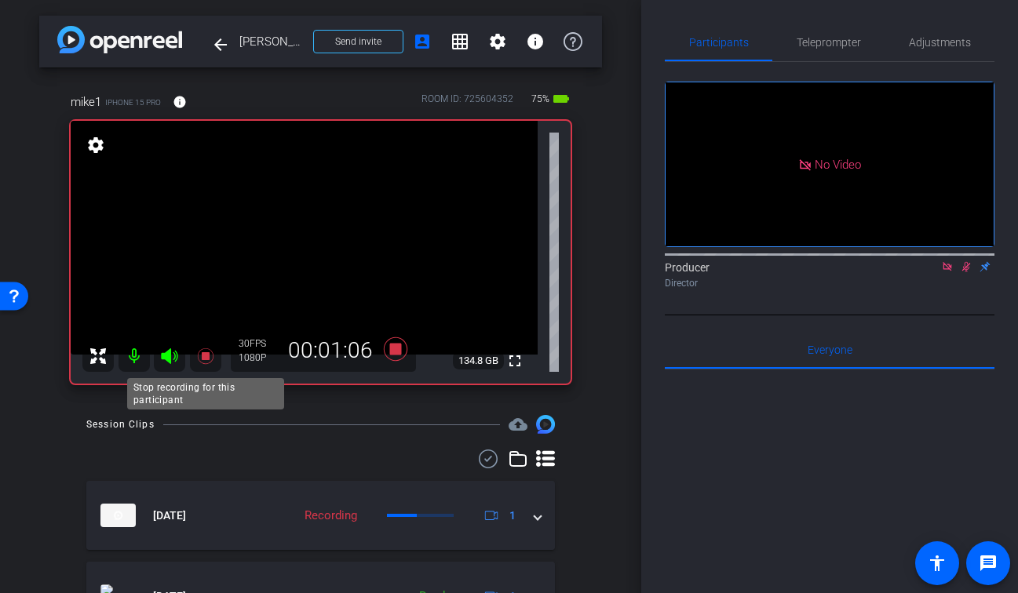
click at [201, 359] on icon at bounding box center [205, 356] width 16 height 16
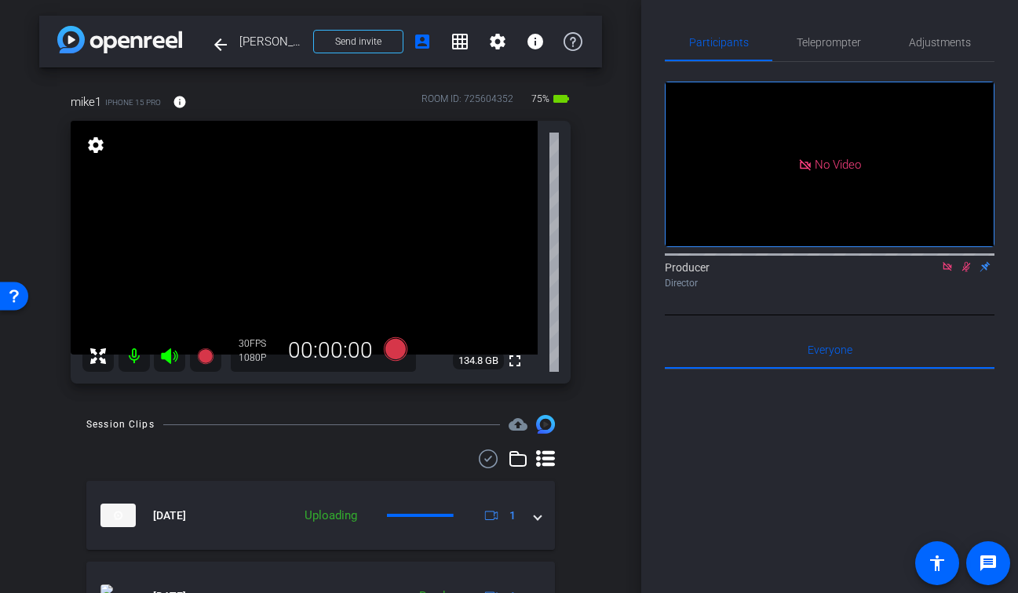
click at [964, 272] on icon at bounding box center [966, 267] width 9 height 10
click at [945, 272] on icon at bounding box center [947, 266] width 13 height 11
click at [614, 224] on div "arrow_back Michael Cozier Back to project Send invite account_box grid_on setti…" at bounding box center [320, 296] width 641 height 593
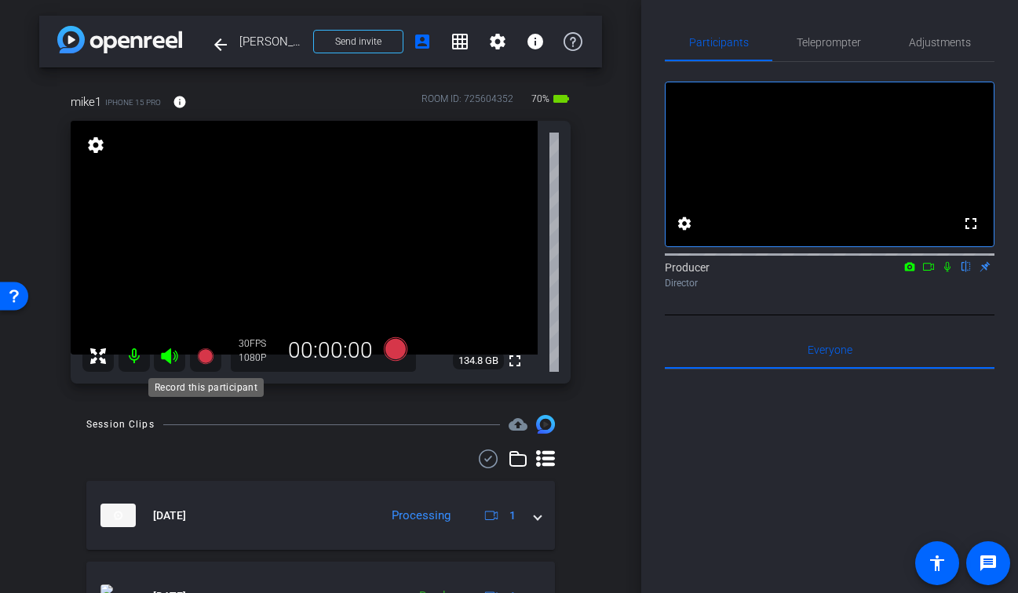
click at [200, 355] on icon at bounding box center [205, 356] width 16 height 16
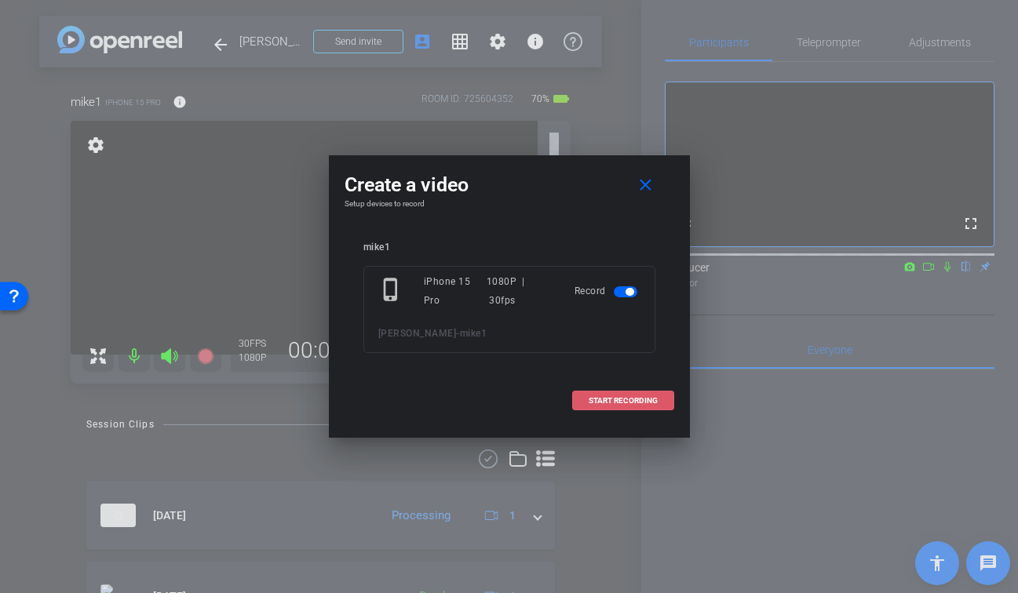
click at [622, 401] on span "START RECORDING" at bounding box center [622, 401] width 69 height 8
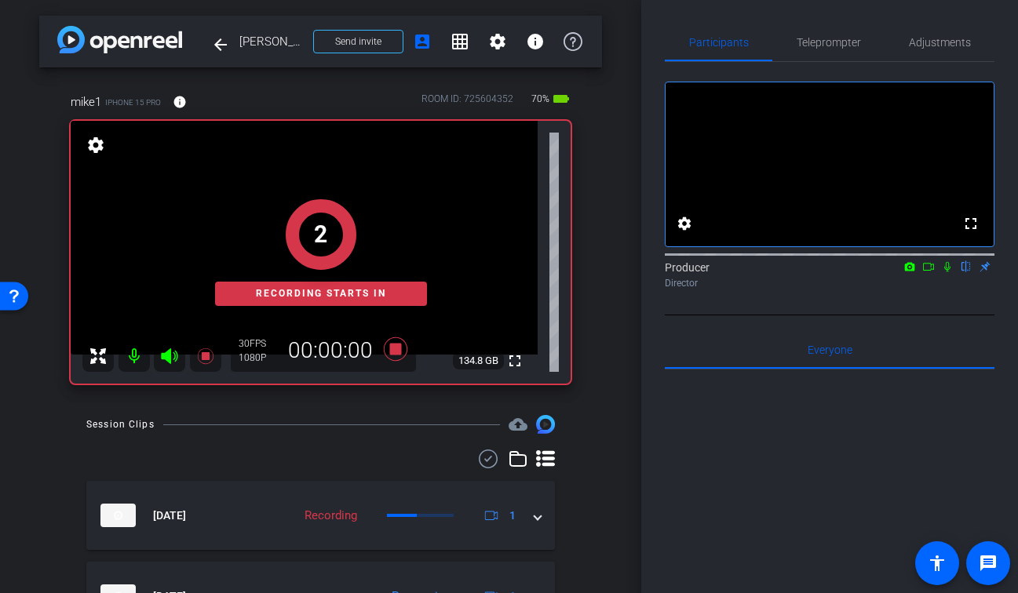
click at [947, 272] on icon at bounding box center [947, 267] width 6 height 10
click at [925, 272] on icon at bounding box center [928, 266] width 13 height 11
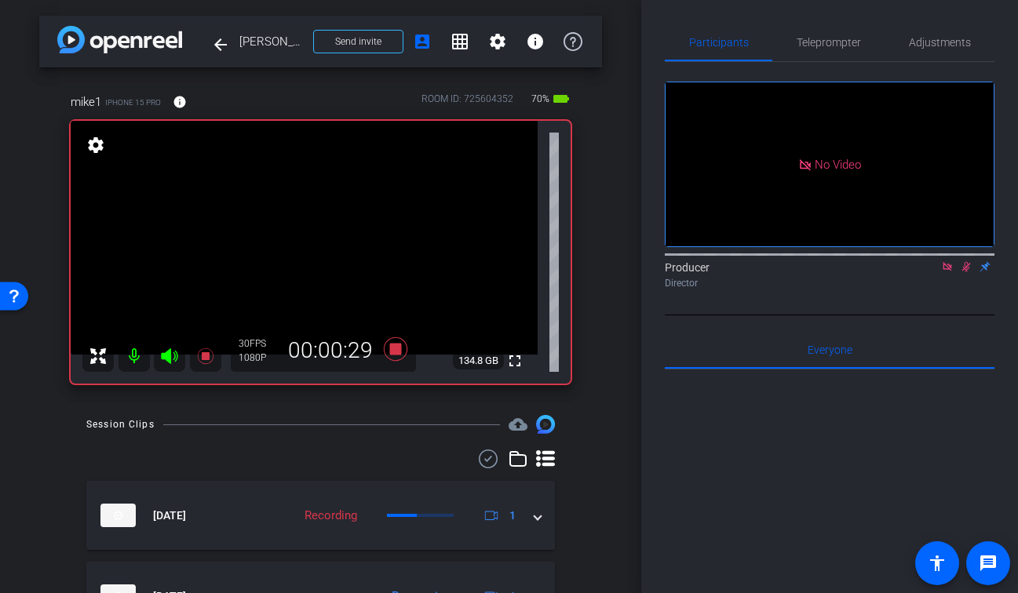
click at [597, 362] on div "mike1 iPhone 15 Pro info ROOM ID: 725604352 70% battery_std fullscreen settings…" at bounding box center [320, 233] width 563 height 332
click at [354, 456] on div at bounding box center [320, 459] width 468 height 19
click at [206, 355] on icon at bounding box center [205, 356] width 16 height 16
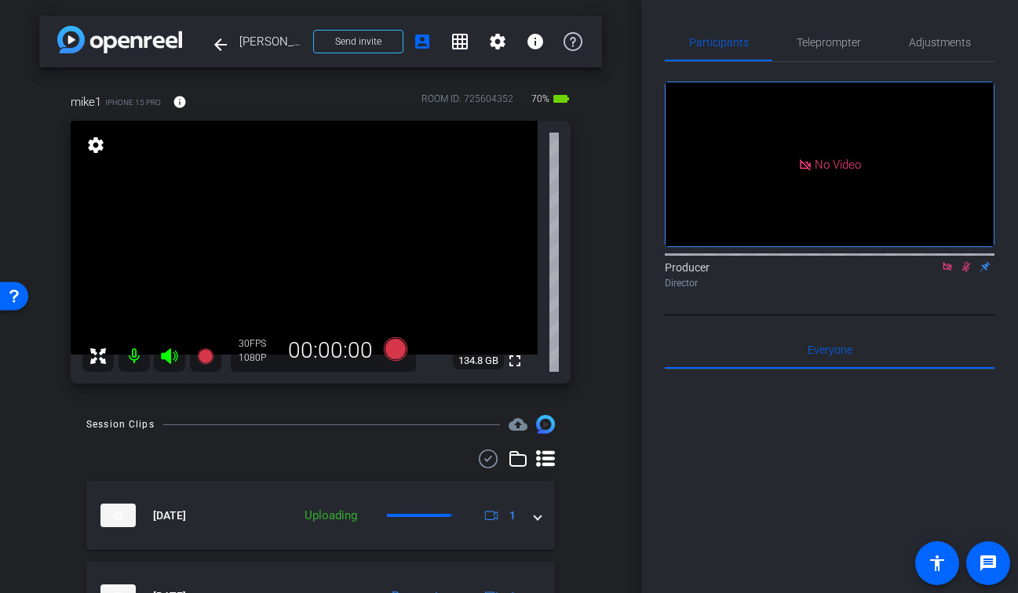
click at [962, 272] on icon at bounding box center [966, 266] width 13 height 11
click at [946, 272] on icon at bounding box center [947, 266] width 13 height 11
click at [200, 355] on icon at bounding box center [205, 356] width 16 height 16
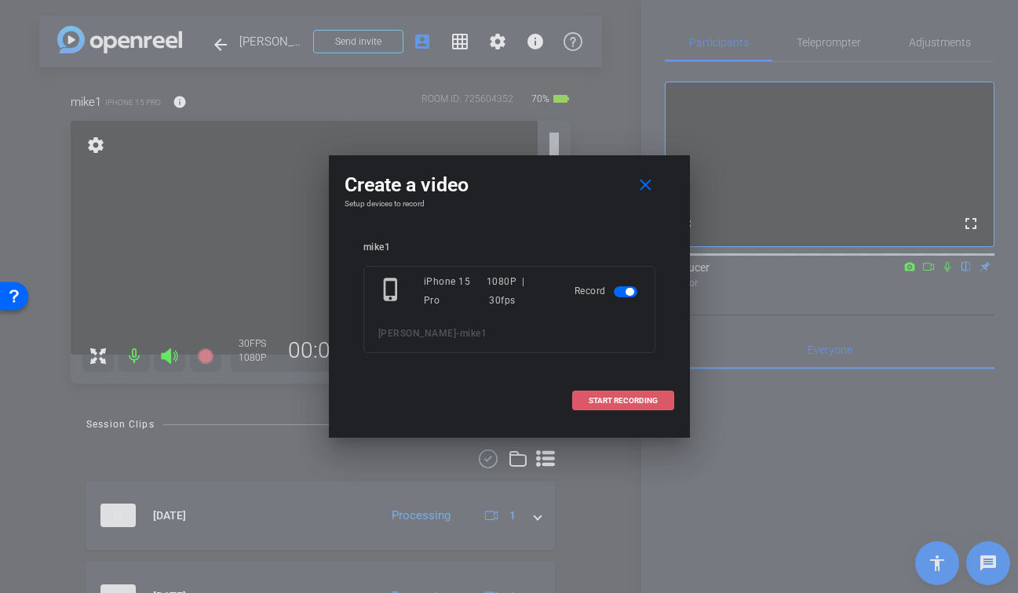
click at [612, 403] on span "START RECORDING" at bounding box center [622, 401] width 69 height 8
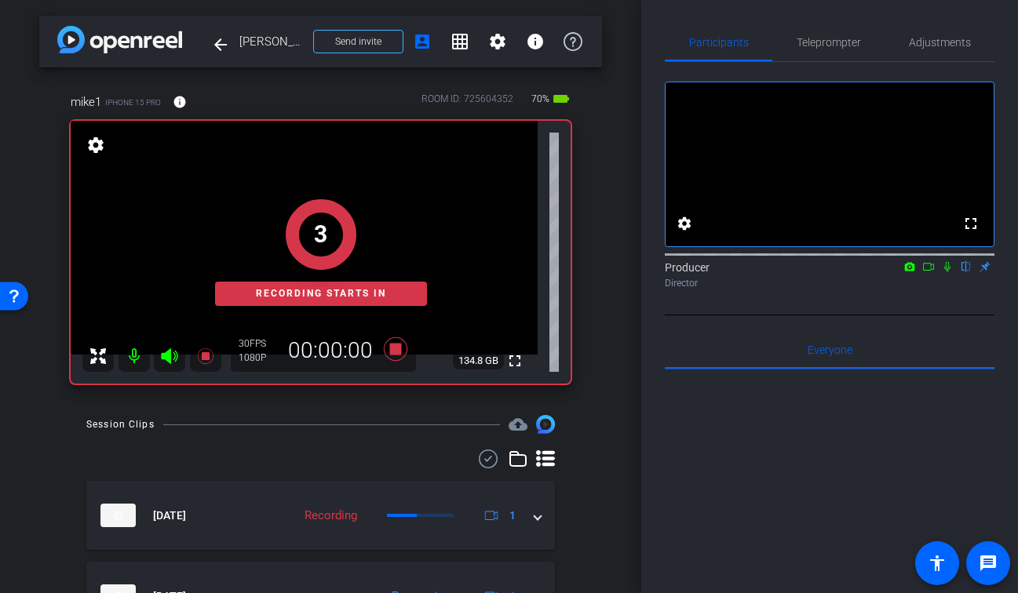
click at [947, 272] on icon at bounding box center [947, 267] width 6 height 10
click at [924, 272] on icon at bounding box center [928, 266] width 13 height 11
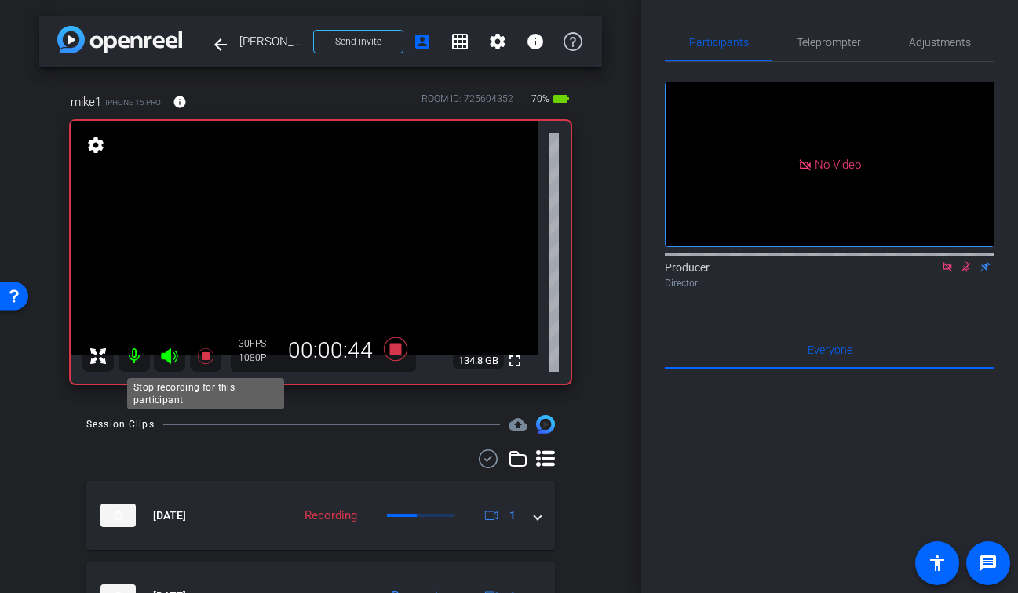
click at [202, 356] on icon at bounding box center [205, 356] width 19 height 19
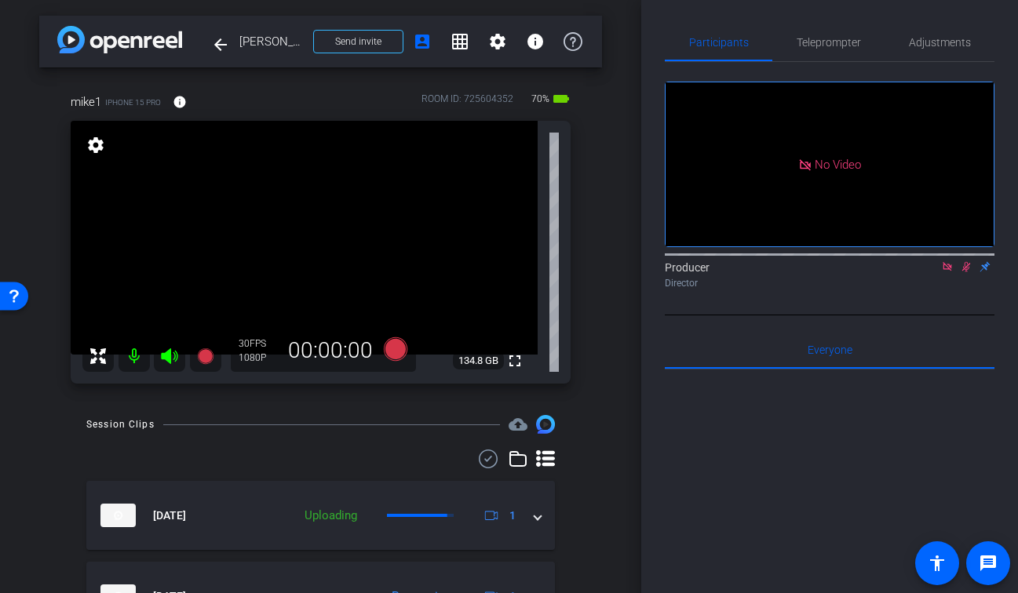
click at [970, 272] on icon at bounding box center [966, 266] width 13 height 11
click at [946, 271] on icon at bounding box center [946, 266] width 9 height 9
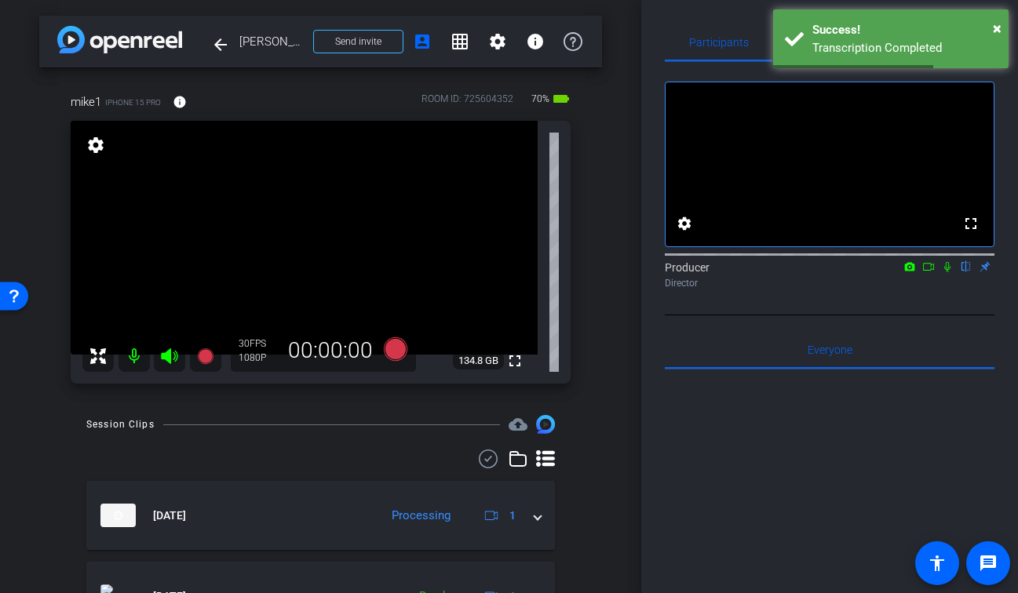
click at [584, 374] on div "mike1 iPhone 15 Pro info ROOM ID: 725604352 70% battery_std fullscreen settings…" at bounding box center [320, 233] width 563 height 332
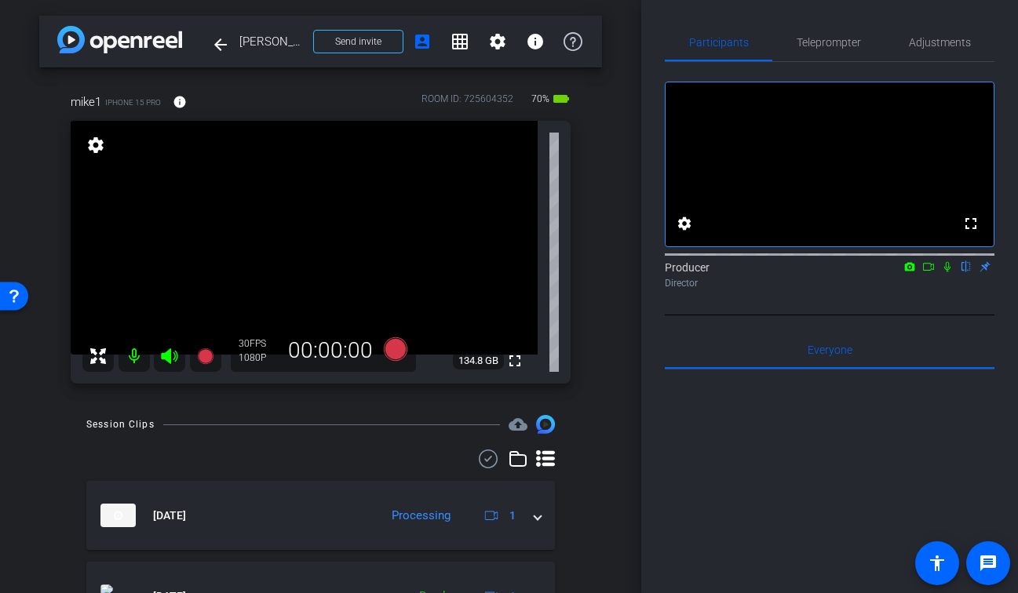
click at [212, 350] on icon at bounding box center [205, 356] width 19 height 19
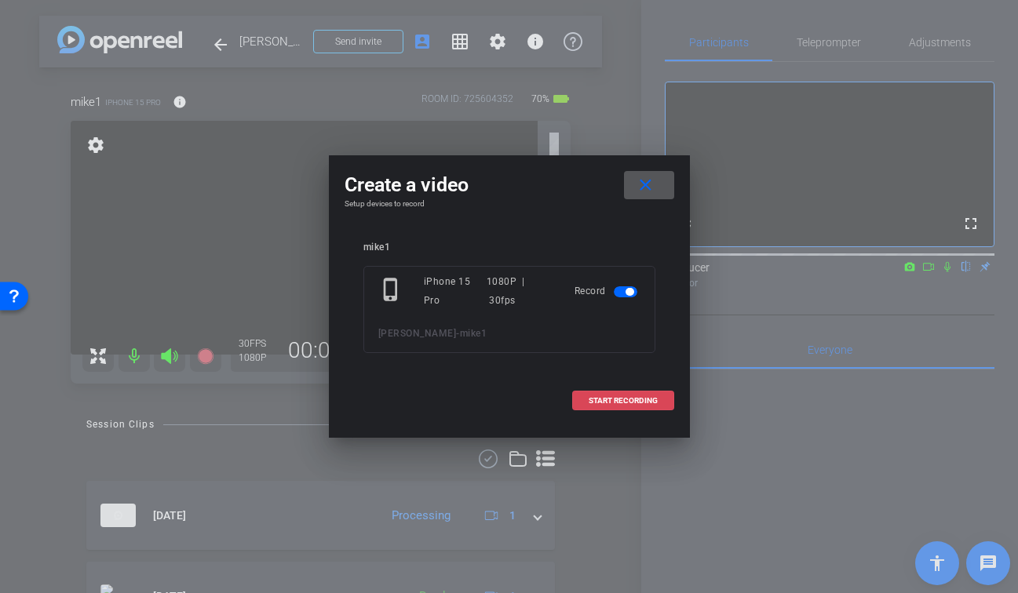
click at [643, 399] on span "START RECORDING" at bounding box center [622, 401] width 69 height 8
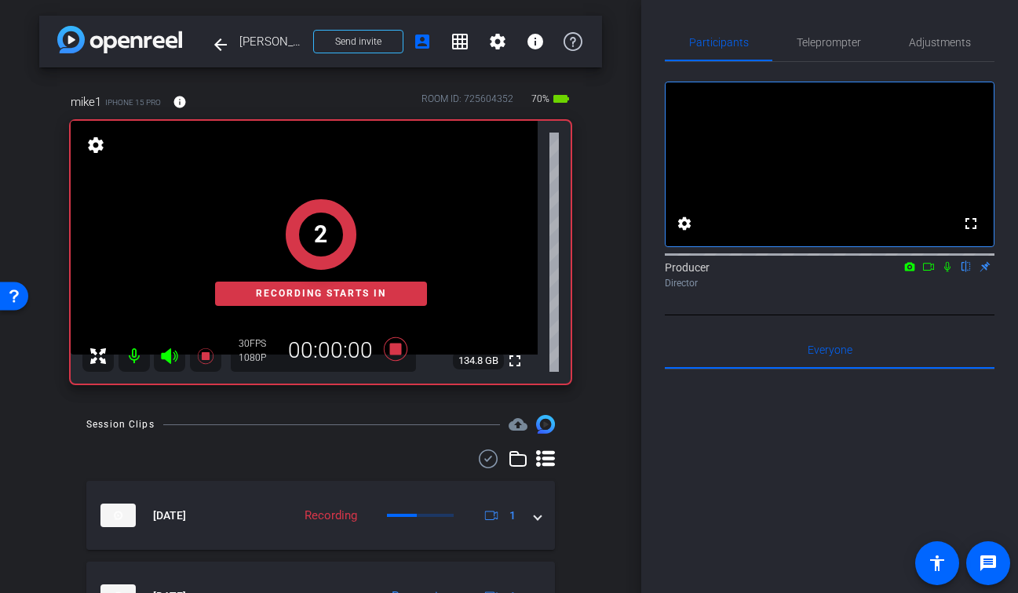
click at [948, 272] on icon at bounding box center [947, 266] width 13 height 11
click at [927, 272] on icon at bounding box center [928, 266] width 13 height 11
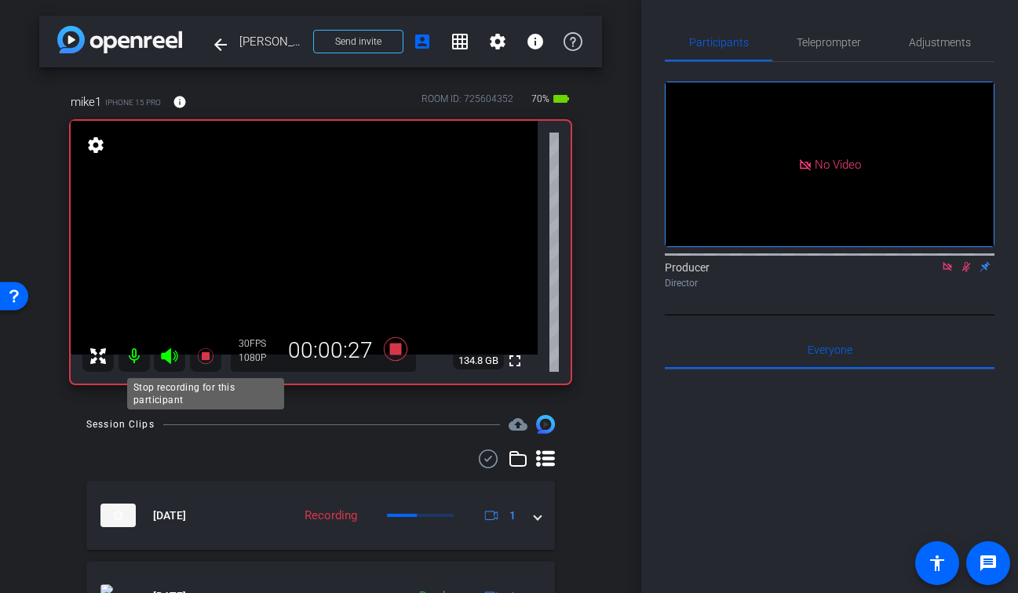
click at [204, 355] on icon at bounding box center [205, 356] width 16 height 16
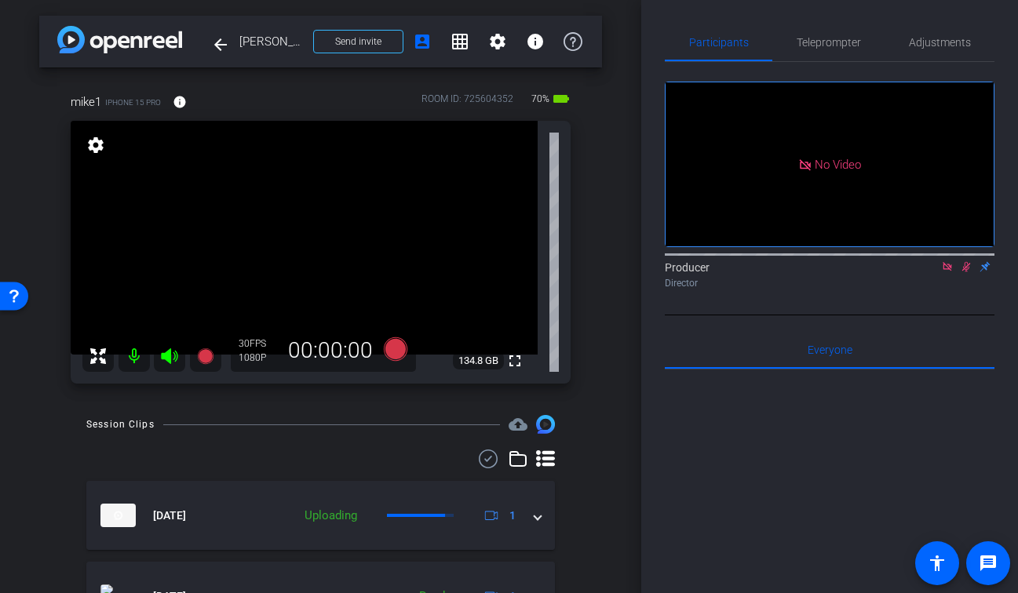
click at [959, 260] on div at bounding box center [830, 253] width 330 height 13
click at [967, 272] on icon at bounding box center [966, 266] width 13 height 11
click at [949, 271] on icon at bounding box center [946, 266] width 9 height 9
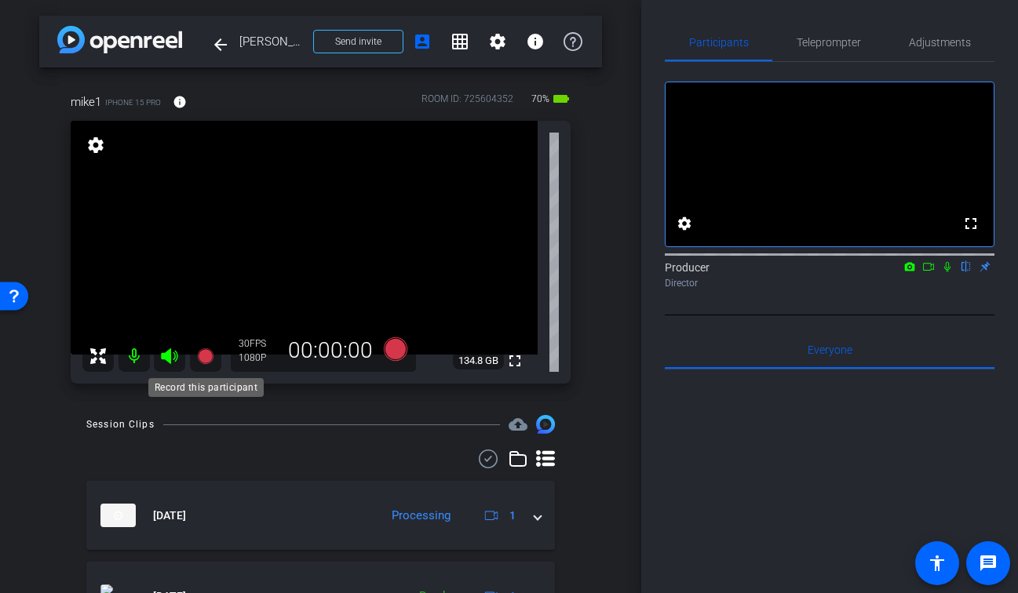
click at [205, 358] on icon at bounding box center [205, 356] width 16 height 16
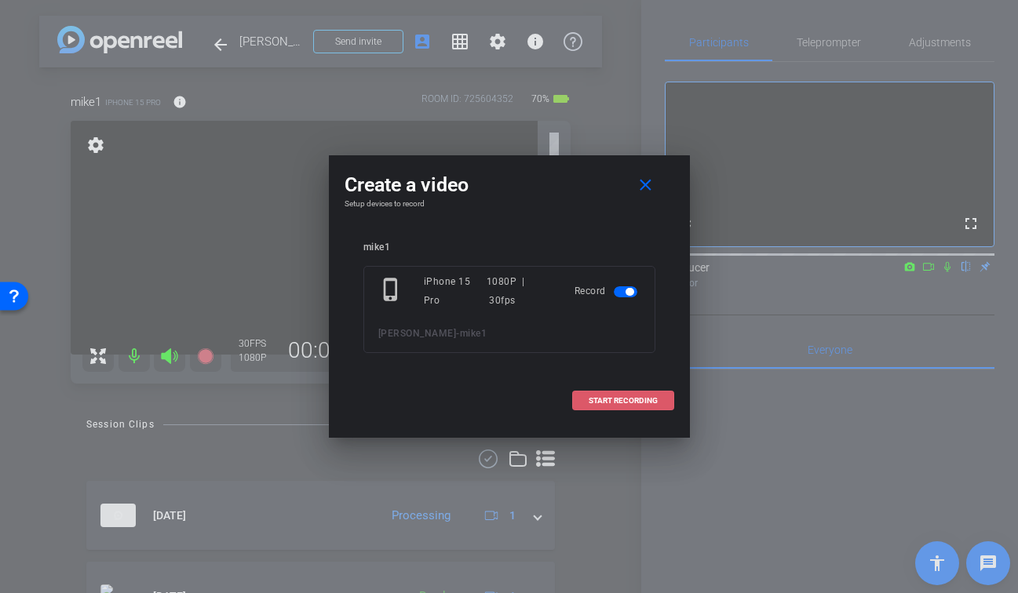
click at [591, 398] on span "START RECORDING" at bounding box center [622, 401] width 69 height 8
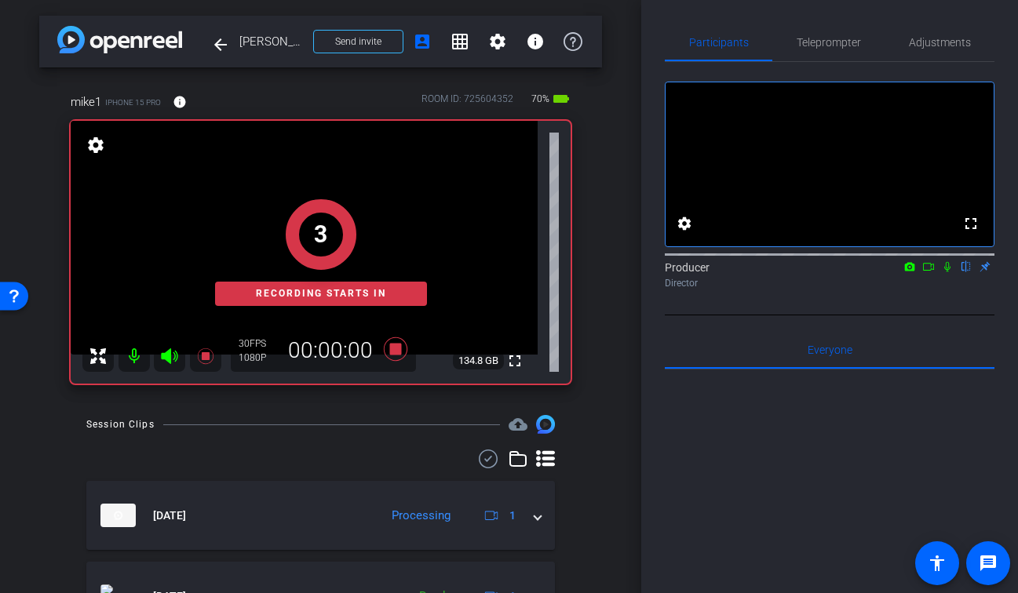
click at [974, 273] on mat-icon "flip" at bounding box center [965, 266] width 19 height 14
click at [948, 272] on icon at bounding box center [947, 267] width 6 height 10
click at [929, 272] on icon at bounding box center [928, 266] width 13 height 11
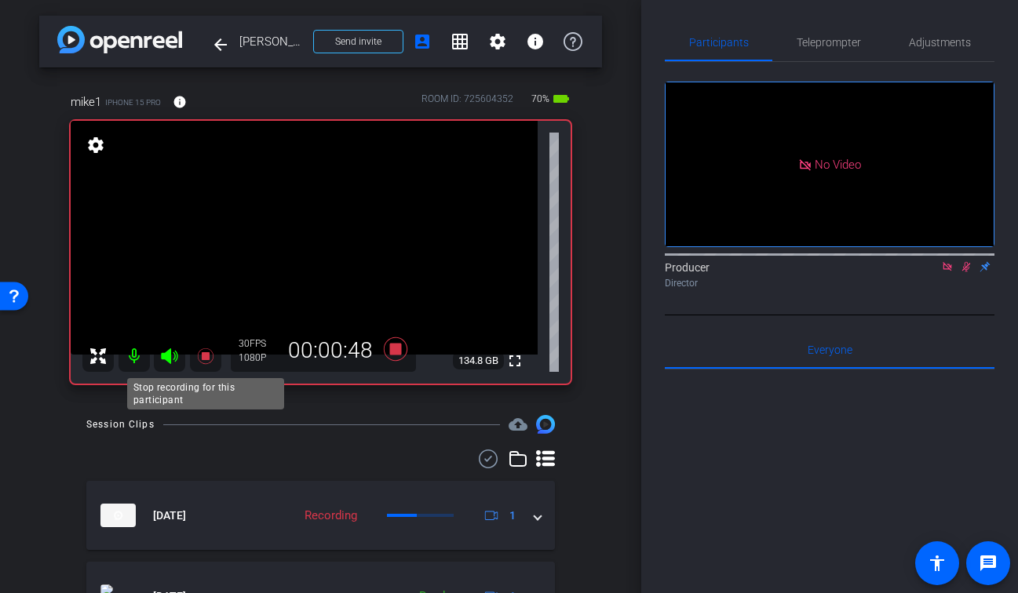
click at [203, 356] on icon at bounding box center [205, 356] width 16 height 16
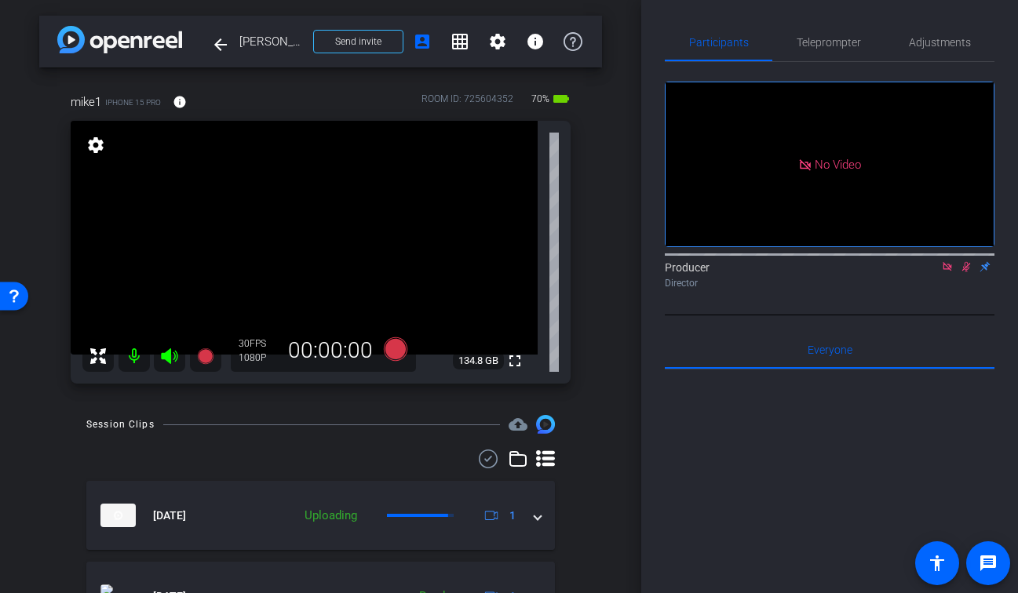
click at [967, 272] on icon at bounding box center [966, 266] width 13 height 11
click at [948, 271] on icon at bounding box center [946, 266] width 9 height 9
click at [206, 354] on icon at bounding box center [205, 356] width 16 height 16
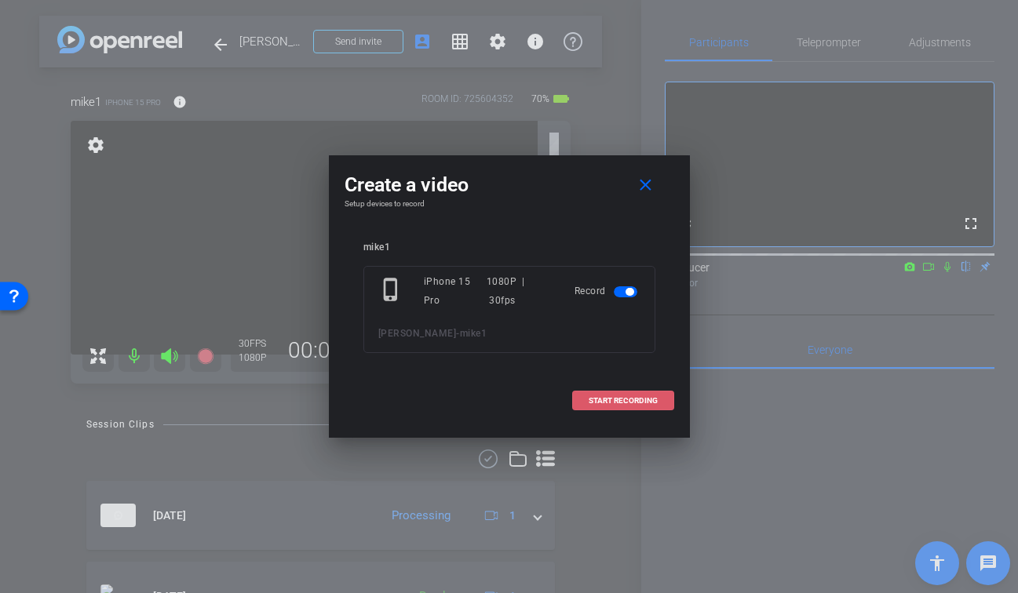
click at [643, 401] on span "START RECORDING" at bounding box center [622, 401] width 69 height 8
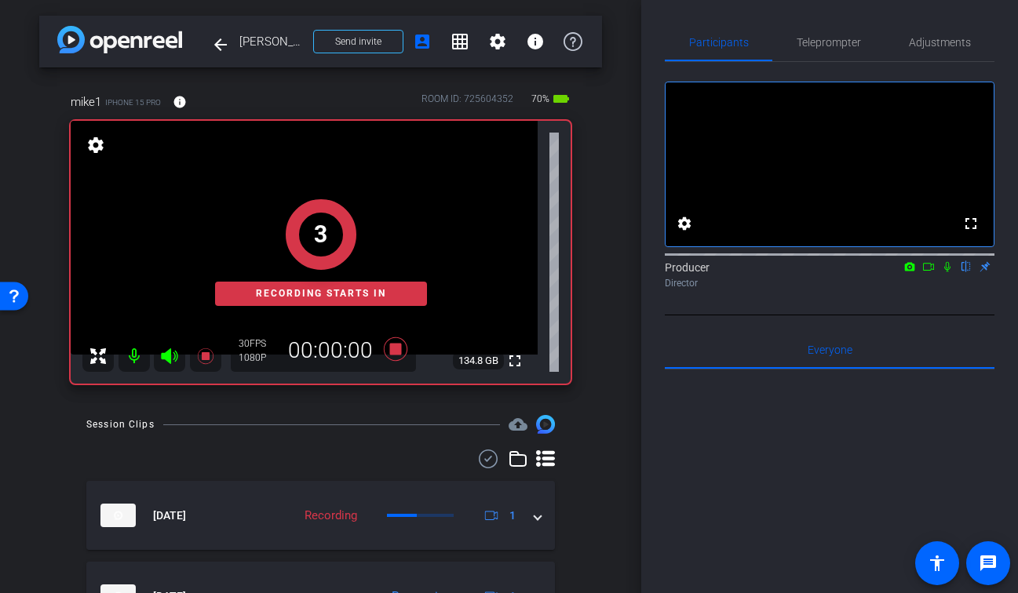
click at [948, 272] on icon at bounding box center [947, 266] width 13 height 11
click at [926, 272] on icon at bounding box center [928, 266] width 13 height 11
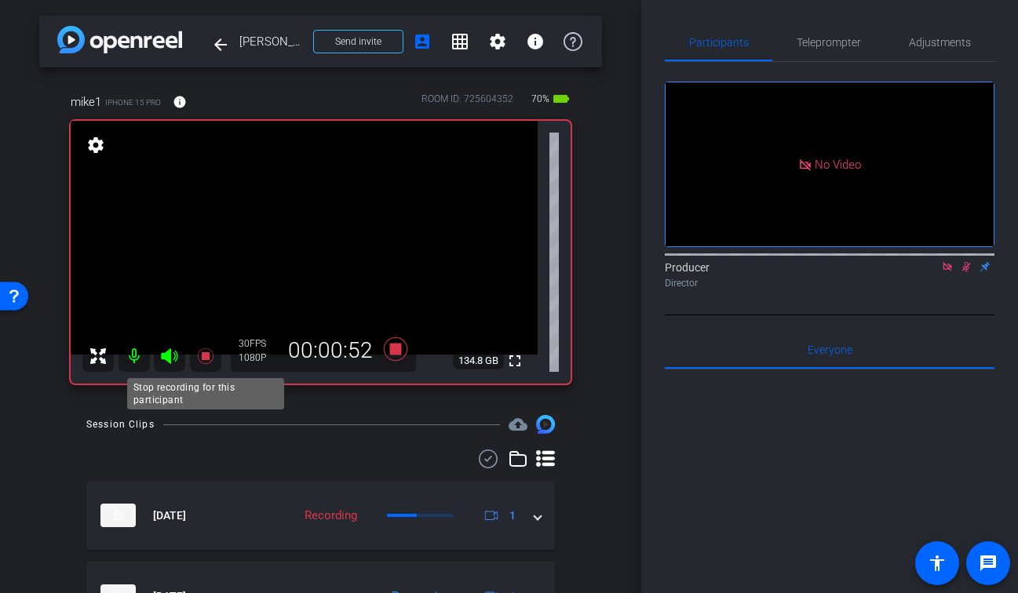
click at [198, 360] on icon at bounding box center [205, 356] width 16 height 16
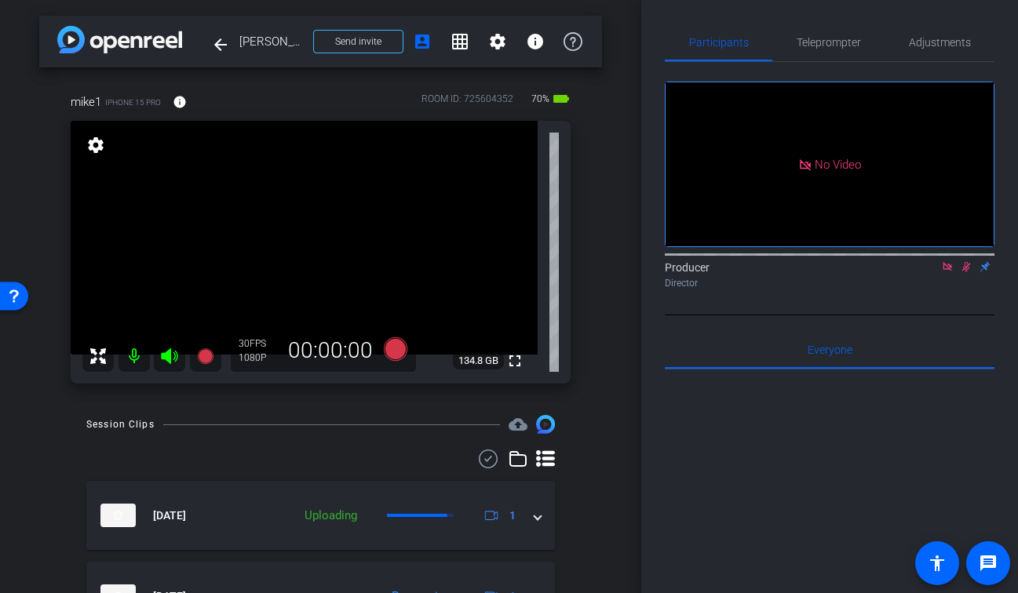
click at [966, 272] on icon at bounding box center [966, 266] width 13 height 11
click at [947, 271] on icon at bounding box center [946, 266] width 9 height 9
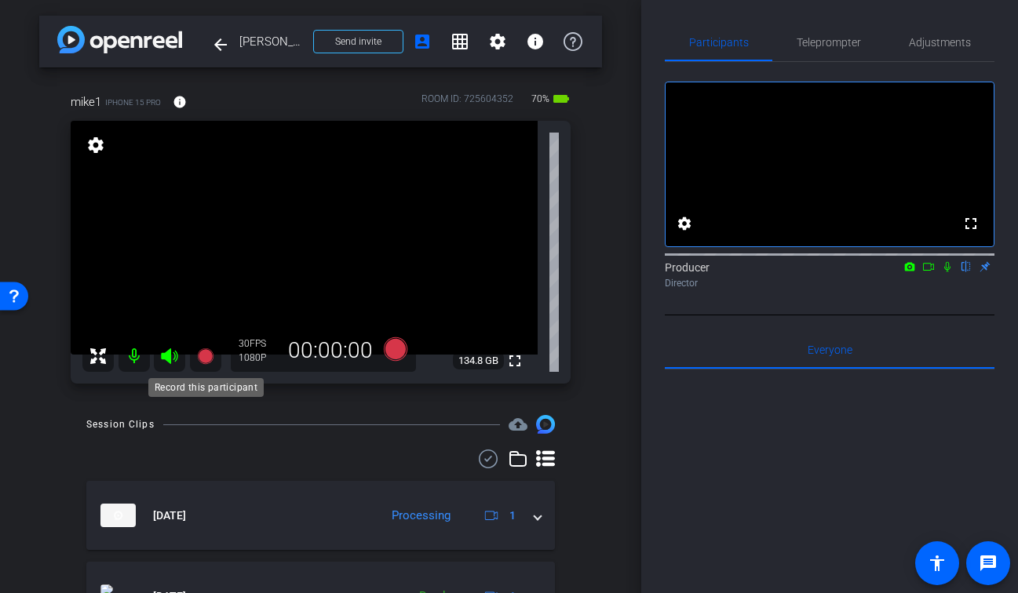
click at [203, 355] on icon at bounding box center [205, 356] width 16 height 16
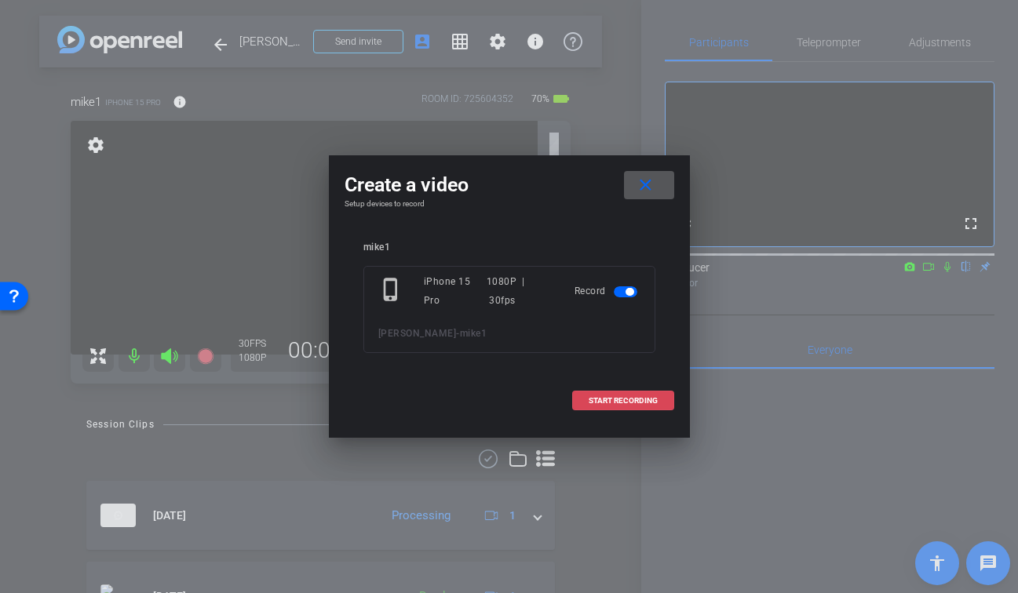
click at [641, 401] on span "START RECORDING" at bounding box center [622, 401] width 69 height 8
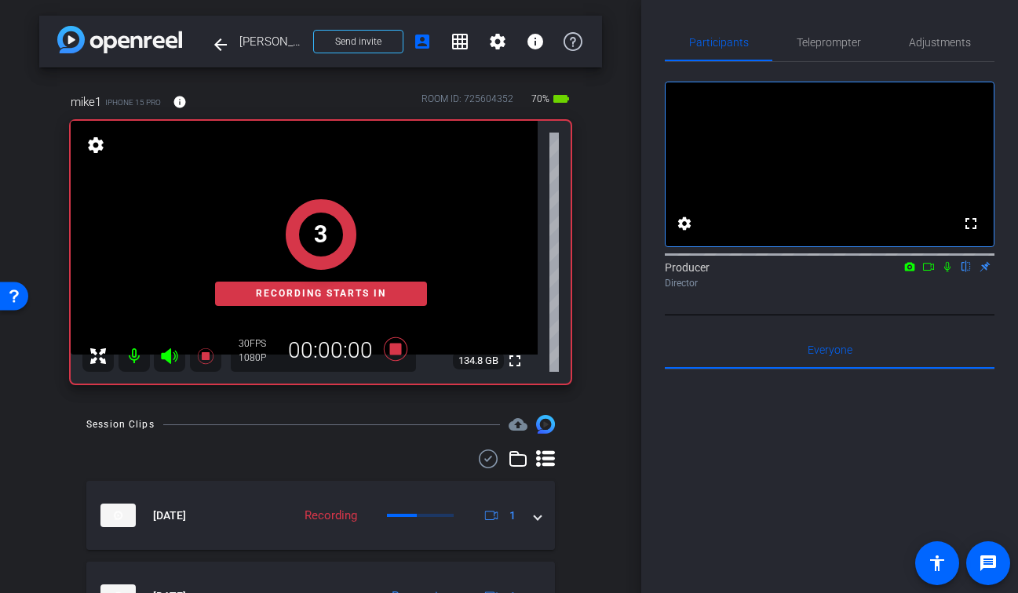
click at [948, 272] on icon at bounding box center [947, 266] width 13 height 11
click at [928, 272] on icon at bounding box center [928, 266] width 13 height 11
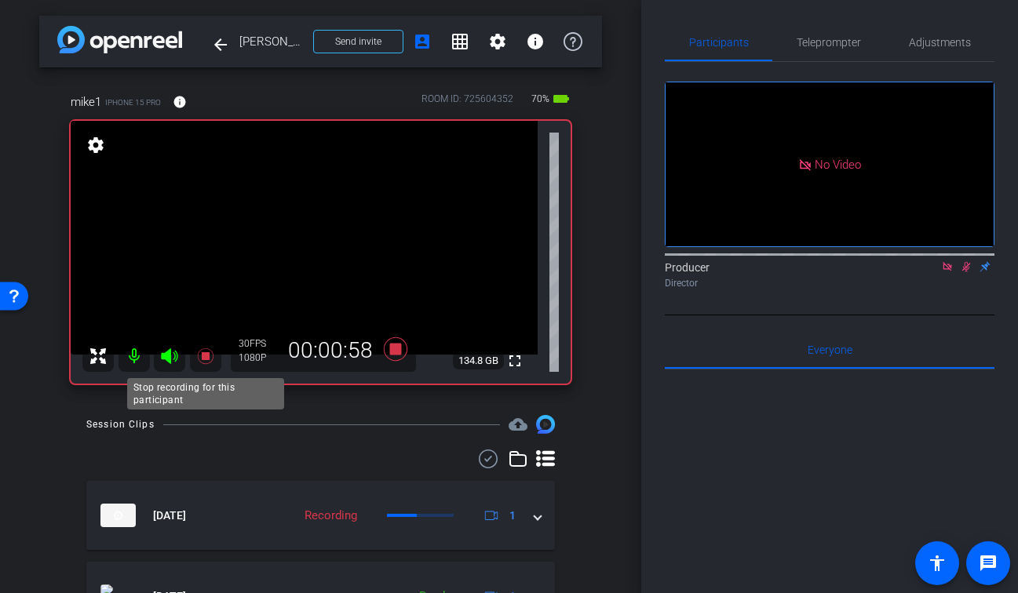
click at [202, 354] on icon at bounding box center [205, 356] width 16 height 16
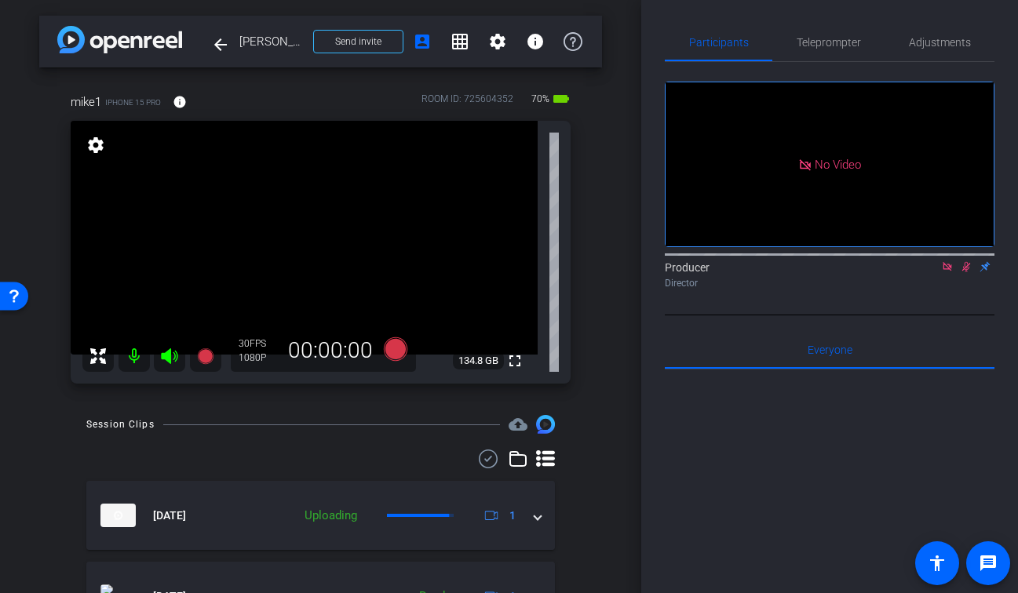
click at [965, 272] on icon at bounding box center [966, 266] width 13 height 11
click at [943, 271] on icon at bounding box center [946, 266] width 9 height 9
click at [199, 359] on icon at bounding box center [205, 356] width 16 height 16
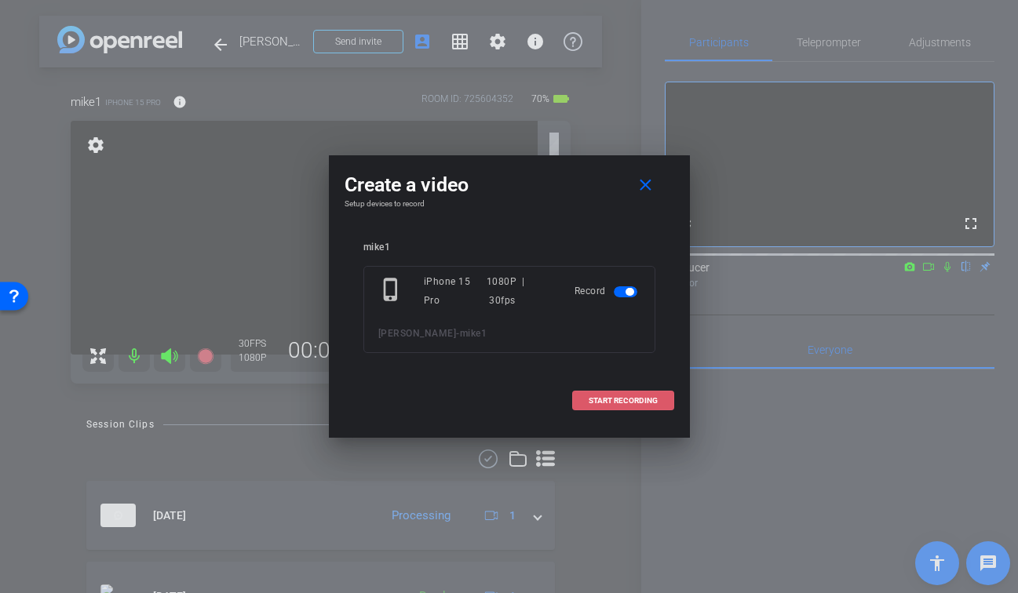
click at [636, 398] on span "START RECORDING" at bounding box center [622, 401] width 69 height 8
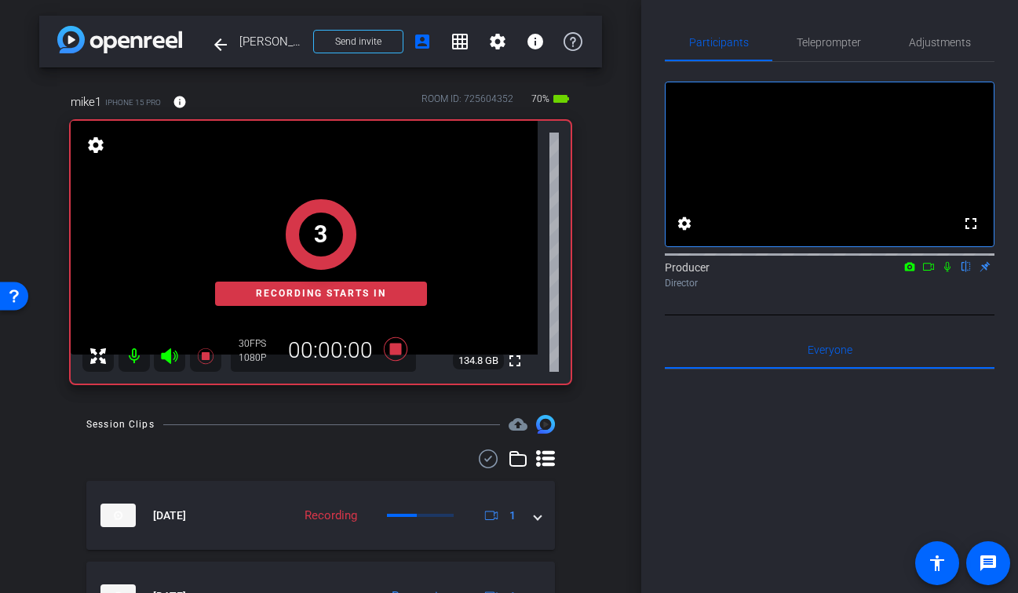
click at [956, 274] on mat-icon at bounding box center [947, 267] width 19 height 14
click at [928, 272] on icon at bounding box center [928, 266] width 13 height 11
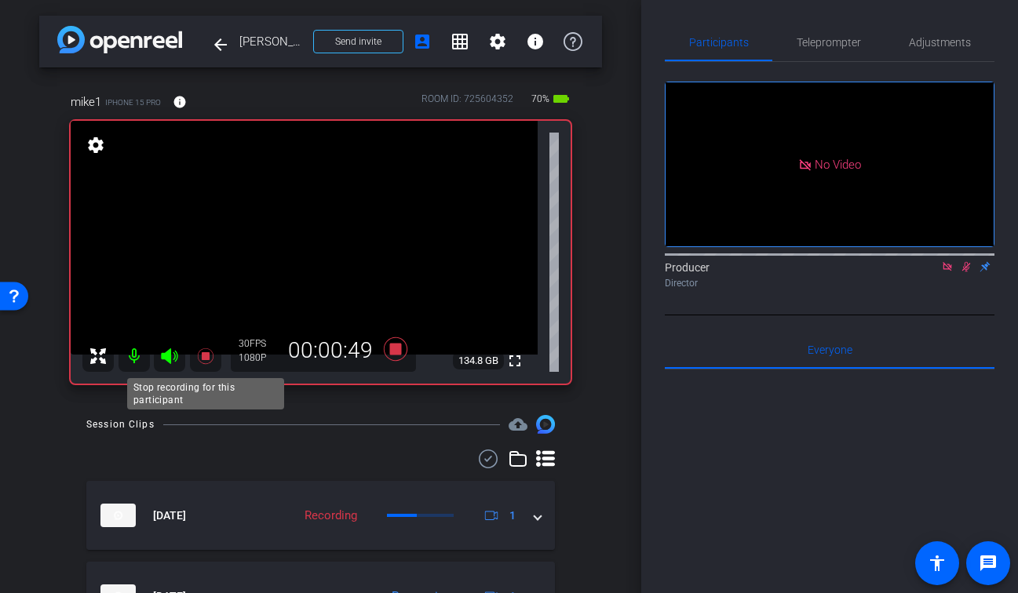
click at [206, 355] on icon at bounding box center [205, 356] width 16 height 16
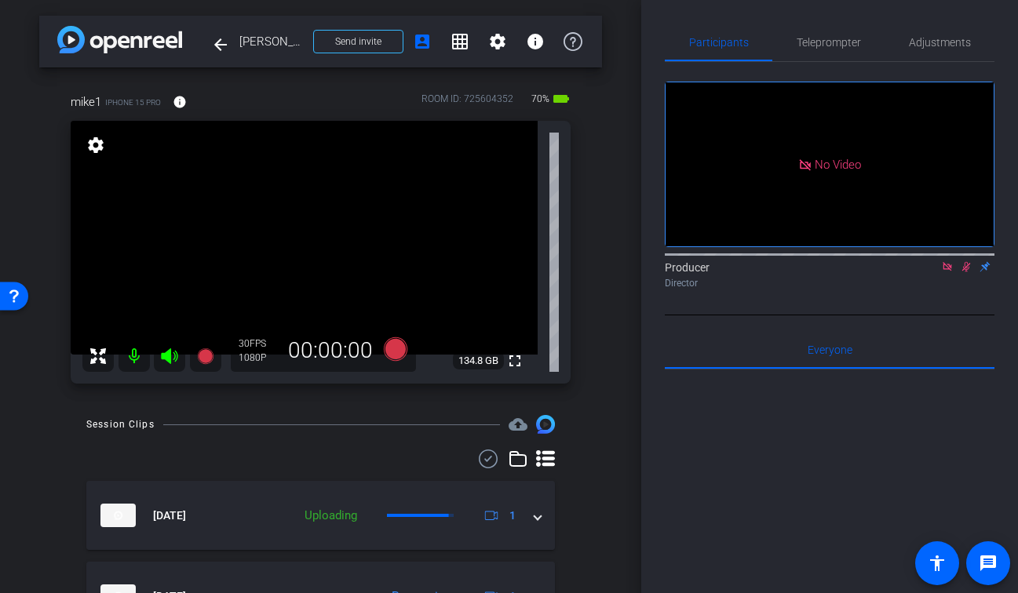
click at [967, 272] on icon at bounding box center [966, 267] width 9 height 10
click at [948, 272] on icon at bounding box center [947, 266] width 13 height 11
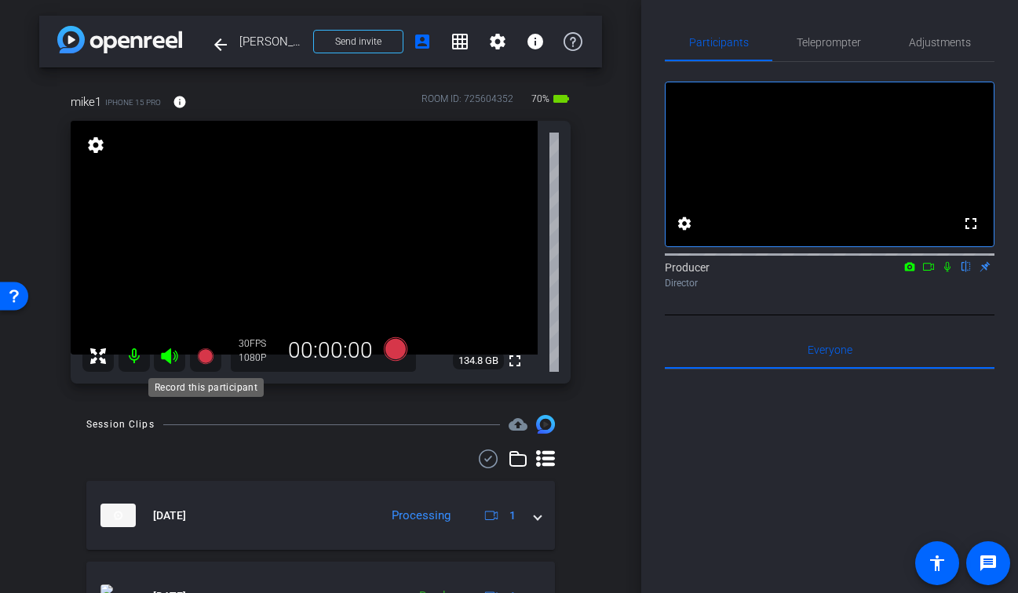
click at [210, 356] on icon at bounding box center [205, 356] width 16 height 16
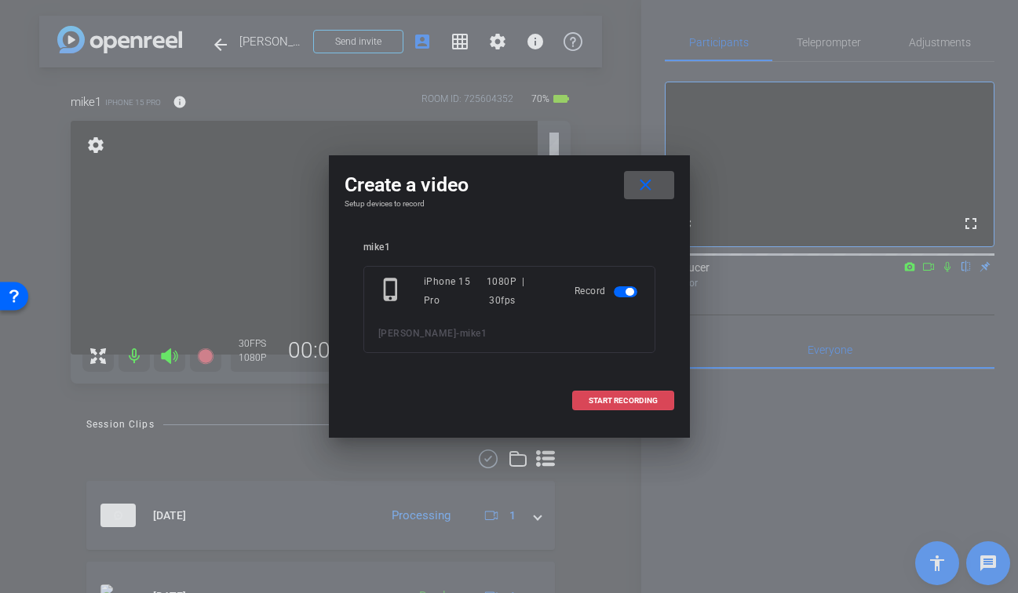
click at [654, 399] on span "START RECORDING" at bounding box center [622, 401] width 69 height 8
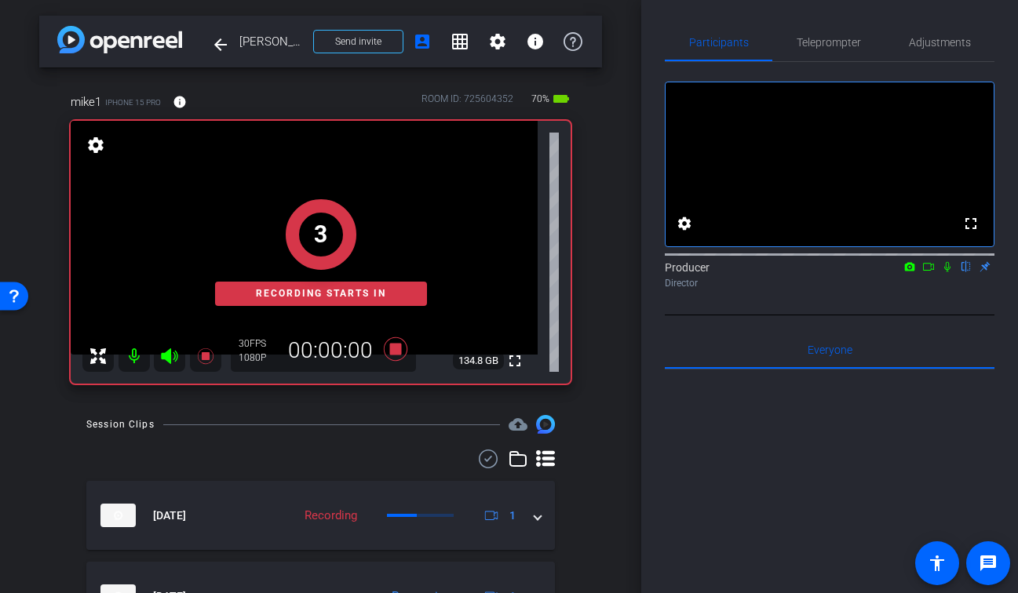
click at [948, 272] on icon at bounding box center [947, 267] width 6 height 10
click at [933, 271] on icon at bounding box center [928, 267] width 11 height 8
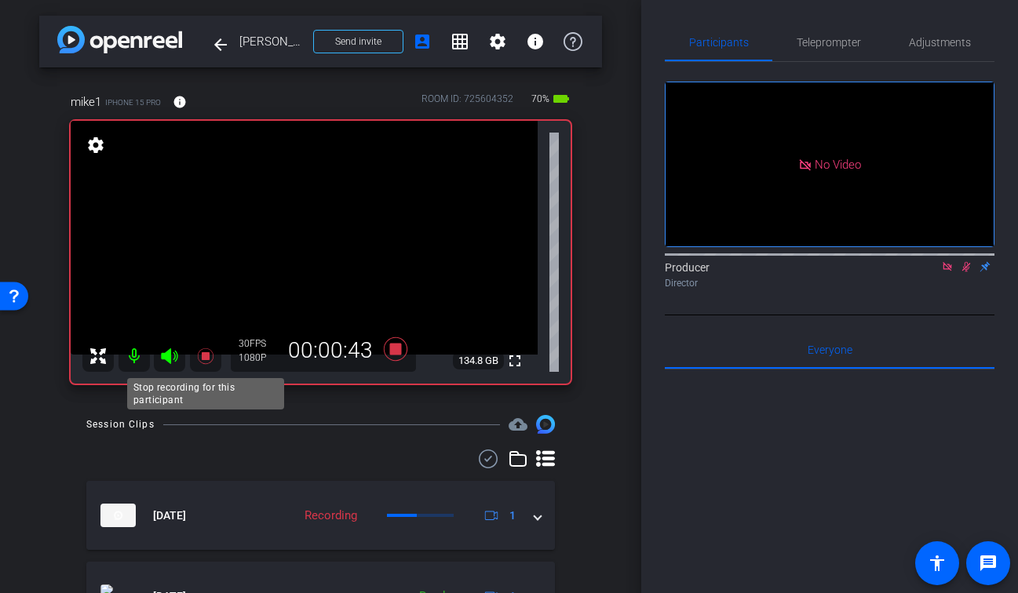
click at [208, 350] on icon at bounding box center [205, 356] width 19 height 19
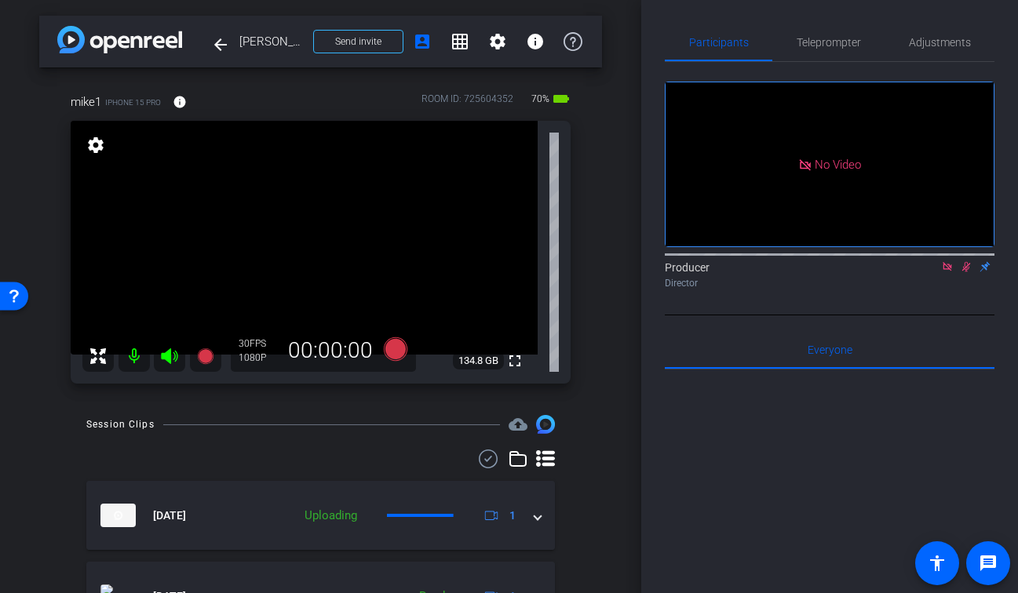
click at [965, 272] on icon at bounding box center [966, 266] width 13 height 11
click at [949, 271] on icon at bounding box center [946, 266] width 9 height 9
click at [206, 363] on icon at bounding box center [205, 356] width 16 height 16
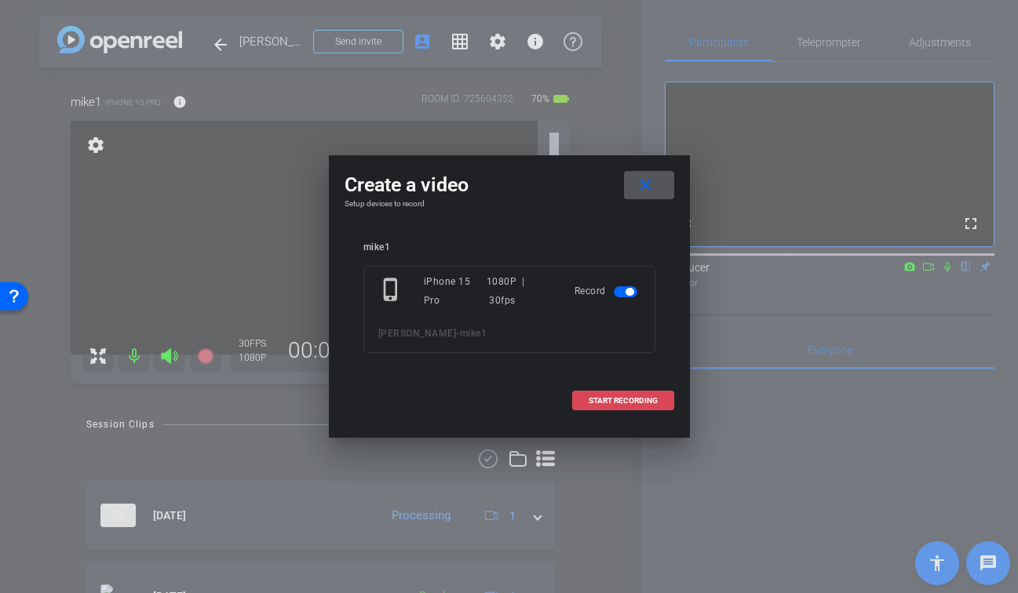
click at [654, 399] on span "START RECORDING" at bounding box center [622, 401] width 69 height 8
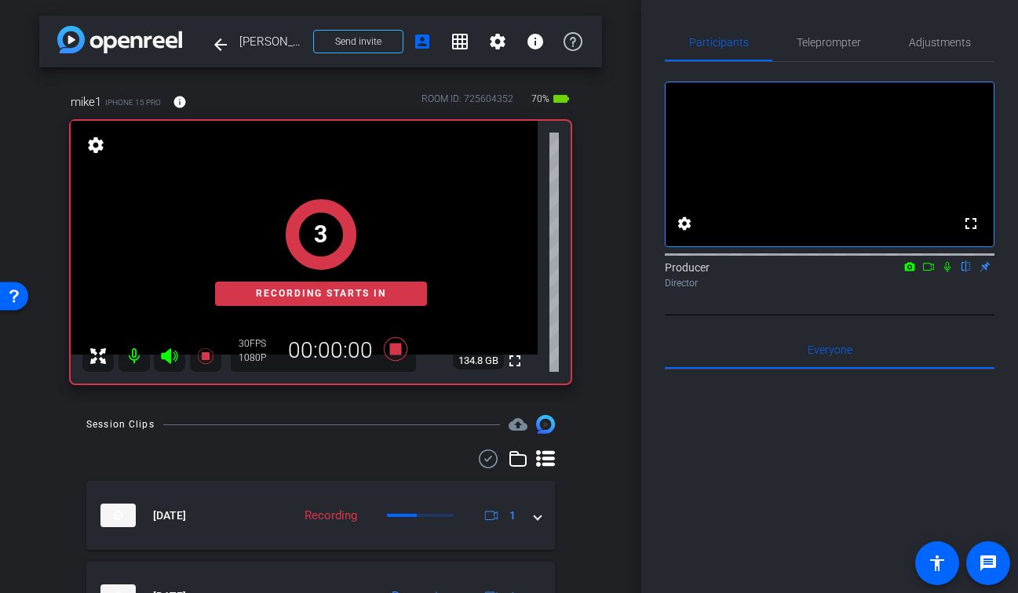
click at [944, 272] on icon at bounding box center [947, 266] width 13 height 11
click at [927, 272] on icon at bounding box center [928, 266] width 13 height 11
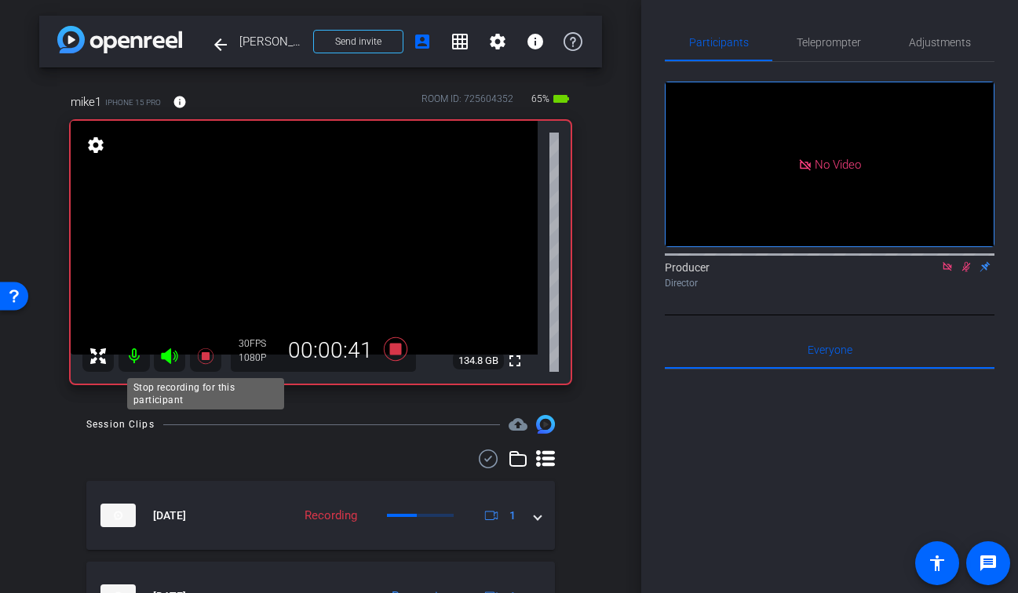
click at [205, 359] on icon at bounding box center [205, 356] width 16 height 16
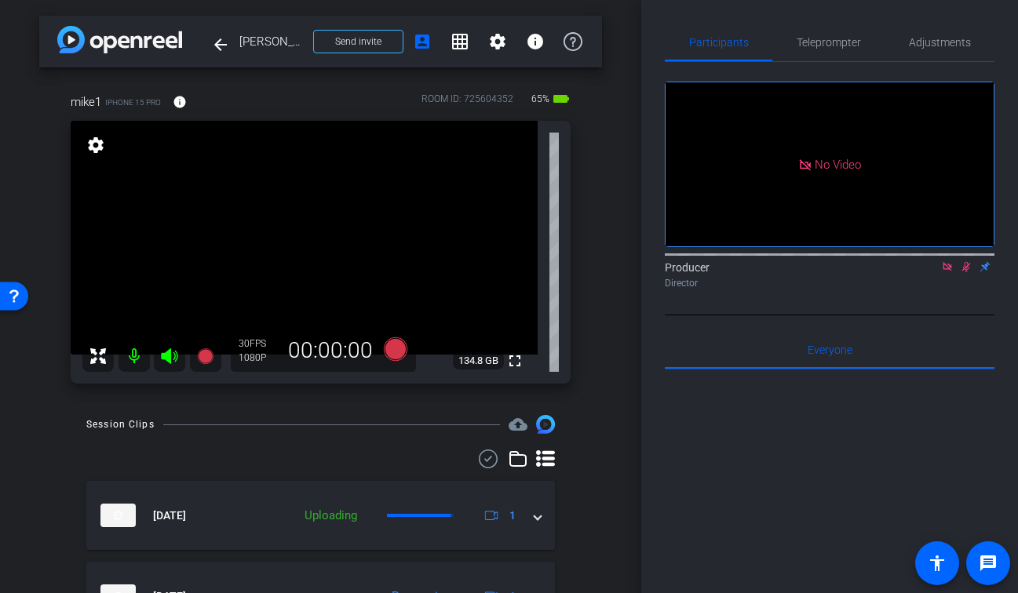
click at [964, 272] on icon at bounding box center [966, 266] width 13 height 11
click at [946, 272] on icon at bounding box center [947, 266] width 13 height 11
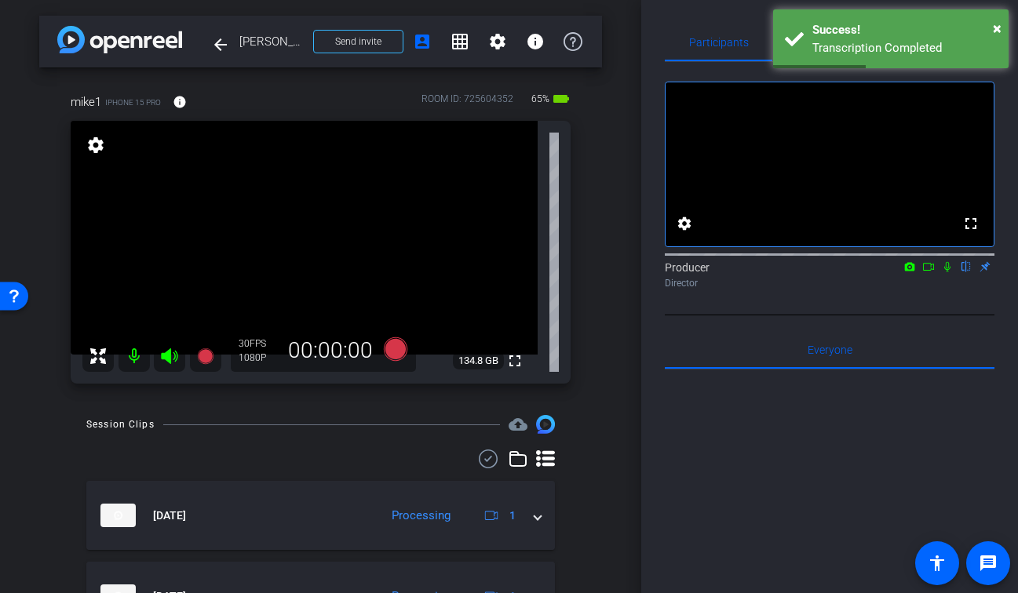
click at [350, 454] on div at bounding box center [320, 459] width 468 height 19
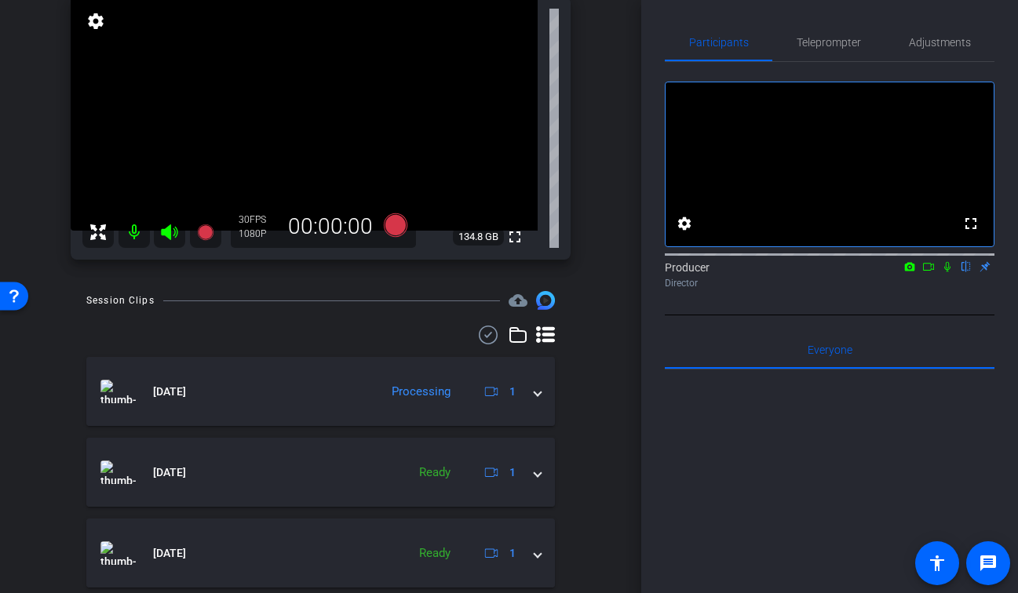
scroll to position [127, 0]
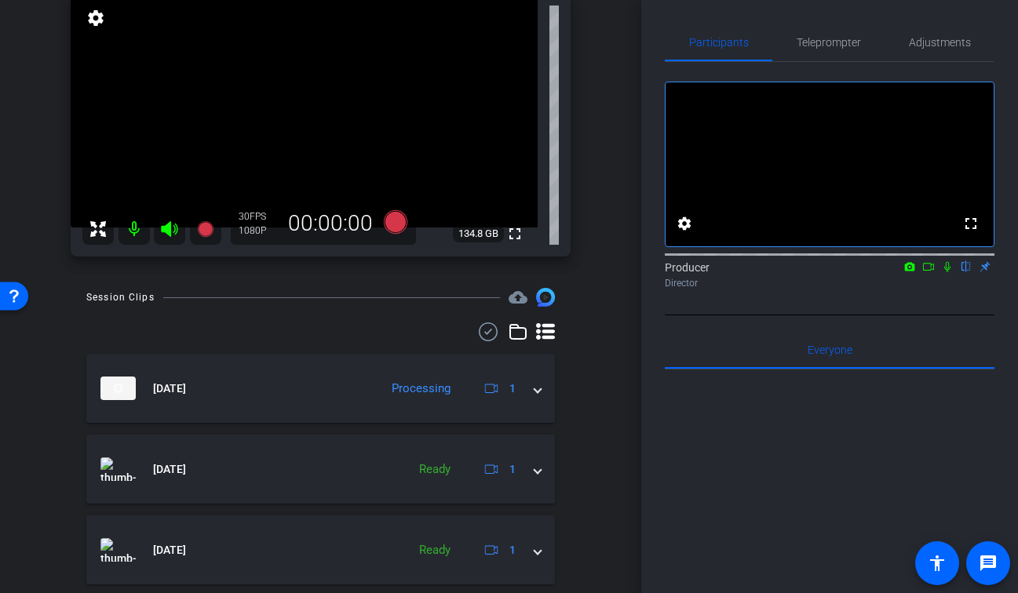
click at [965, 273] on mat-icon "flip" at bounding box center [965, 266] width 19 height 14
click at [603, 315] on div "arrow_back Michael Cozier Back to project Send invite account_box grid_on setti…" at bounding box center [320, 169] width 641 height 593
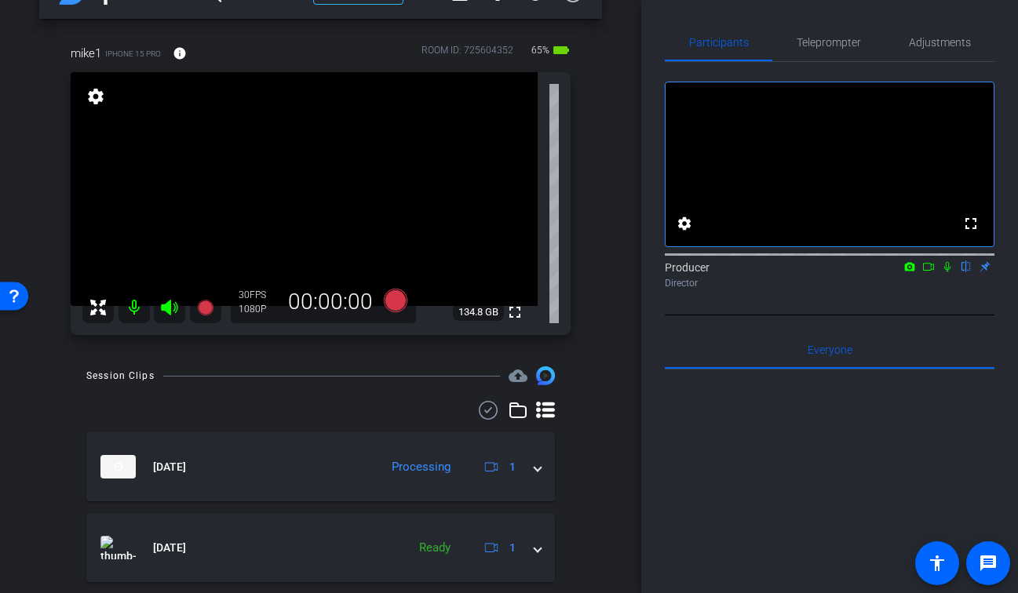
scroll to position [0, 0]
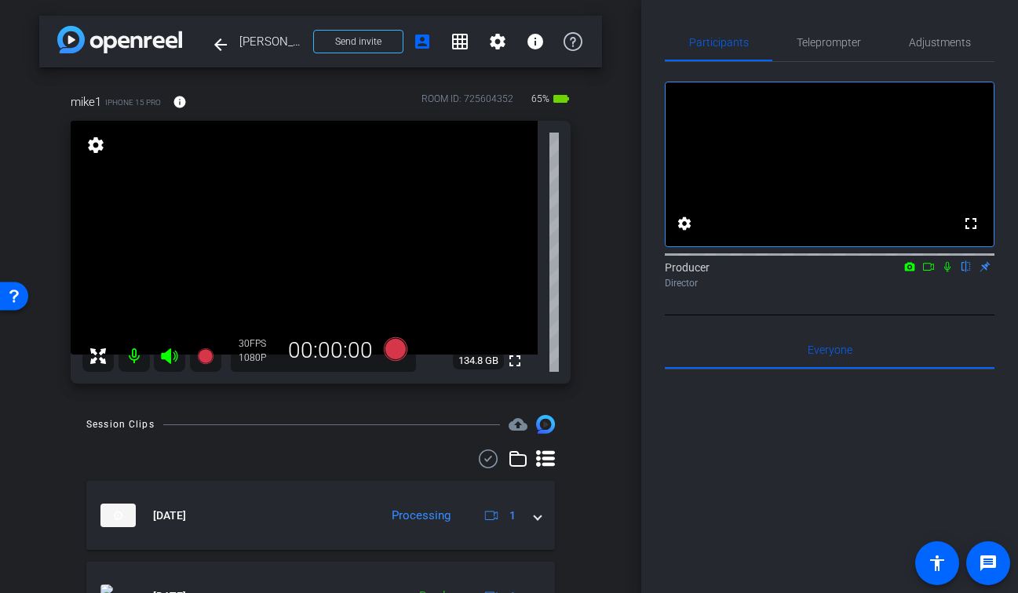
click at [946, 272] on icon at bounding box center [947, 266] width 13 height 11
click at [929, 272] on icon at bounding box center [928, 266] width 13 height 11
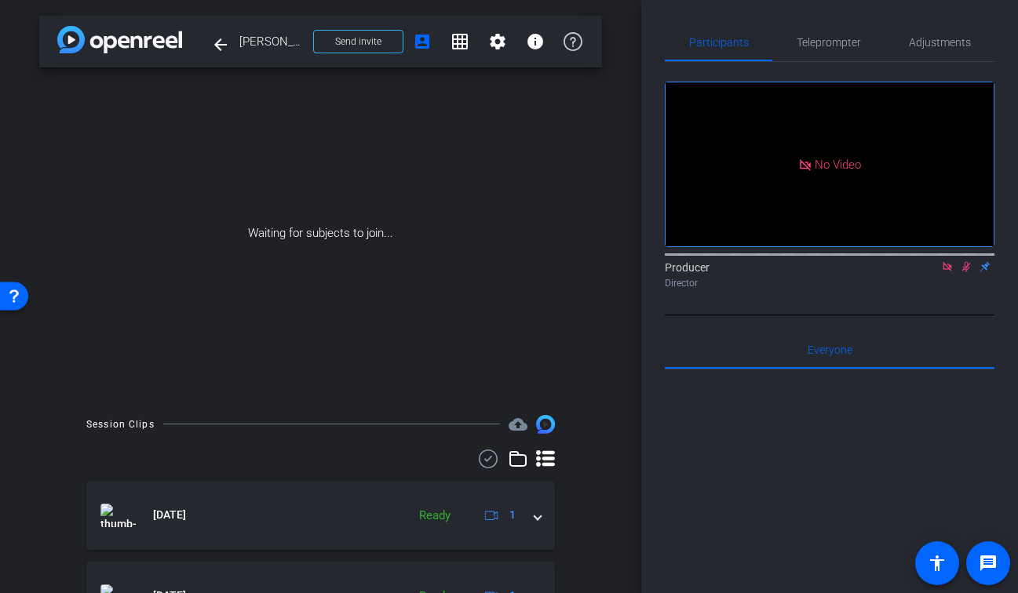
click at [493, 463] on icon at bounding box center [488, 459] width 24 height 19
click at [472, 464] on span at bounding box center [472, 461] width 55 height 38
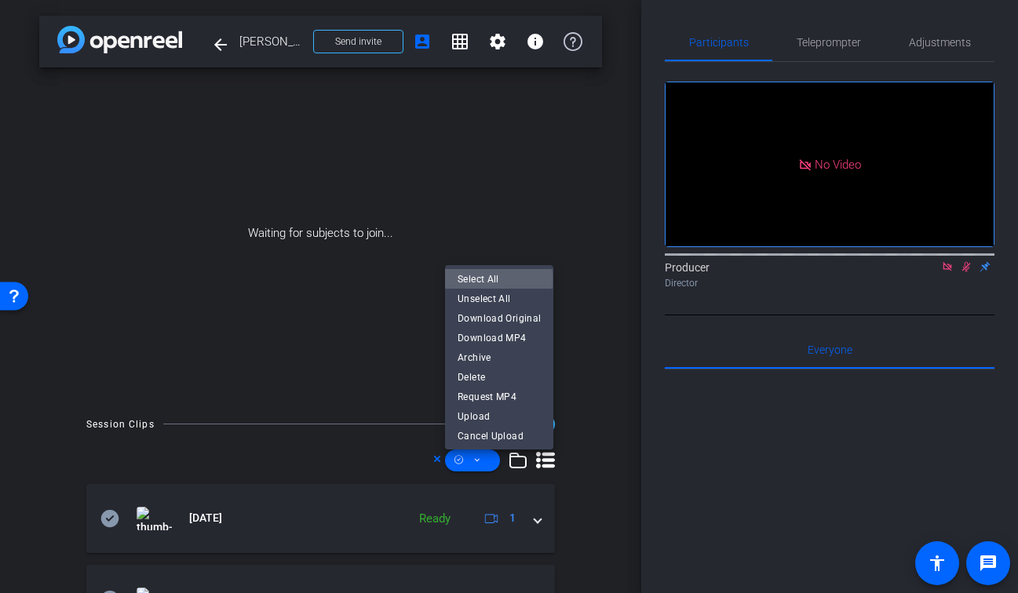
click at [483, 280] on span "Select All" at bounding box center [498, 279] width 83 height 19
click at [491, 344] on span "Download MP4" at bounding box center [498, 338] width 83 height 19
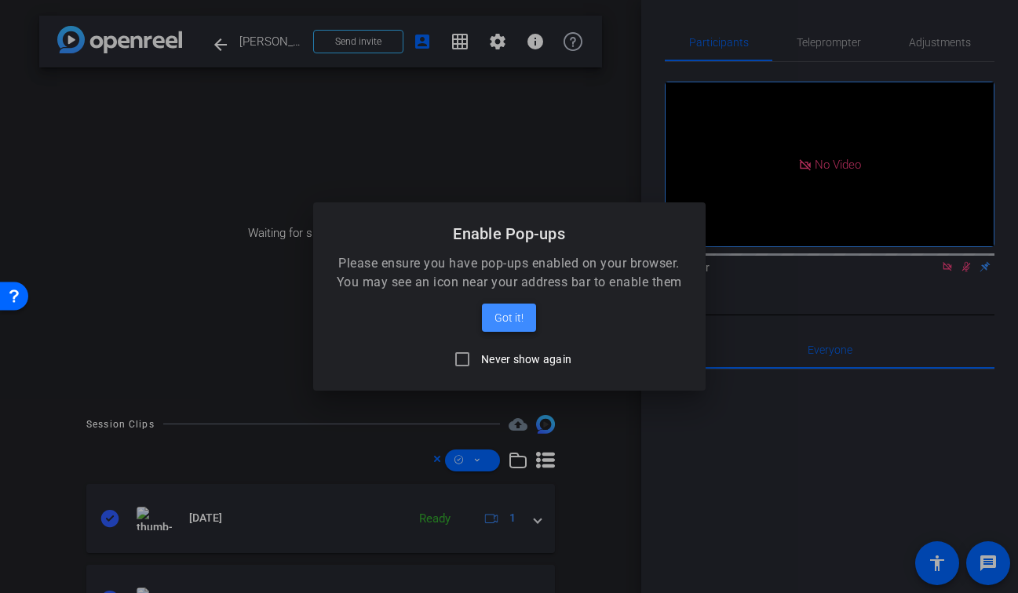
click at [505, 316] on span "Got it!" at bounding box center [508, 317] width 29 height 19
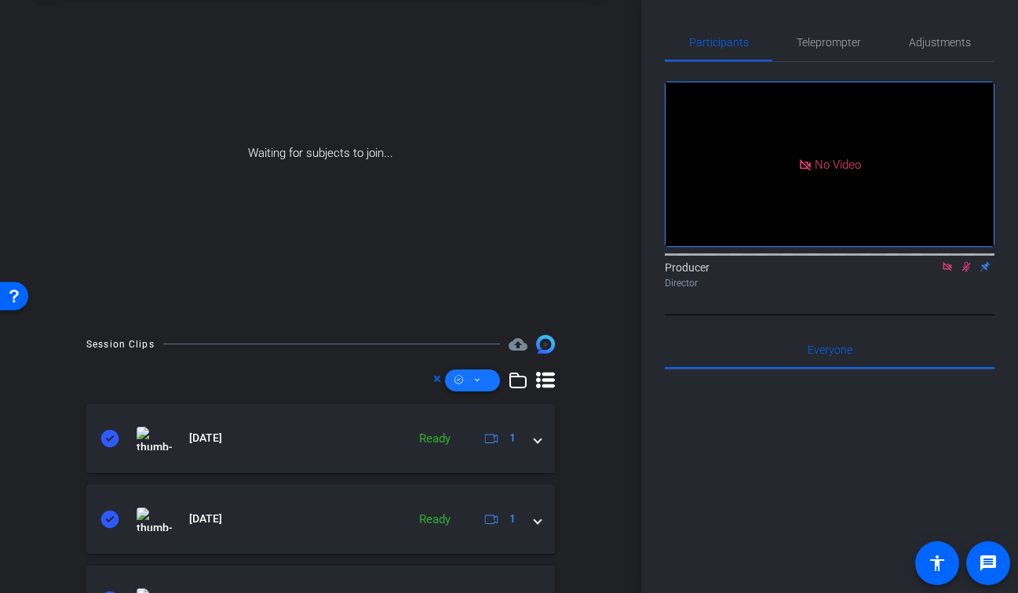
scroll to position [126, 0]
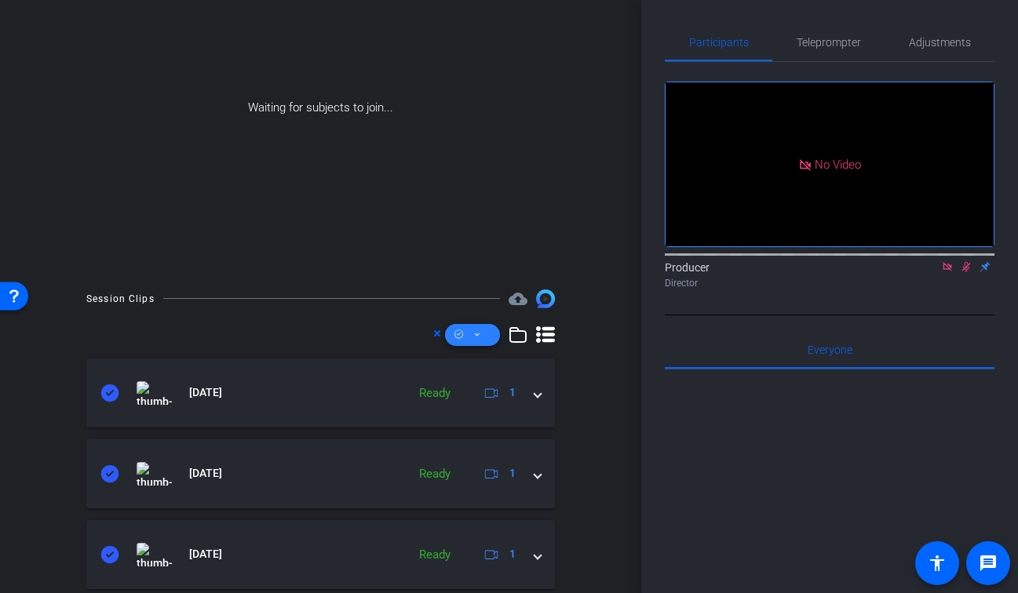
click at [464, 330] on span at bounding box center [472, 335] width 55 height 38
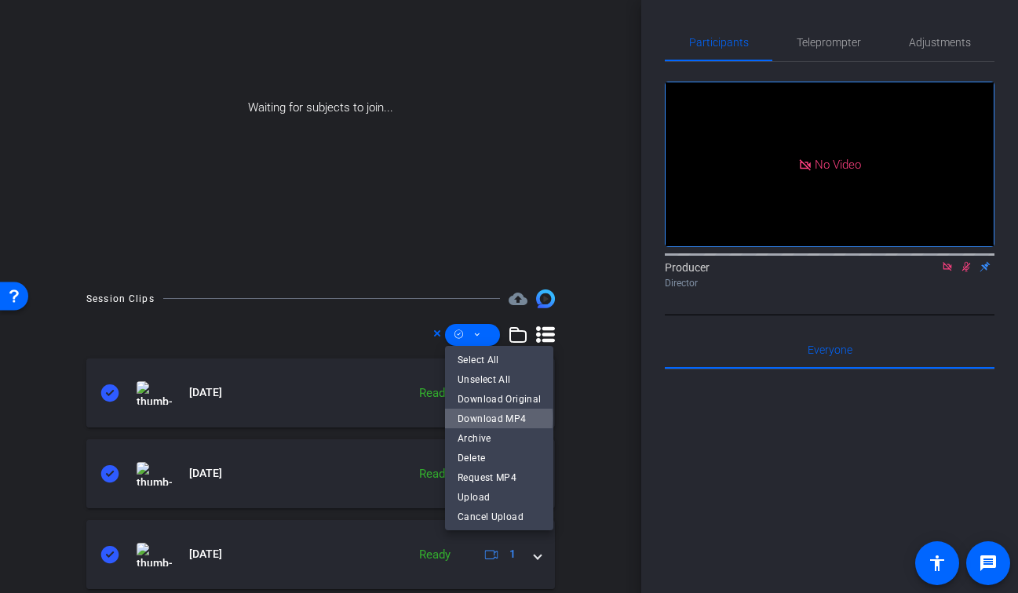
click at [488, 419] on span "Download MP4" at bounding box center [498, 419] width 83 height 19
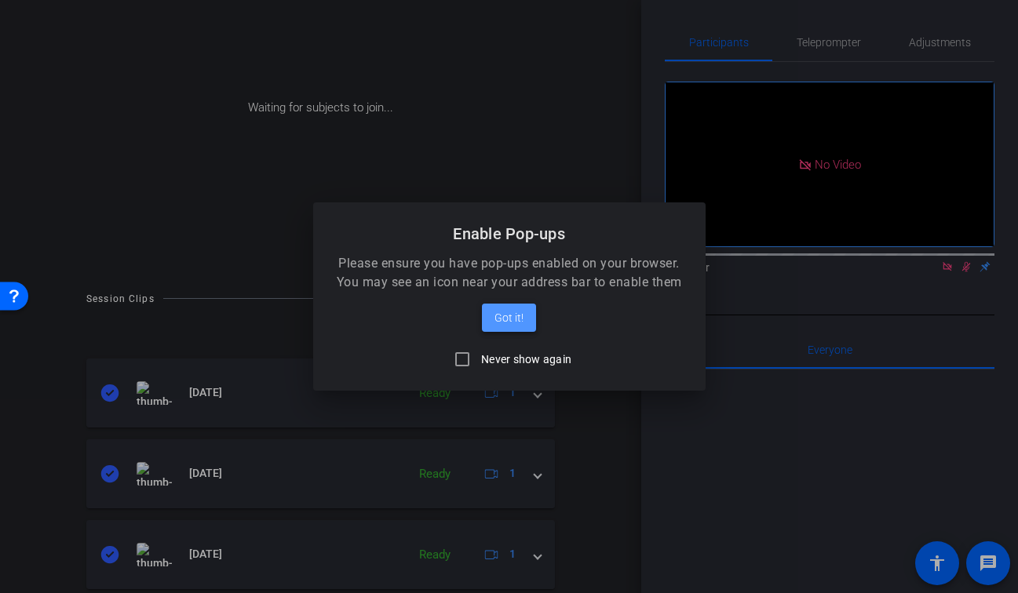
click at [507, 323] on span "Got it!" at bounding box center [508, 317] width 29 height 19
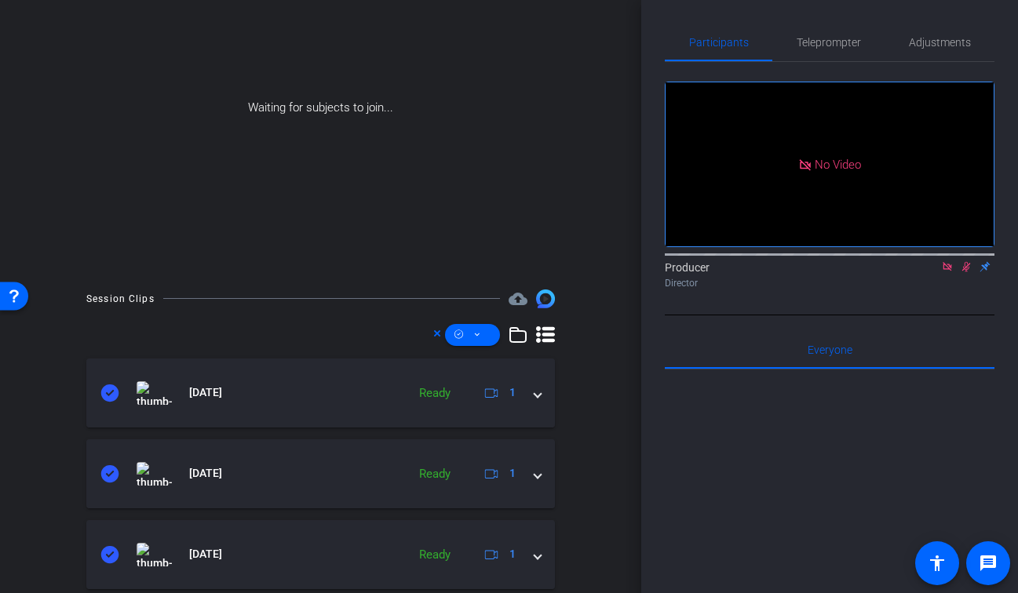
scroll to position [0, 0]
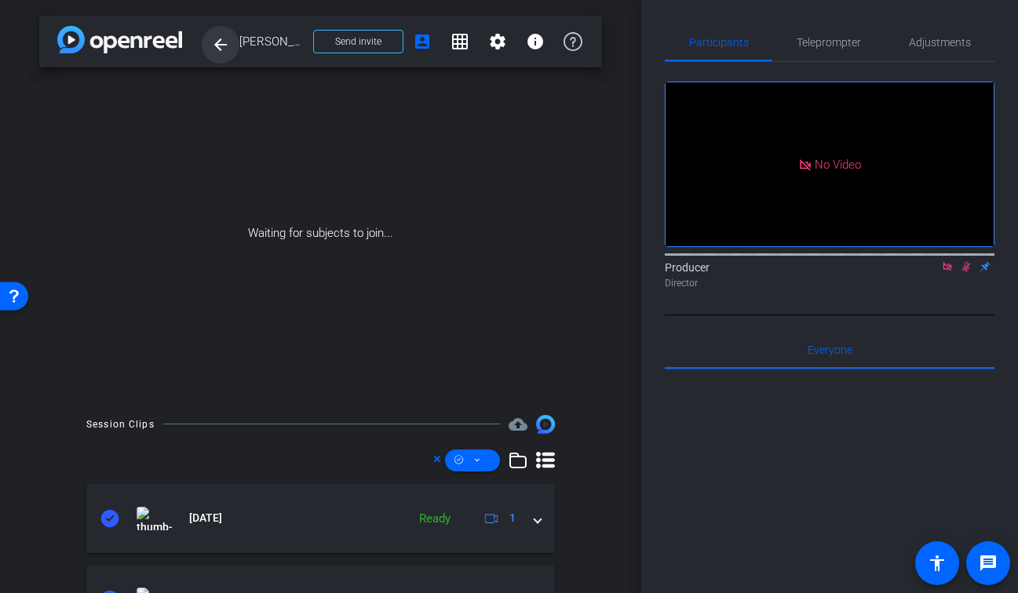
click at [215, 50] on mat-icon "arrow_back" at bounding box center [220, 44] width 19 height 19
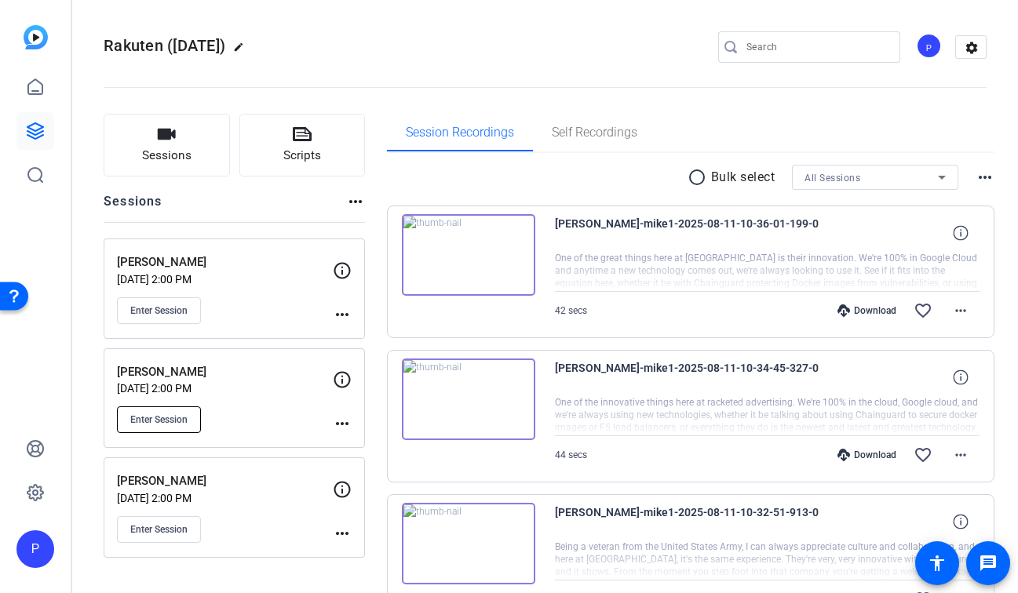
click at [159, 428] on button "Enter Session" at bounding box center [159, 419] width 84 height 27
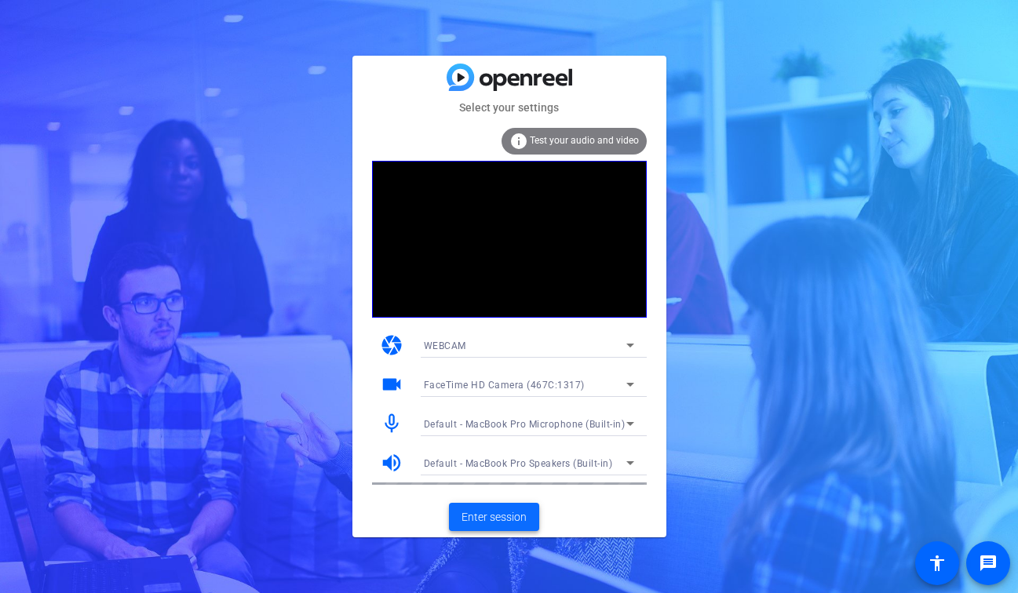
click at [491, 522] on span "Enter session" at bounding box center [493, 517] width 65 height 16
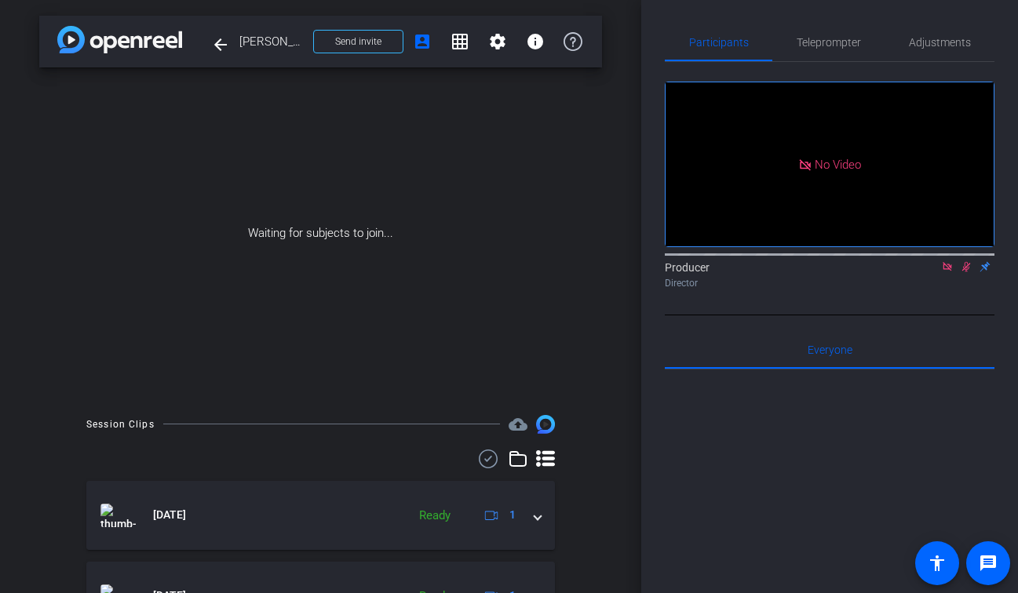
click at [491, 456] on icon at bounding box center [488, 459] width 24 height 19
click at [491, 456] on span at bounding box center [472, 461] width 55 height 38
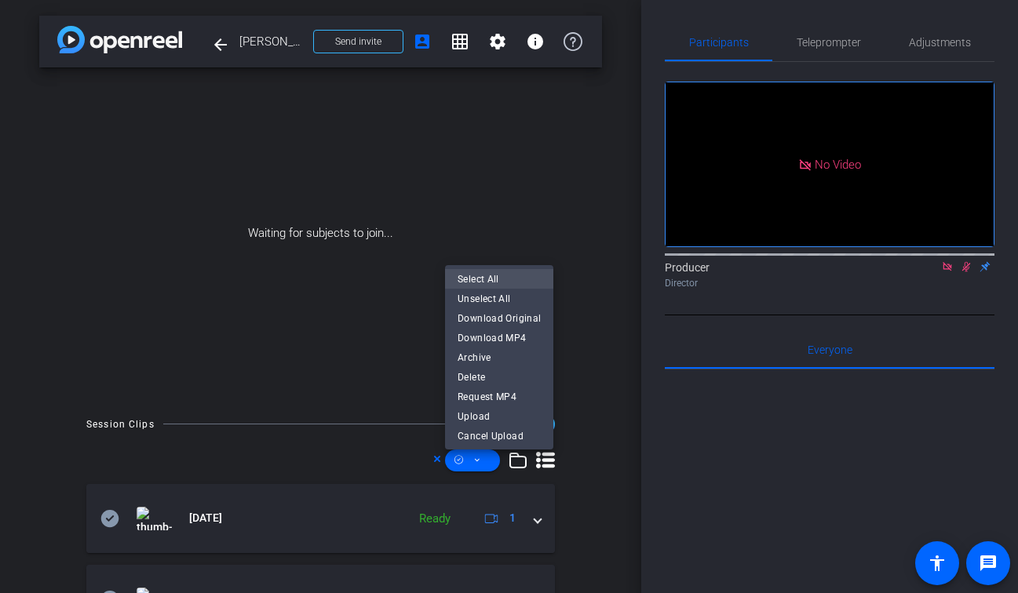
click at [512, 275] on span "Select All" at bounding box center [498, 279] width 83 height 19
click at [497, 344] on span "Download MP4" at bounding box center [498, 338] width 83 height 19
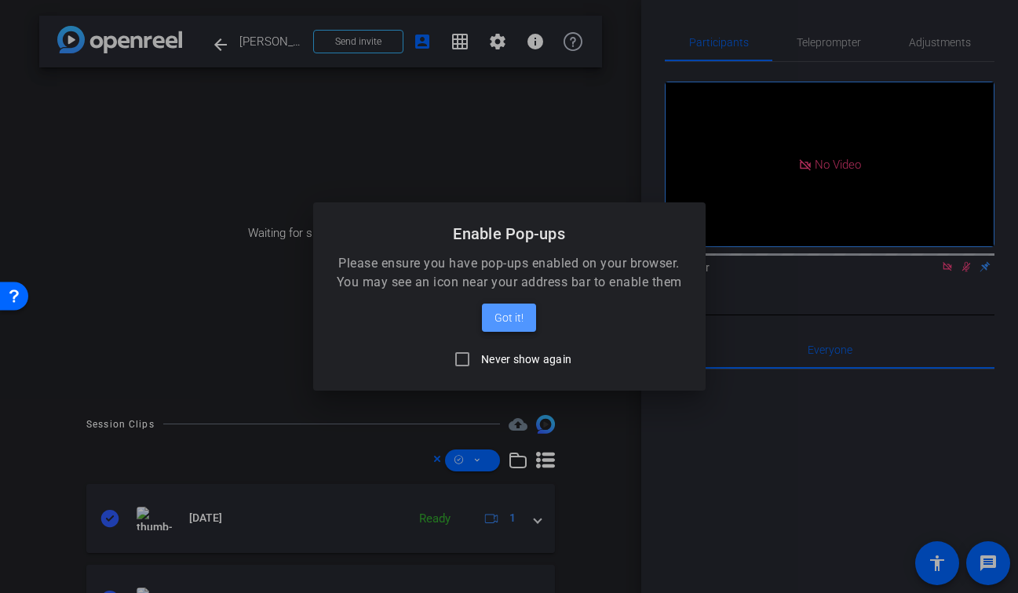
click at [518, 315] on span "Got it!" at bounding box center [508, 317] width 29 height 19
